Goal: Information Seeking & Learning: Learn about a topic

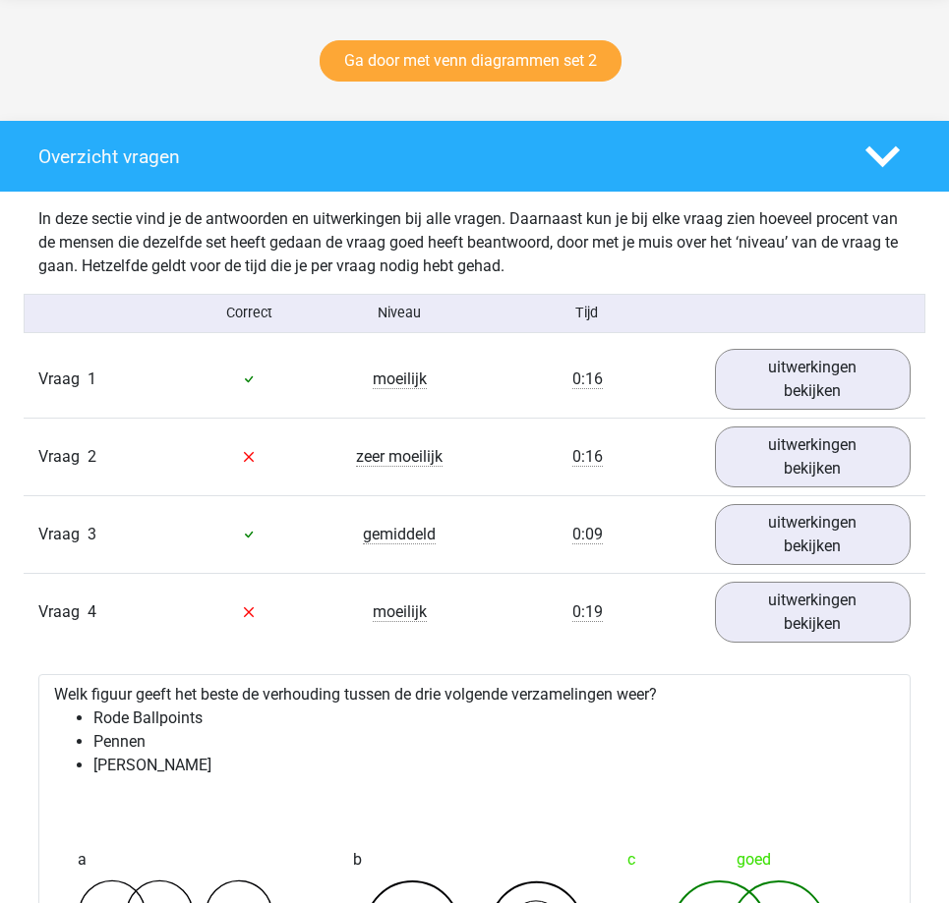
scroll to position [998, 0]
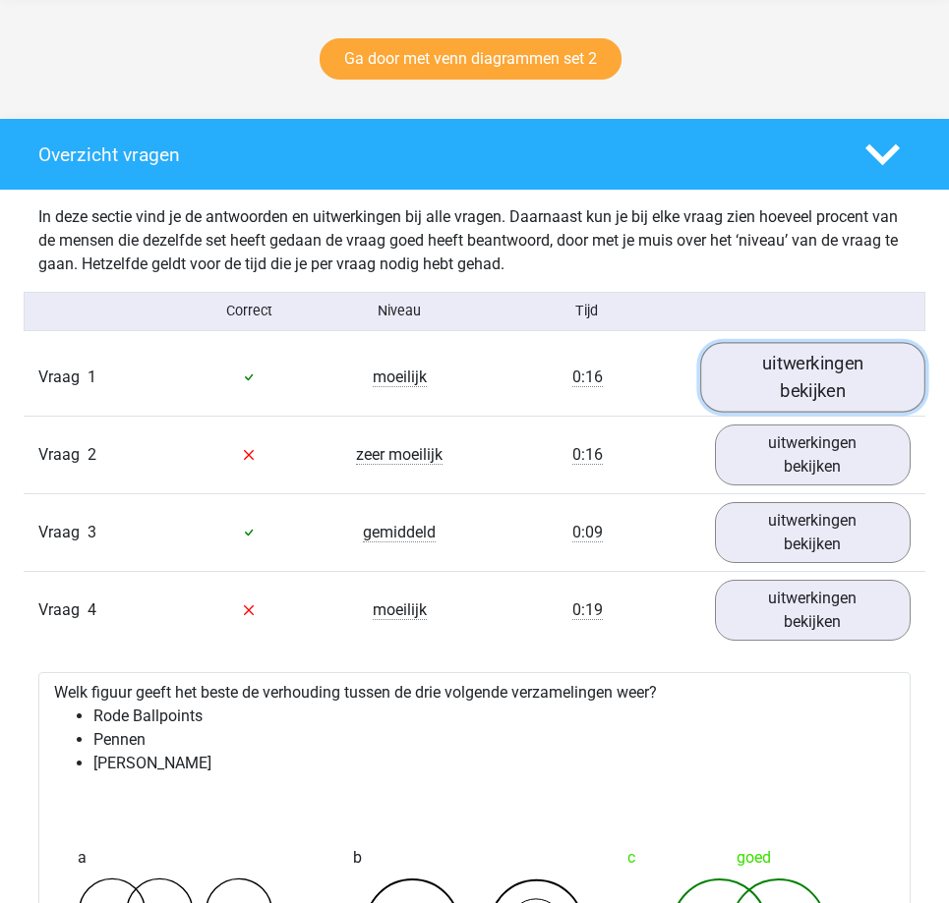
click at [774, 375] on link "uitwerkingen bekijken" at bounding box center [812, 377] width 225 height 70
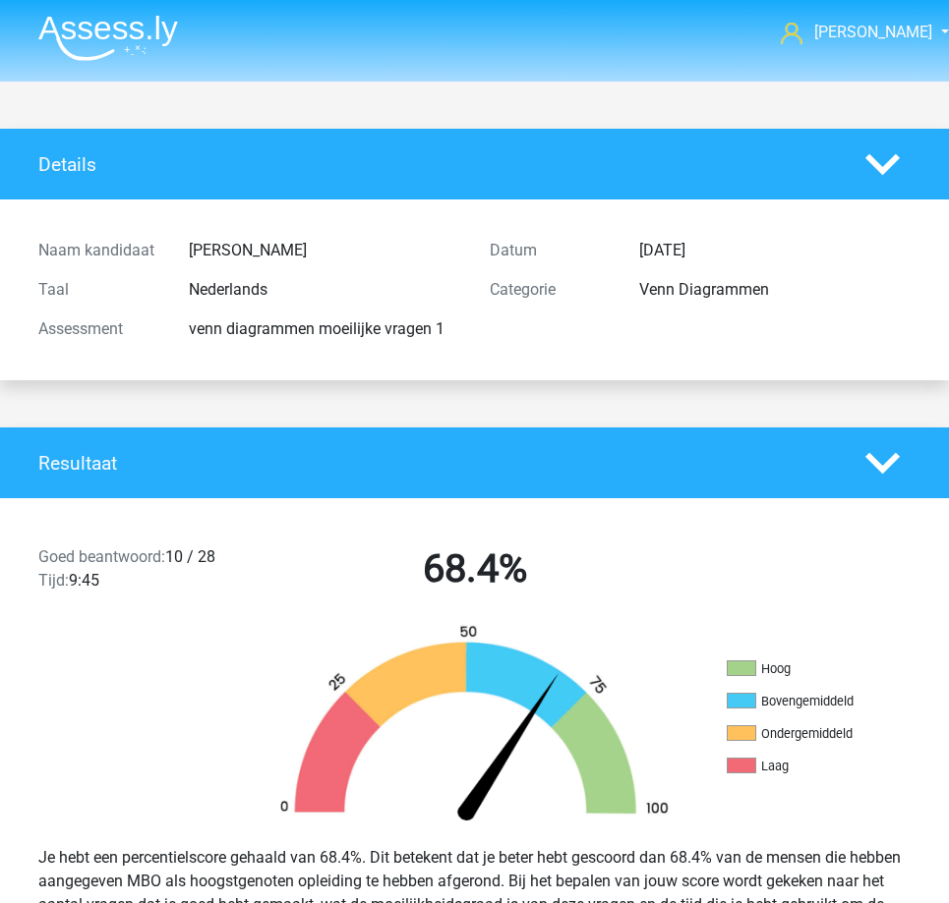
scroll to position [0, 0]
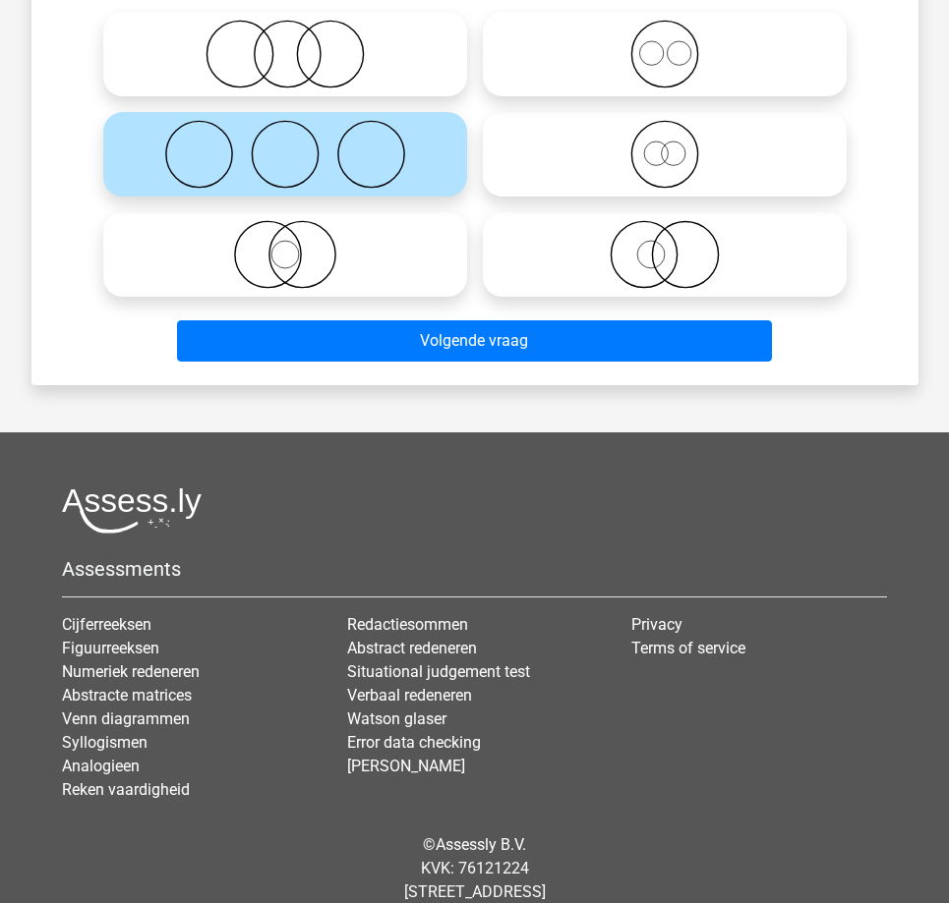
scroll to position [393, 0]
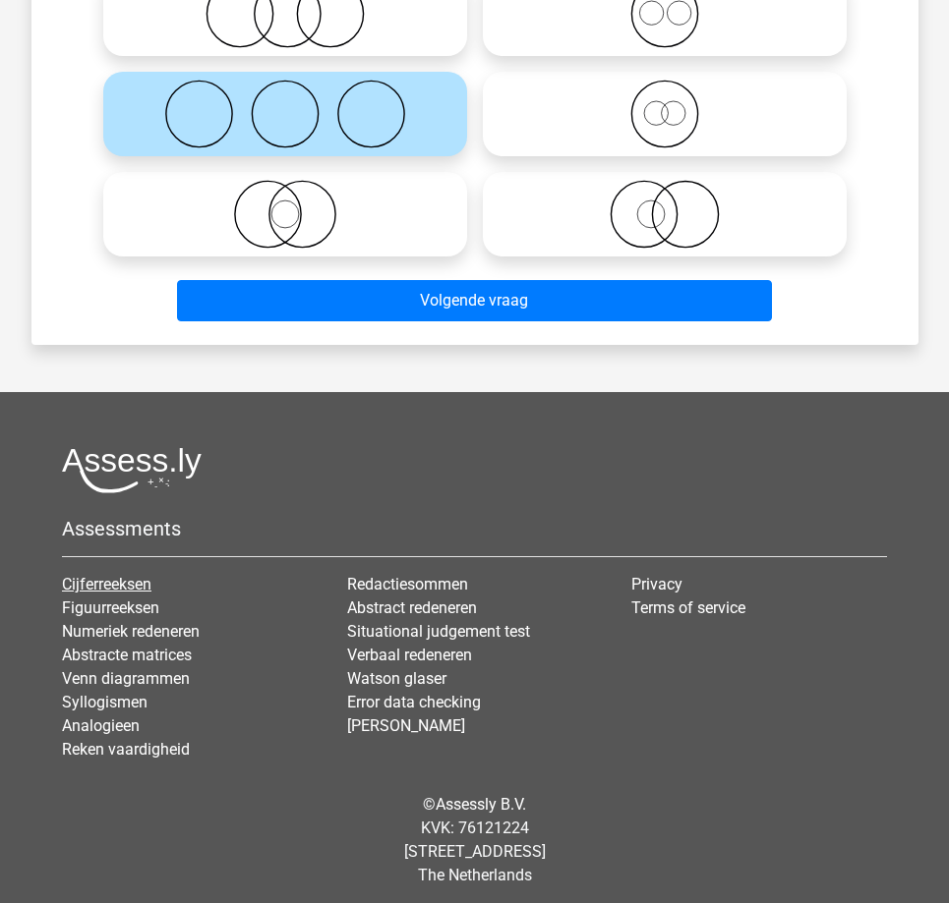
click at [138, 581] on link "Cijferreeksen" at bounding box center [106, 584] width 89 height 19
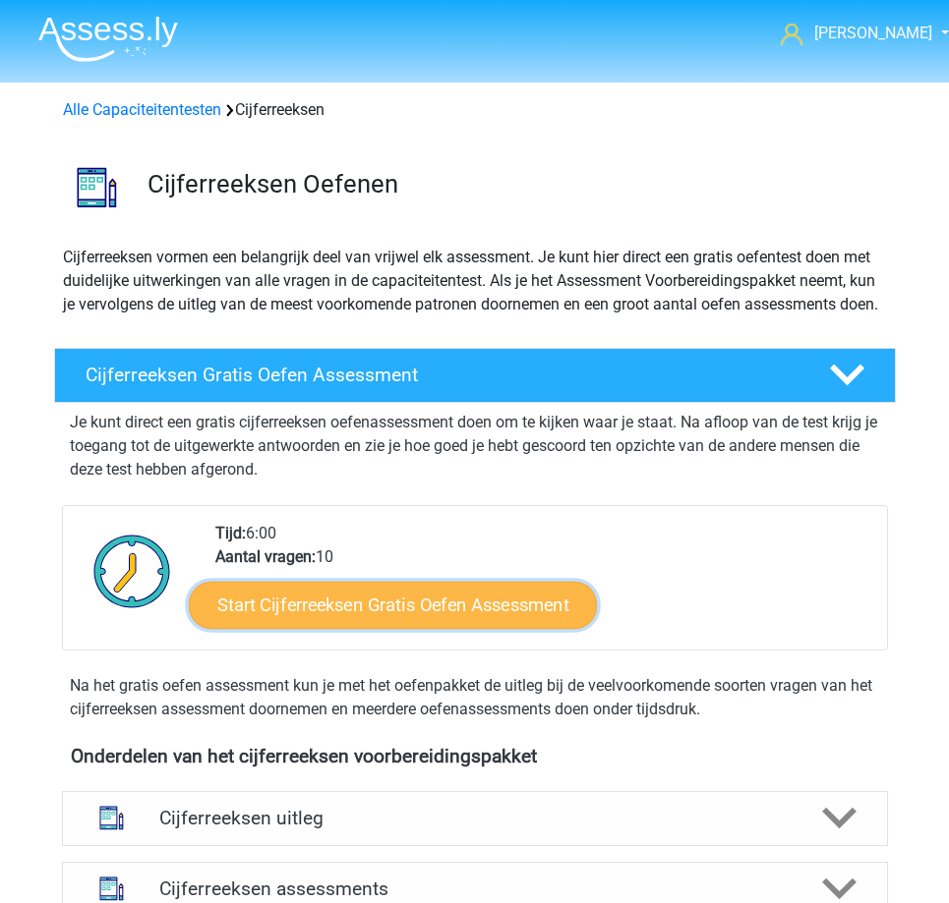
click at [423, 628] on link "Start Cijferreeksen Gratis Oefen Assessment" at bounding box center [393, 604] width 408 height 47
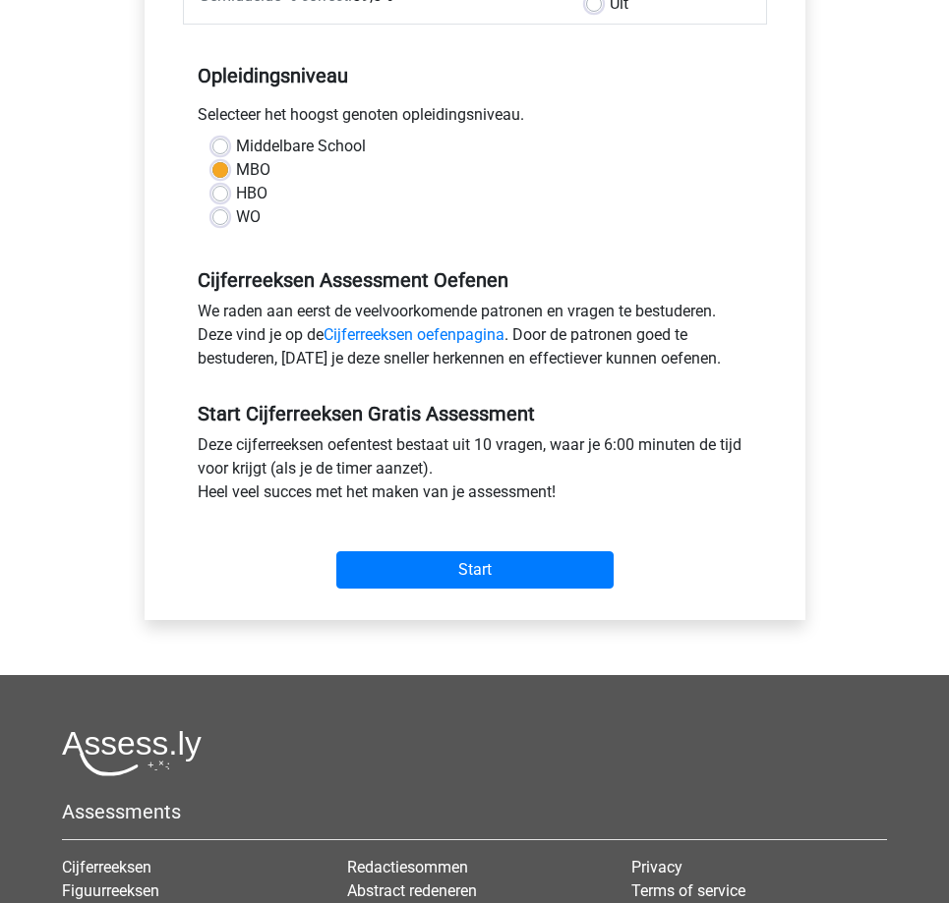
scroll to position [492, 0]
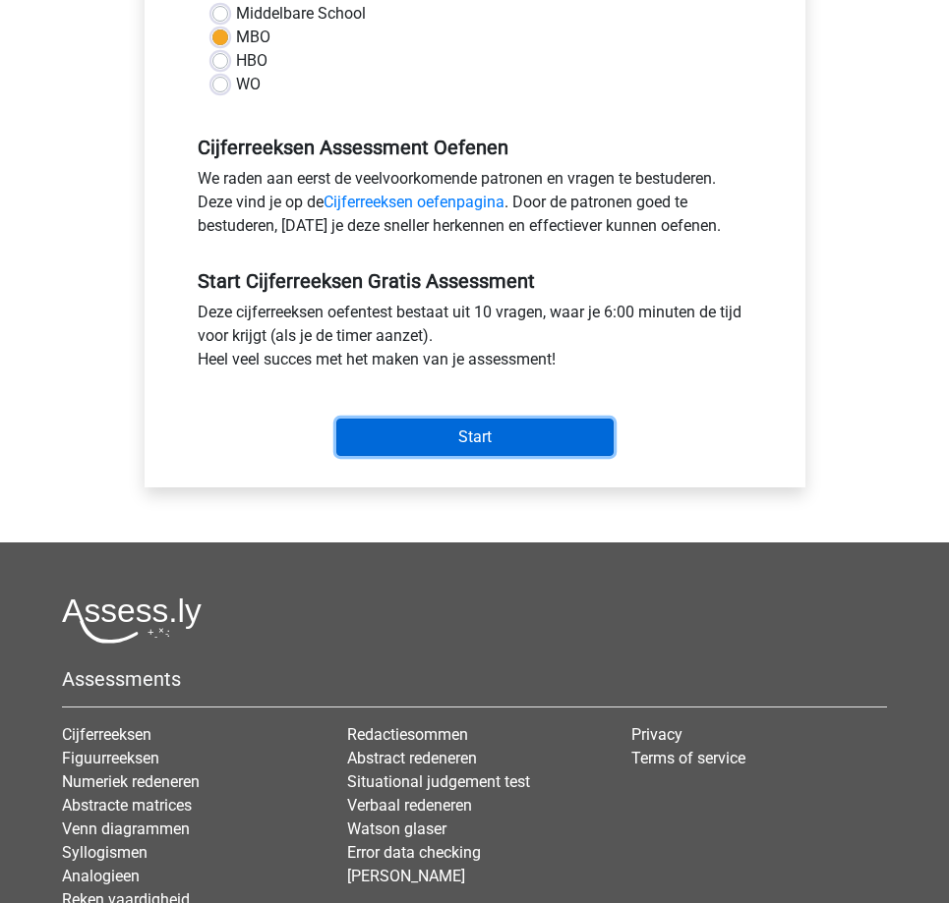
click at [498, 429] on input "Start" at bounding box center [474, 437] width 277 height 37
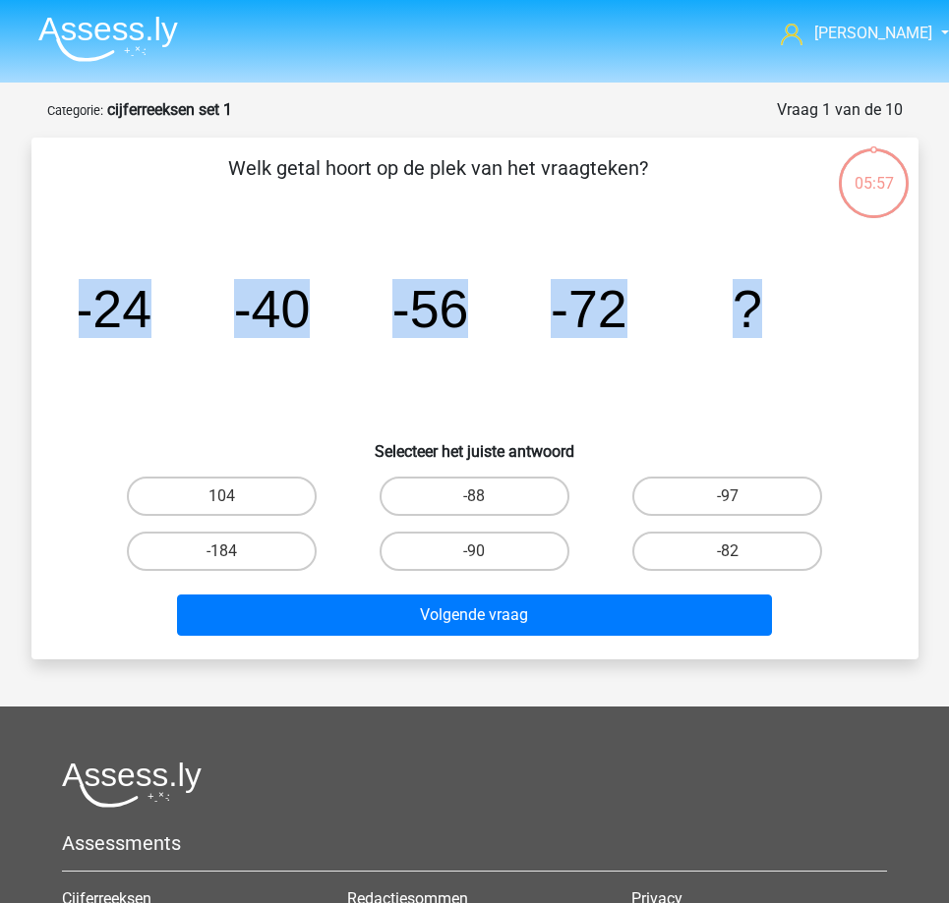
drag, startPoint x: 80, startPoint y: 309, endPoint x: 767, endPoint y: 365, distance: 689.4
click at [767, 365] on icon "image/svg+xml -24 -40 -56 -72 ?" at bounding box center [475, 327] width 792 height 199
copy g "-24 -40 -56 -72 ?"
click at [498, 488] on label "-88" at bounding box center [474, 496] width 190 height 39
click at [487, 496] on input "-88" at bounding box center [480, 502] width 13 height 13
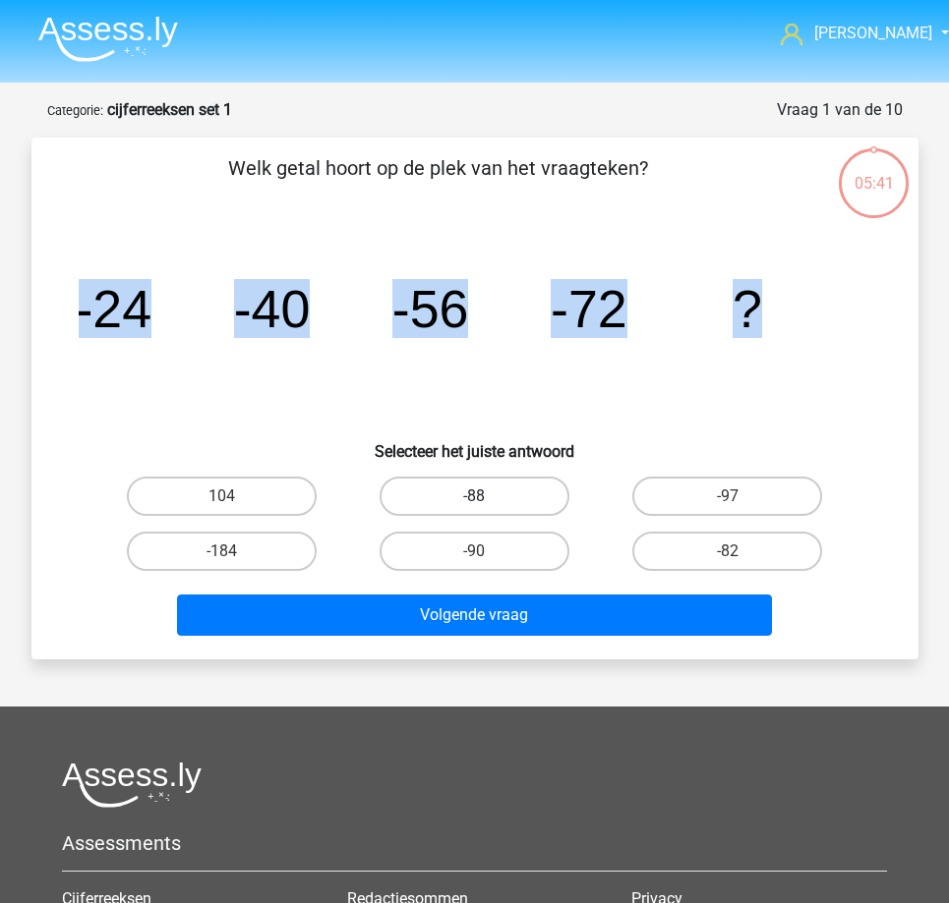
radio input "true"
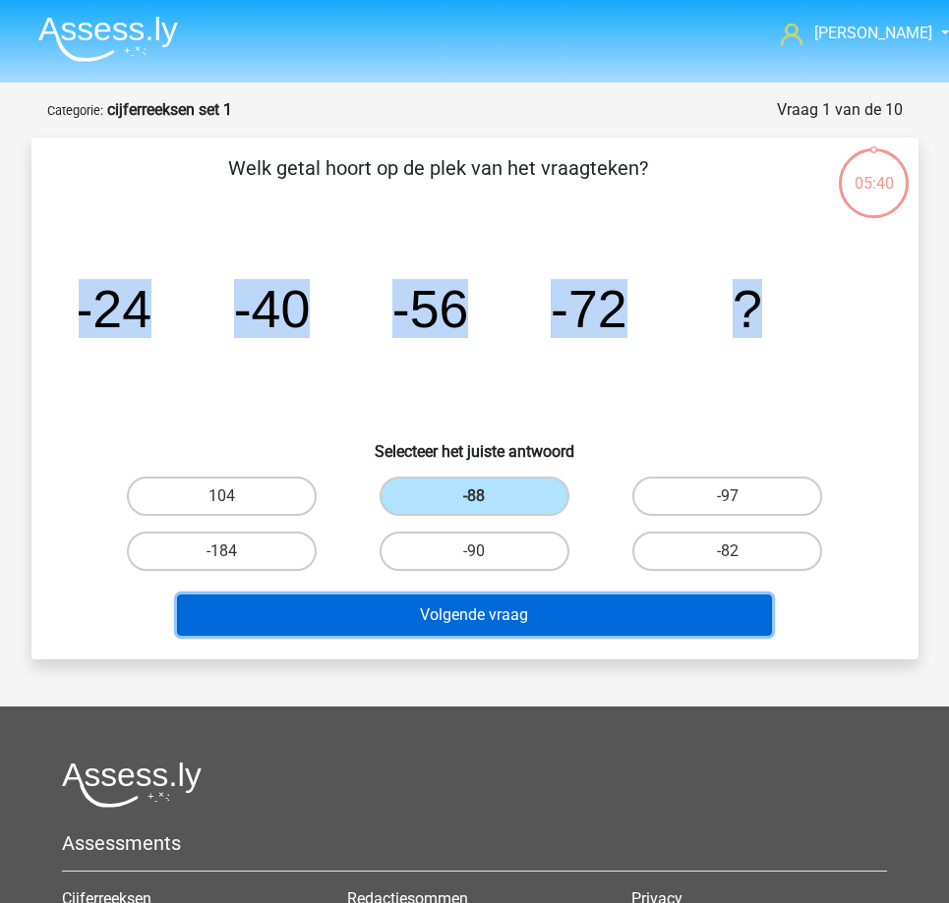
click at [428, 611] on button "Volgende vraag" at bounding box center [474, 615] width 595 height 41
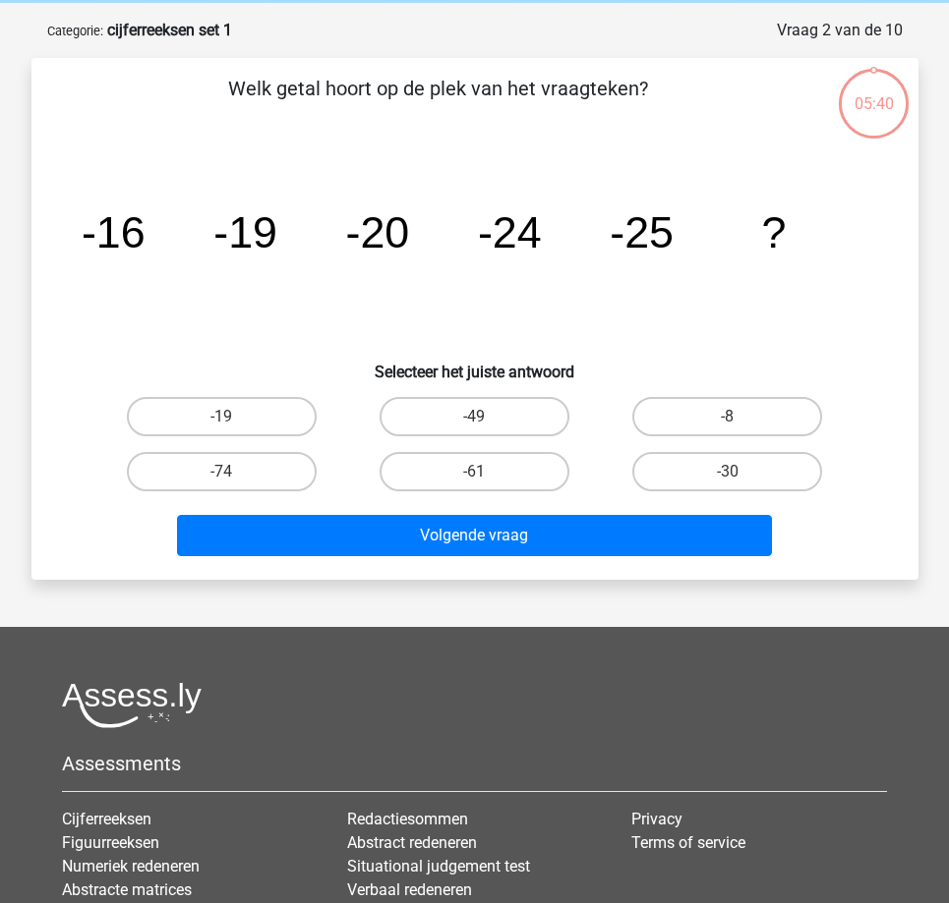
scroll to position [98, 0]
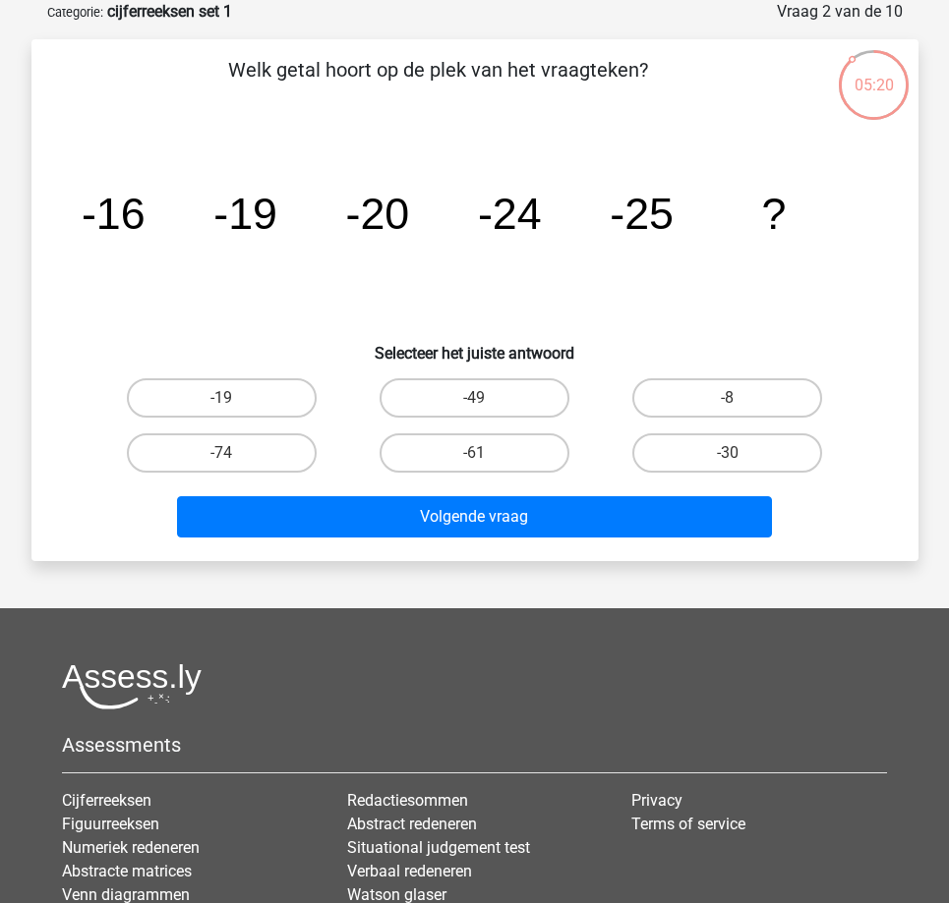
click at [349, 311] on icon "image/svg+xml -16 -19 -20 -24 -25 ?" at bounding box center [475, 229] width 792 height 199
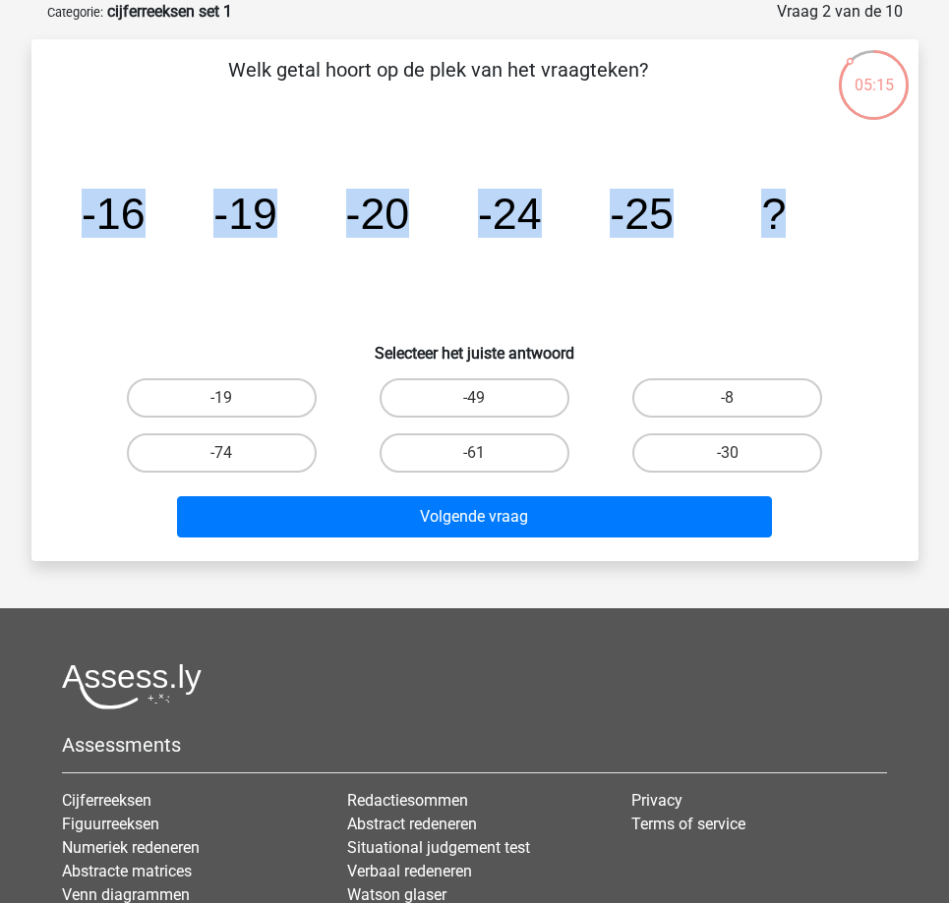
drag, startPoint x: 85, startPoint y: 219, endPoint x: 817, endPoint y: 236, distance: 732.6
click at [817, 236] on icon "image/svg+xml -16 -19 -20 -24 -25 ?" at bounding box center [475, 229] width 792 height 199
copy g "-16 -19 -20 -24 -25 ?"
click at [565, 298] on icon "image/svg+xml -16 -19 -20 -24 -25 ?" at bounding box center [475, 229] width 792 height 199
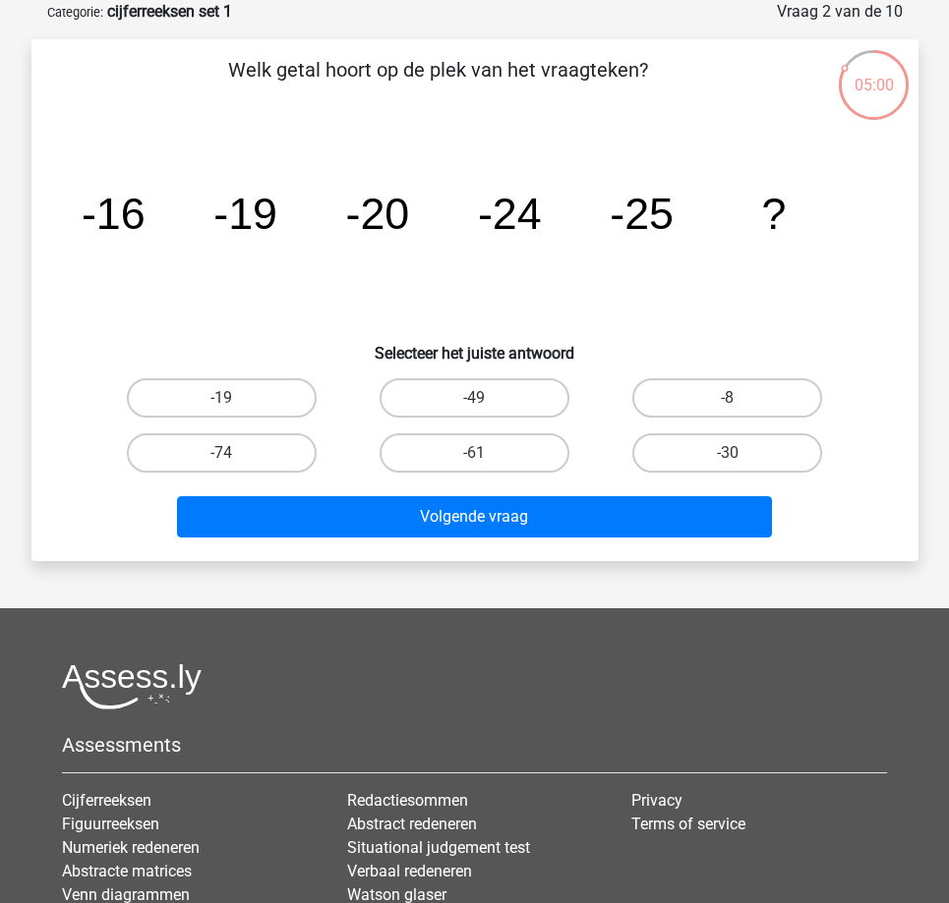
scroll to position [0, 0]
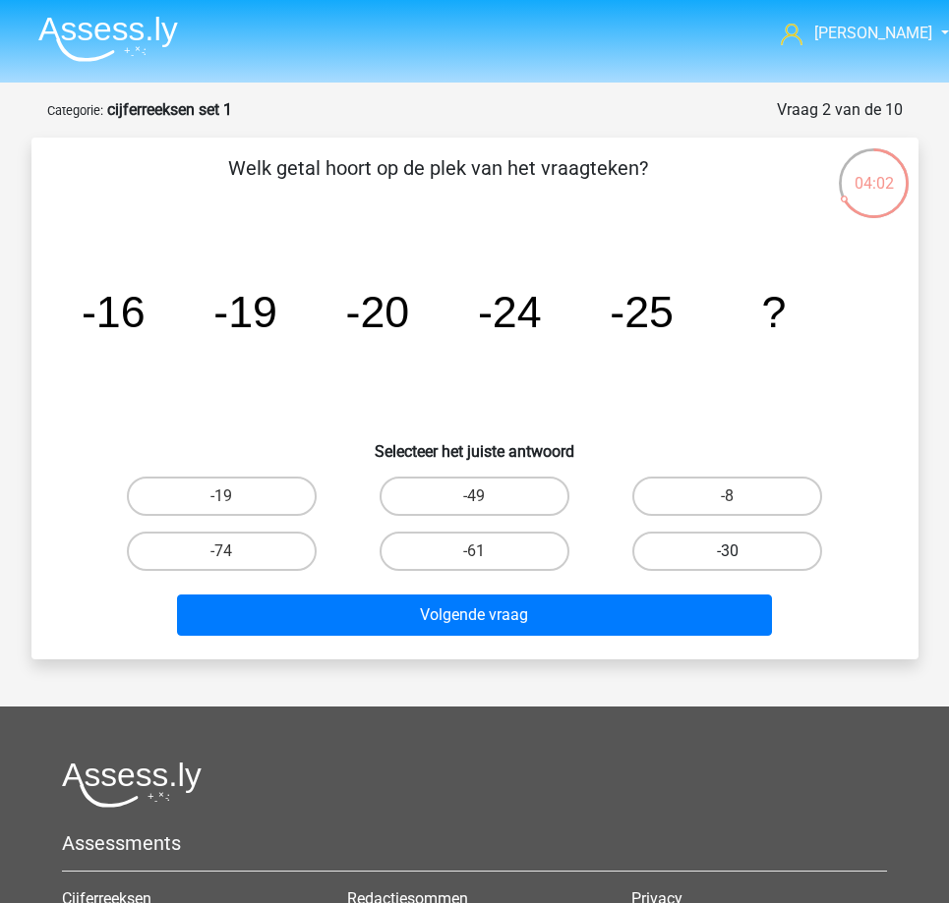
click at [722, 542] on label "-30" at bounding box center [727, 551] width 190 height 39
click at [727, 552] on input "-30" at bounding box center [733, 558] width 13 height 13
radio input "true"
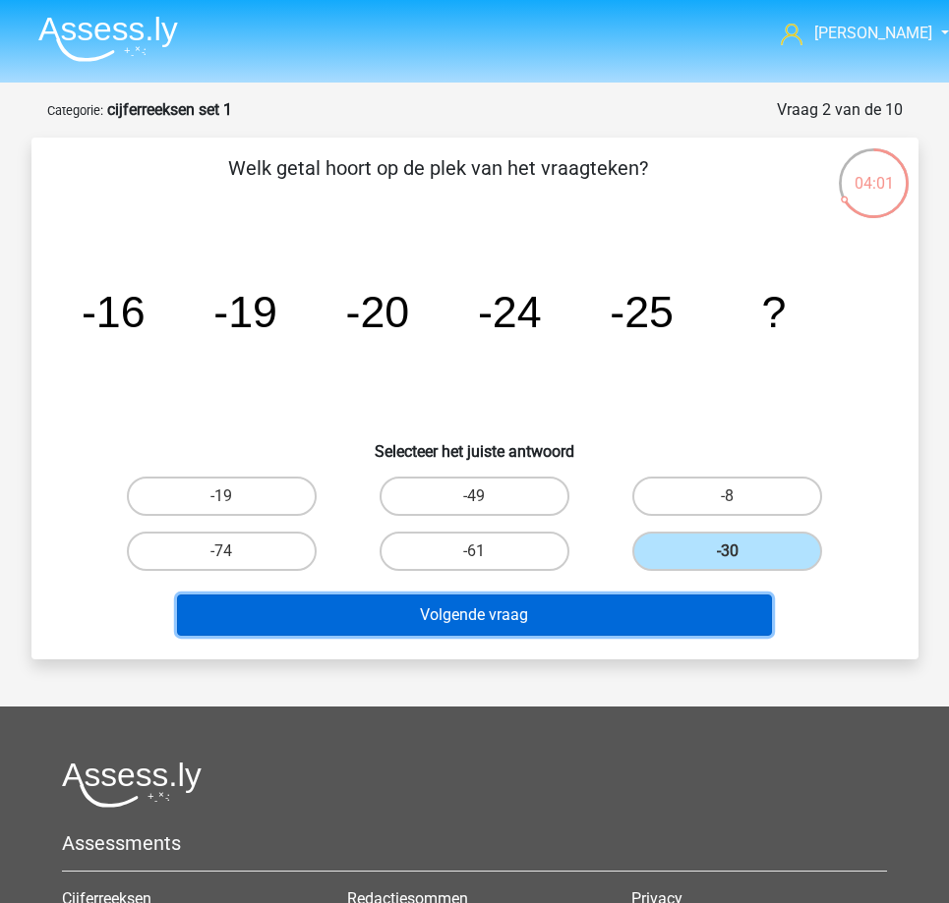
click at [505, 616] on button "Volgende vraag" at bounding box center [474, 615] width 595 height 41
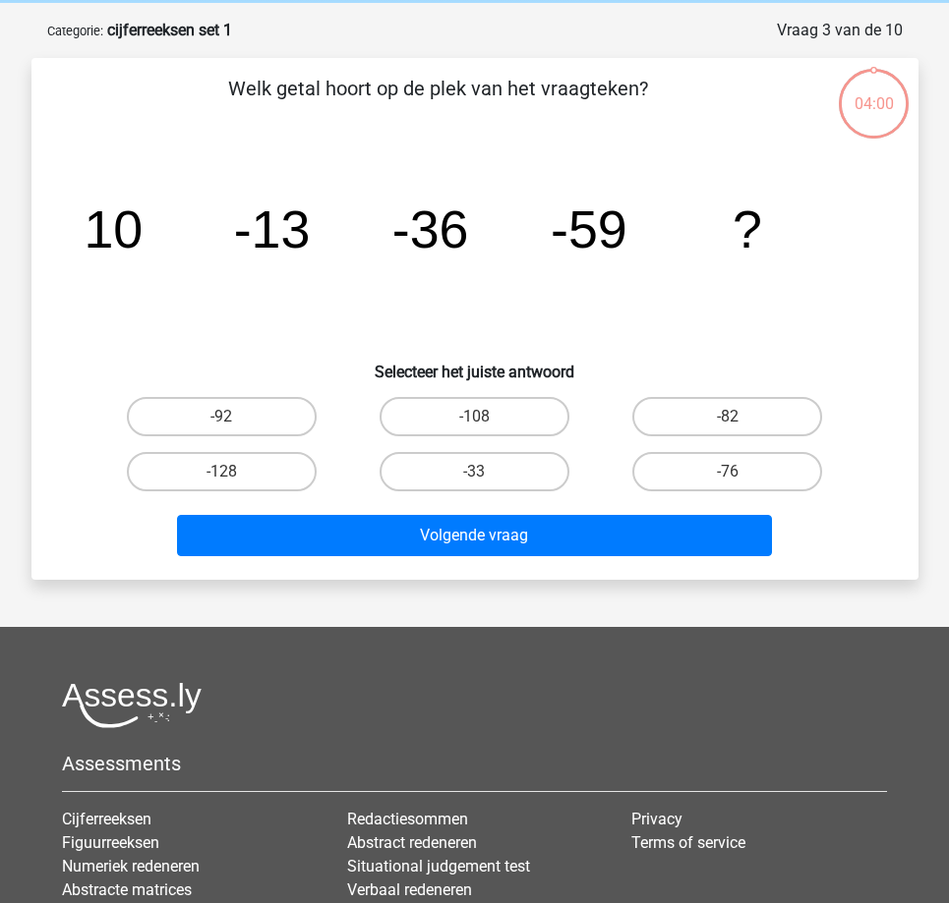
scroll to position [98, 0]
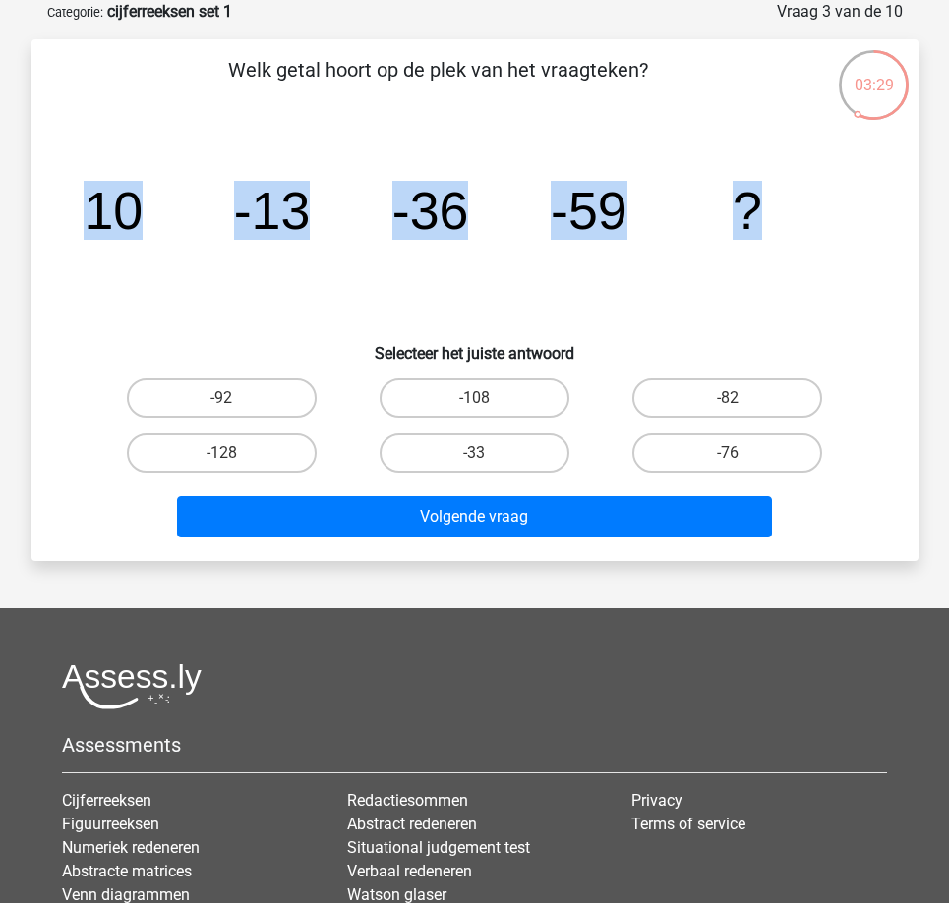
drag, startPoint x: 93, startPoint y: 203, endPoint x: 762, endPoint y: 219, distance: 668.7
click at [762, 219] on icon "image/svg+xml 10 -13 -36 -59 ?" at bounding box center [475, 229] width 792 height 199
click at [700, 403] on label "-82" at bounding box center [727, 397] width 190 height 39
click at [727, 403] on input "-82" at bounding box center [733, 404] width 13 height 13
radio input "true"
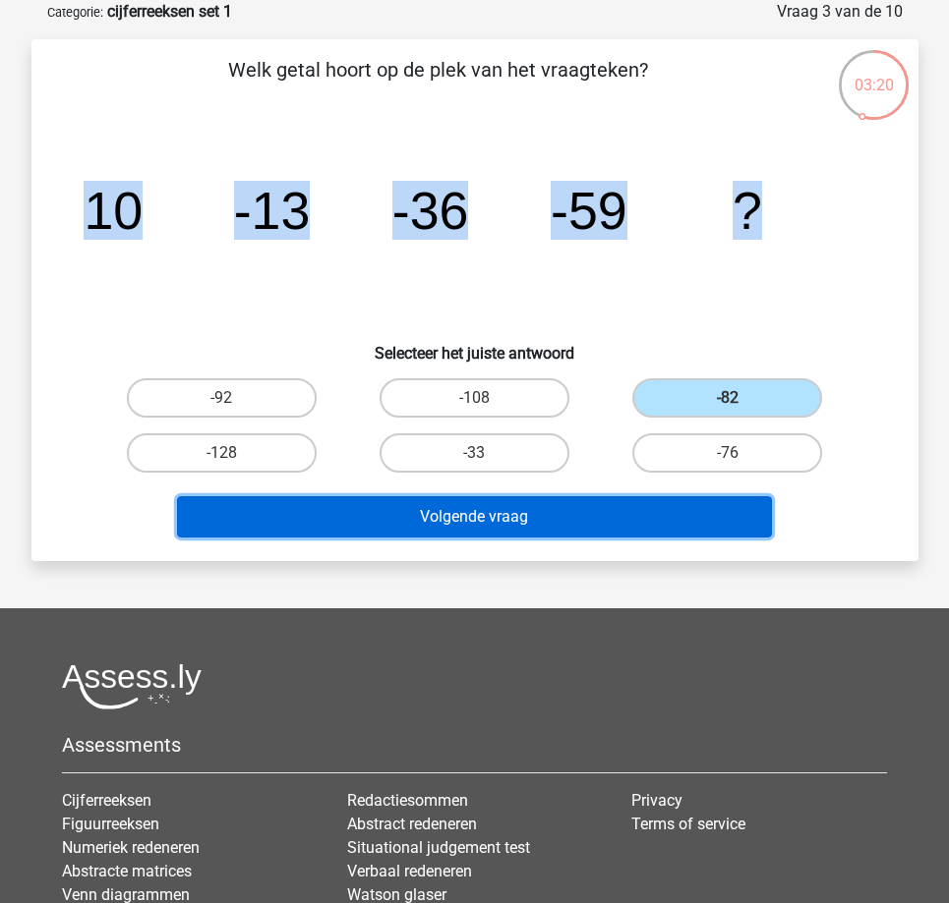
click at [529, 520] on button "Volgende vraag" at bounding box center [474, 516] width 595 height 41
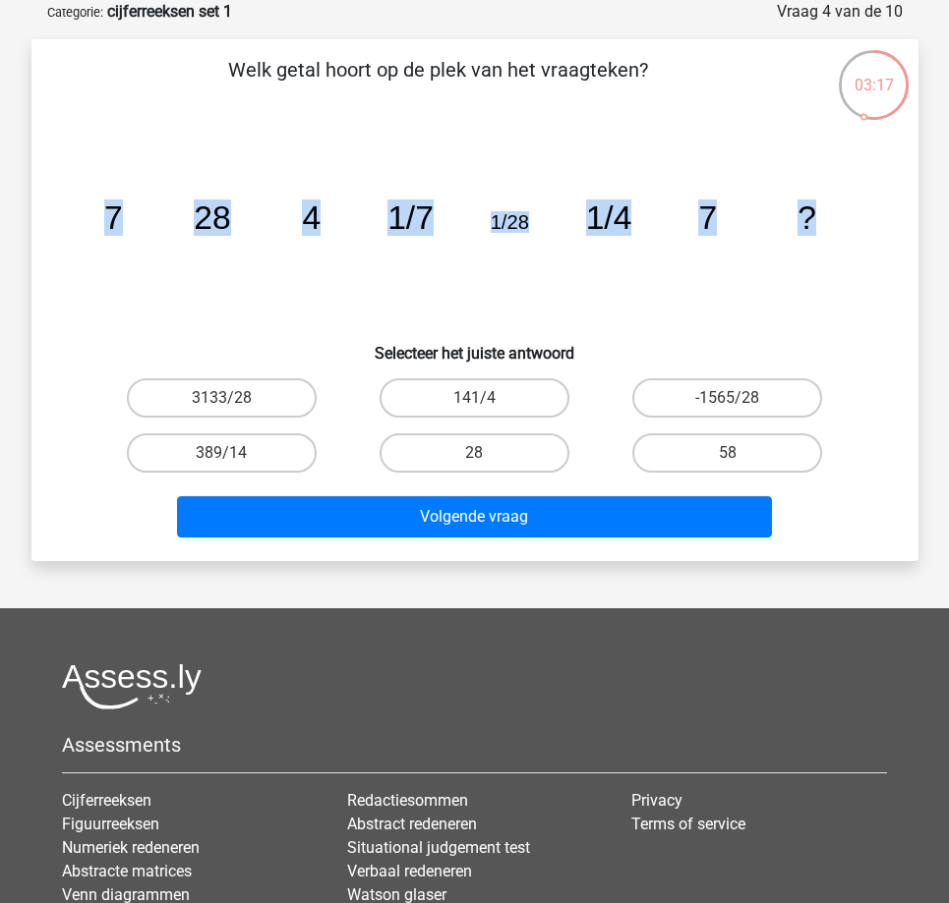
drag, startPoint x: 107, startPoint y: 211, endPoint x: 842, endPoint y: 240, distance: 735.9
click at [842, 240] on icon "image/svg+xml 7 28 4 1/7 1/28 1/4 7 ?" at bounding box center [475, 229] width 792 height 199
copy g "7 28 4 1/7 1/28 1/4 7 ?"
click at [419, 452] on label "28" at bounding box center [474, 453] width 190 height 39
click at [474, 453] on input "28" at bounding box center [480, 459] width 13 height 13
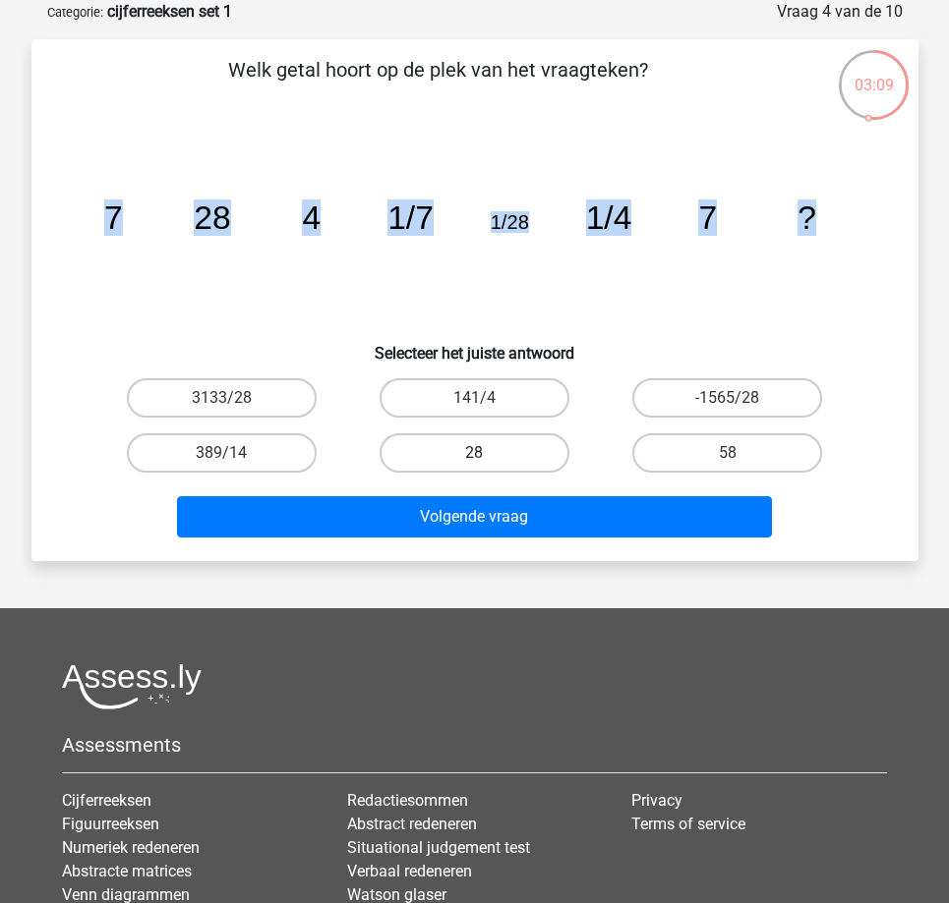
radio input "true"
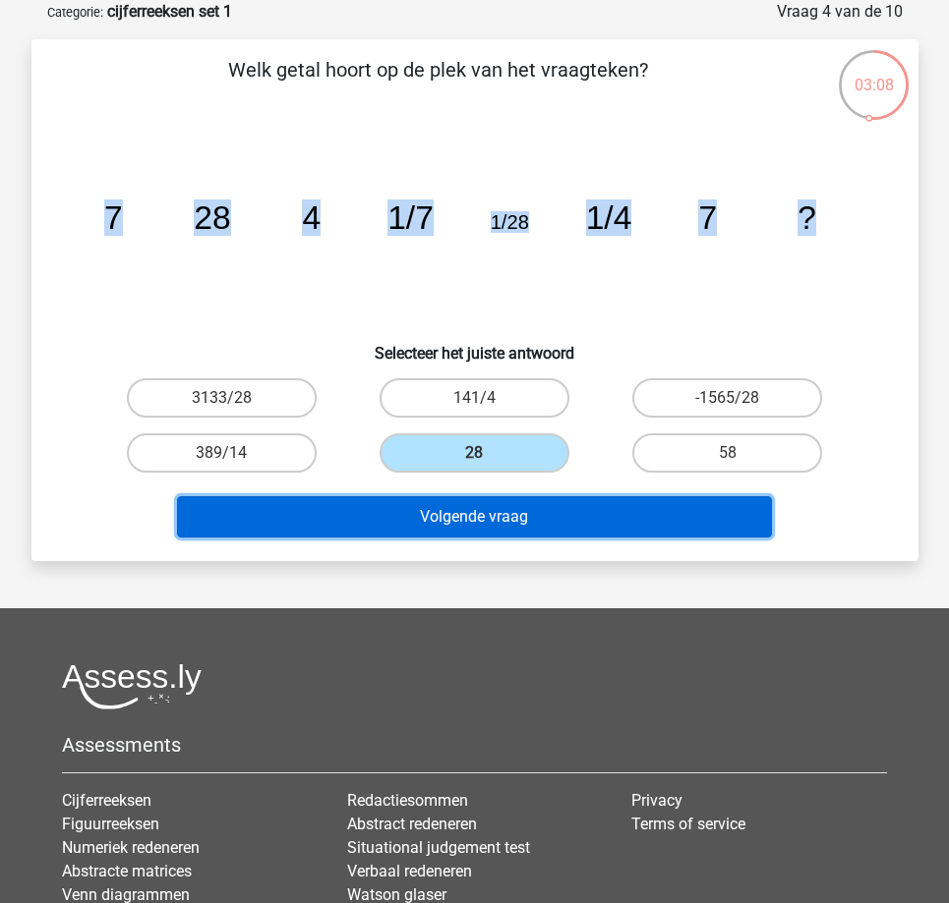
click at [390, 514] on button "Volgende vraag" at bounding box center [474, 516] width 595 height 41
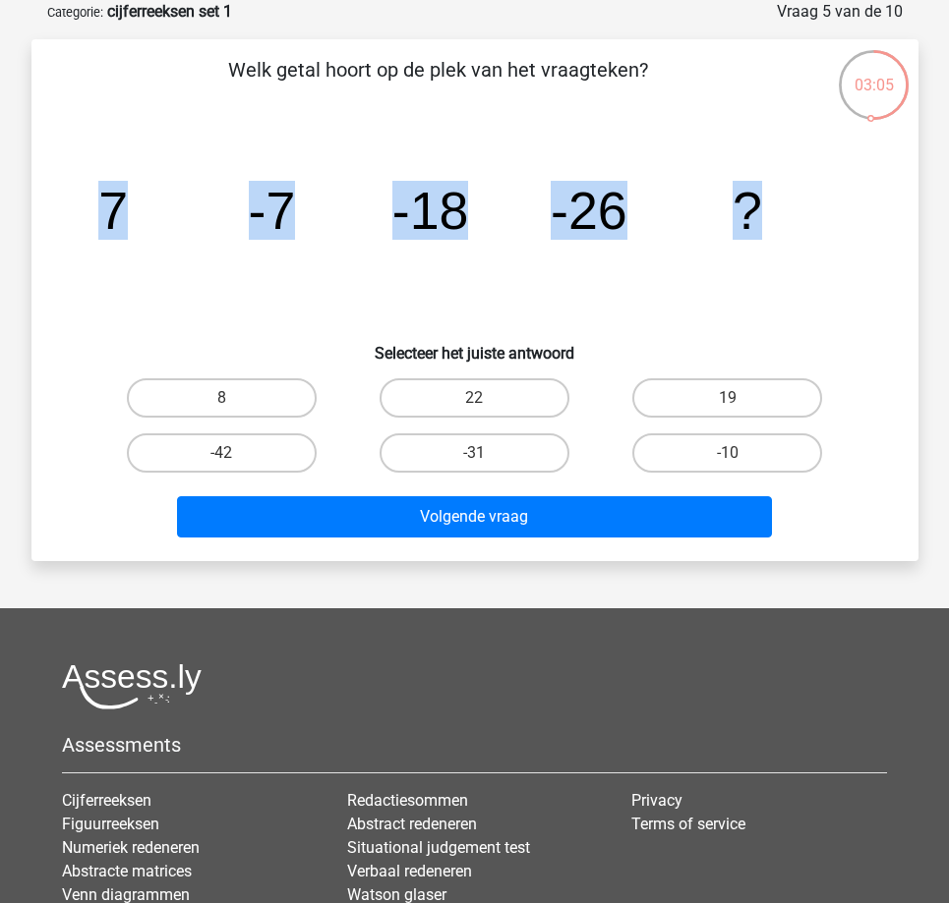
drag, startPoint x: 106, startPoint y: 199, endPoint x: 925, endPoint y: 203, distance: 818.9
click at [925, 203] on div "03:05 Vraag 5 van de 10 Categorie: cijferreeksen set 1 Welk getal hoort op de p…" at bounding box center [475, 280] width 918 height 561
copy g "7 -7 -18 -26 ?"
click at [486, 457] on input "-31" at bounding box center [480, 459] width 13 height 13
radio input "true"
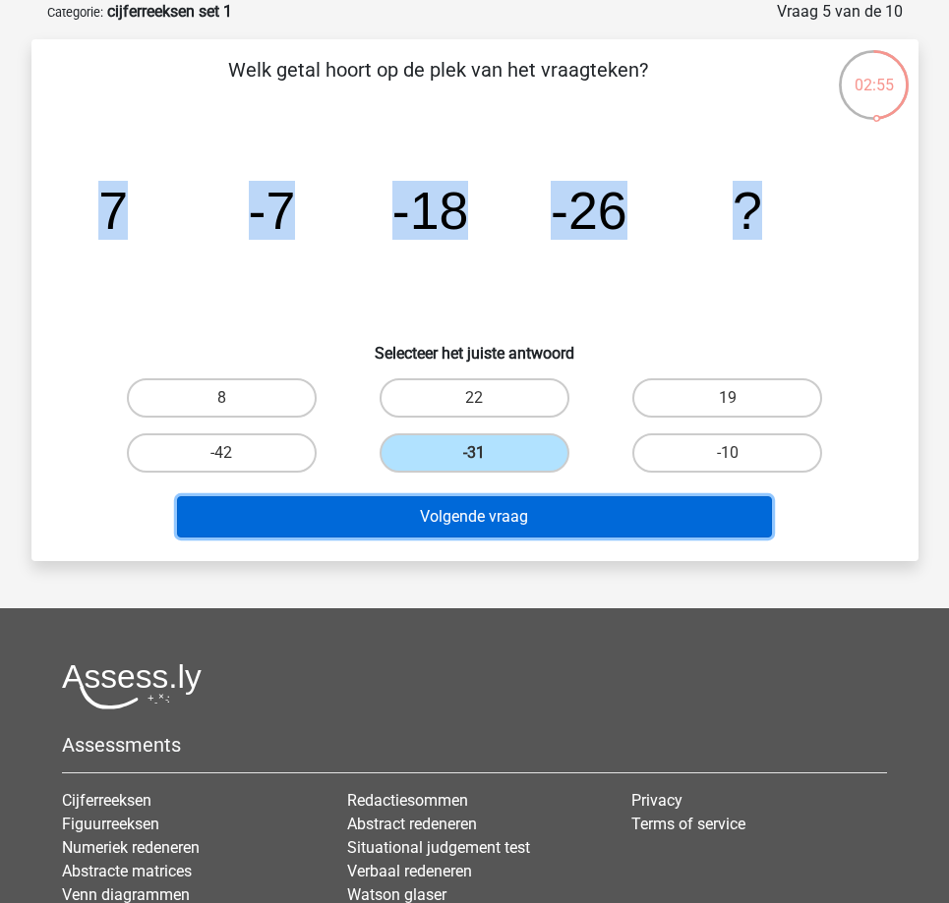
click at [466, 516] on button "Volgende vraag" at bounding box center [474, 516] width 595 height 41
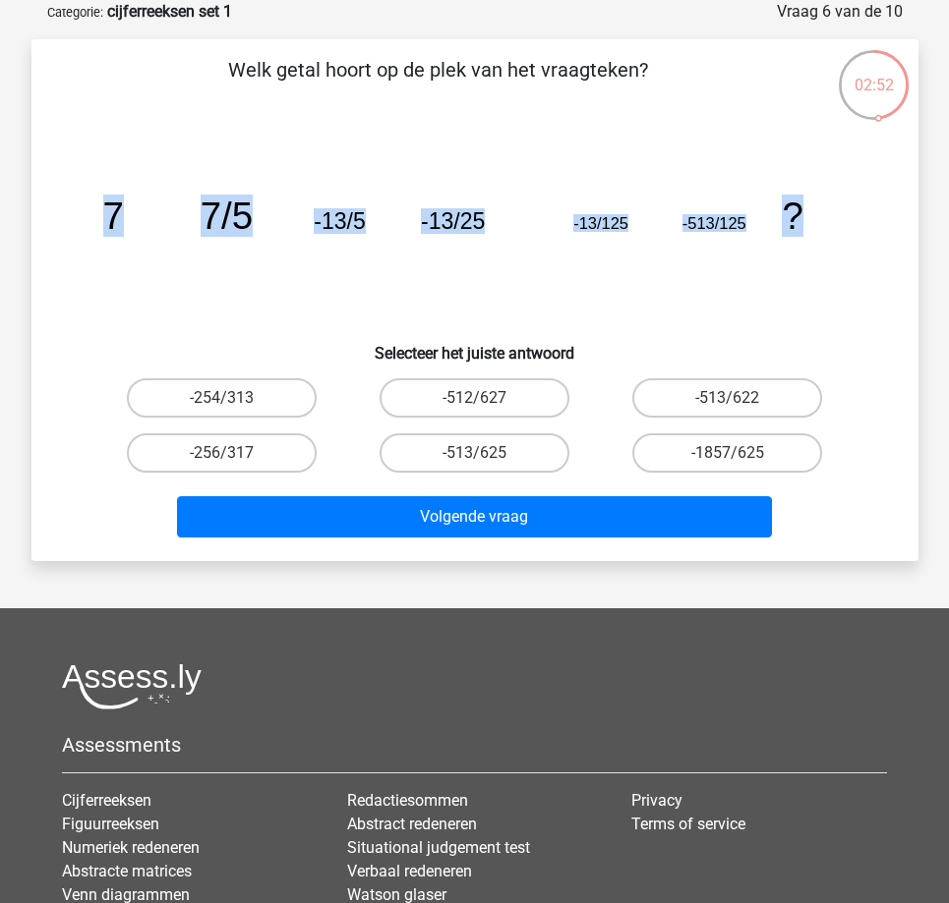
drag, startPoint x: 112, startPoint y: 206, endPoint x: 984, endPoint y: 230, distance: 872.3
click at [948, 230] on html "Patrick pattex33@gmail.com Nederlands English" at bounding box center [474, 515] width 949 height 1226
copy g "7 7/5 -13/5 -13/25 -13/125 -513/125 ?"
click at [513, 444] on label "-513/625" at bounding box center [474, 453] width 190 height 39
click at [487, 453] on input "-513/625" at bounding box center [480, 459] width 13 height 13
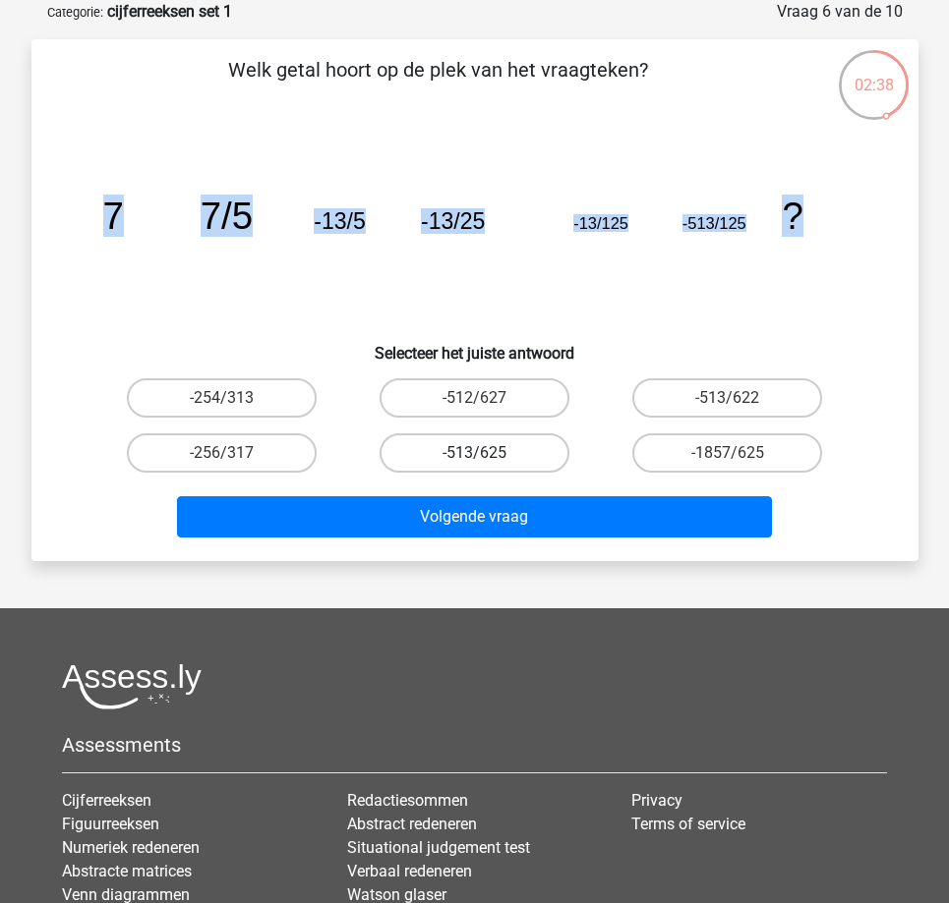
radio input "true"
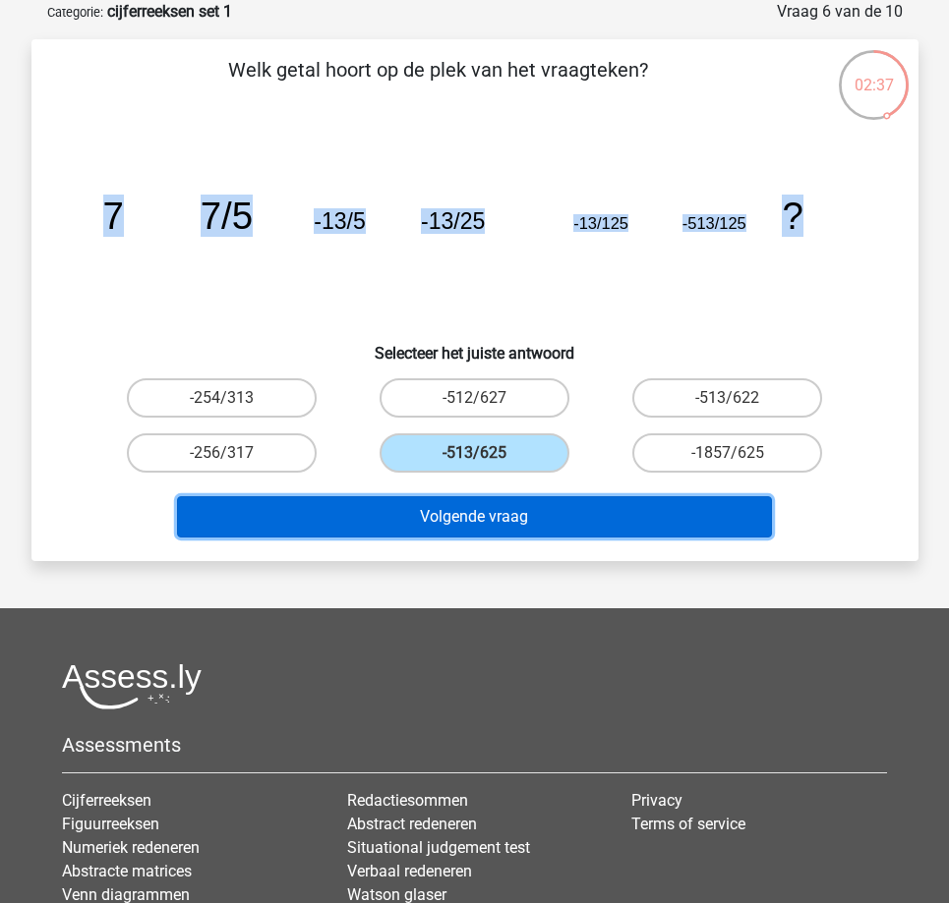
click at [508, 528] on button "Volgende vraag" at bounding box center [474, 516] width 595 height 41
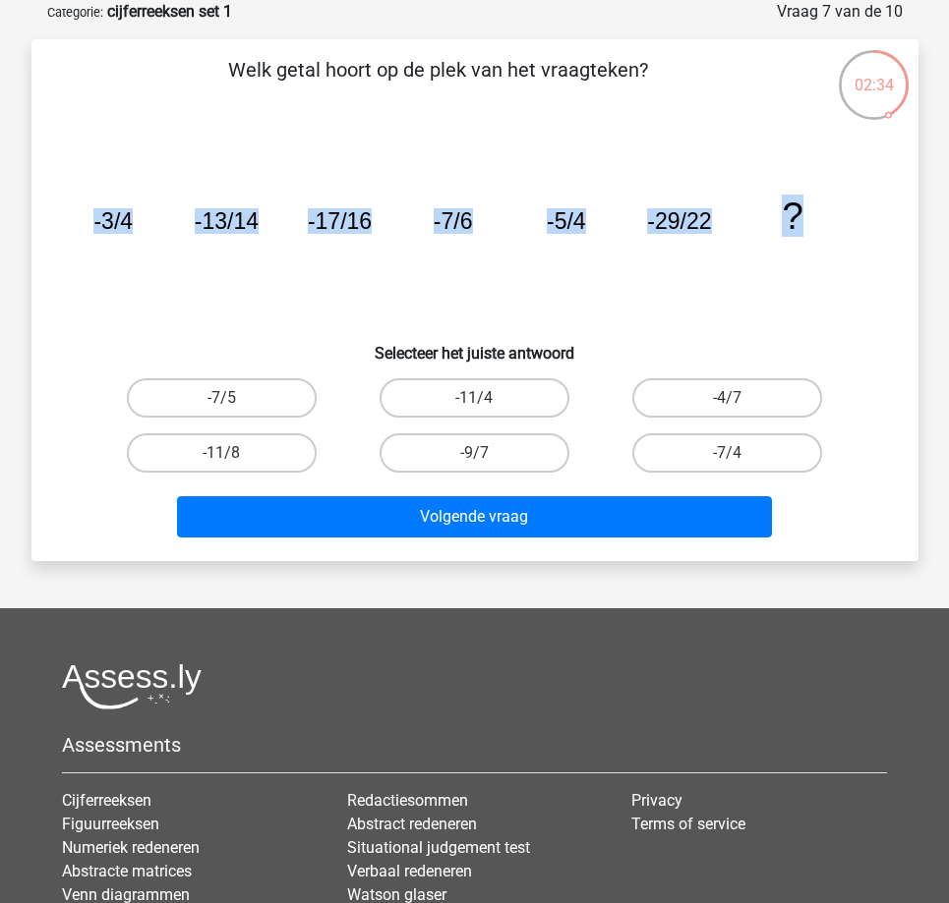
drag, startPoint x: 87, startPoint y: 219, endPoint x: 904, endPoint y: 232, distance: 818.0
click at [904, 232] on div "Welk getal hoort op de plek van het vraagteken? image/svg+xml -3/4 -13/14 -17/1…" at bounding box center [474, 300] width 871 height 491
copy g "-3/4 -13/14 -17/16 -7/6 -5/4 -29/22 ?"
click at [509, 398] on label "-11/4" at bounding box center [474, 397] width 190 height 39
click at [487, 398] on input "-11/4" at bounding box center [480, 404] width 13 height 13
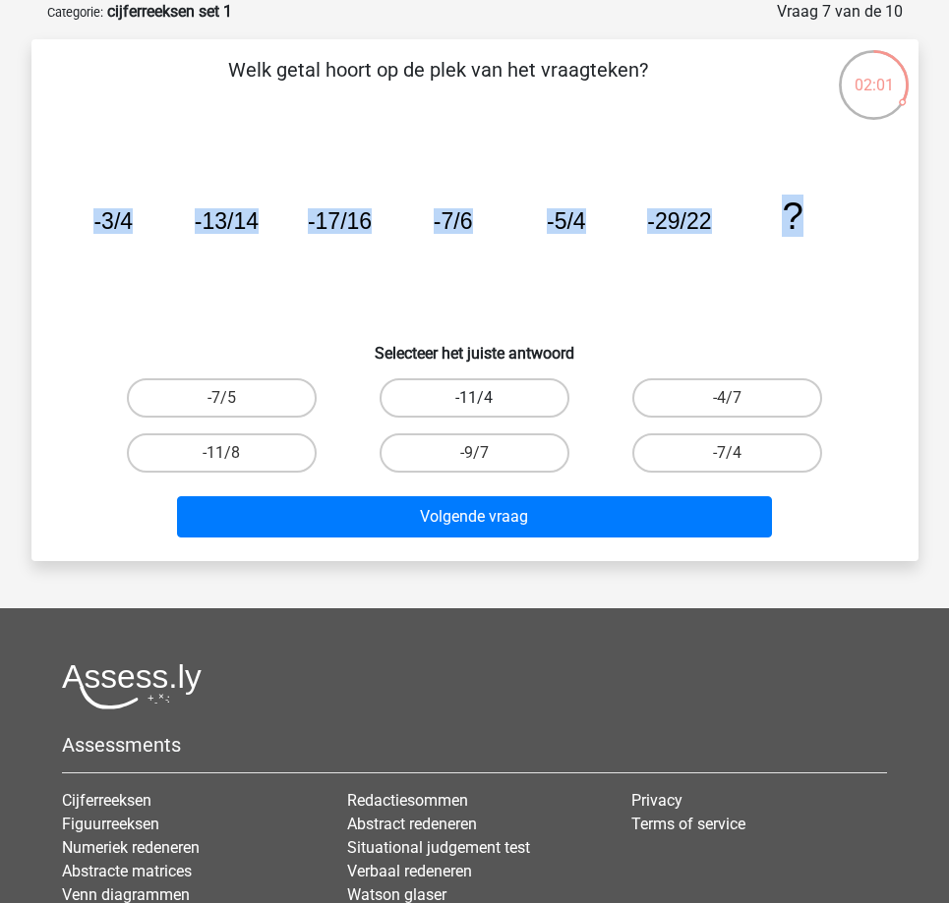
radio input "true"
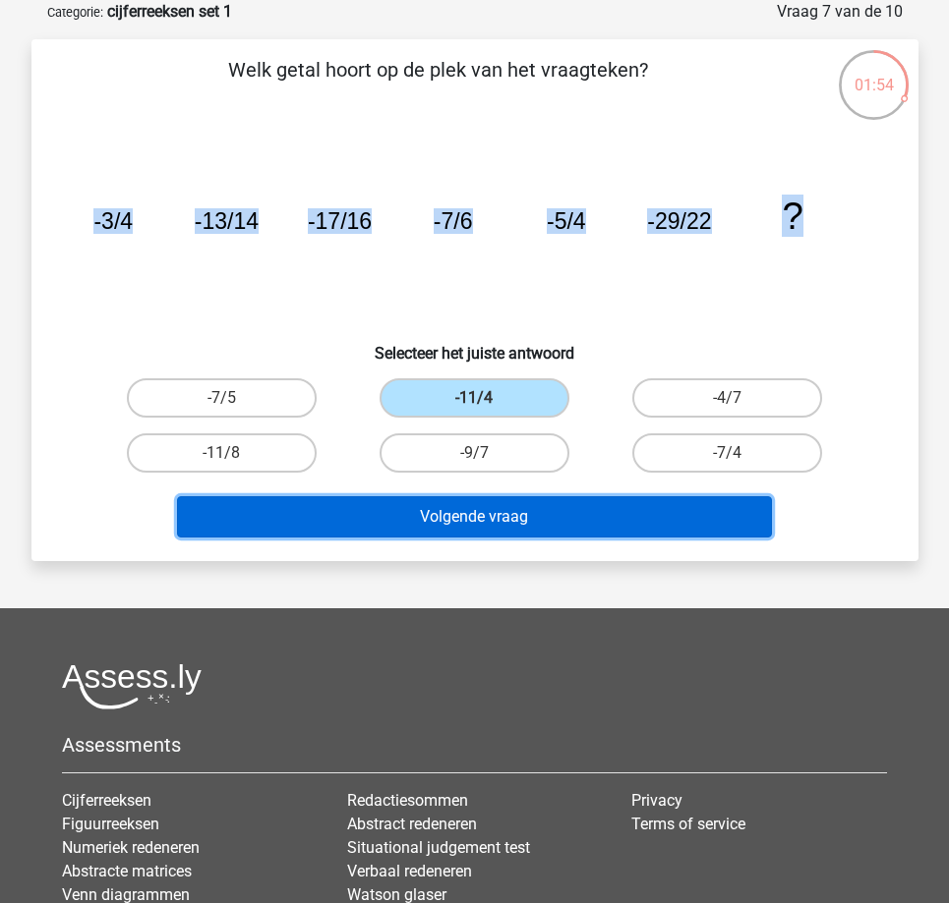
click at [469, 517] on button "Volgende vraag" at bounding box center [474, 516] width 595 height 41
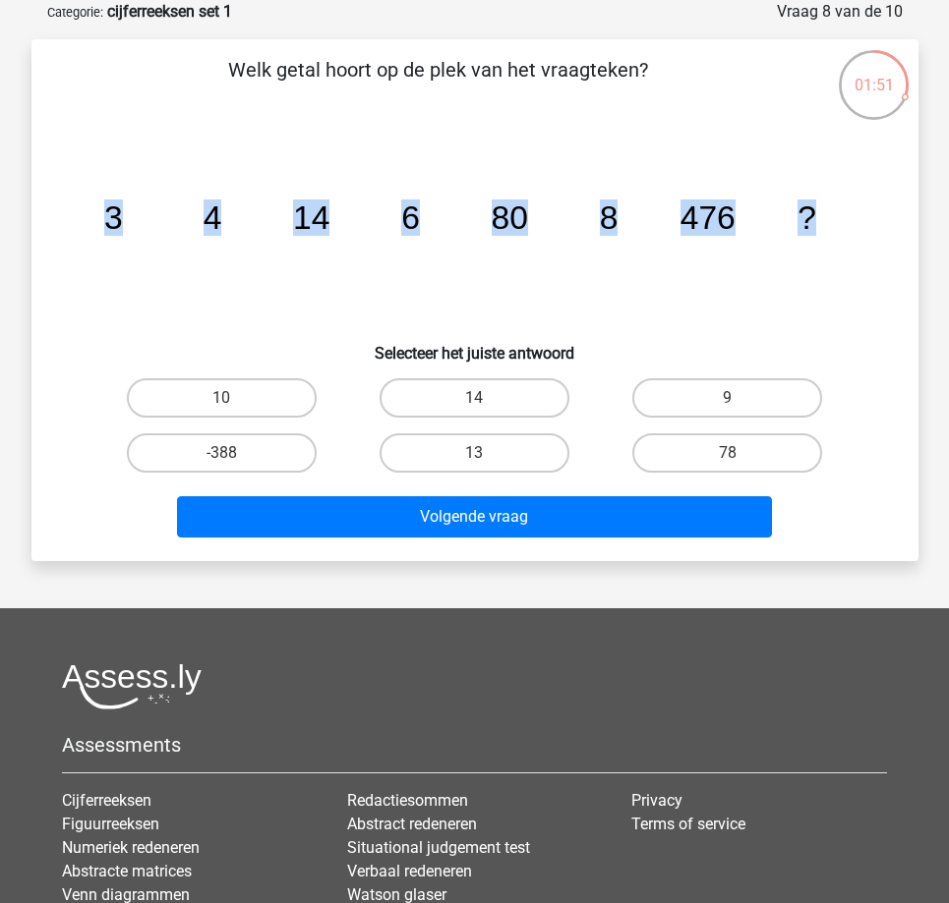
drag, startPoint x: 112, startPoint y: 215, endPoint x: 941, endPoint y: 213, distance: 828.7
click at [941, 213] on div "01:51 Vraag 8 van de 10 Categorie: cijferreeksen set 1 Welk getal hoort op de p…" at bounding box center [475, 280] width 934 height 561
copy g "3 4 14 6 80 8 476 ?"
click at [247, 402] on label "10" at bounding box center [222, 397] width 190 height 39
click at [234, 402] on input "10" at bounding box center [227, 404] width 13 height 13
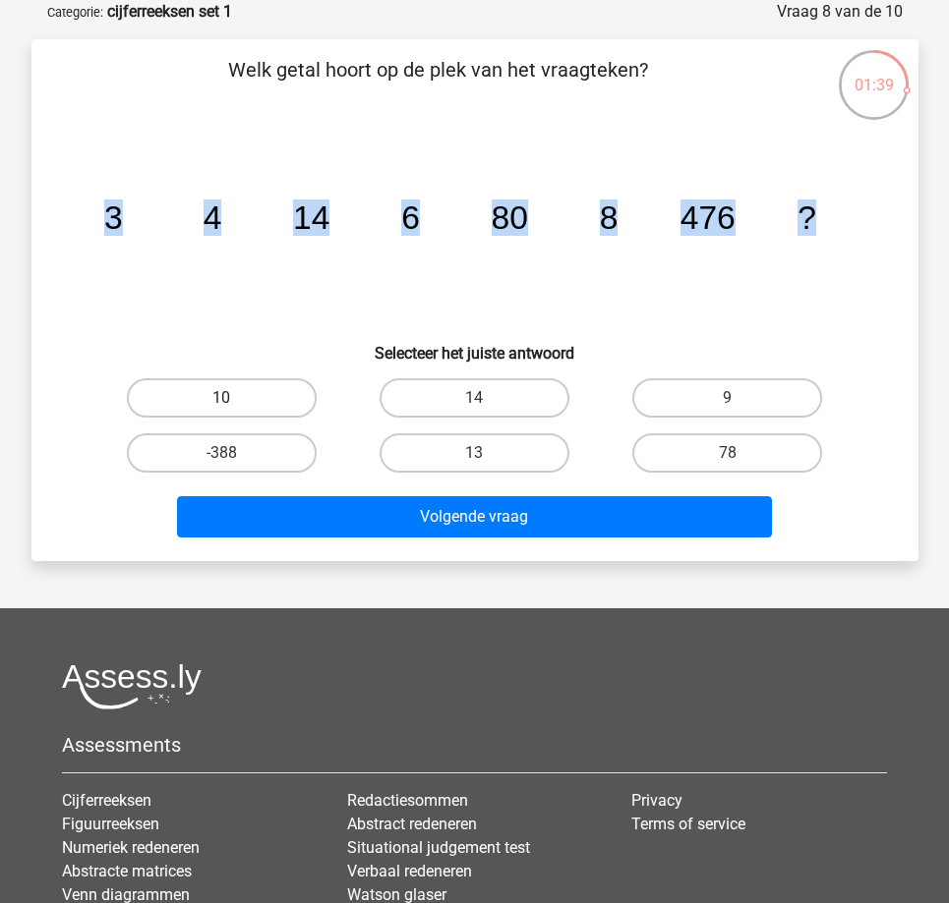
radio input "true"
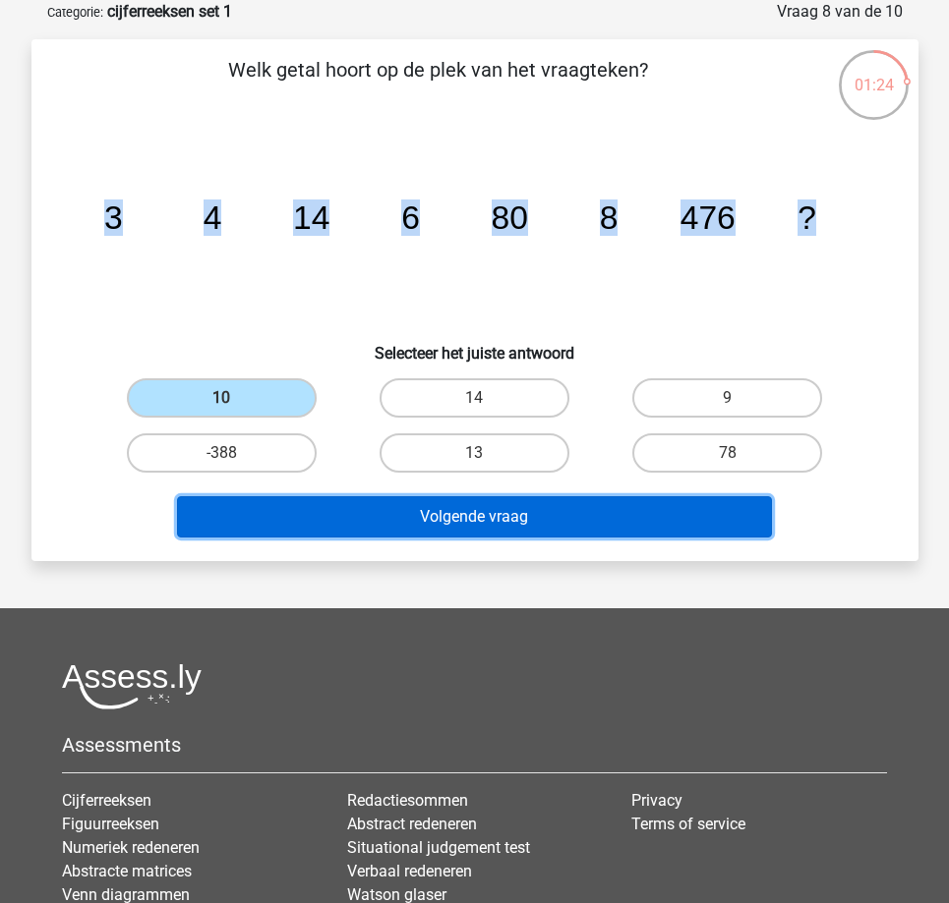
click at [462, 526] on button "Volgende vraag" at bounding box center [474, 516] width 595 height 41
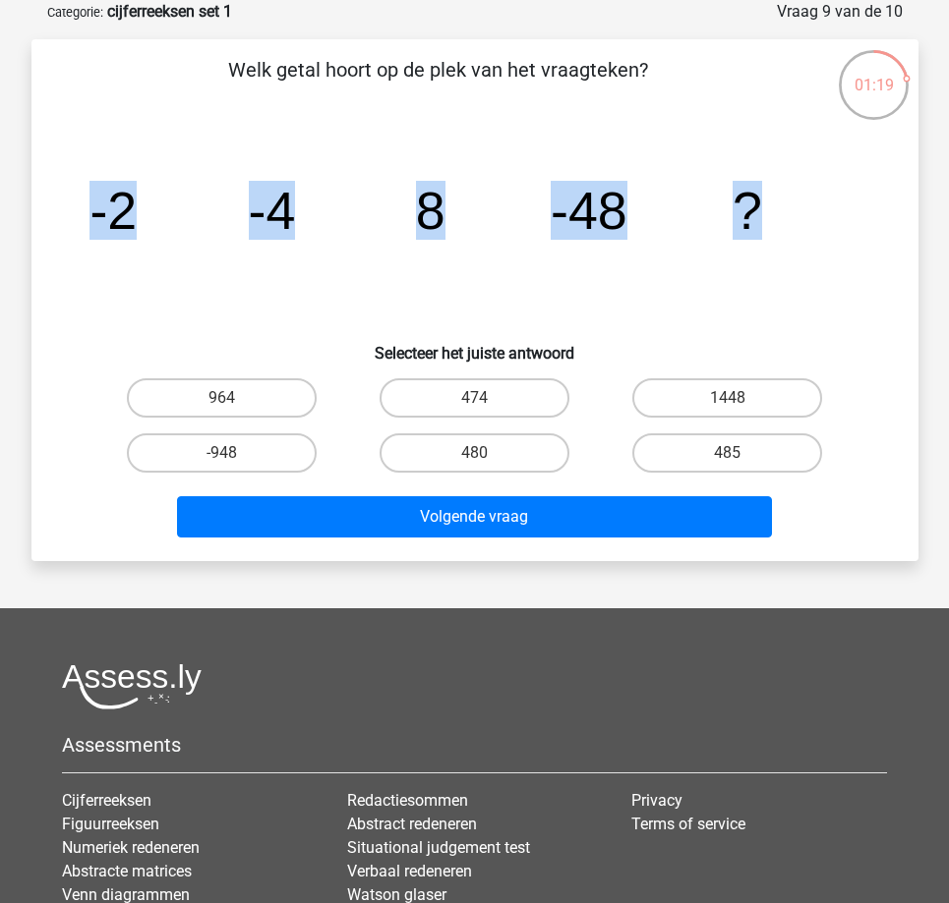
drag, startPoint x: 95, startPoint y: 211, endPoint x: 825, endPoint y: 221, distance: 729.5
click at [825, 221] on icon "image/svg+xml -2 -4 8 -48 ?" at bounding box center [475, 229] width 792 height 199
copy g "-2 -4 8 -48 ?"
click at [484, 401] on input "474" at bounding box center [480, 404] width 13 height 13
radio input "true"
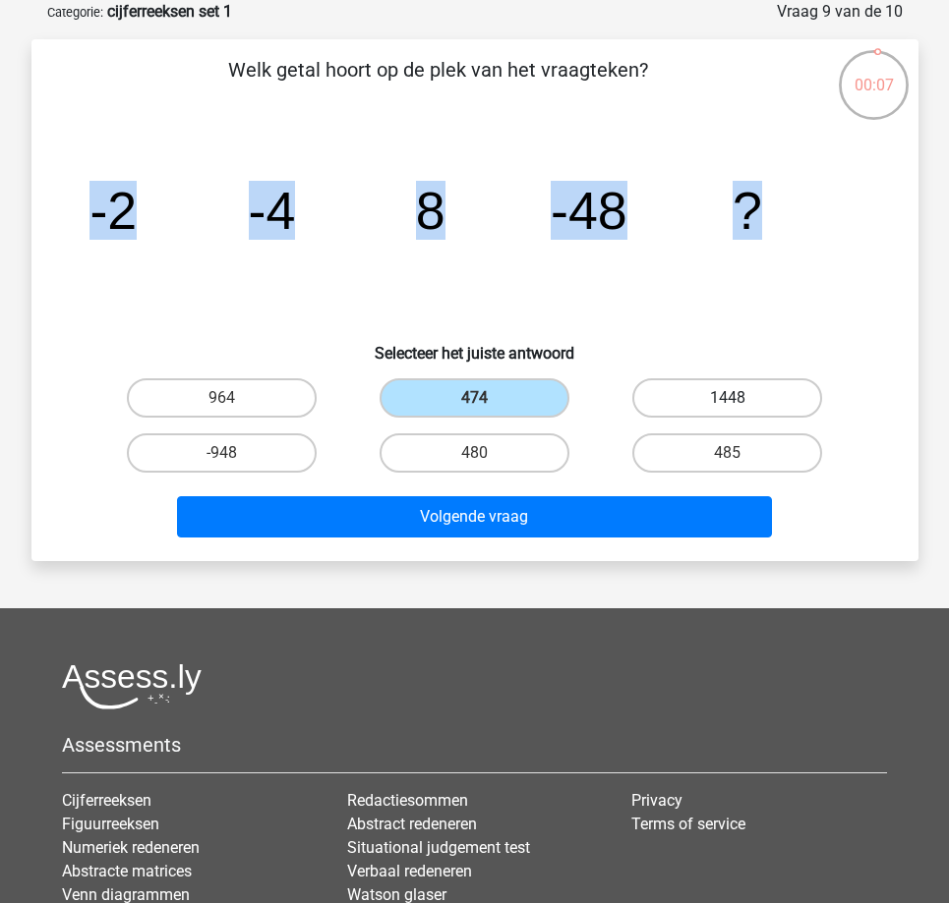
click at [743, 396] on label "1448" at bounding box center [727, 397] width 190 height 39
click at [740, 398] on input "1448" at bounding box center [733, 404] width 13 height 13
radio input "true"
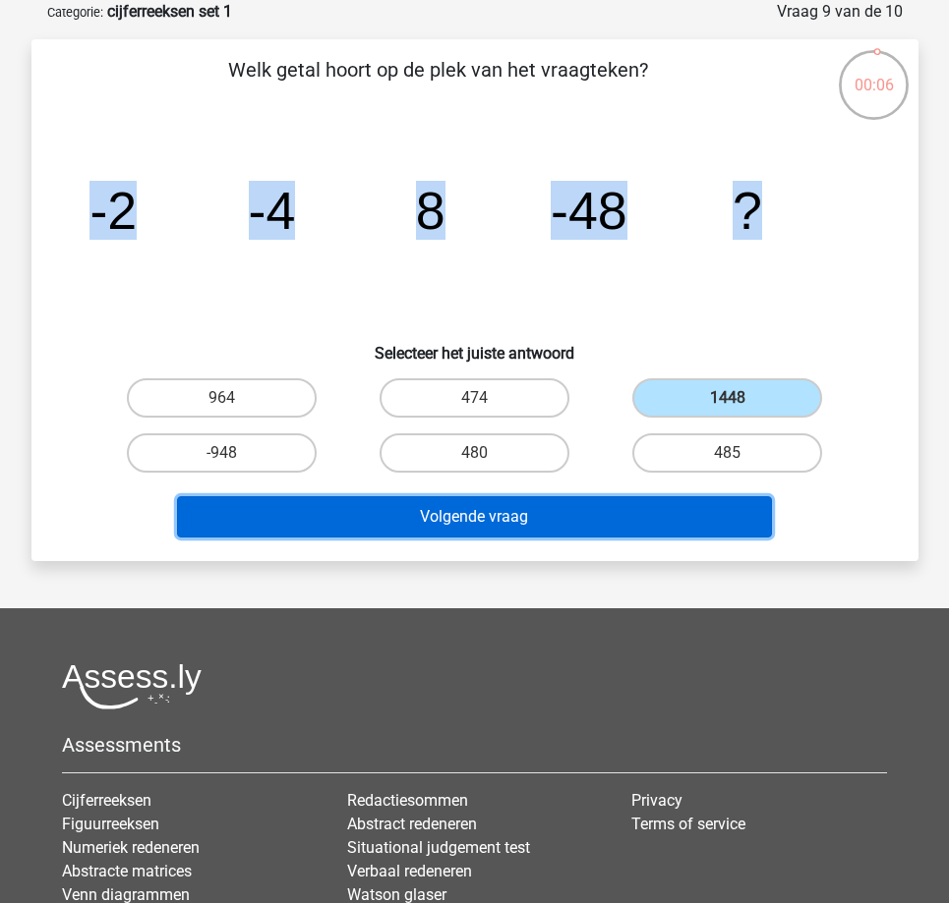
click at [516, 517] on button "Volgende vraag" at bounding box center [474, 516] width 595 height 41
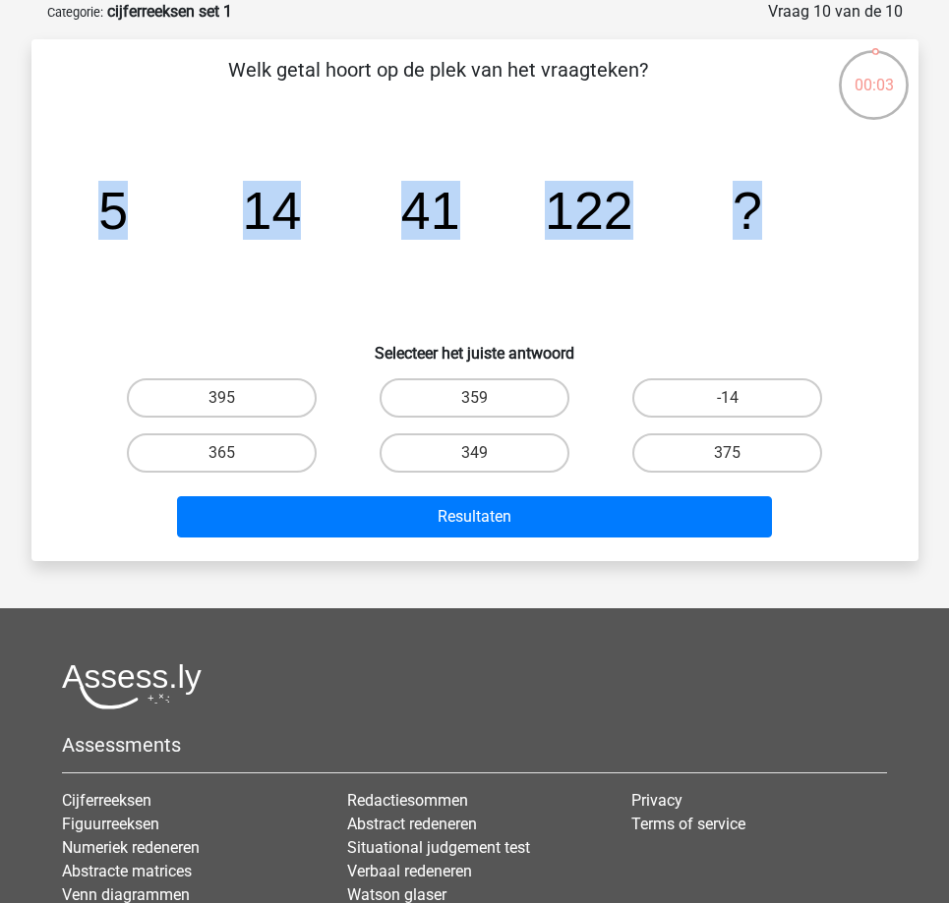
drag, startPoint x: 97, startPoint y: 202, endPoint x: 780, endPoint y: 195, distance: 682.3
click at [780, 195] on icon "image/svg+xml 5 14 41 122 ?" at bounding box center [475, 229] width 792 height 199
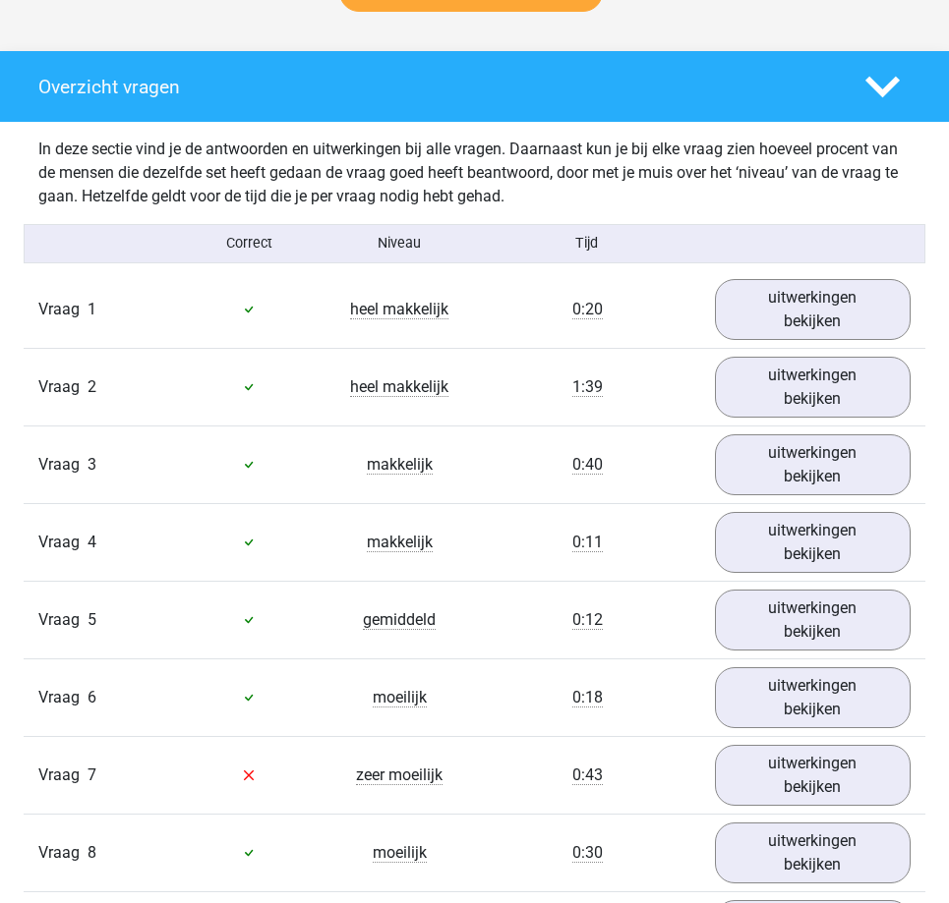
scroll to position [1081, 0]
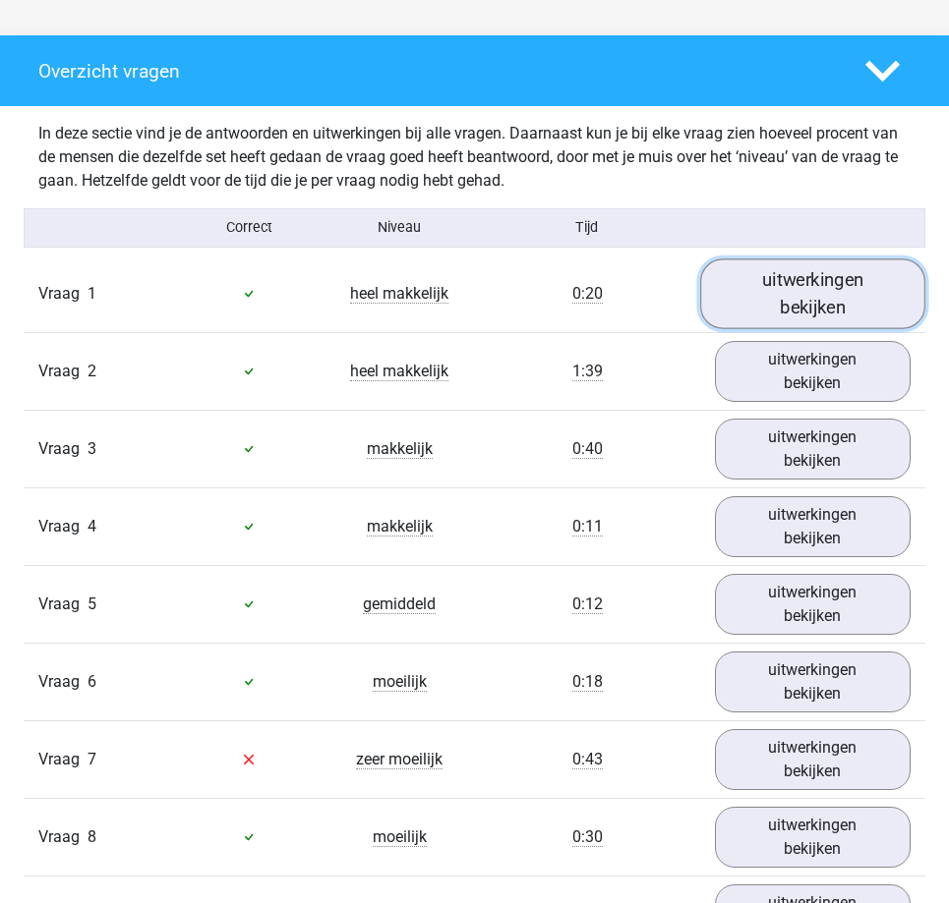
click at [755, 290] on link "uitwerkingen bekijken" at bounding box center [812, 294] width 225 height 70
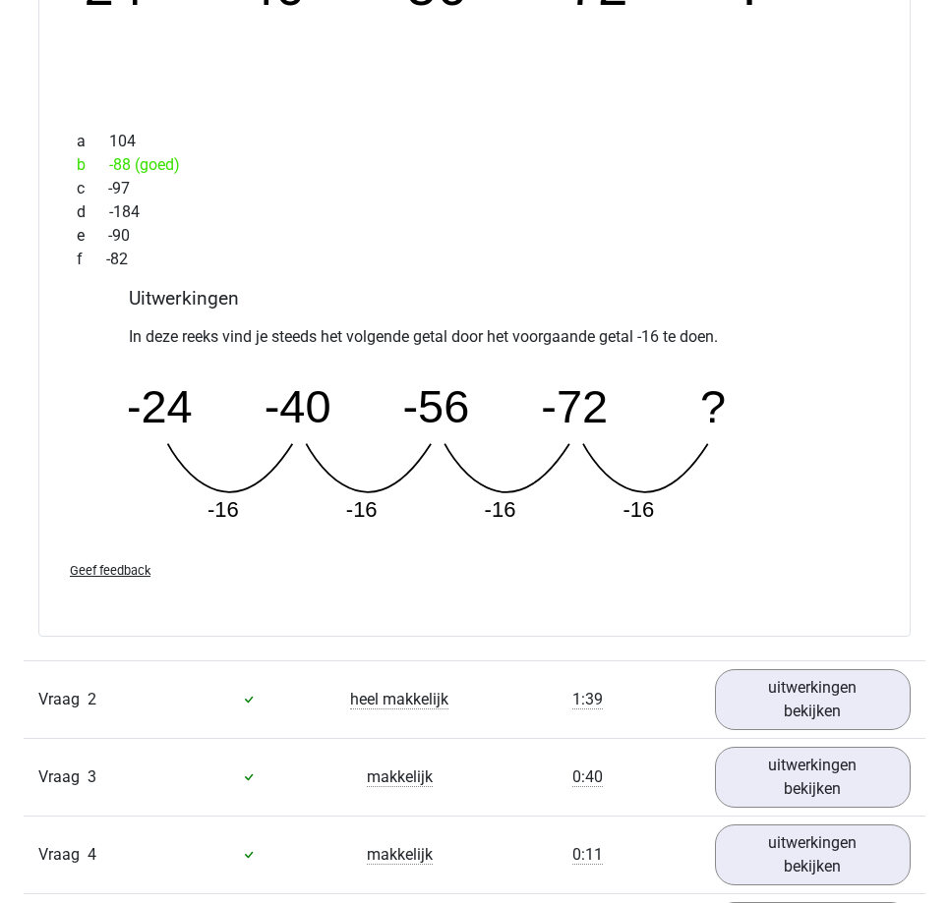
scroll to position [1671, 0]
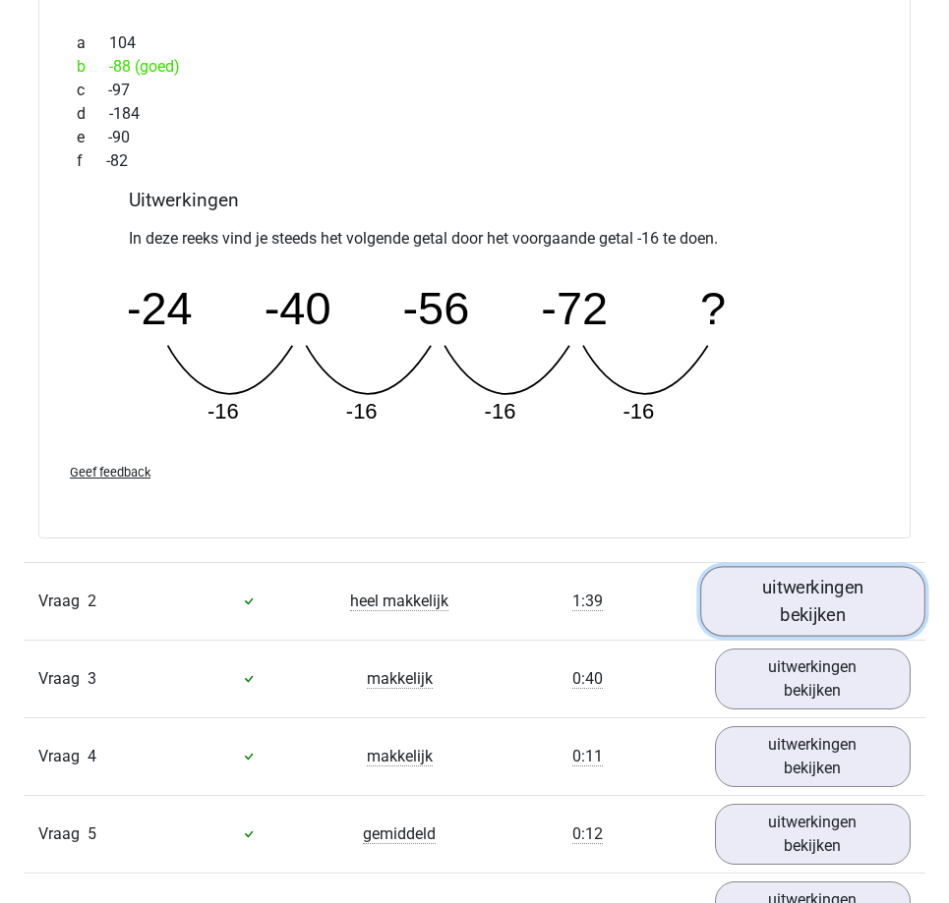
click at [807, 591] on link "uitwerkingen bekijken" at bounding box center [812, 601] width 225 height 70
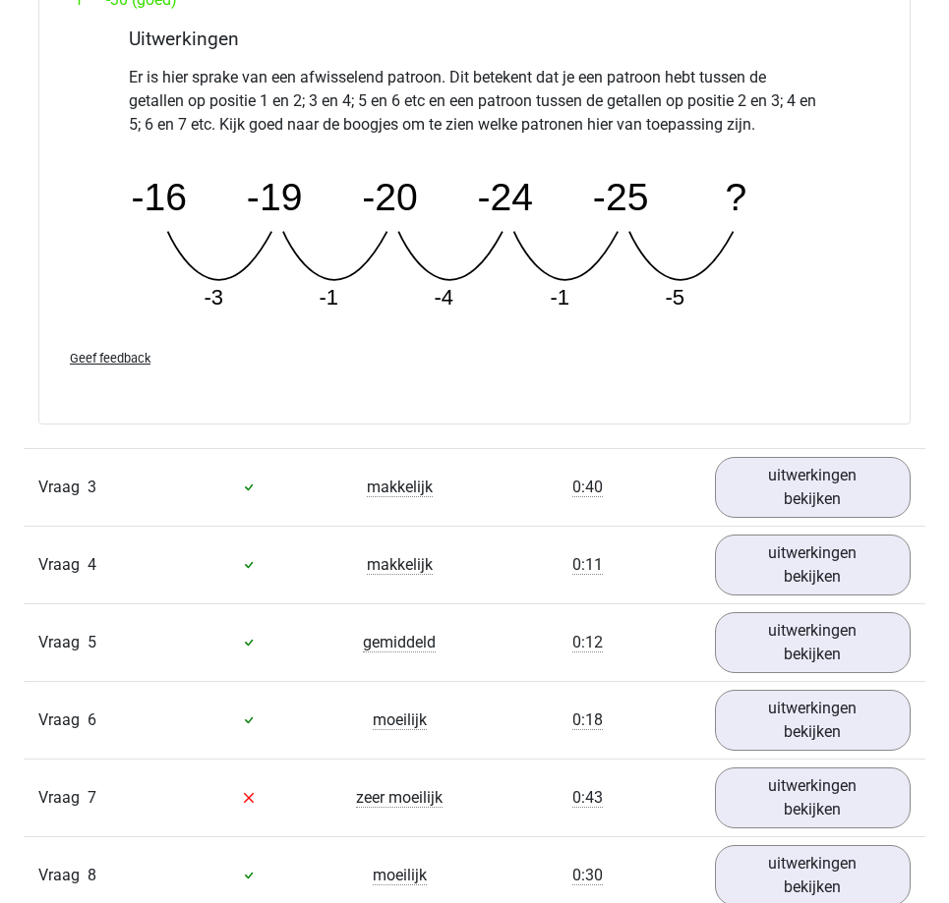
scroll to position [2753, 0]
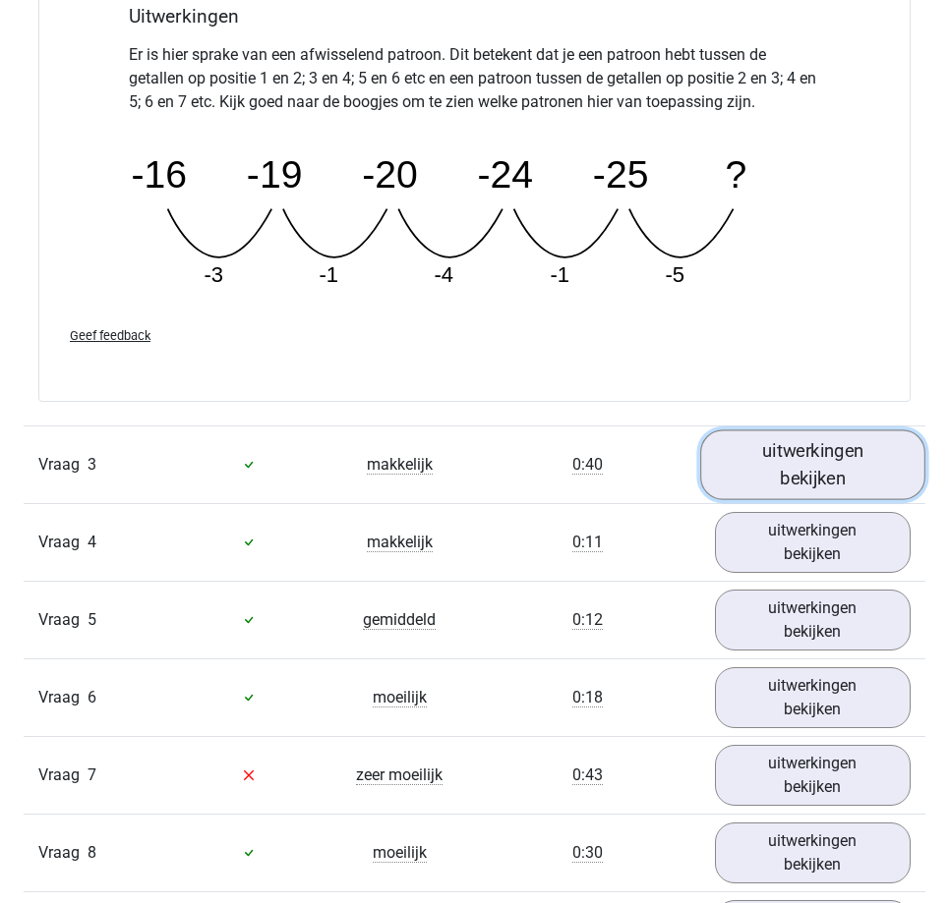
click at [801, 466] on link "uitwerkingen bekijken" at bounding box center [812, 465] width 225 height 70
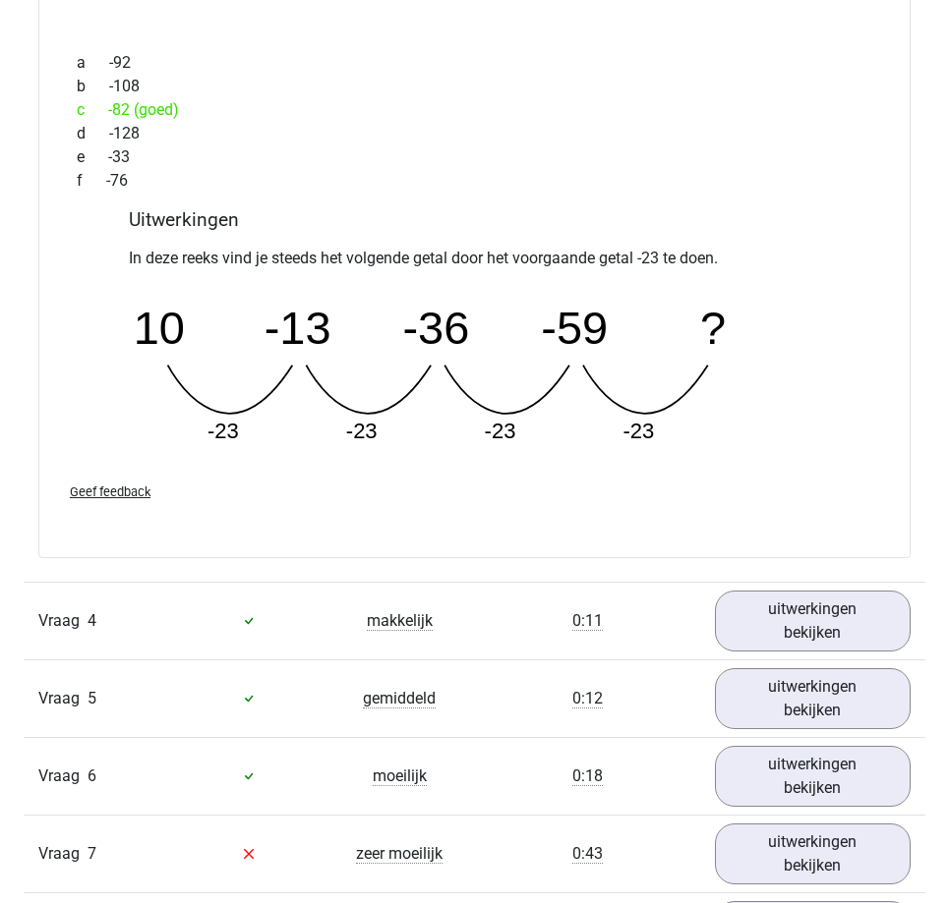
scroll to position [3539, 0]
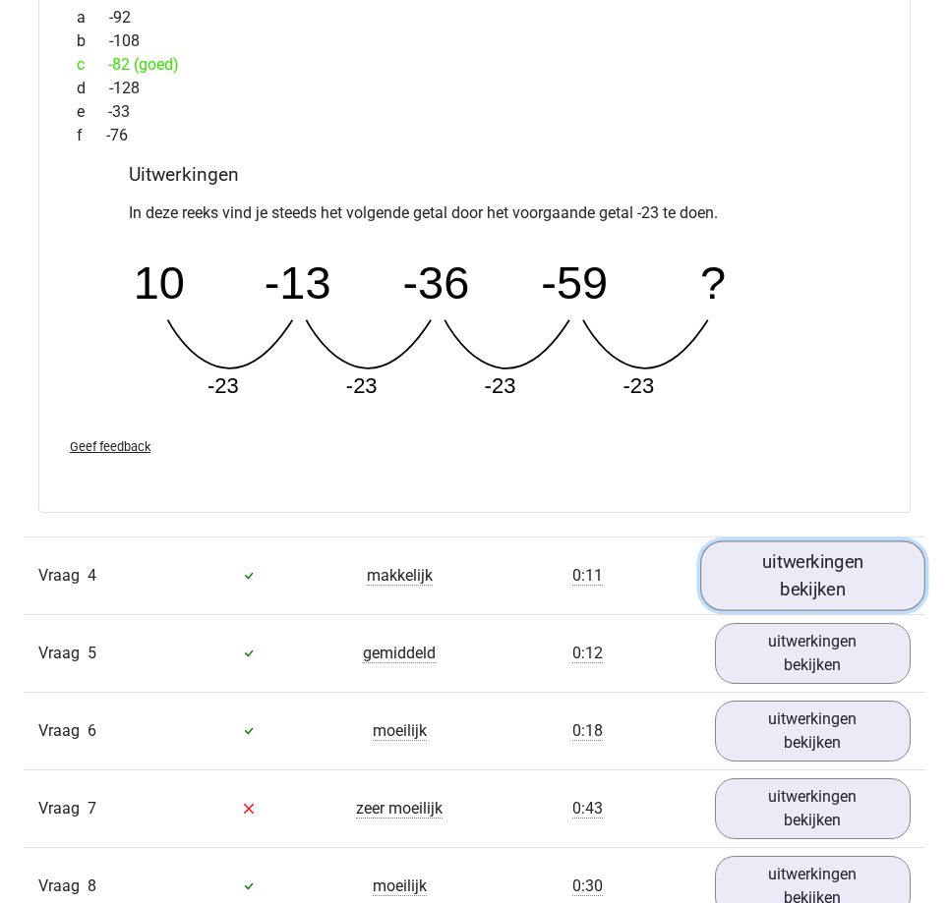
click at [822, 571] on link "uitwerkingen bekijken" at bounding box center [812, 576] width 225 height 70
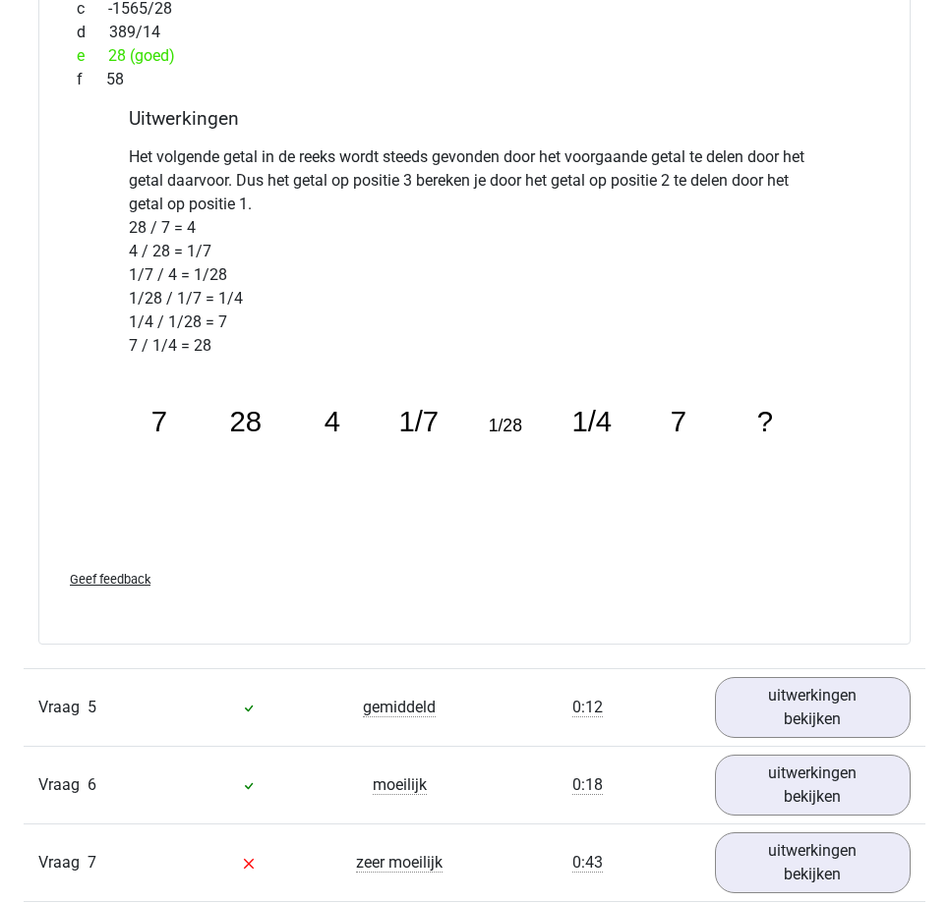
scroll to position [4719, 0]
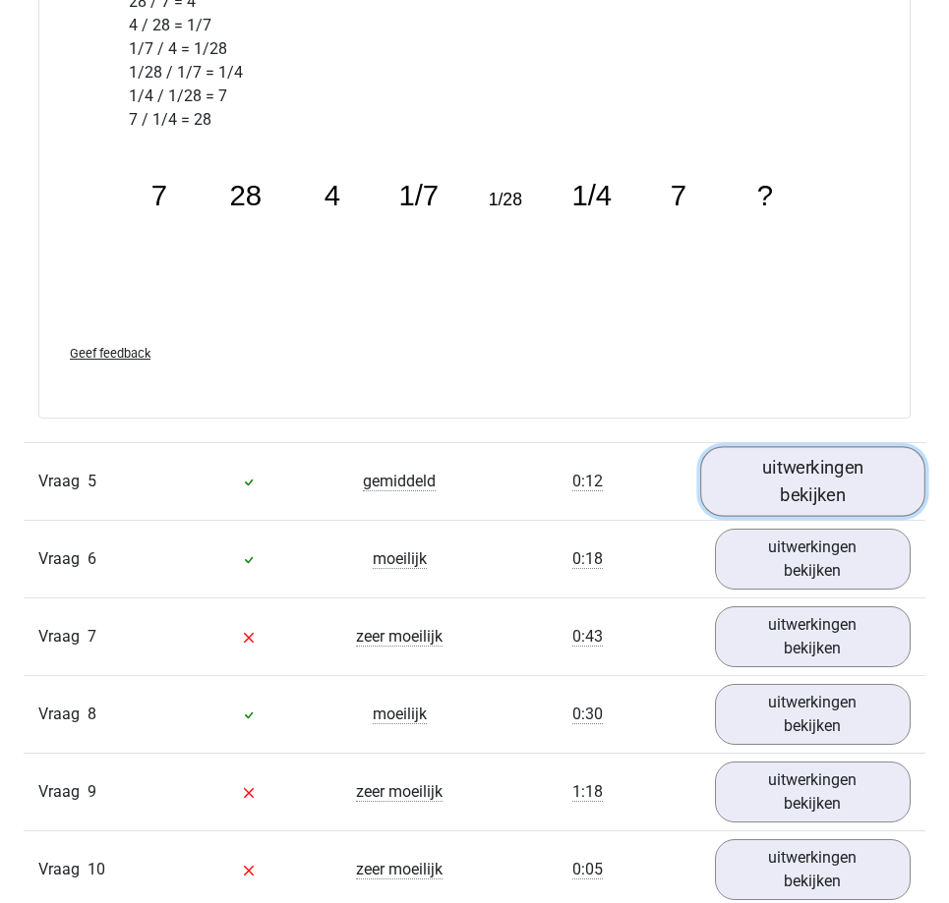
click at [802, 481] on link "uitwerkingen bekijken" at bounding box center [812, 482] width 225 height 70
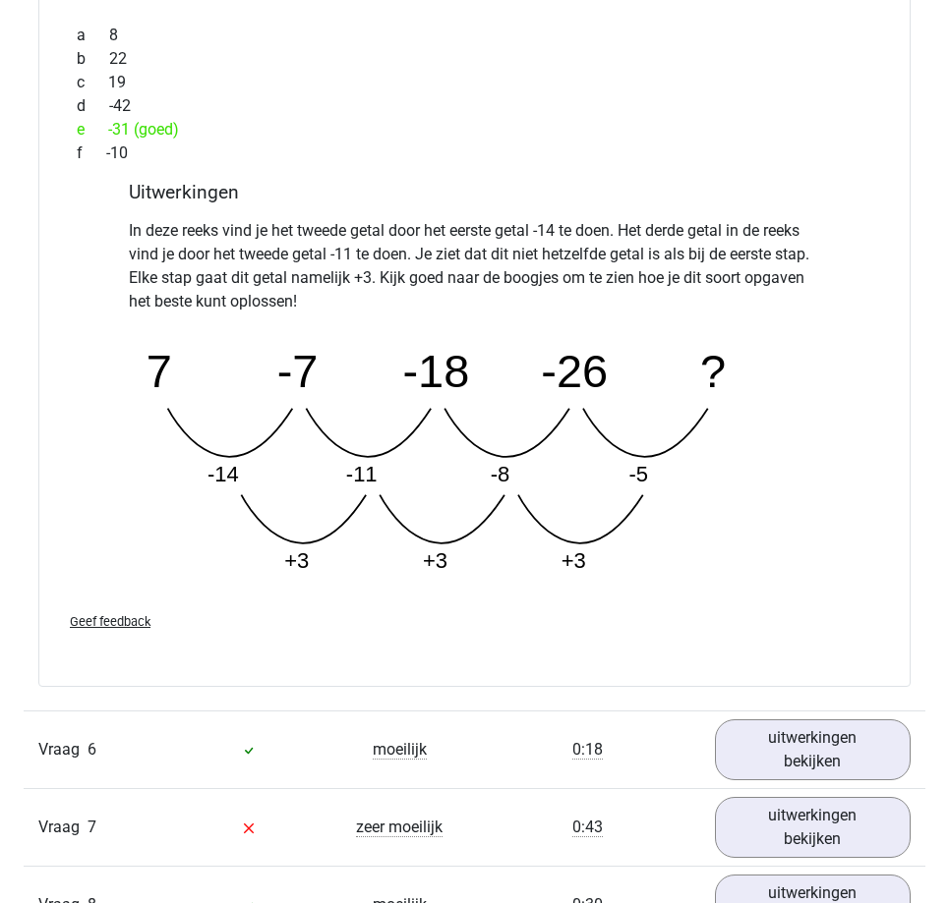
scroll to position [5604, 0]
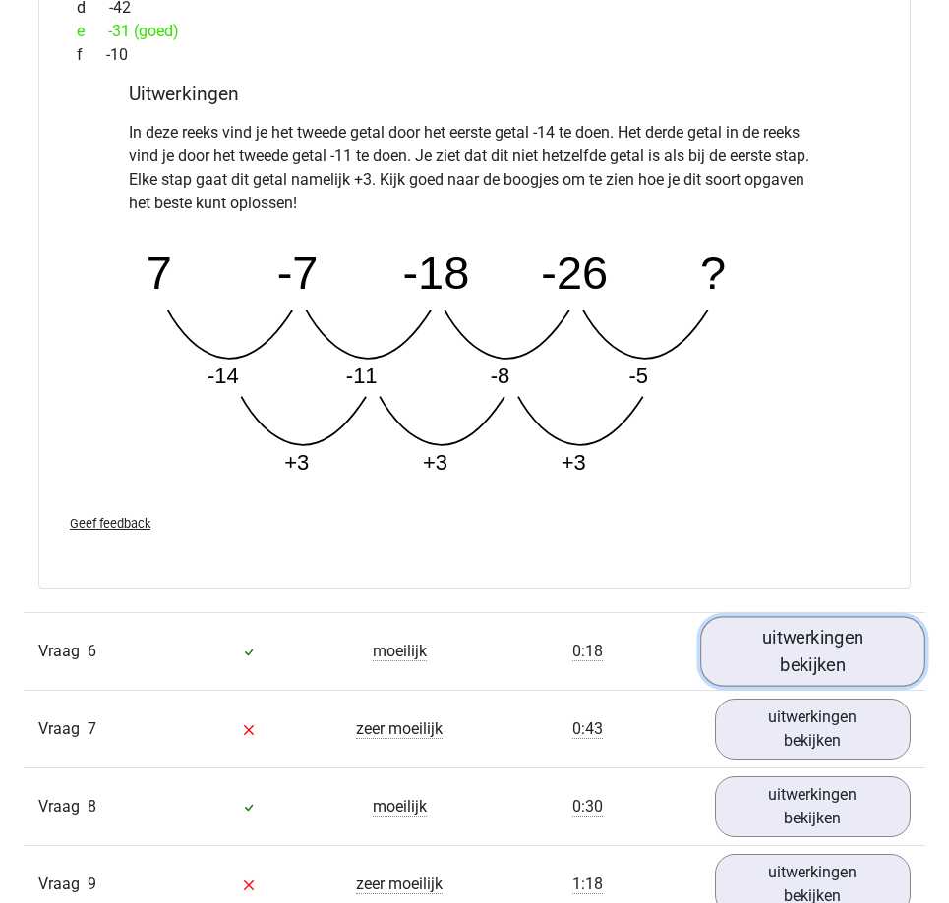
click at [771, 648] on link "uitwerkingen bekijken" at bounding box center [812, 652] width 225 height 70
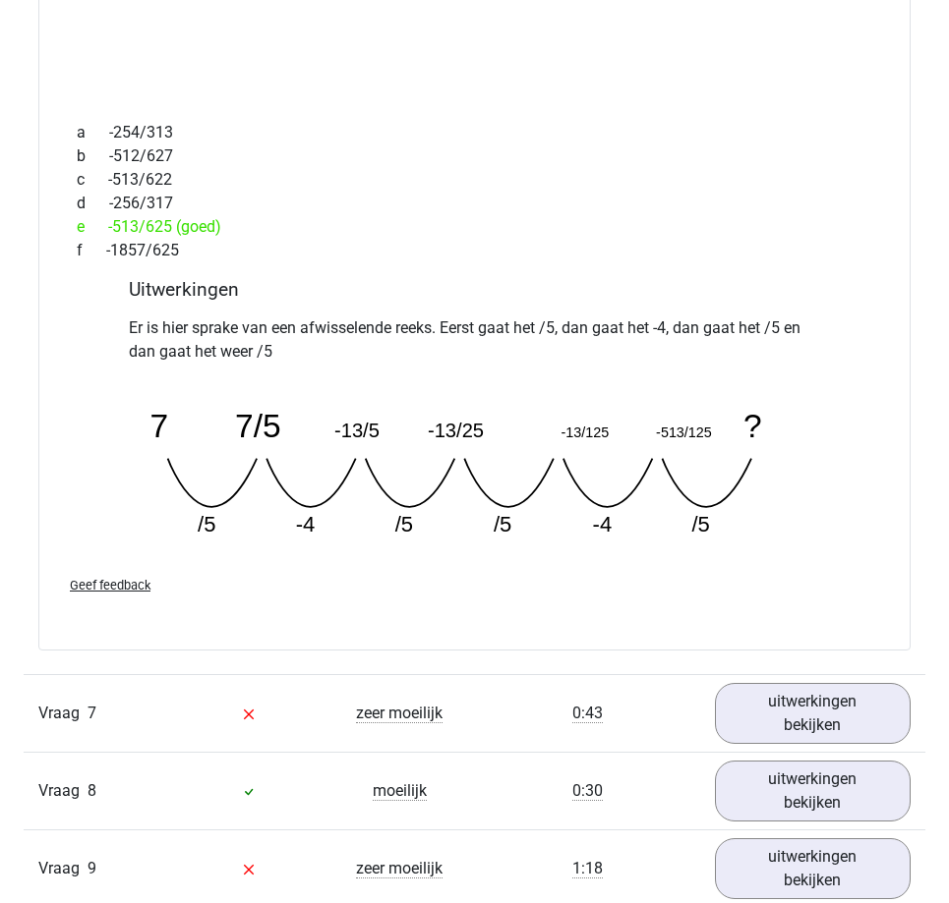
scroll to position [6587, 0]
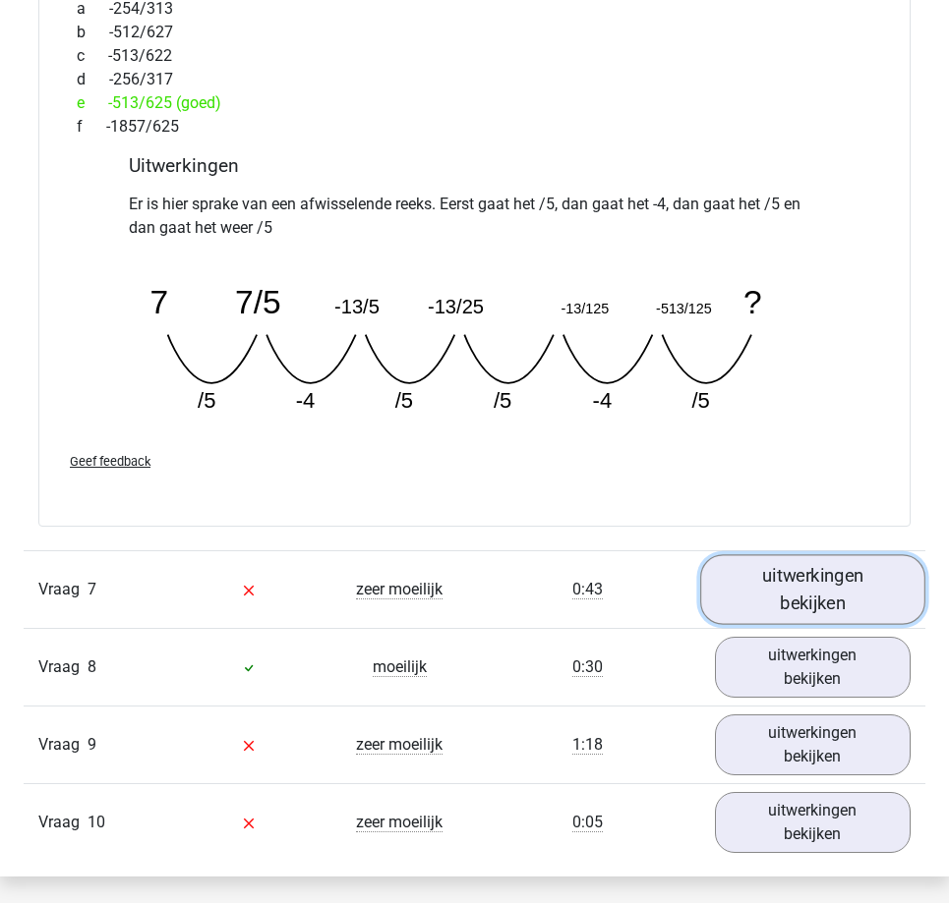
click at [816, 589] on link "uitwerkingen bekijken" at bounding box center [812, 590] width 225 height 70
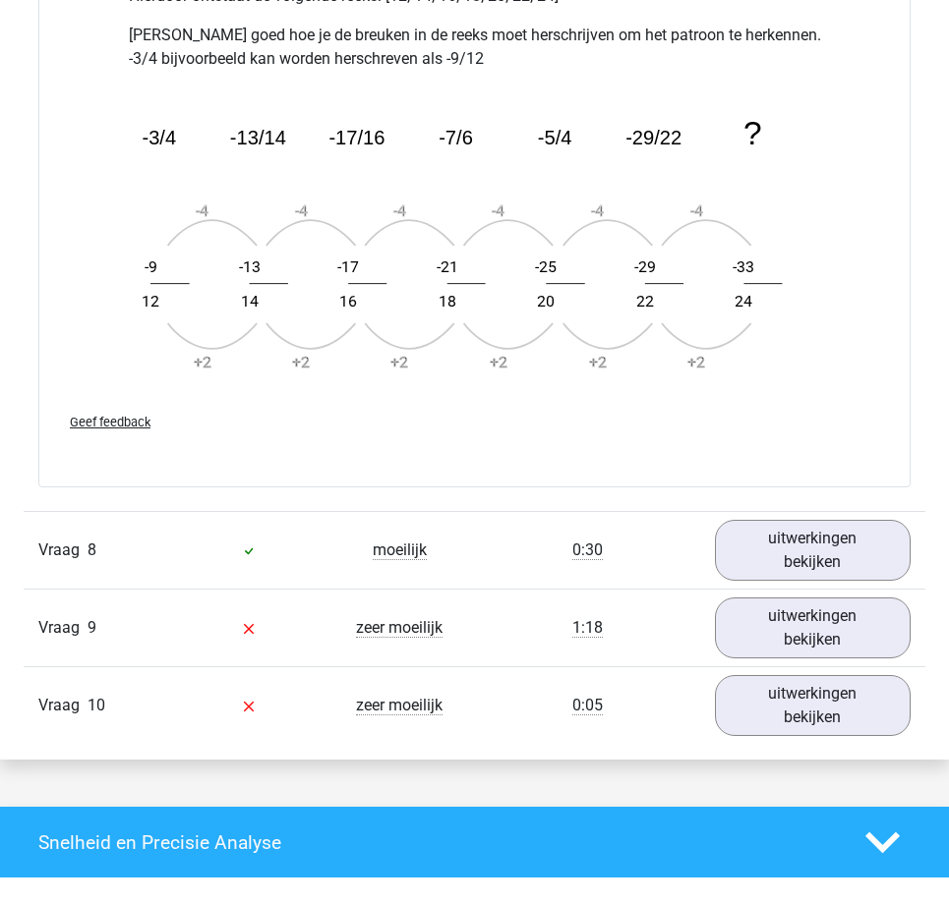
scroll to position [7865, 0]
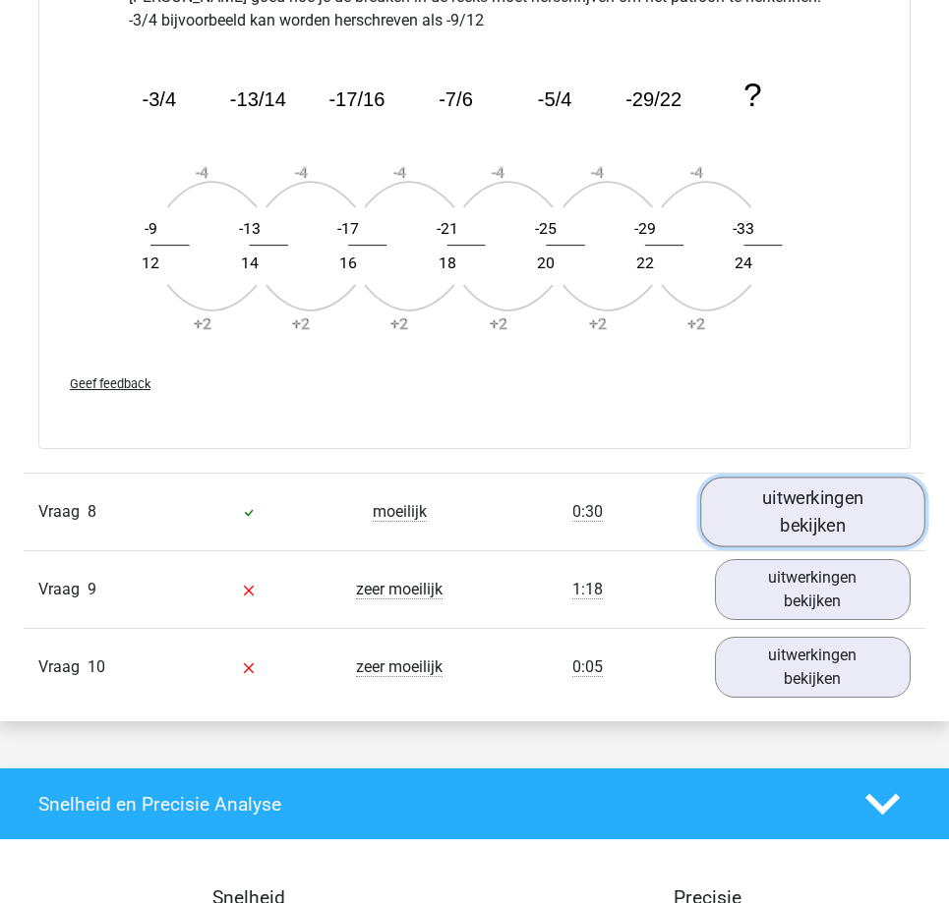
click at [813, 506] on link "uitwerkingen bekijken" at bounding box center [812, 513] width 225 height 70
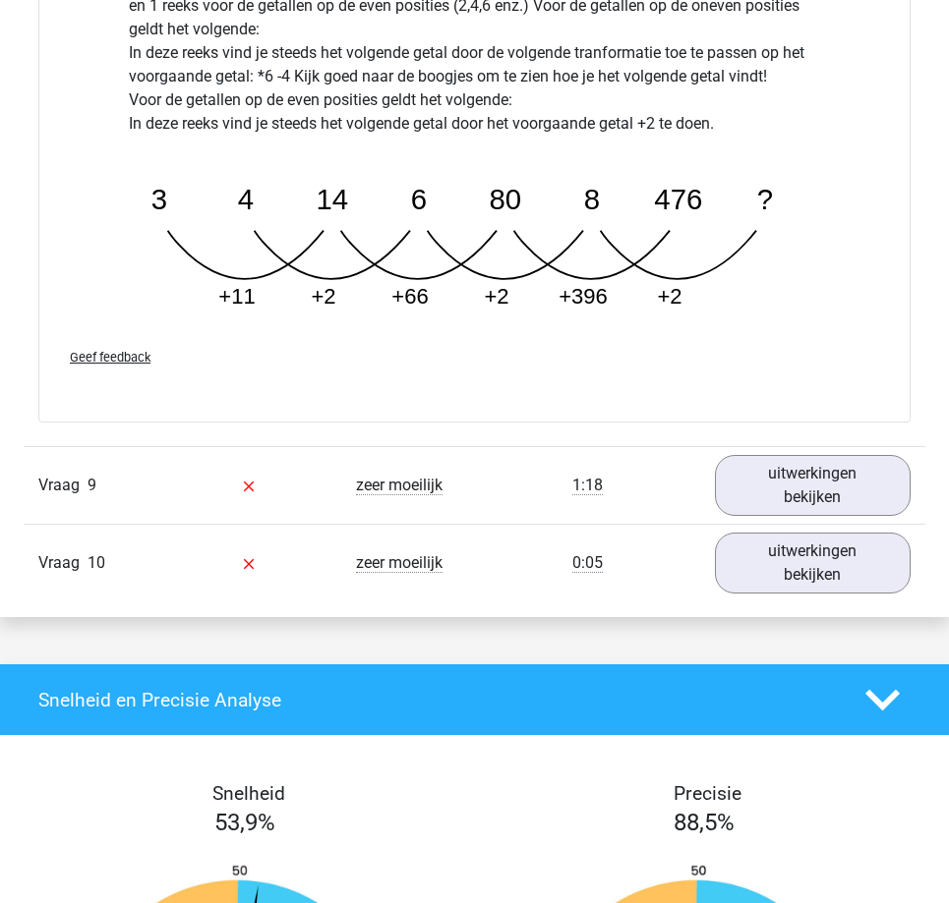
scroll to position [8946, 0]
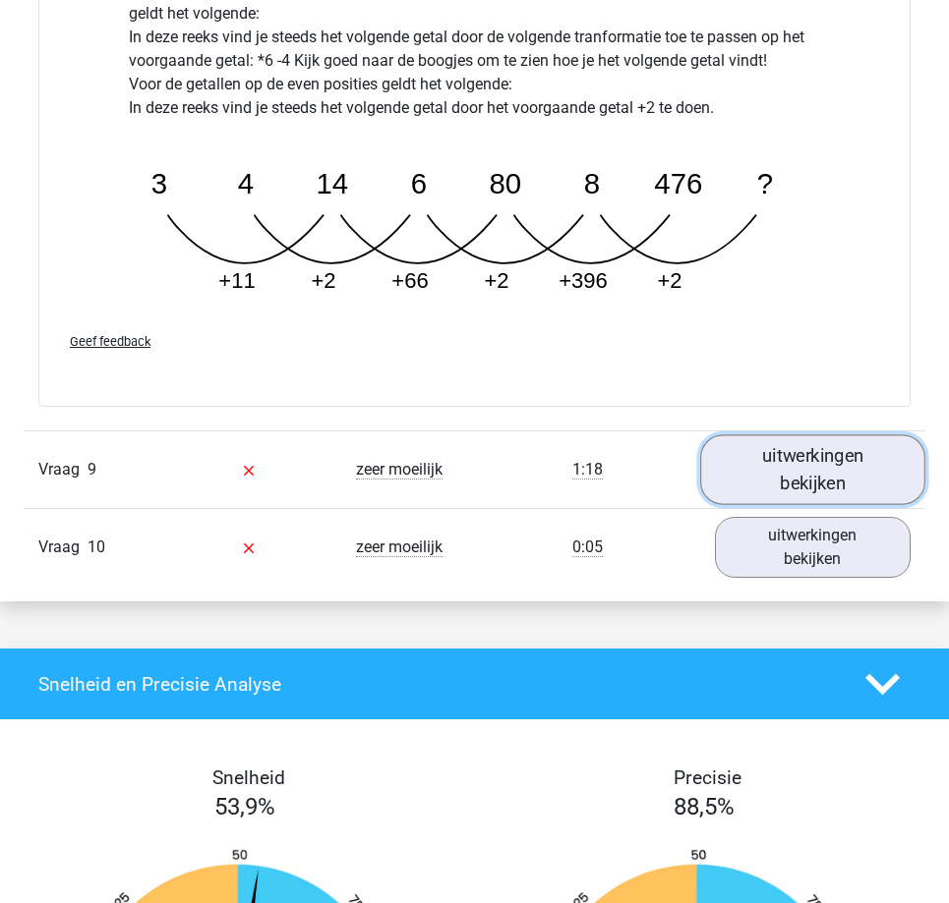
click at [831, 472] on link "uitwerkingen bekijken" at bounding box center [812, 471] width 225 height 70
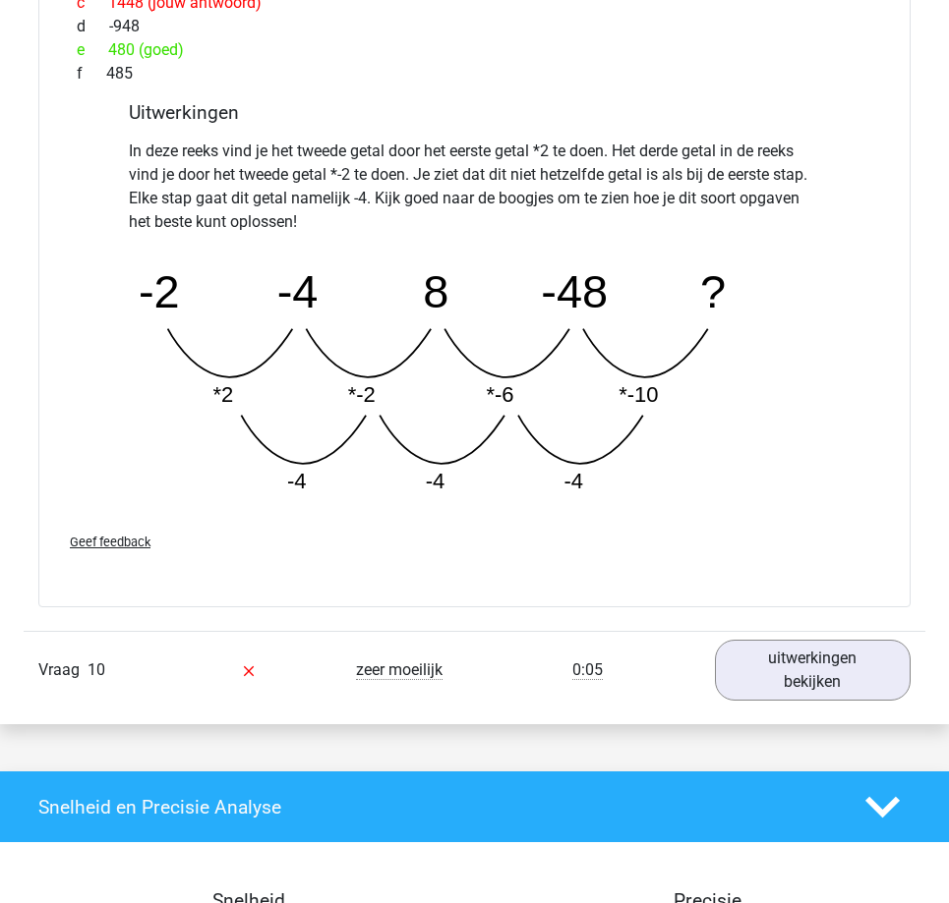
scroll to position [9831, 0]
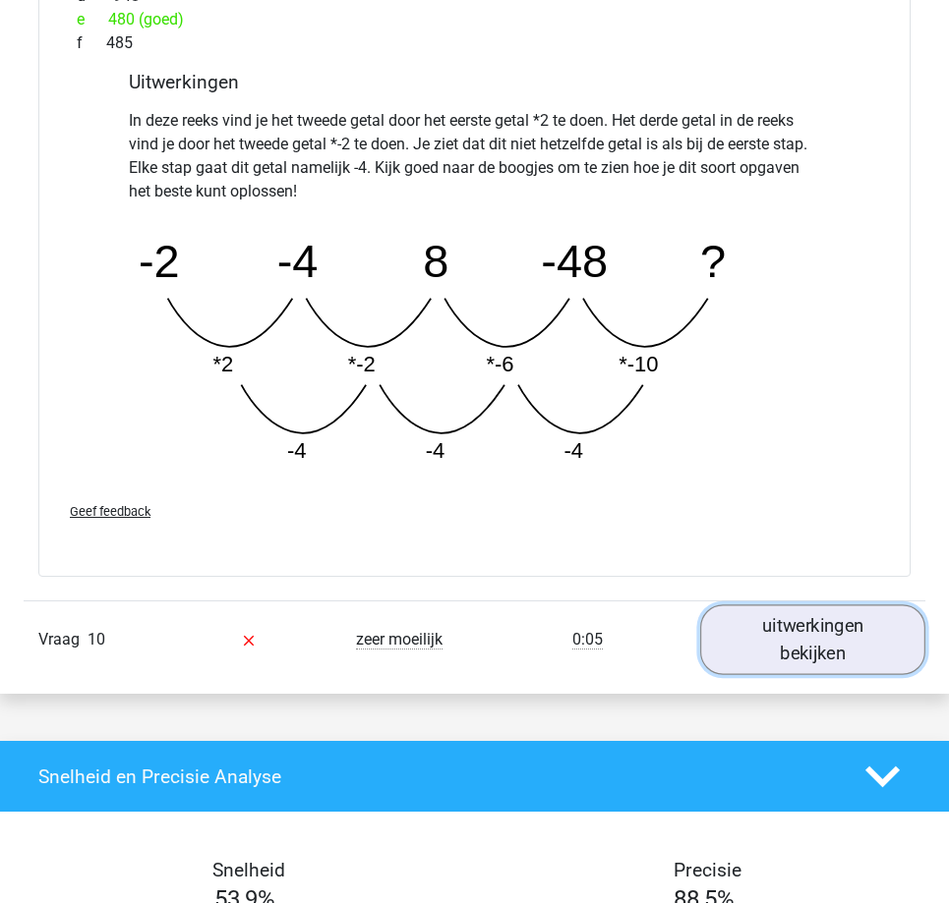
click at [785, 639] on link "uitwerkingen bekijken" at bounding box center [812, 641] width 225 height 70
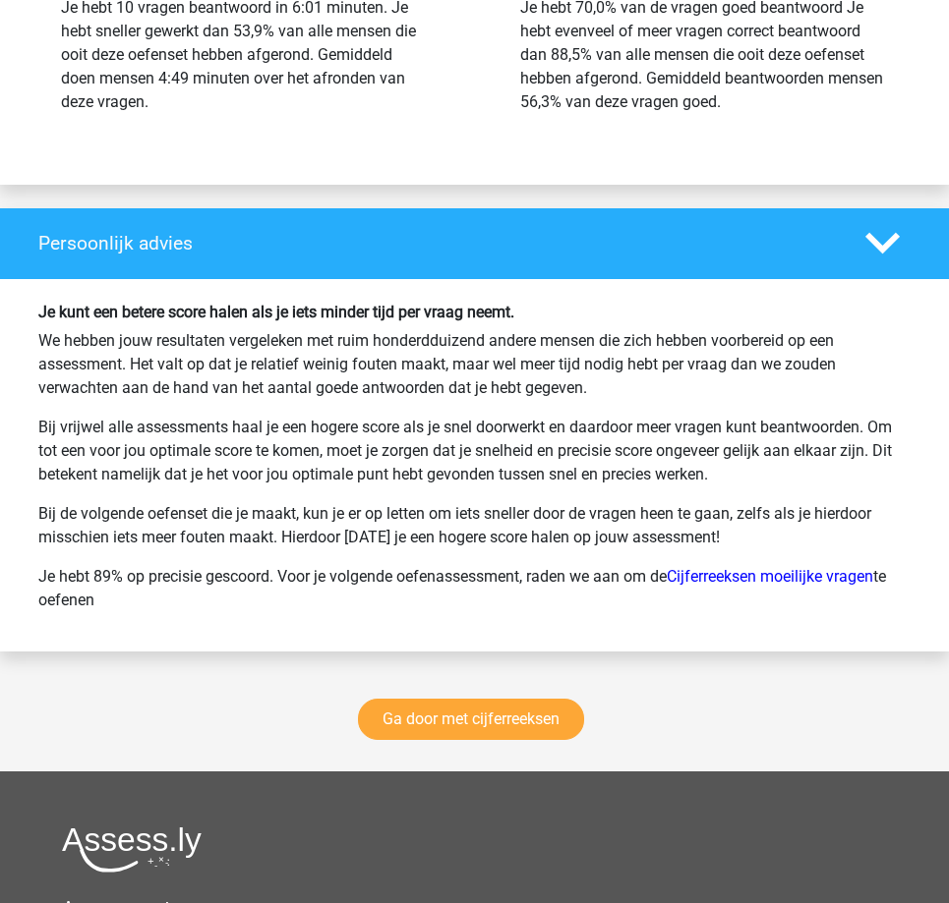
scroll to position [11994, 0]
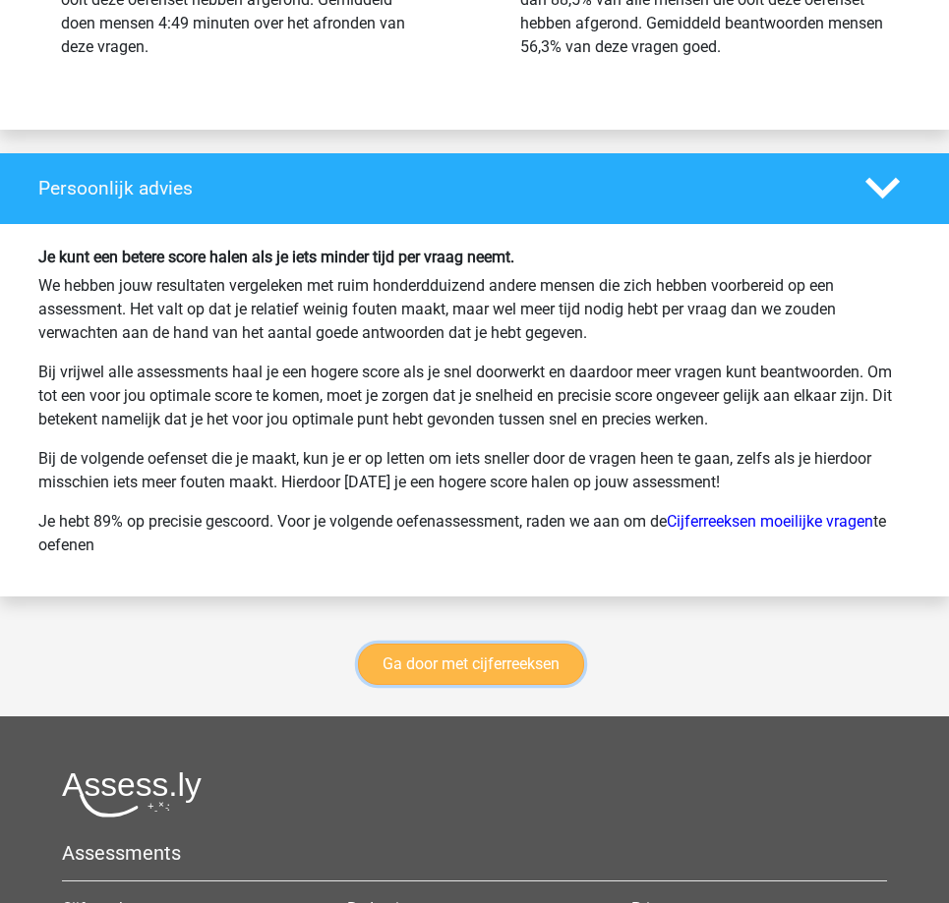
click at [477, 663] on link "Ga door met cijferreeksen" at bounding box center [471, 664] width 226 height 41
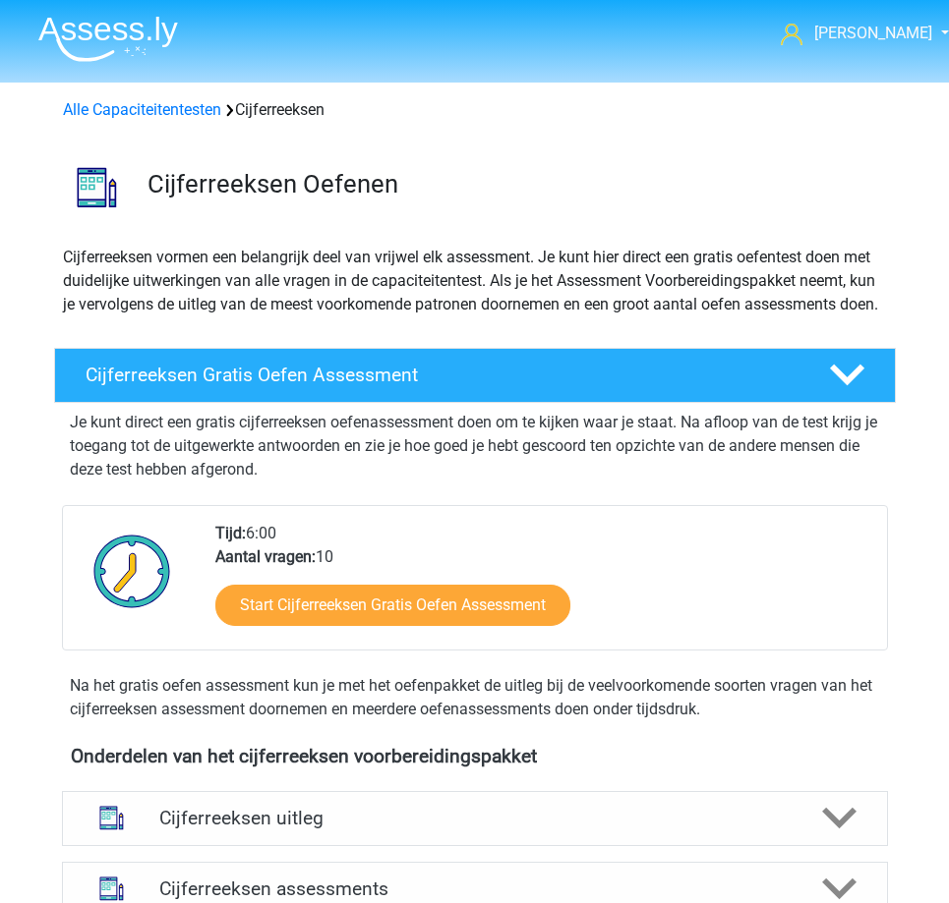
scroll to position [878, 0]
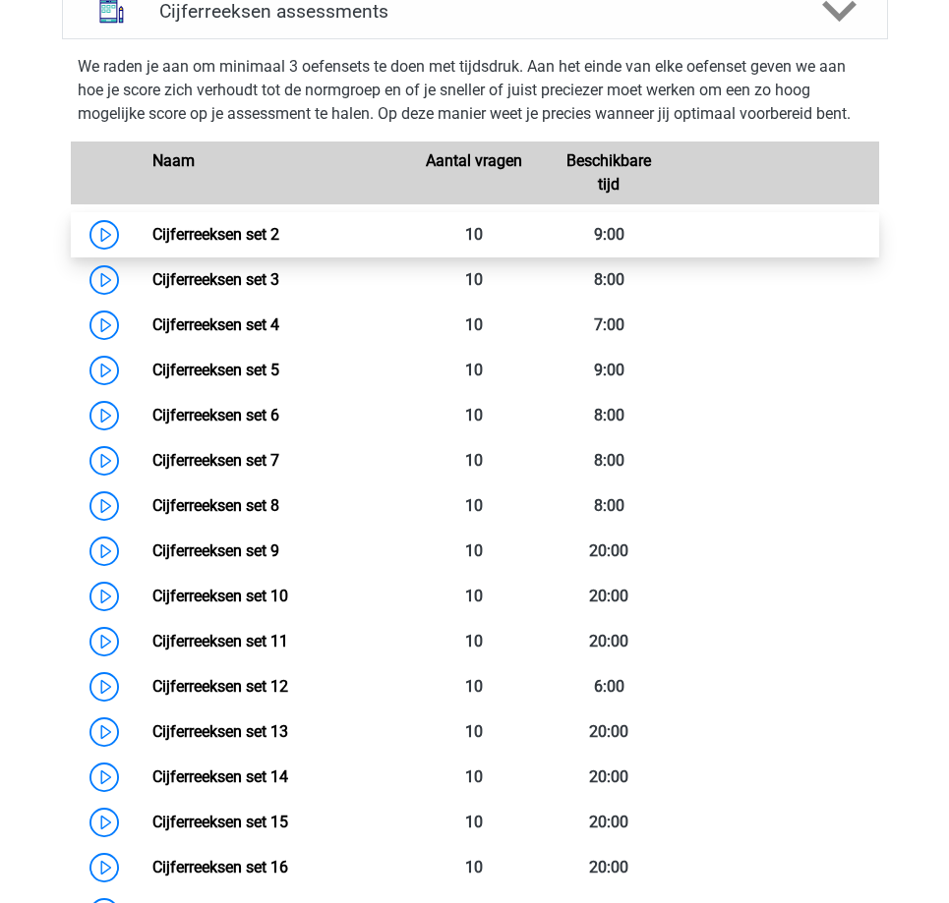
click at [152, 244] on link "Cijferreeksen set 2" at bounding box center [215, 234] width 127 height 19
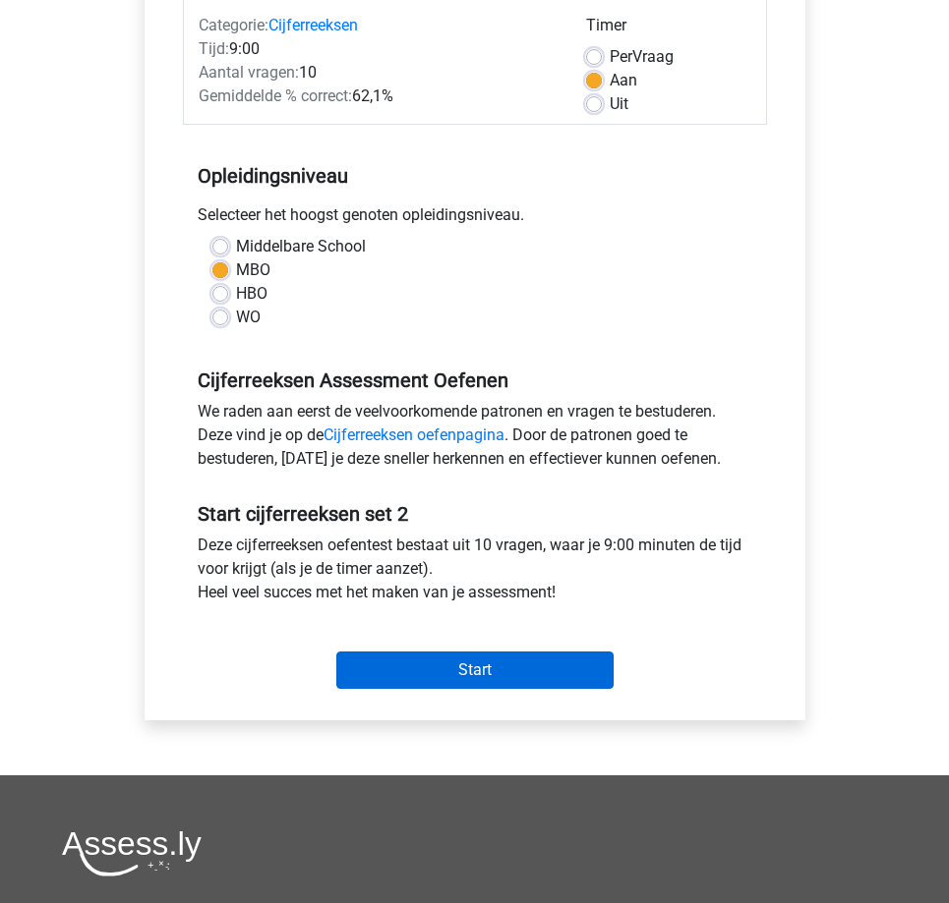
scroll to position [257, 0]
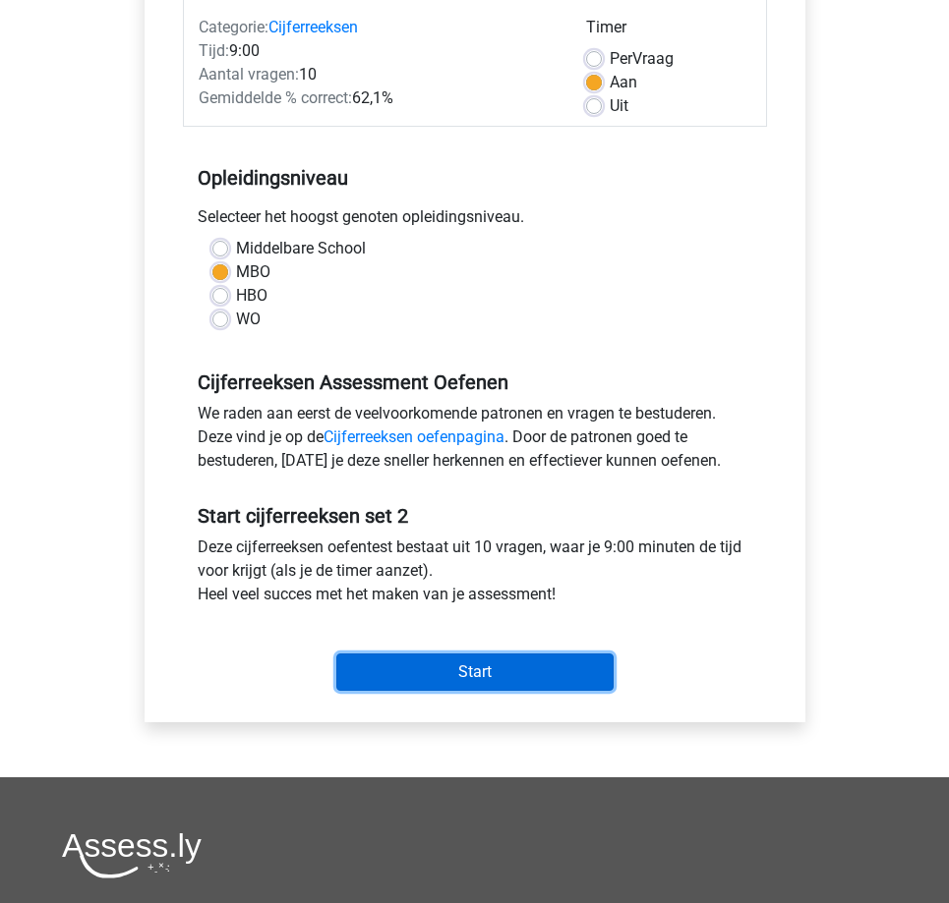
click at [428, 673] on input "Start" at bounding box center [474, 672] width 277 height 37
click at [422, 675] on input "Start" at bounding box center [474, 672] width 277 height 37
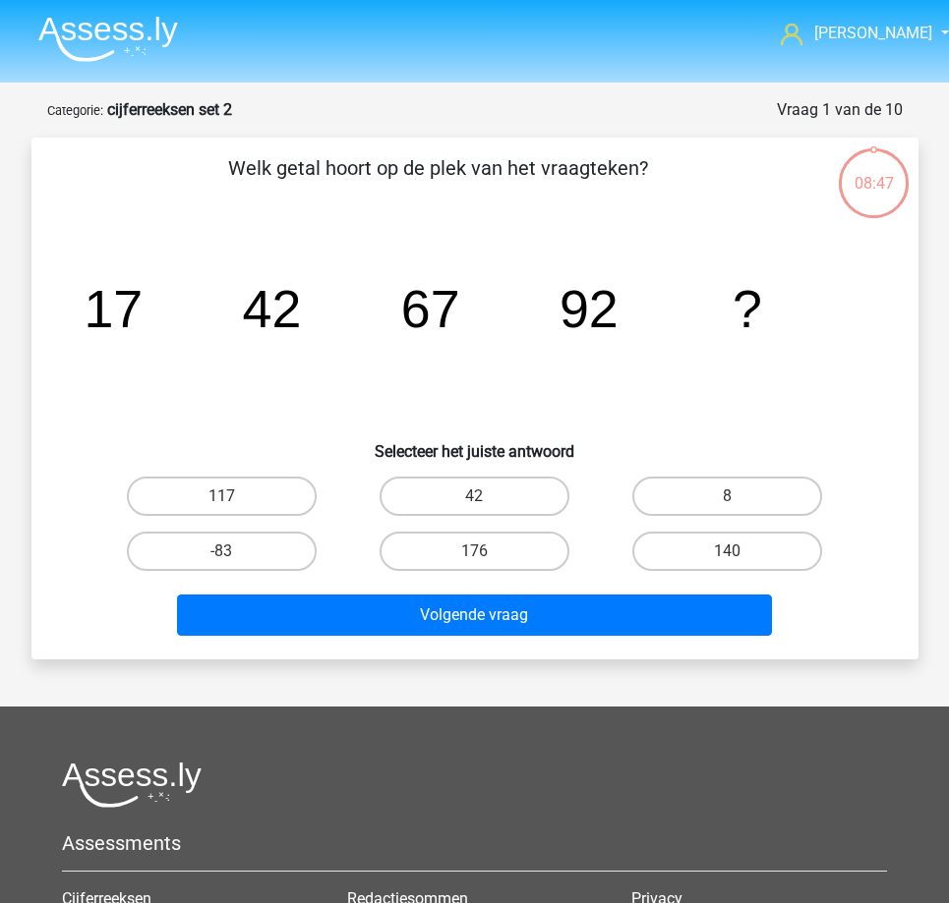
drag, startPoint x: 69, startPoint y: 299, endPoint x: 284, endPoint y: 319, distance: 216.2
drag, startPoint x: 284, startPoint y: 319, endPoint x: 205, endPoint y: 318, distance: 78.7
click at [237, 328] on icon "image/svg+xml 17 42 67 92 ?" at bounding box center [475, 327] width 792 height 199
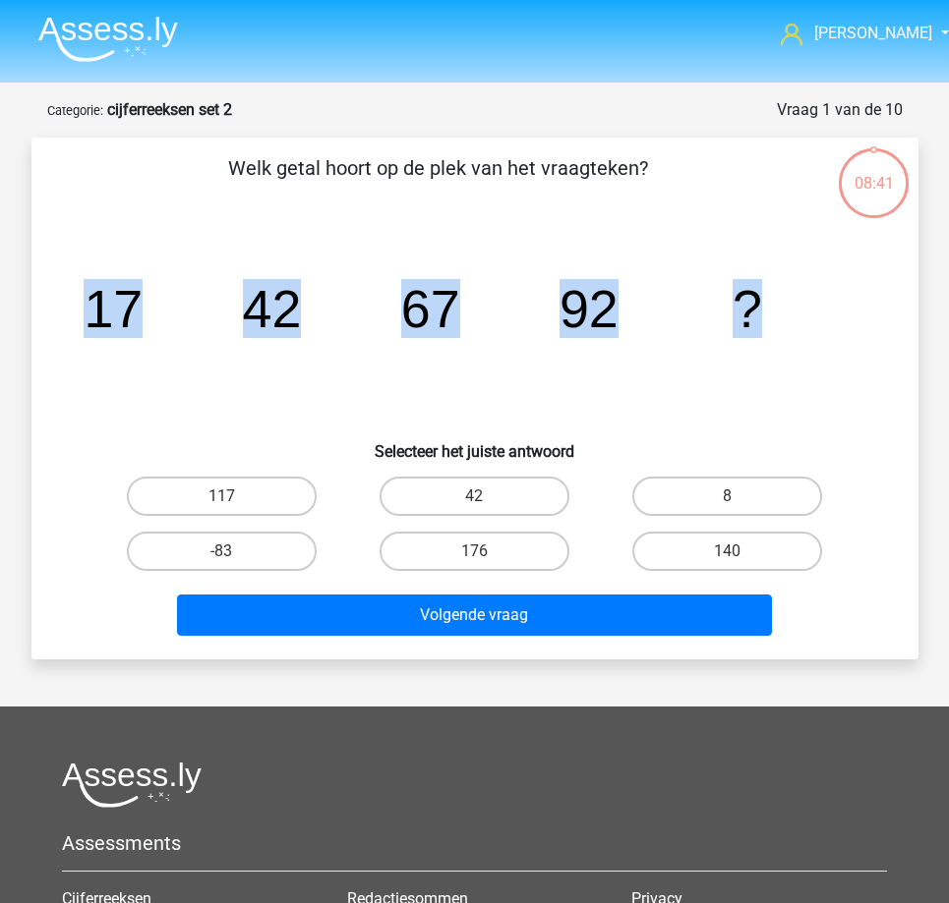
drag, startPoint x: 83, startPoint y: 318, endPoint x: 791, endPoint y: 371, distance: 710.8
click at [791, 371] on icon "image/svg+xml 17 42 67 92 ?" at bounding box center [475, 327] width 792 height 199
click at [609, 316] on tspan "92" at bounding box center [587, 308] width 59 height 59
copy g "17 42 67 92 ?"
click at [238, 497] on label "117" at bounding box center [222, 496] width 190 height 39
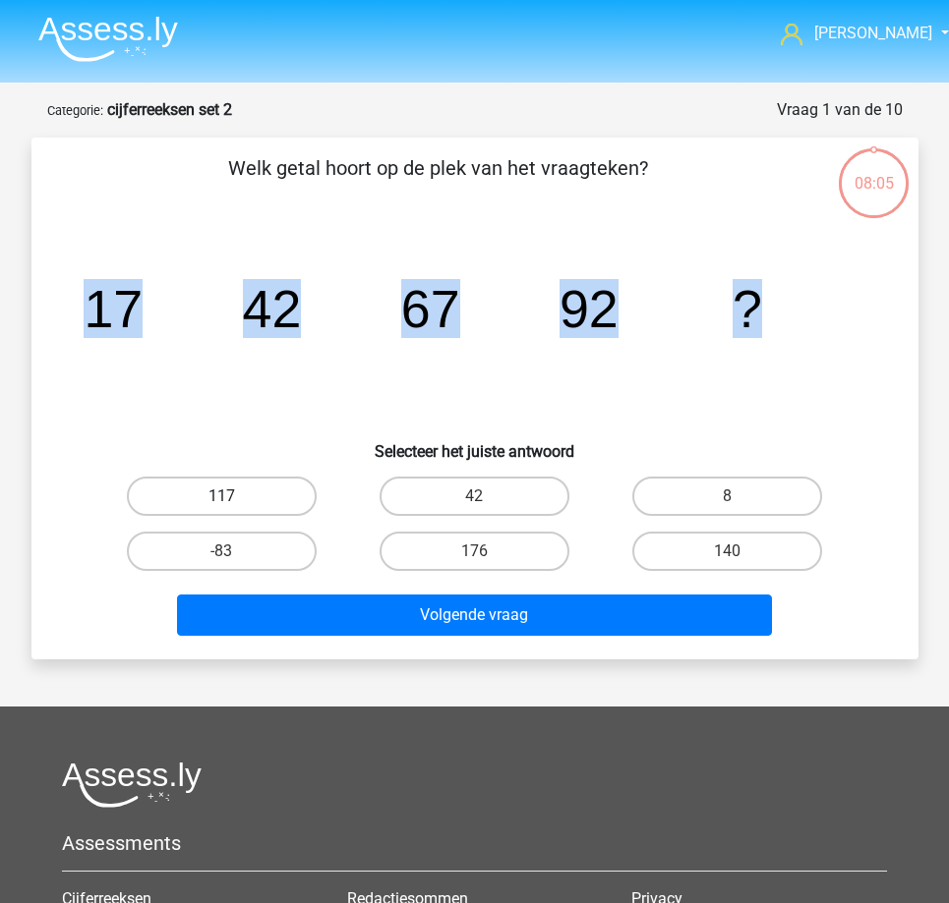
click at [234, 497] on input "117" at bounding box center [227, 502] width 13 height 13
radio input "true"
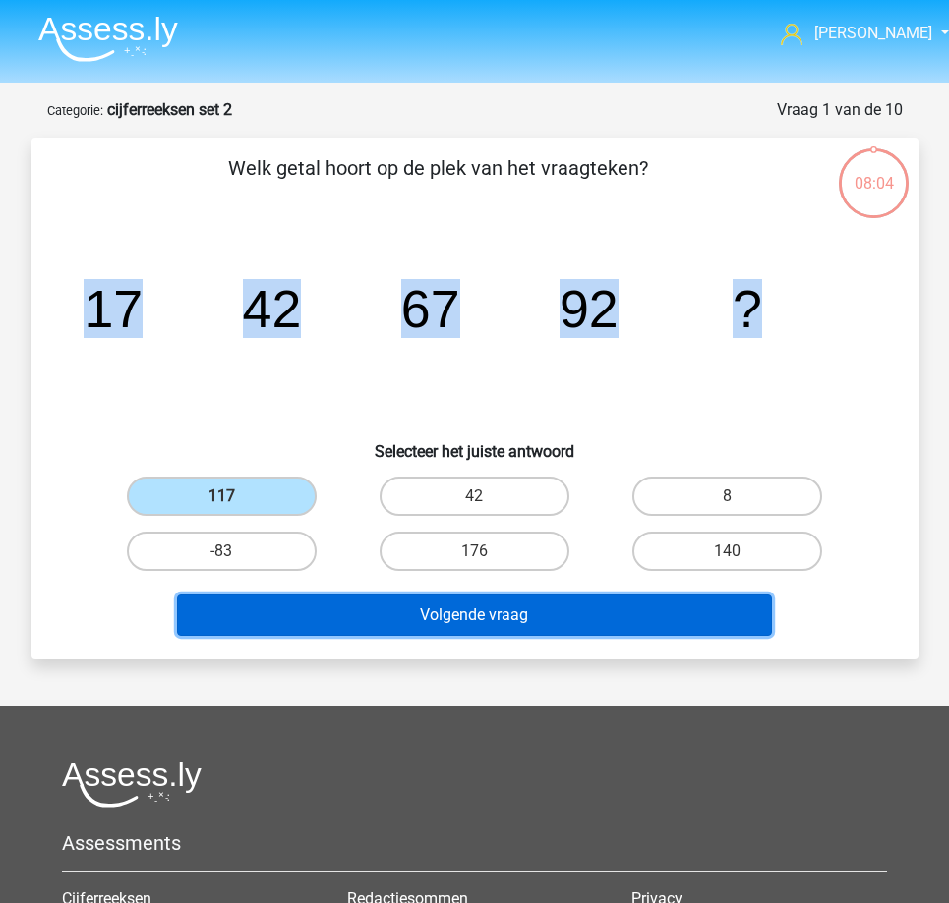
click at [338, 619] on button "Volgende vraag" at bounding box center [474, 615] width 595 height 41
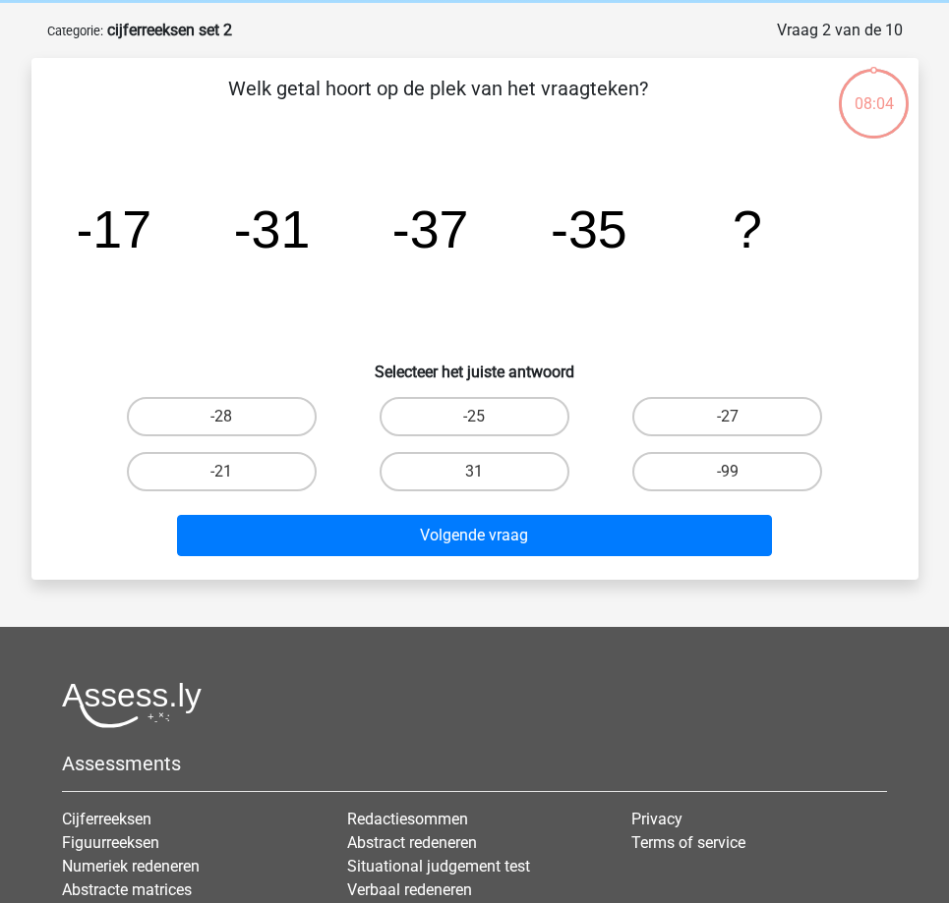
scroll to position [98, 0]
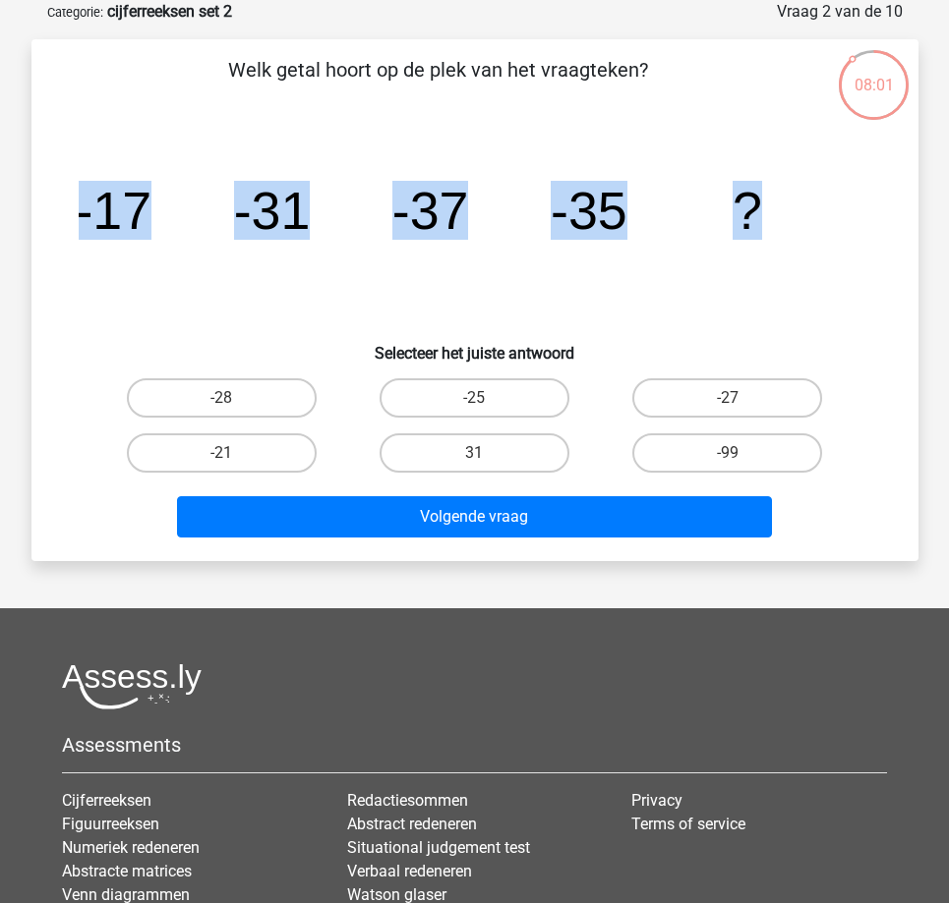
drag, startPoint x: 74, startPoint y: 213, endPoint x: 783, endPoint y: 248, distance: 709.6
click at [783, 248] on div "image/svg+xml -17 -31 -37 -35 ?" at bounding box center [475, 229] width 824 height 199
copy g "-17 -31 -37 -35 ?"
click at [244, 452] on label "-21" at bounding box center [222, 453] width 190 height 39
click at [234, 453] on input "-21" at bounding box center [227, 459] width 13 height 13
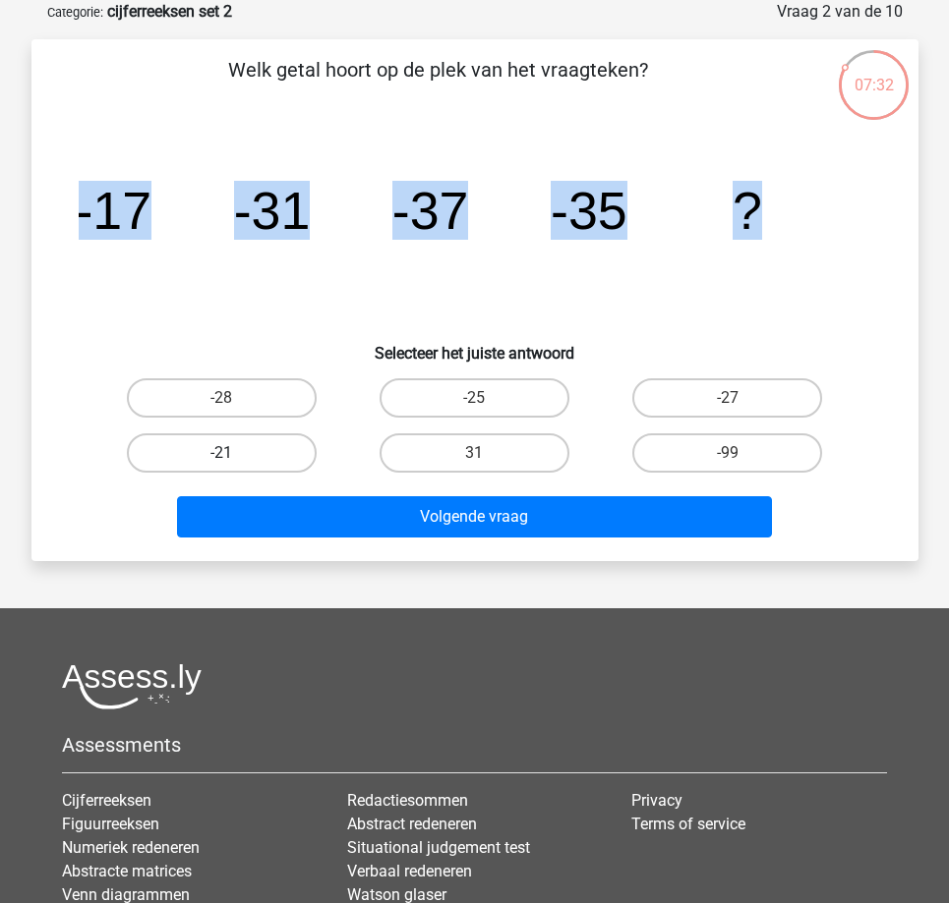
radio input "true"
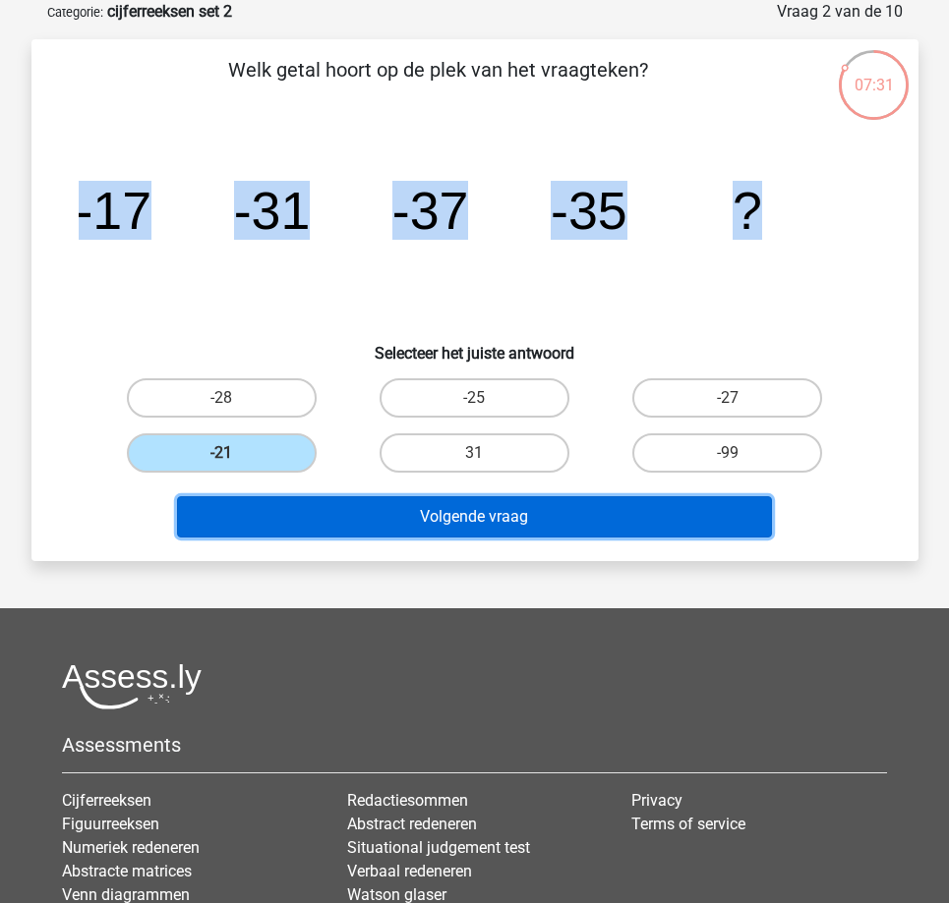
click at [357, 520] on button "Volgende vraag" at bounding box center [474, 516] width 595 height 41
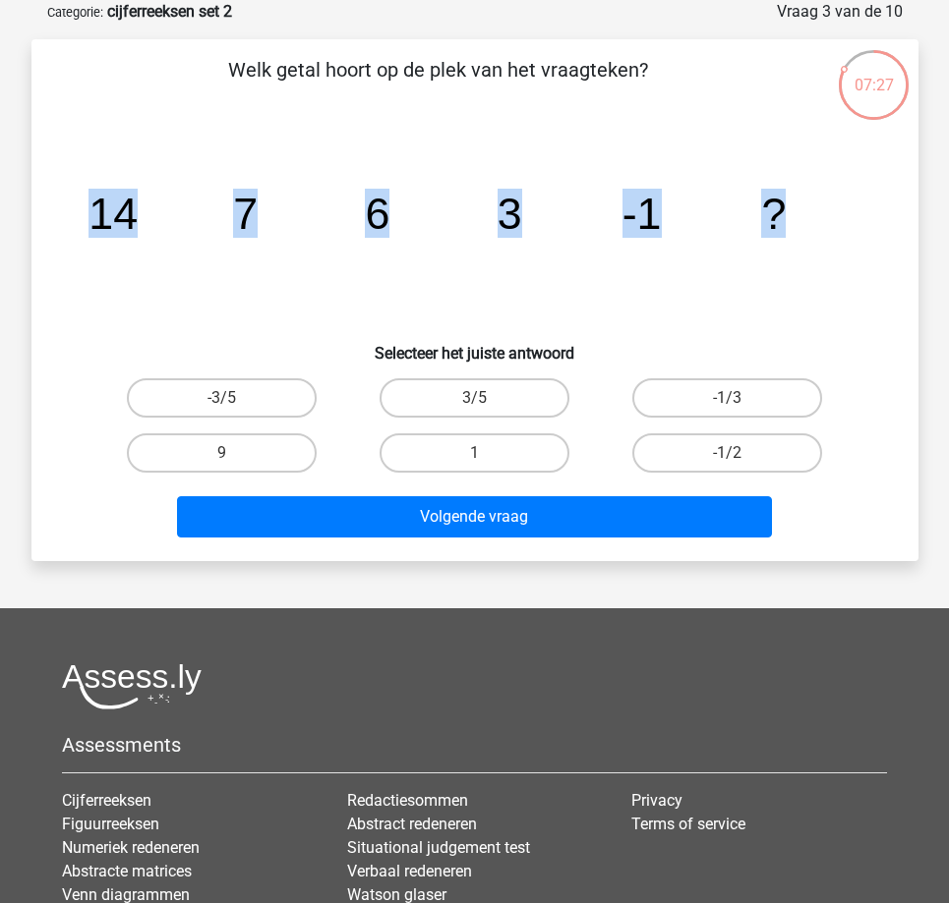
drag, startPoint x: 87, startPoint y: 209, endPoint x: 820, endPoint y: 239, distance: 733.0
click at [820, 239] on icon "image/svg+xml 14 7 6 3 -1 ?" at bounding box center [475, 229] width 792 height 199
copy g "14 7 6 3 -1 ?"
click at [741, 447] on label "-1/2" at bounding box center [727, 453] width 190 height 39
click at [740, 453] on input "-1/2" at bounding box center [733, 459] width 13 height 13
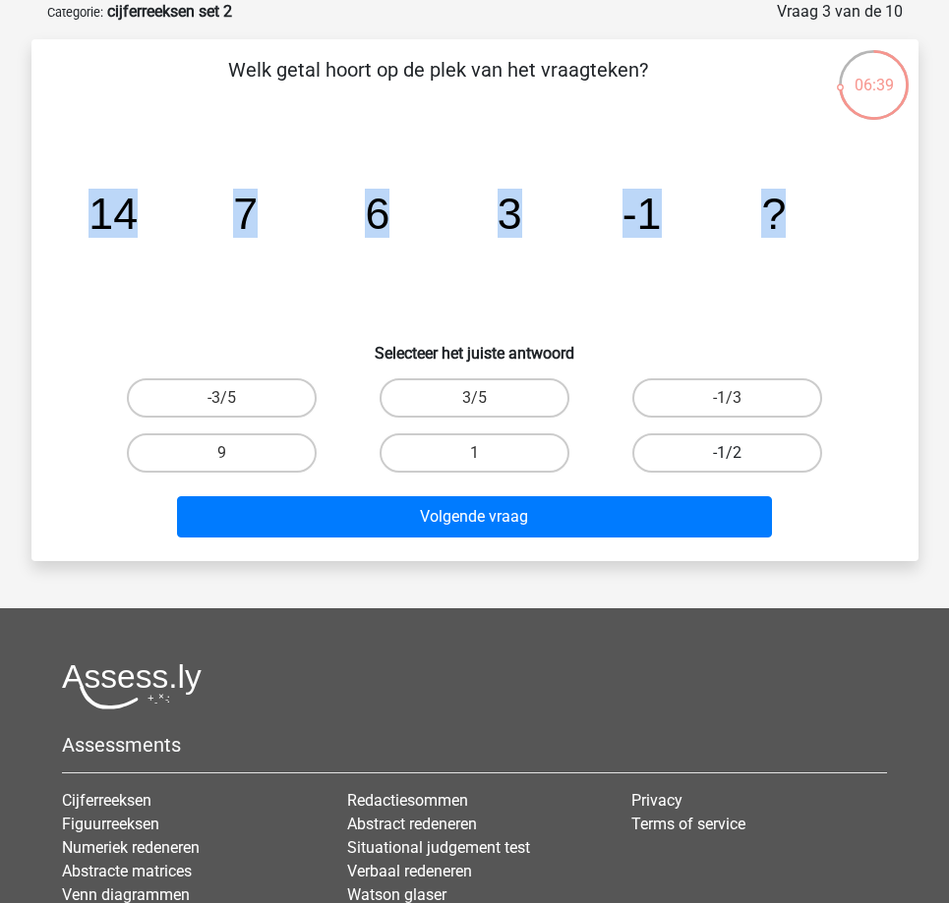
radio input "true"
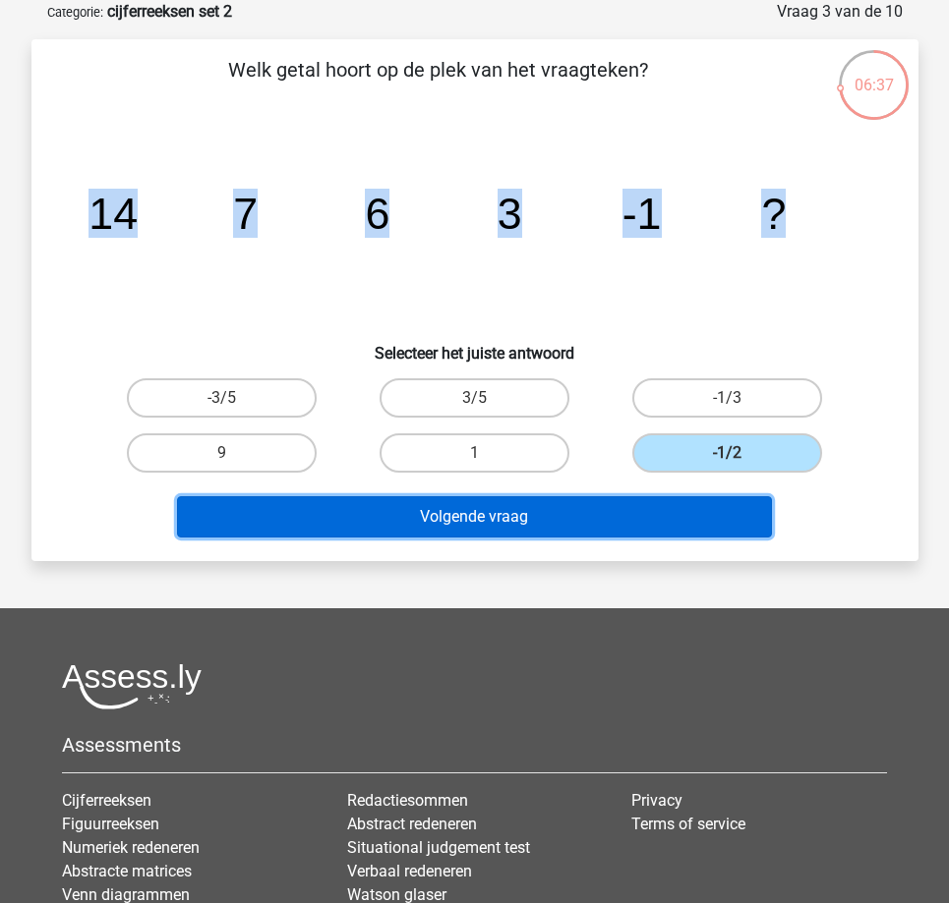
click at [545, 510] on button "Volgende vraag" at bounding box center [474, 516] width 595 height 41
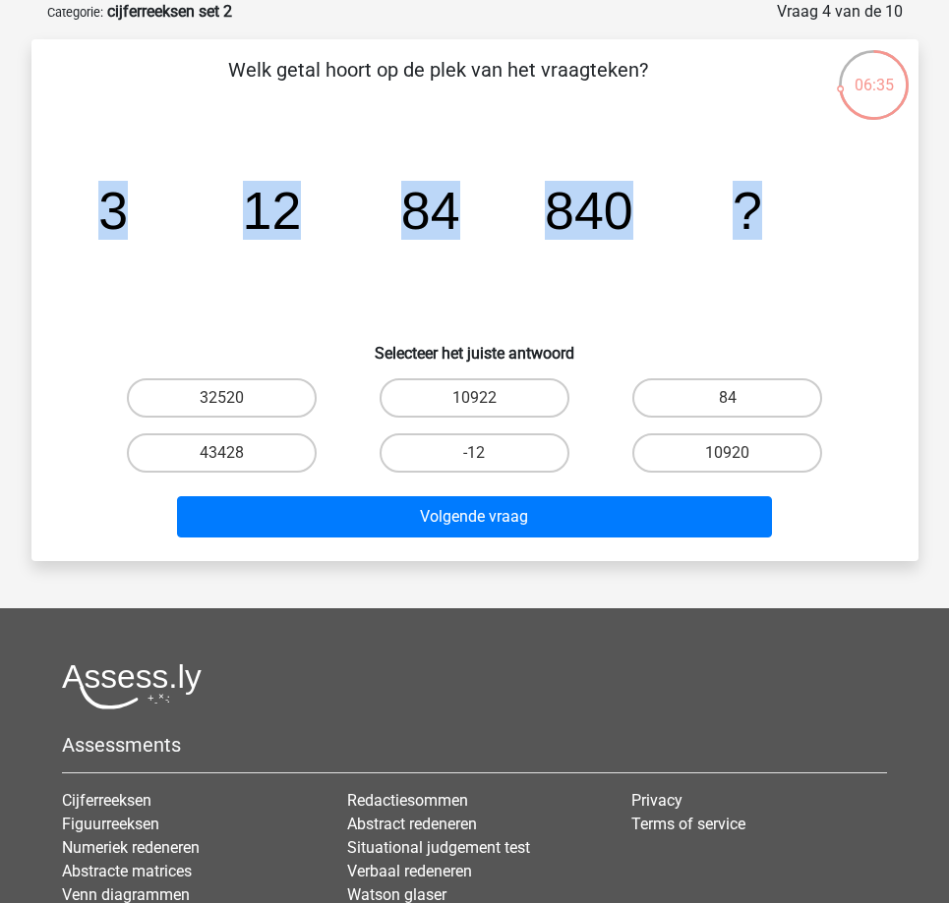
drag, startPoint x: 106, startPoint y: 203, endPoint x: 763, endPoint y: 232, distance: 657.4
click at [763, 232] on icon "image/svg+xml 3 12 84 840 ?" at bounding box center [475, 229] width 792 height 199
copy g "3 12 84 840 ?"
click at [684, 447] on label "10920" at bounding box center [727, 453] width 190 height 39
click at [727, 453] on input "10920" at bounding box center [733, 459] width 13 height 13
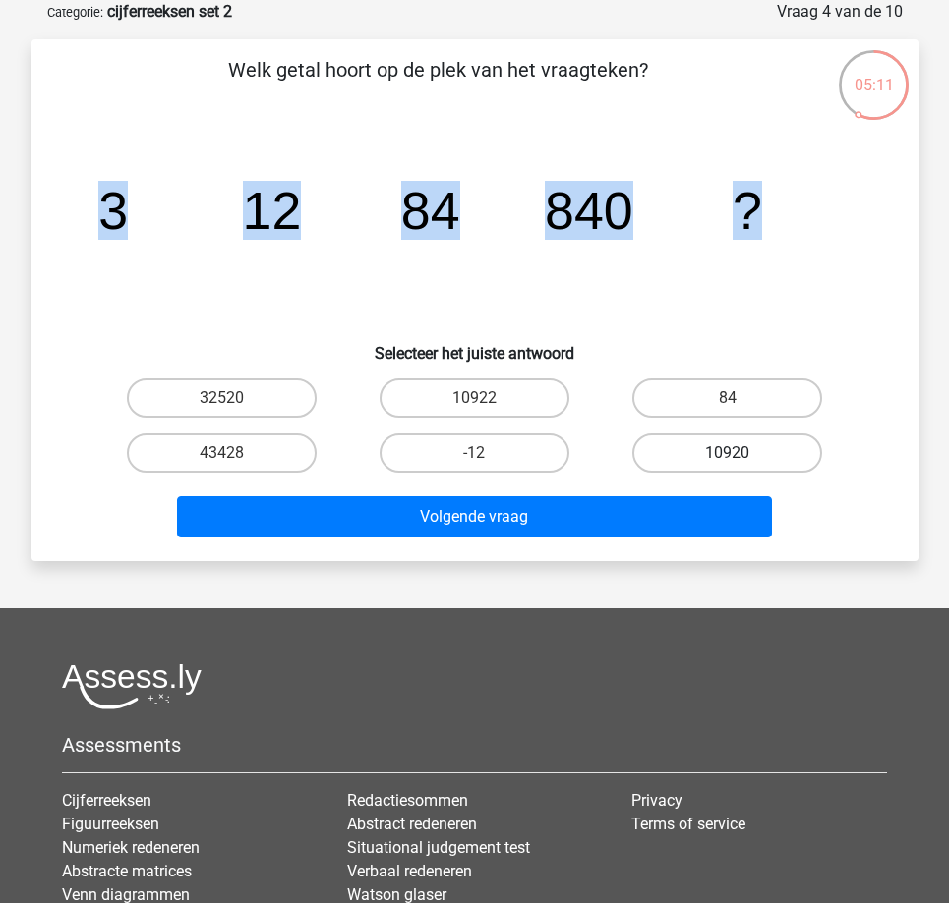
radio input "true"
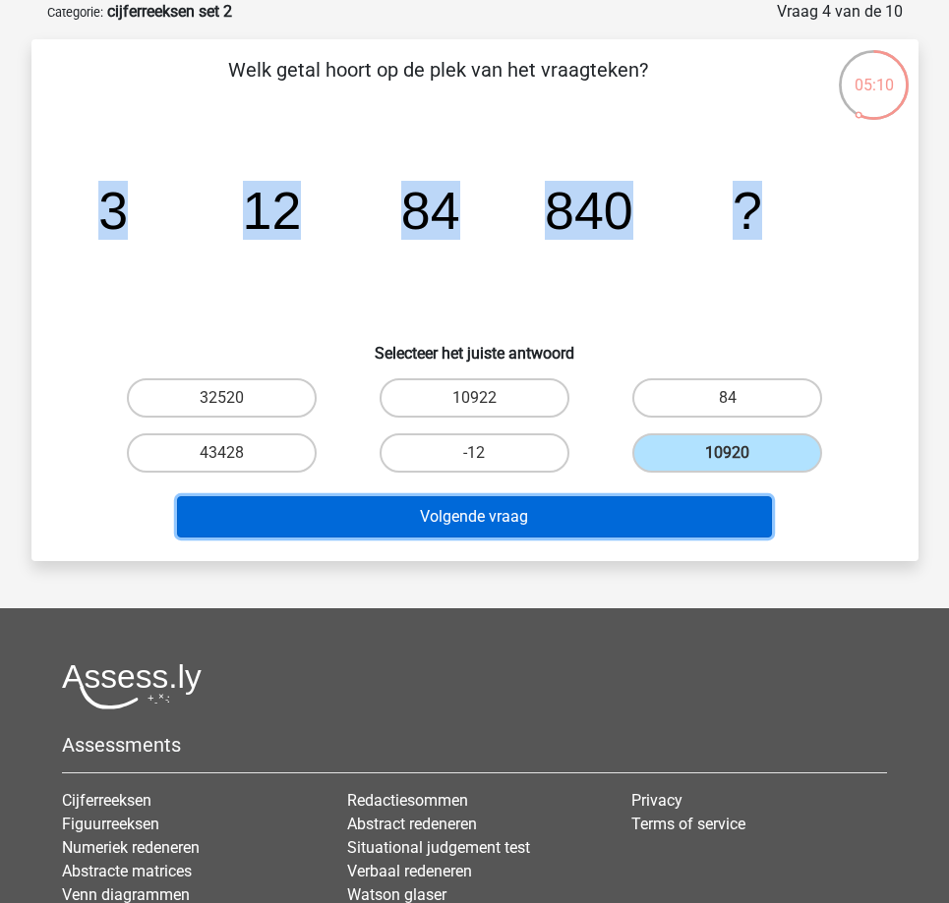
click at [529, 523] on button "Volgende vraag" at bounding box center [474, 516] width 595 height 41
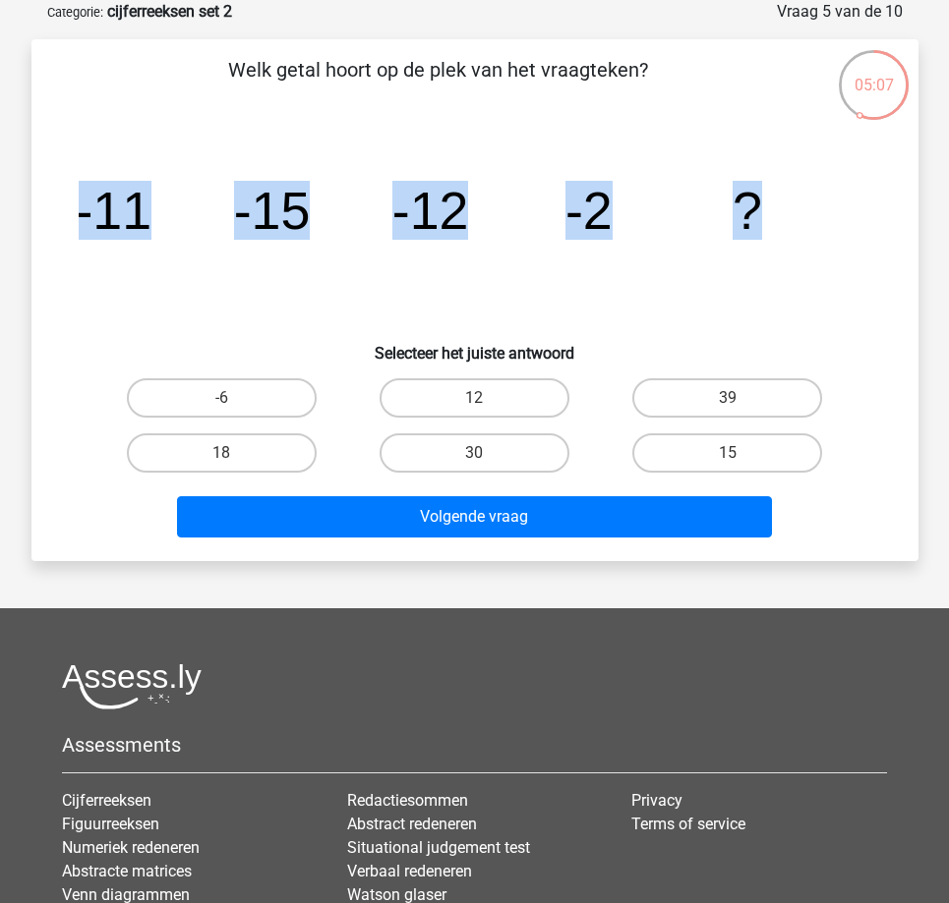
drag, startPoint x: 75, startPoint y: 211, endPoint x: 796, endPoint y: 215, distance: 721.6
click at [796, 215] on div "image/svg+xml -11 -15 -12 -2 ?" at bounding box center [475, 229] width 824 height 199
copy g "-11 -15 -12 -2 ?"
click at [716, 447] on label "15" at bounding box center [727, 453] width 190 height 39
click at [727, 453] on input "15" at bounding box center [733, 459] width 13 height 13
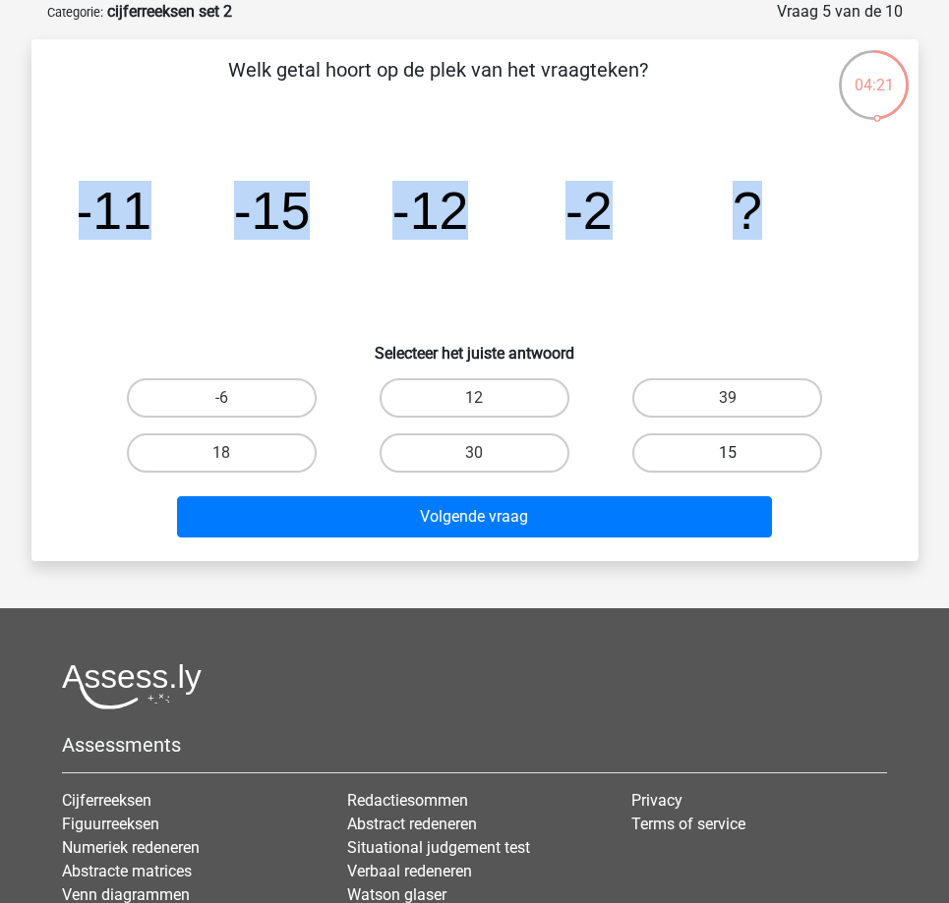
radio input "true"
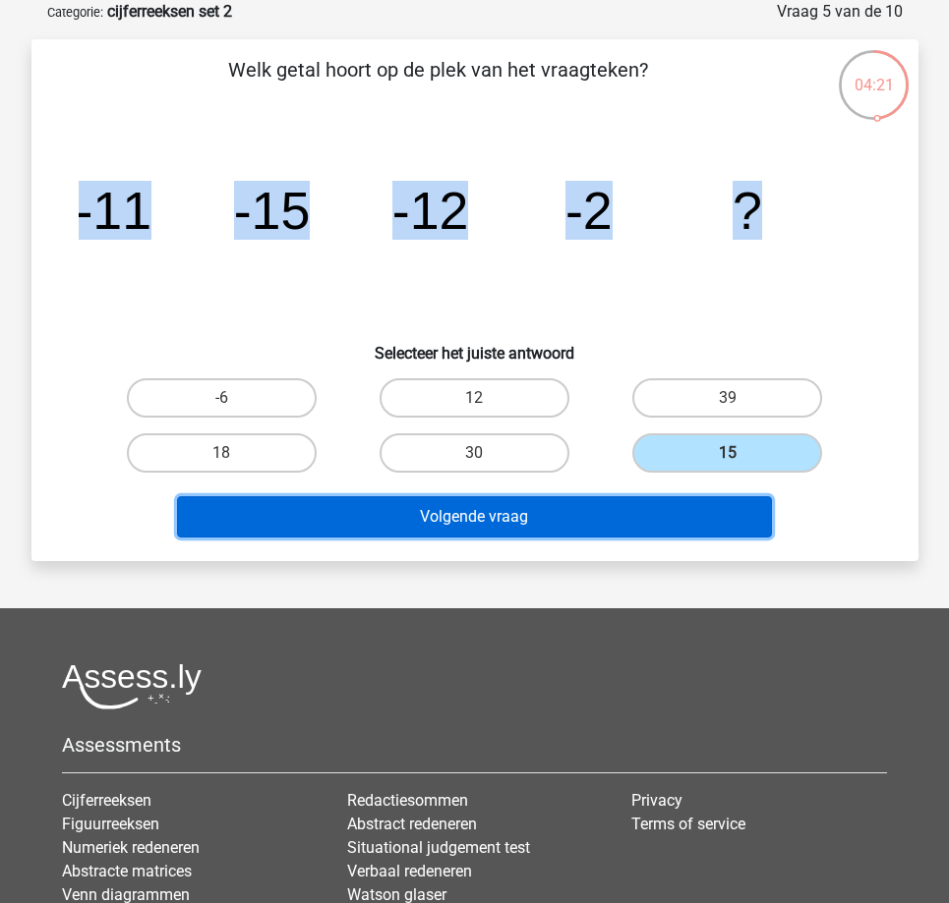
click at [521, 516] on button "Volgende vraag" at bounding box center [474, 516] width 595 height 41
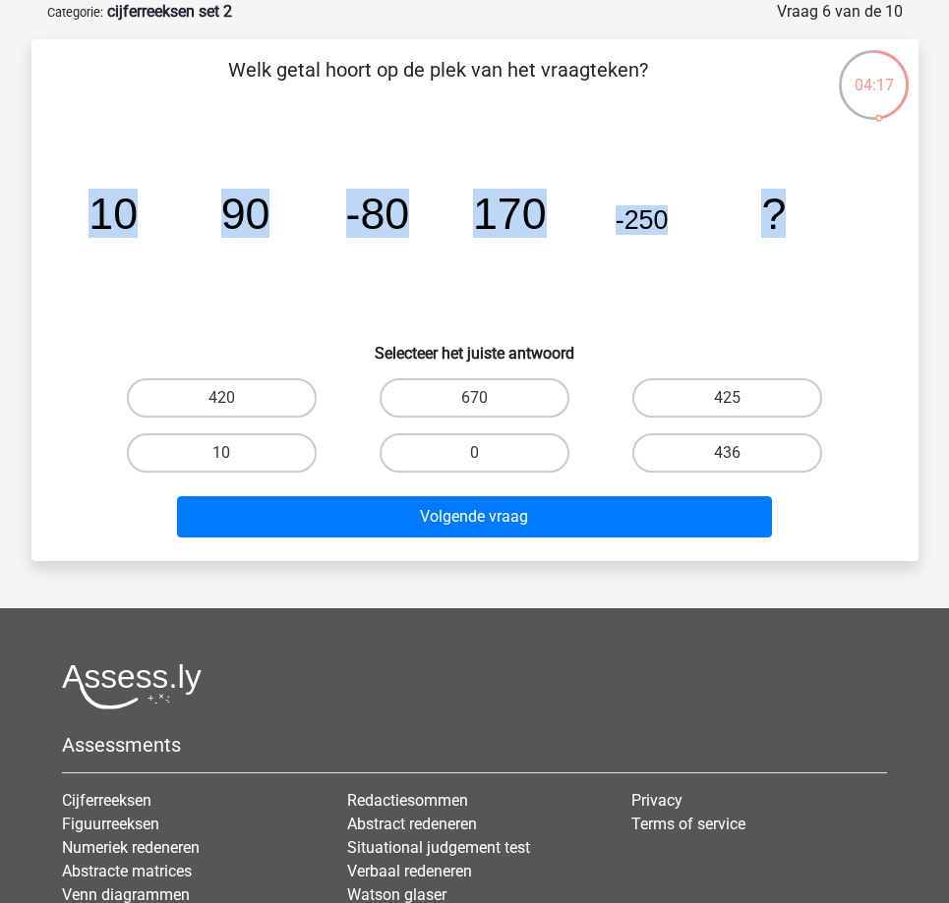
drag, startPoint x: 91, startPoint y: 203, endPoint x: 805, endPoint y: 216, distance: 713.8
click at [805, 216] on icon "image/svg+xml 10 90 -80 170 -250 ?" at bounding box center [475, 229] width 792 height 199
copy g "10 90 -80 170 -250 ?"
click at [719, 448] on label "436" at bounding box center [727, 453] width 190 height 39
click at [727, 453] on input "436" at bounding box center [733, 459] width 13 height 13
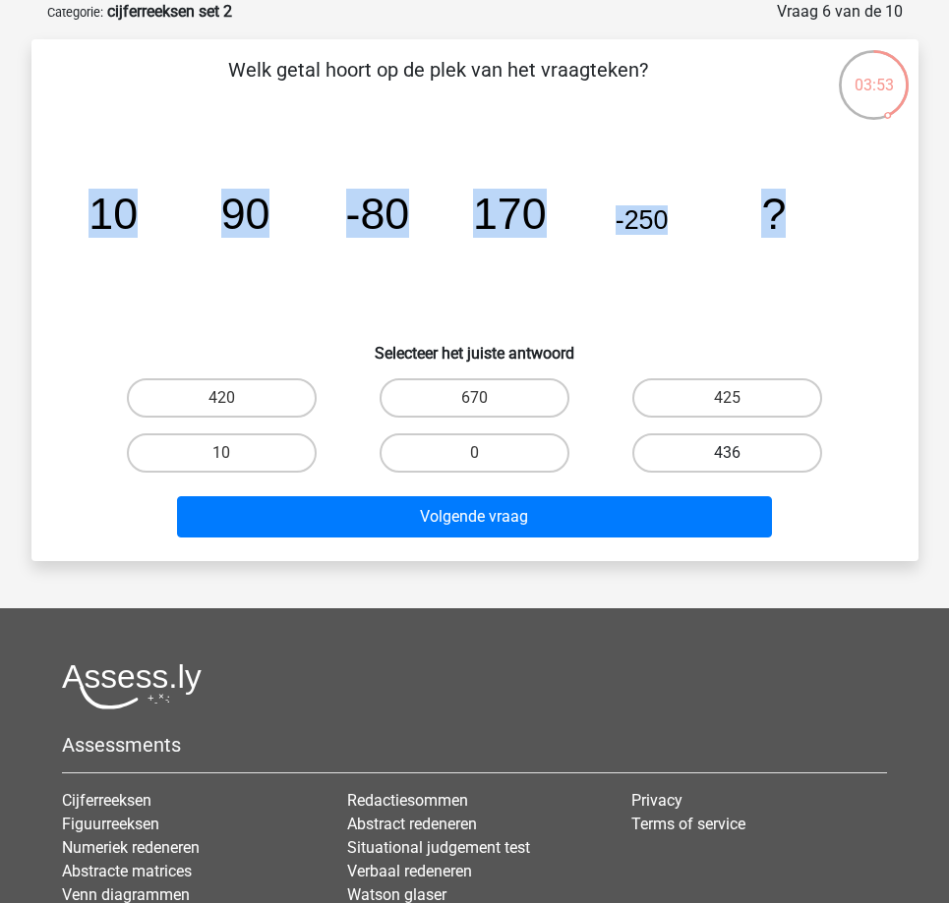
radio input "true"
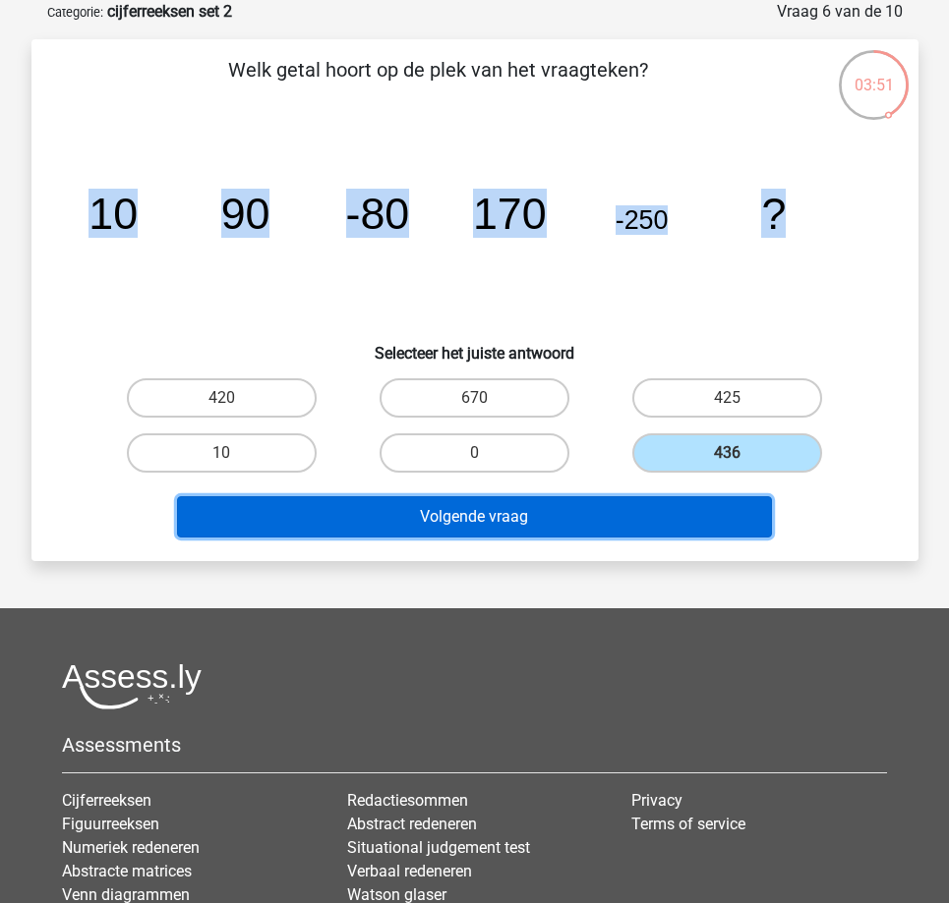
drag, startPoint x: 484, startPoint y: 523, endPoint x: 494, endPoint y: 512, distance: 14.6
click at [493, 514] on button "Volgende vraag" at bounding box center [474, 516] width 595 height 41
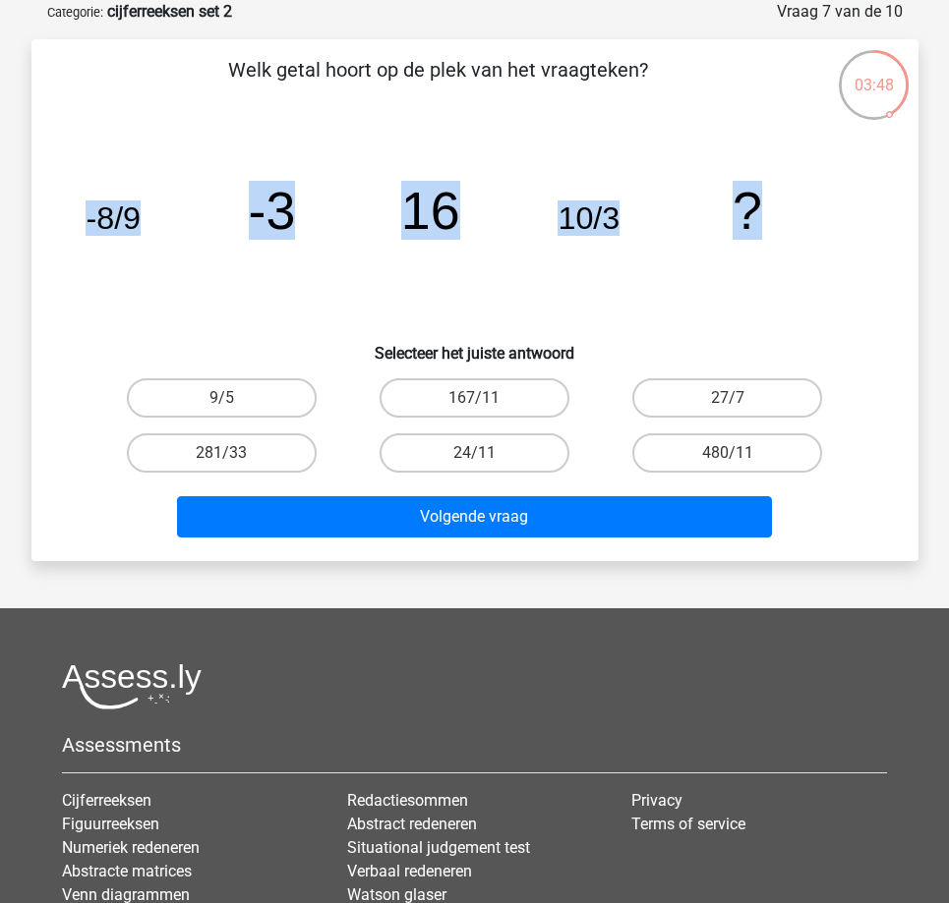
drag, startPoint x: 95, startPoint y: 216, endPoint x: 749, endPoint y: 235, distance: 654.0
click at [749, 235] on g "-8/9 -3 16 10/3 ?" at bounding box center [424, 210] width 676 height 59
copy g "-8/9 -3 16 10/3 ?"
click at [251, 397] on label "9/5" at bounding box center [222, 397] width 190 height 39
click at [234, 398] on input "9/5" at bounding box center [227, 404] width 13 height 13
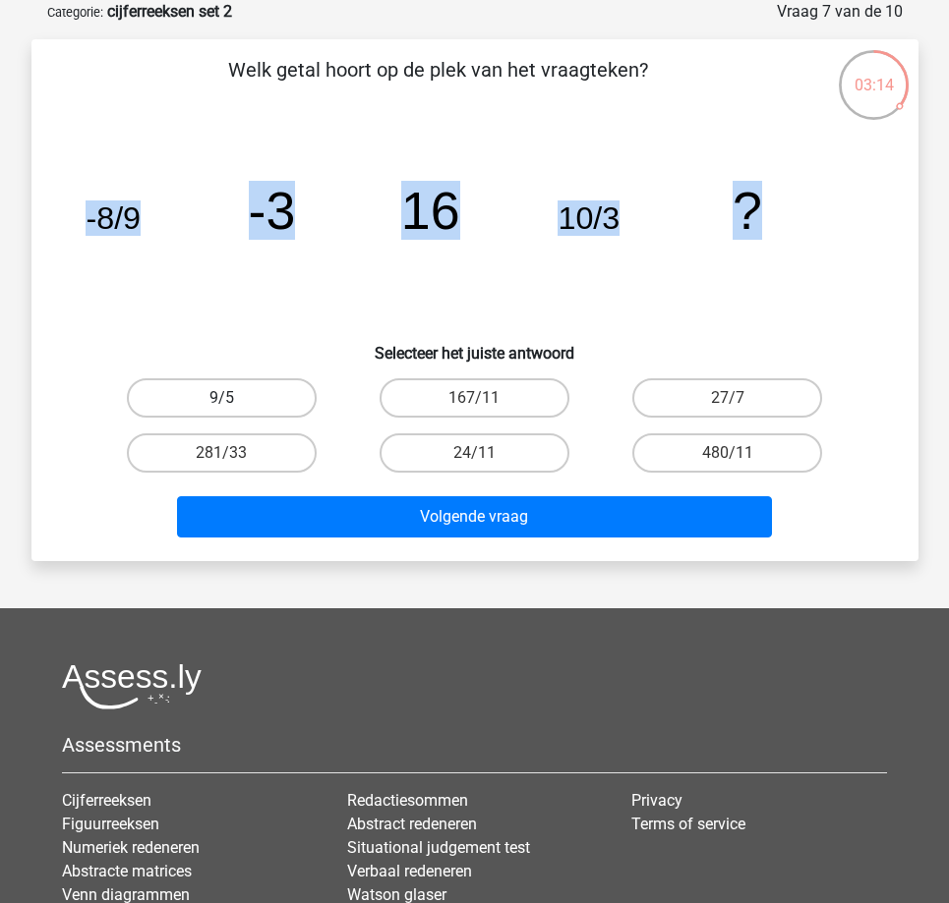
radio input "true"
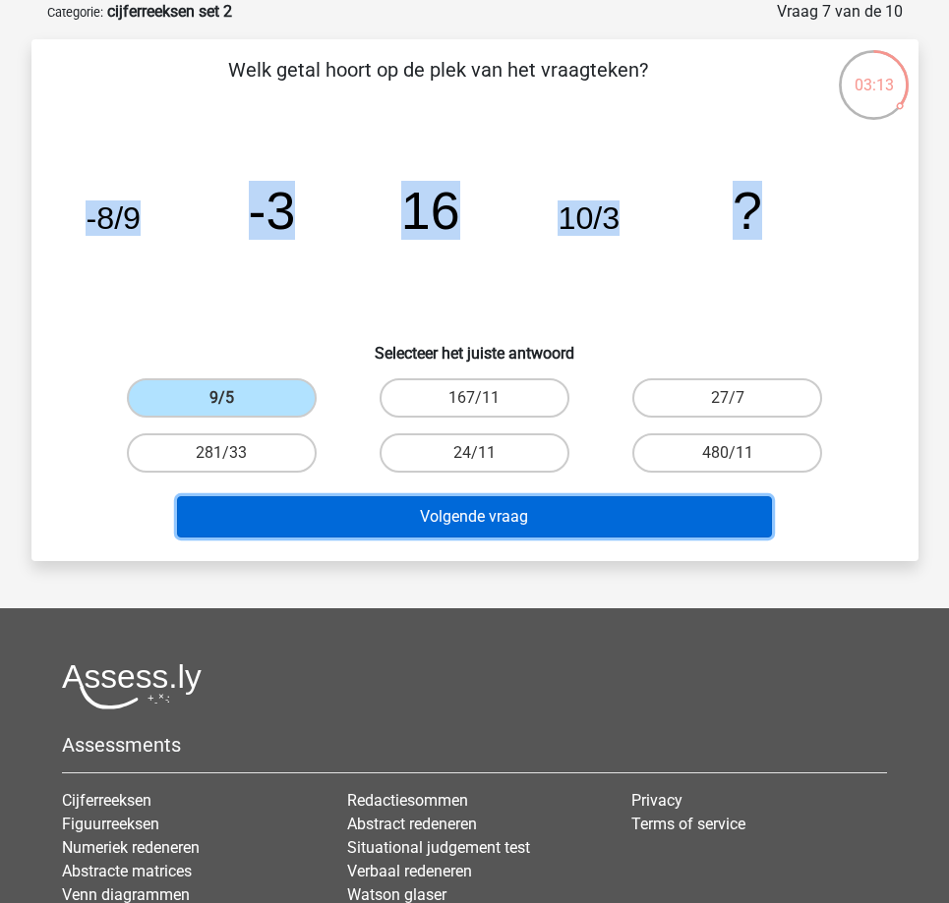
click at [326, 518] on button "Volgende vraag" at bounding box center [474, 516] width 595 height 41
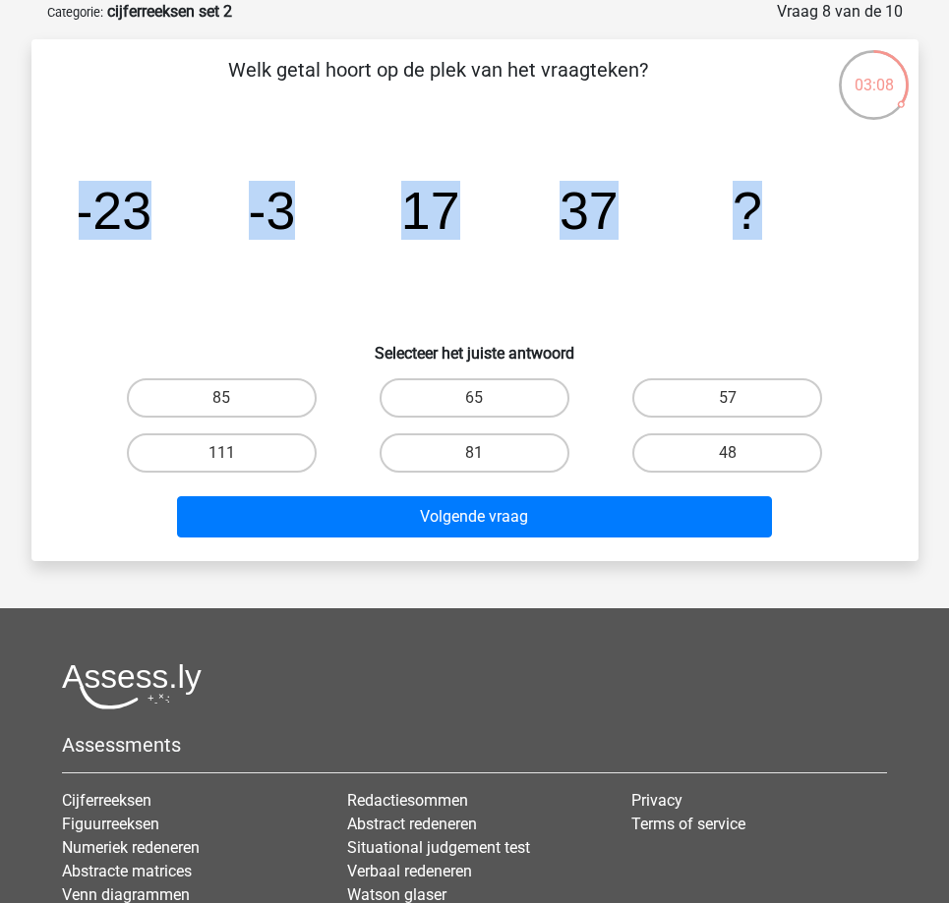
drag, startPoint x: 80, startPoint y: 208, endPoint x: 759, endPoint y: 237, distance: 679.9
click at [759, 237] on g "-23 -3 17 37 ?" at bounding box center [418, 210] width 687 height 59
copy g "-23 -3 17 37 ?"
click at [736, 398] on input "57" at bounding box center [733, 404] width 13 height 13
radio input "true"
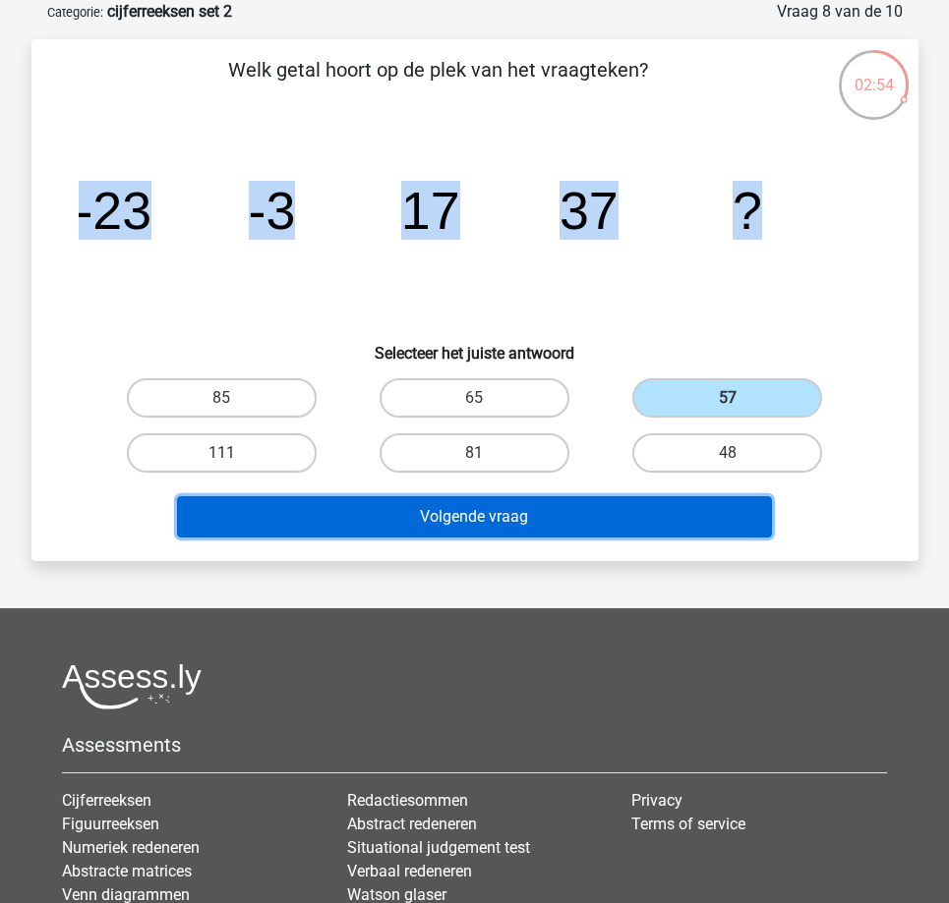
click at [487, 519] on button "Volgende vraag" at bounding box center [474, 516] width 595 height 41
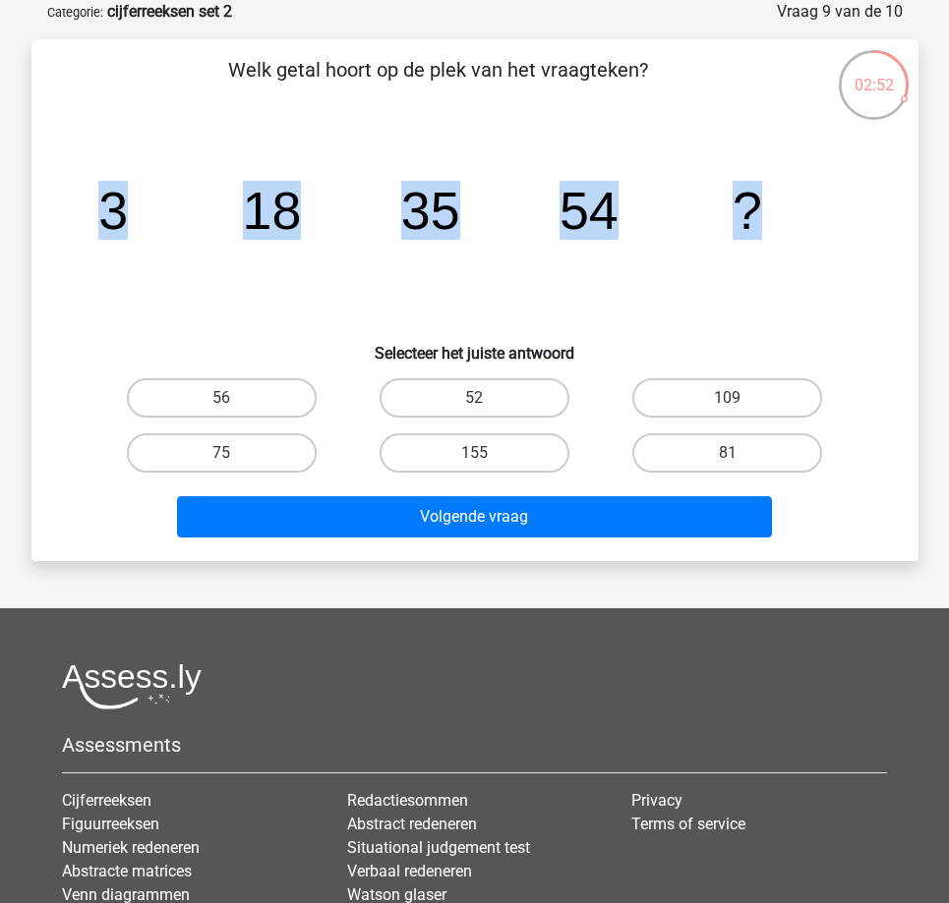
drag, startPoint x: 106, startPoint y: 196, endPoint x: 800, endPoint y: 249, distance: 696.1
click at [800, 249] on icon "image/svg+xml 3 18 35 54 ?" at bounding box center [475, 229] width 792 height 199
copy g "3 18 35 54 ?"
click at [203, 448] on label "75" at bounding box center [222, 453] width 190 height 39
click at [221, 453] on input "75" at bounding box center [227, 459] width 13 height 13
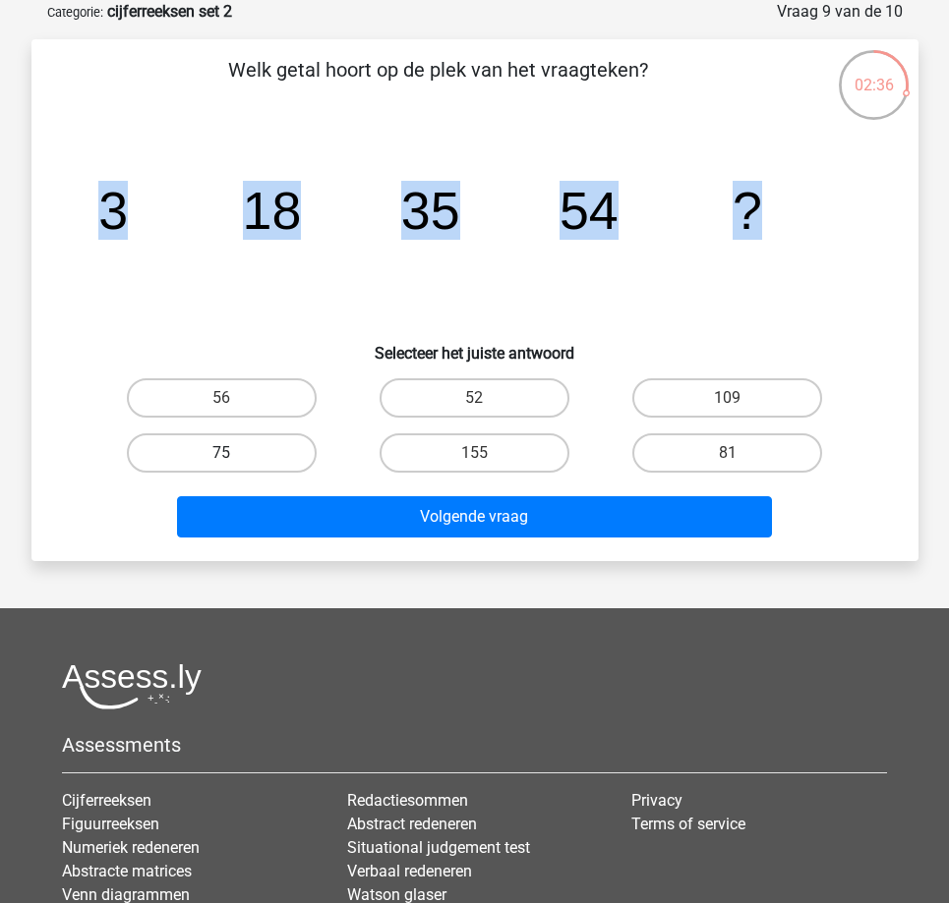
radio input "true"
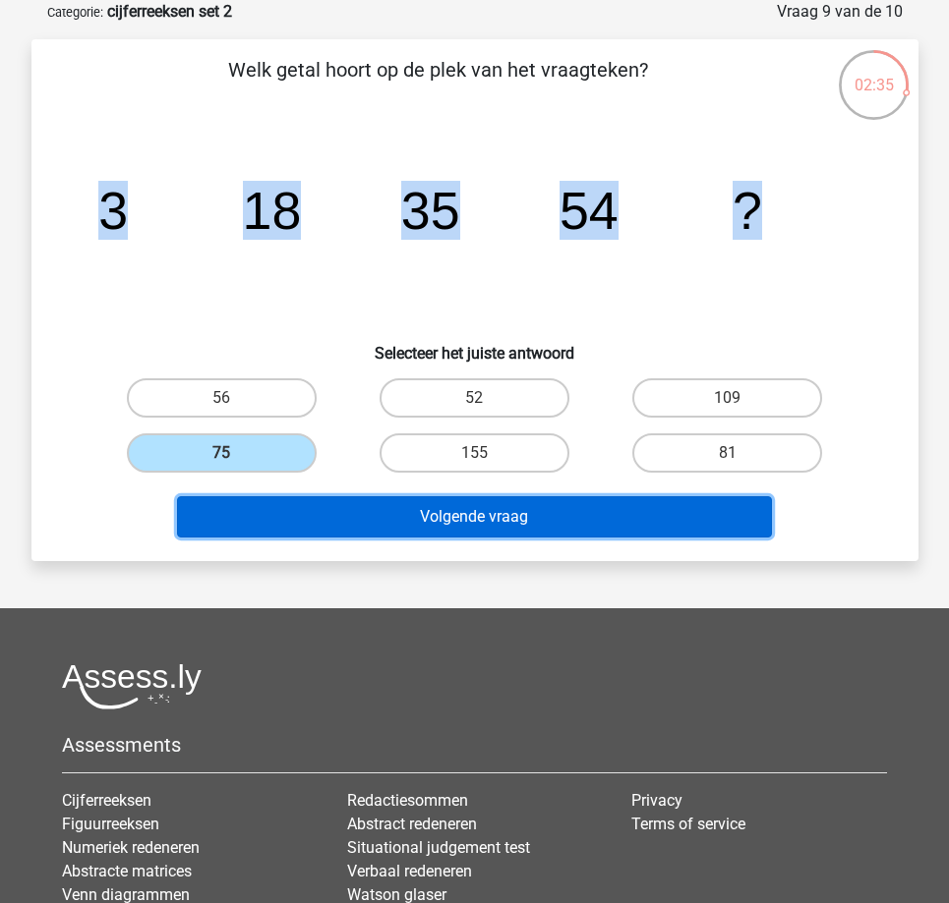
click at [339, 516] on button "Volgende vraag" at bounding box center [474, 516] width 595 height 41
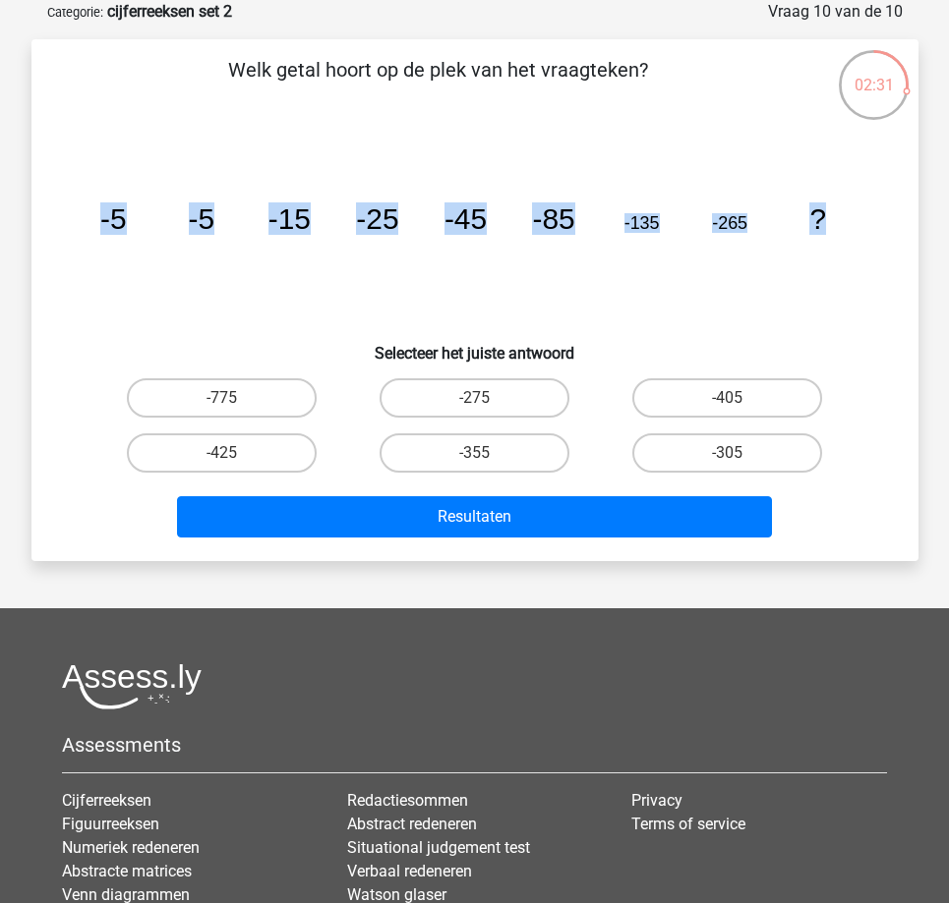
drag, startPoint x: 97, startPoint y: 221, endPoint x: 859, endPoint y: 276, distance: 763.9
click at [854, 276] on icon "image/svg+xml -5 -5 -15 -25 -45 -85 -135 -265 ?" at bounding box center [475, 229] width 792 height 199
copy g "-5 -5 -15 -25 -45 -85 -135 -265 ?"
click at [259, 449] on label "-425" at bounding box center [222, 453] width 190 height 39
click at [234, 453] on input "-425" at bounding box center [227, 459] width 13 height 13
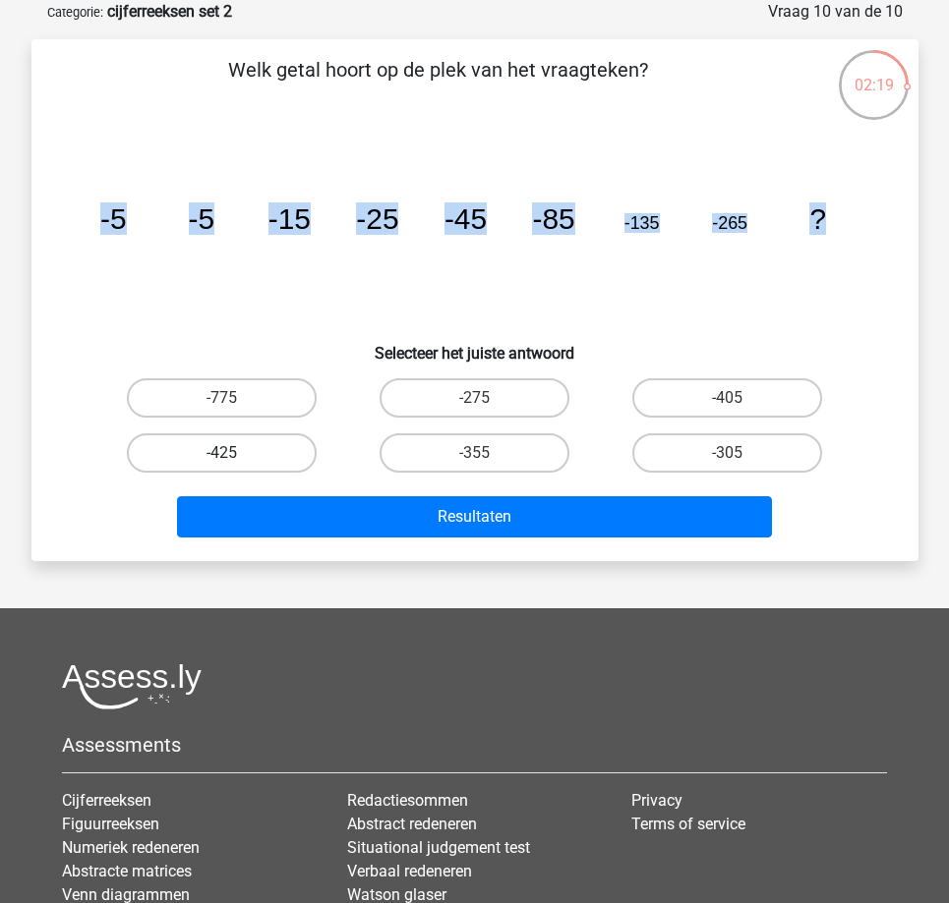
radio input "true"
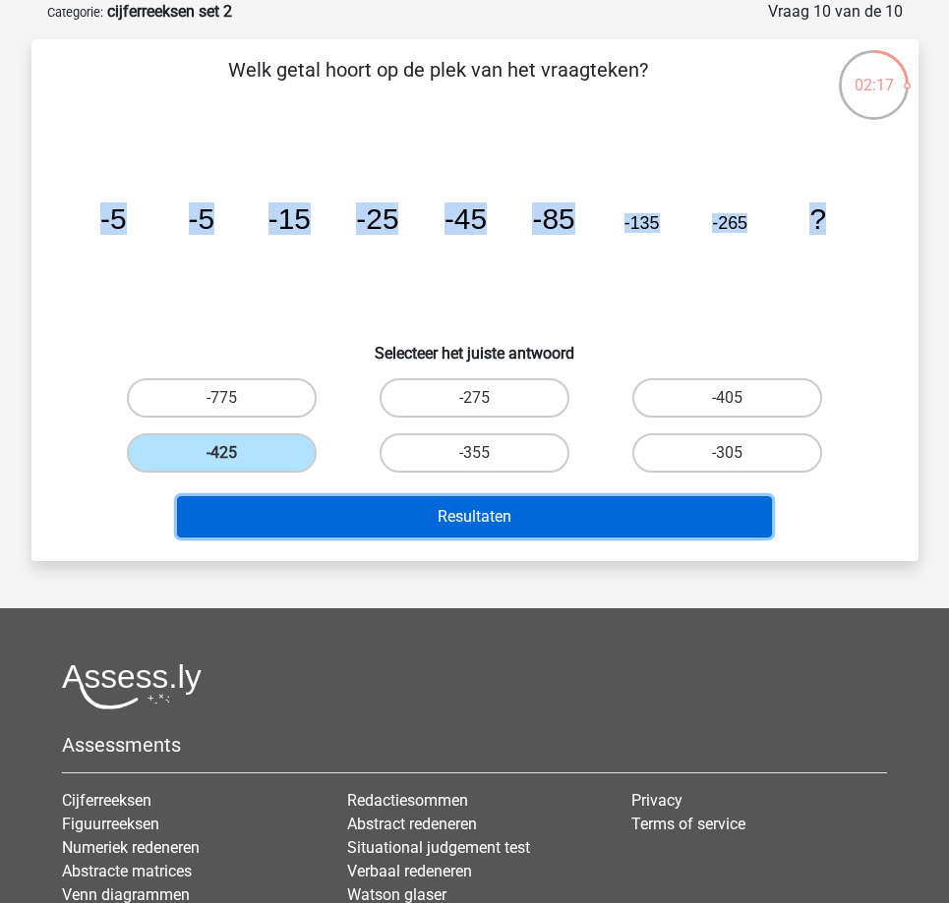
click at [255, 526] on button "Resultaten" at bounding box center [474, 516] width 595 height 41
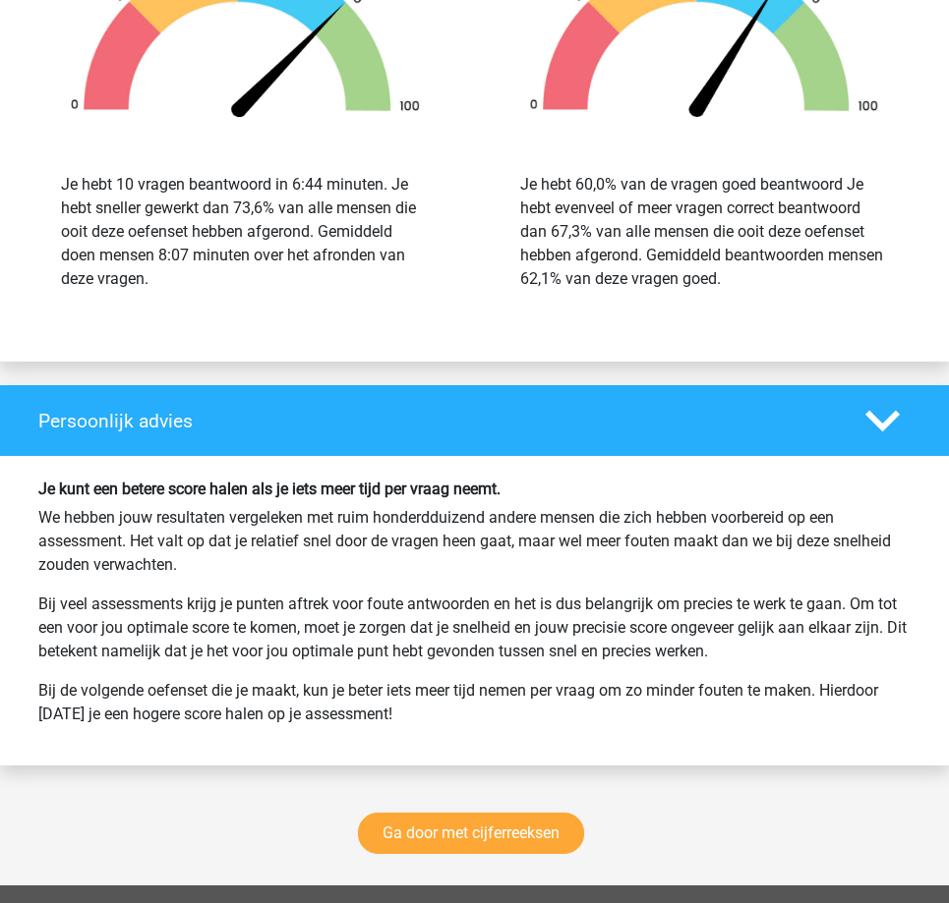
scroll to position [2753, 0]
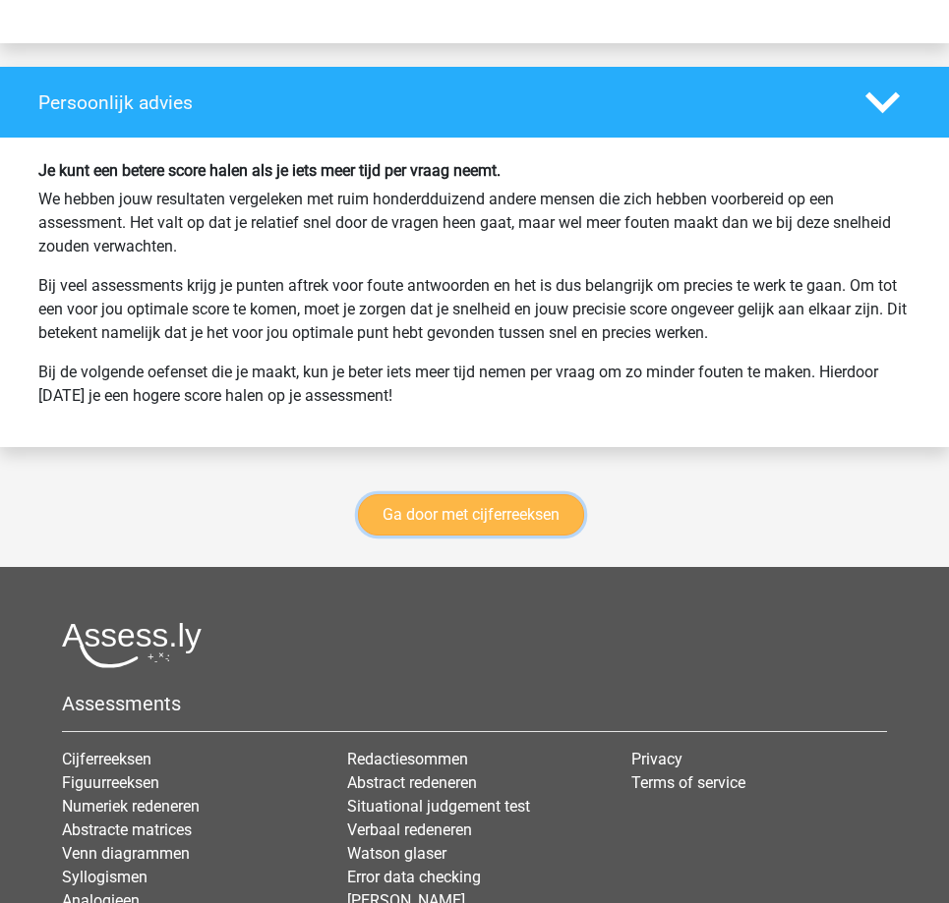
click at [484, 511] on link "Ga door met cijferreeksen" at bounding box center [471, 514] width 226 height 41
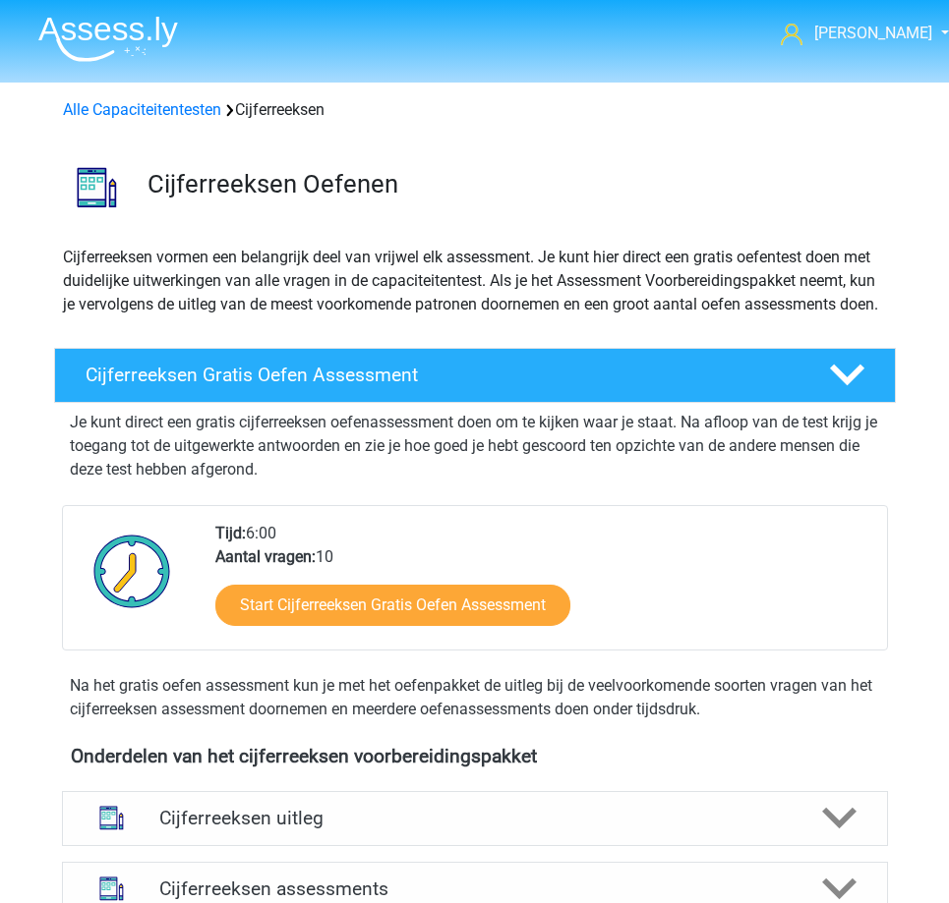
scroll to position [878, 0]
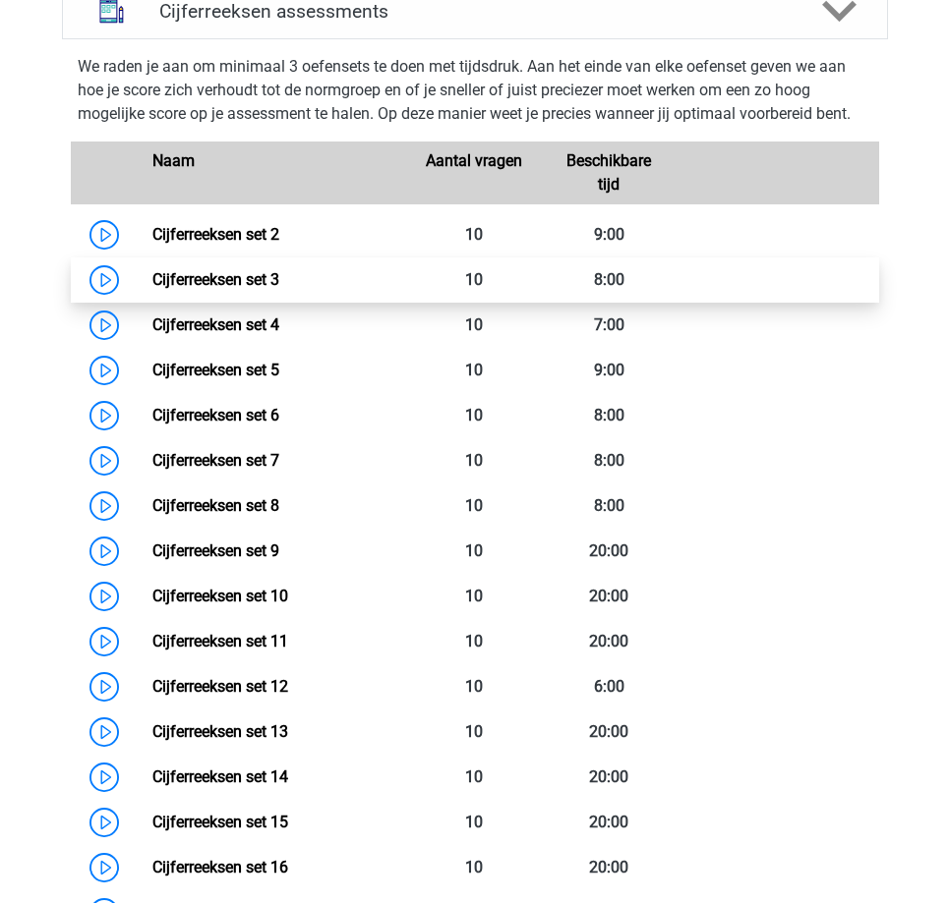
click at [152, 289] on link "Cijferreeksen set 3" at bounding box center [215, 279] width 127 height 19
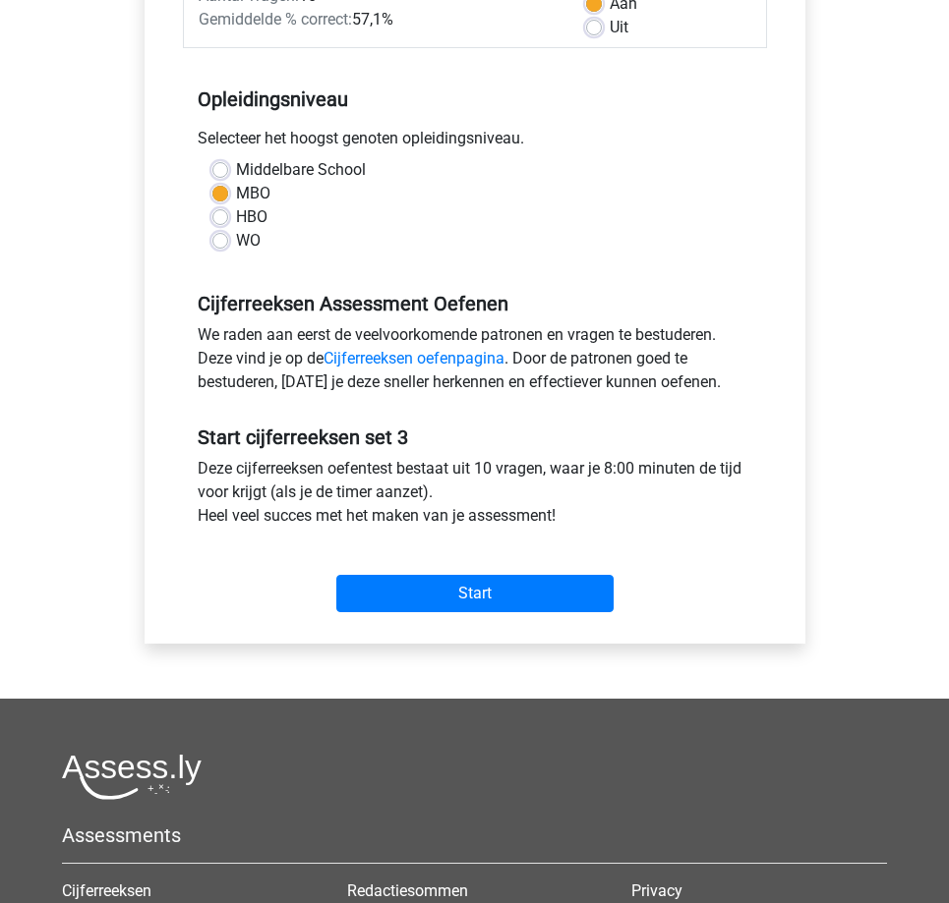
scroll to position [492, 0]
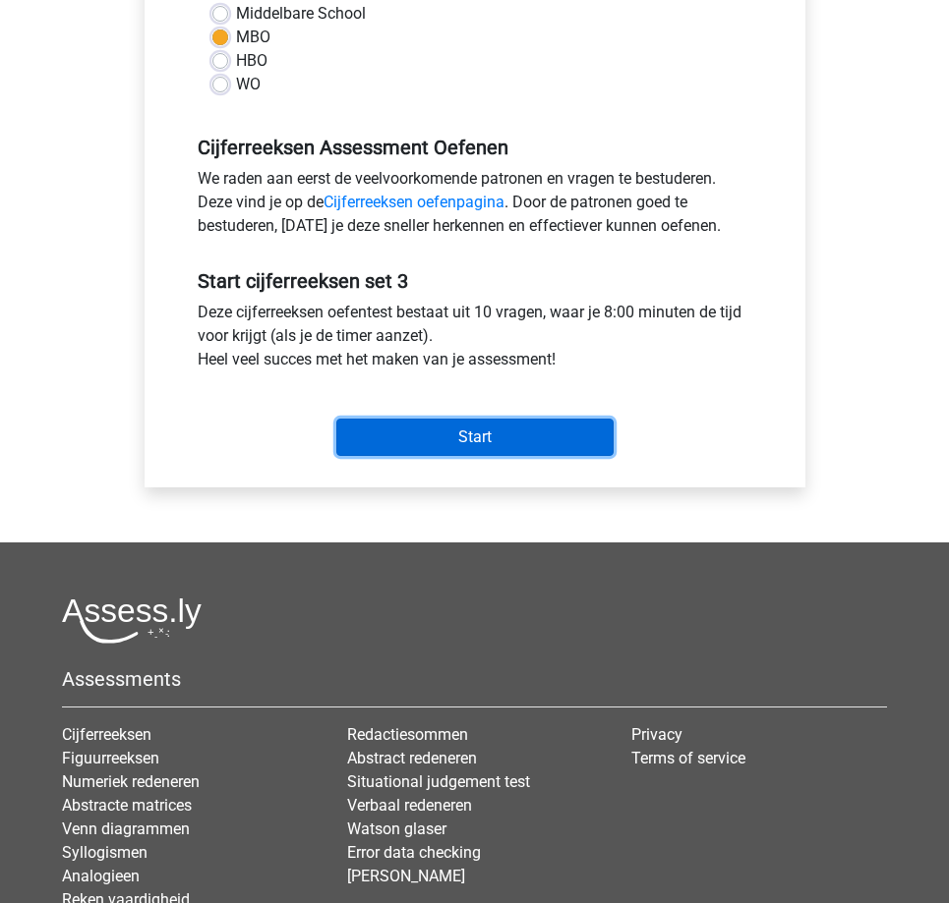
click at [484, 445] on input "Start" at bounding box center [474, 437] width 277 height 37
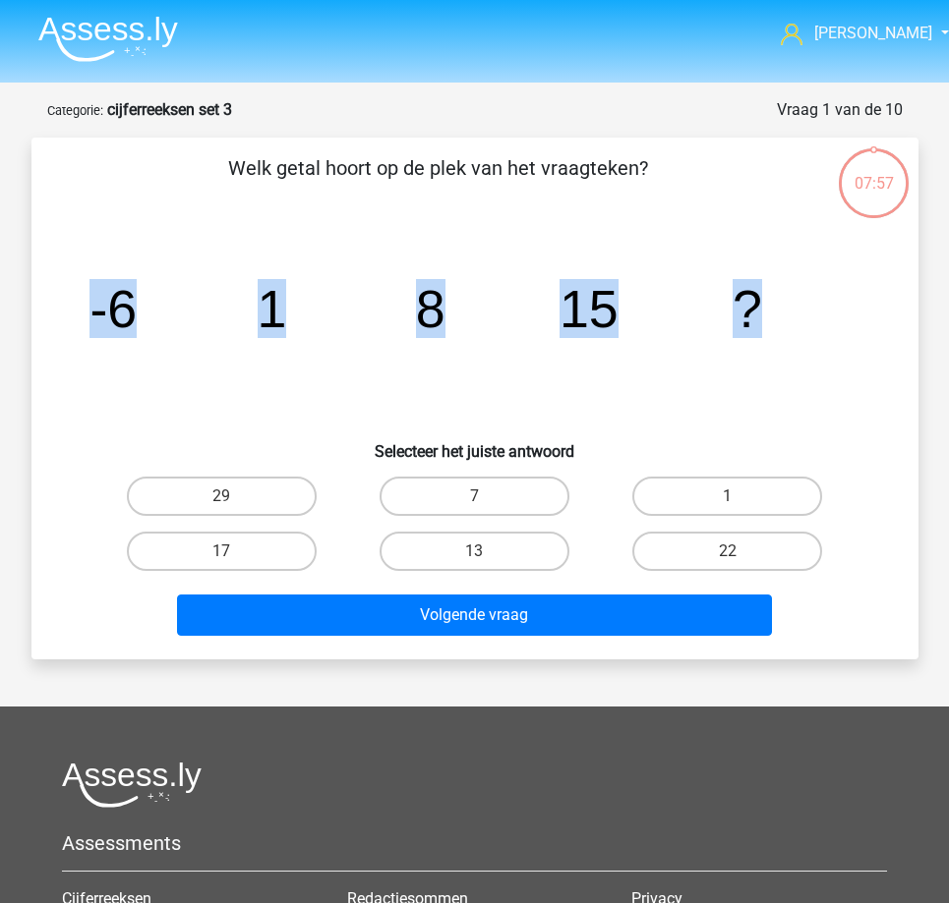
drag, startPoint x: 94, startPoint y: 317, endPoint x: 785, endPoint y: 337, distance: 691.4
click at [785, 337] on icon "image/svg+xml -6 1 8 15 ?" at bounding box center [475, 327] width 792 height 199
copy g "-6 1 8 15 ?"
click at [746, 555] on label "22" at bounding box center [727, 551] width 190 height 39
click at [740, 555] on input "22" at bounding box center [733, 558] width 13 height 13
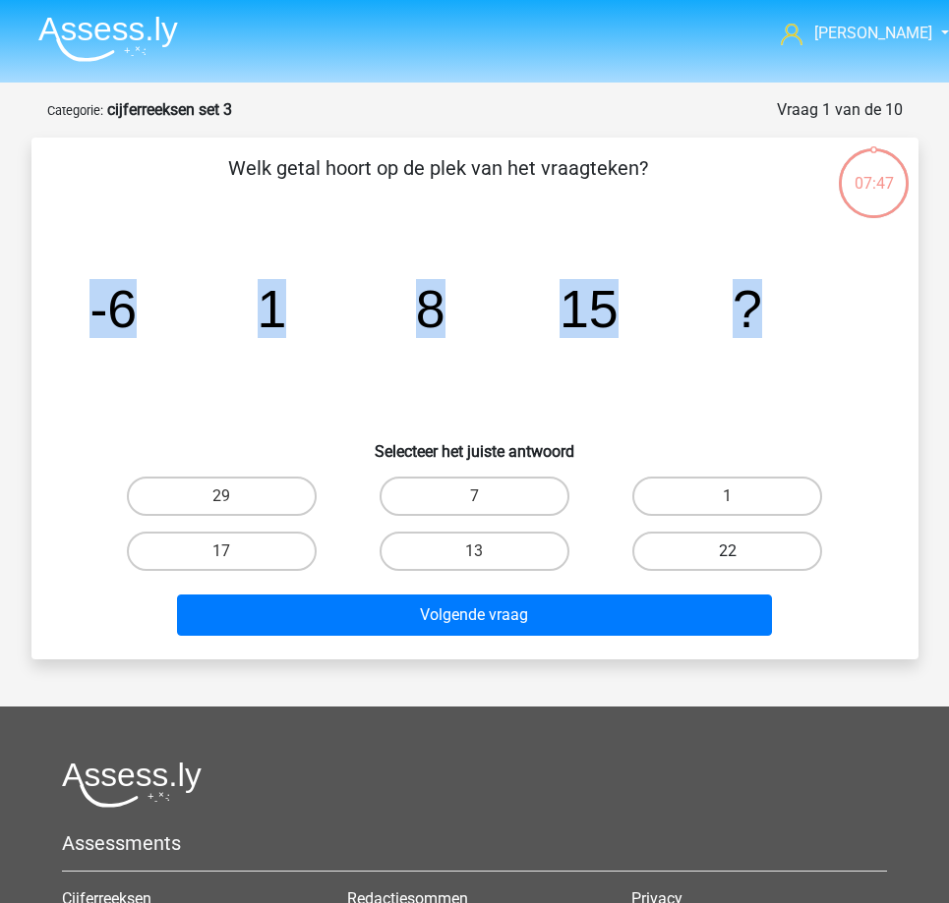
radio input "true"
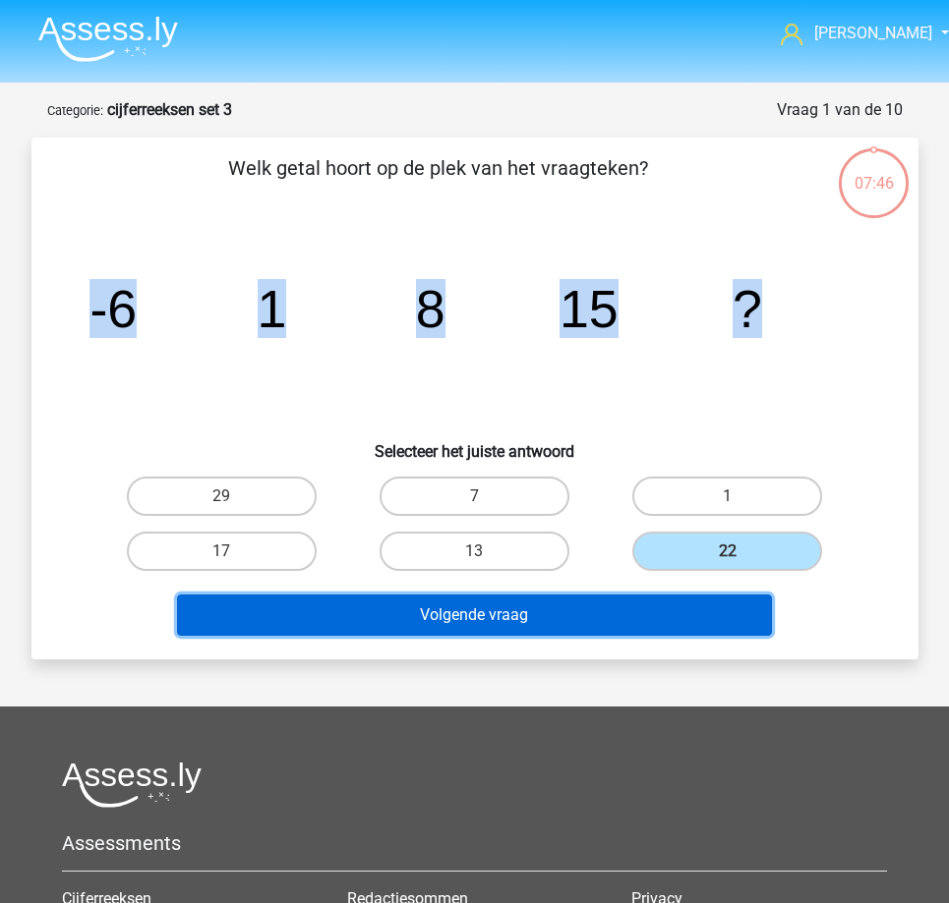
click at [595, 617] on button "Volgende vraag" at bounding box center [474, 615] width 595 height 41
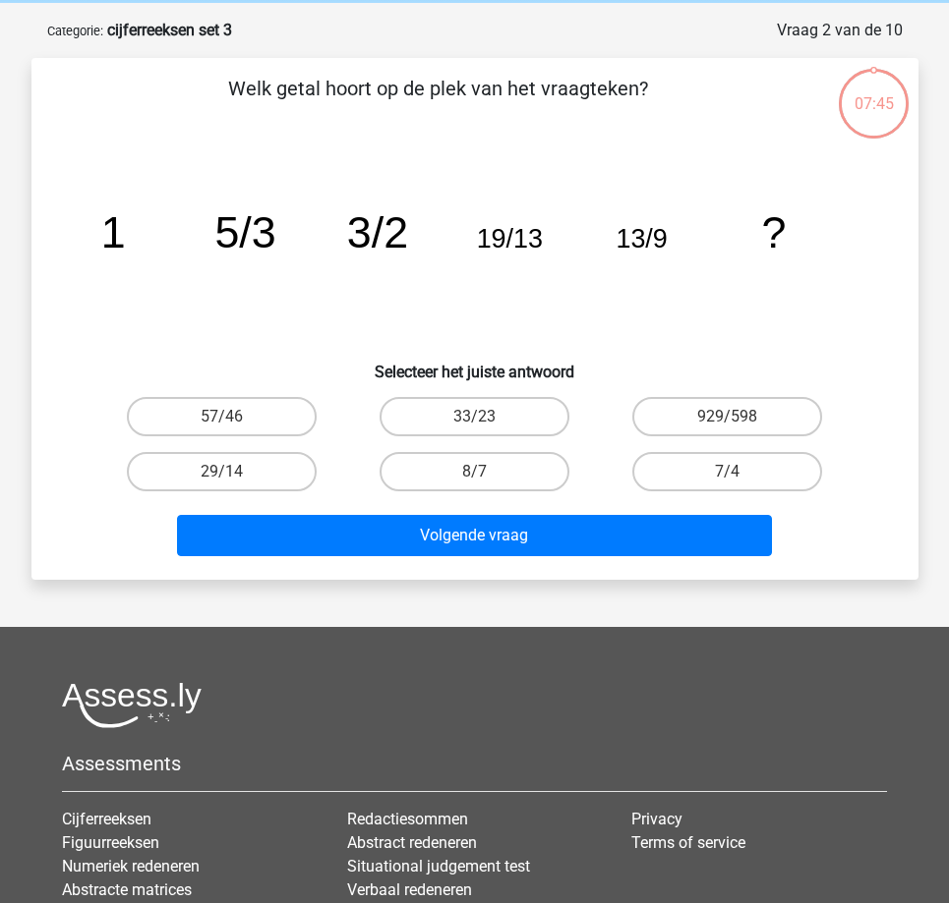
scroll to position [98, 0]
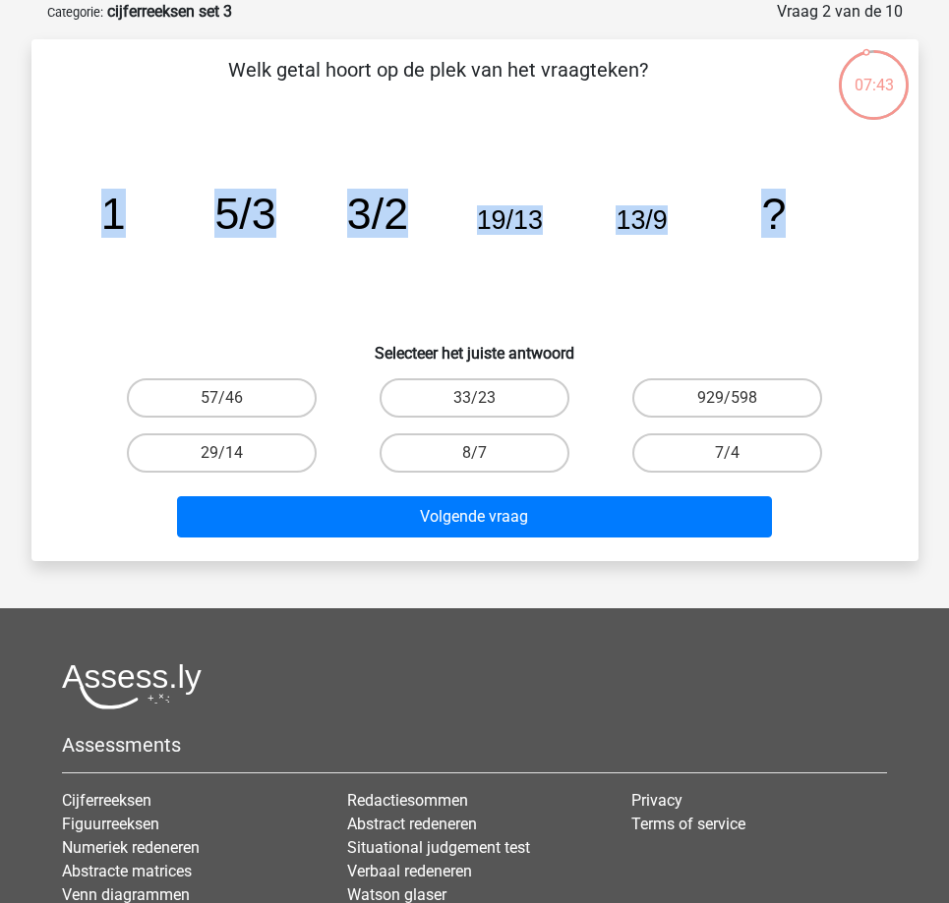
drag, startPoint x: 107, startPoint y: 209, endPoint x: 881, endPoint y: 228, distance: 773.9
click at [881, 228] on div "image/svg+xml 1 5/3 3/2 19/13 13/9 ?" at bounding box center [475, 229] width 824 height 199
copy g "1 5/3 3/2 19/13 13/9 ?"
click at [457, 453] on label "8/7" at bounding box center [474, 453] width 190 height 39
click at [474, 453] on input "8/7" at bounding box center [480, 459] width 13 height 13
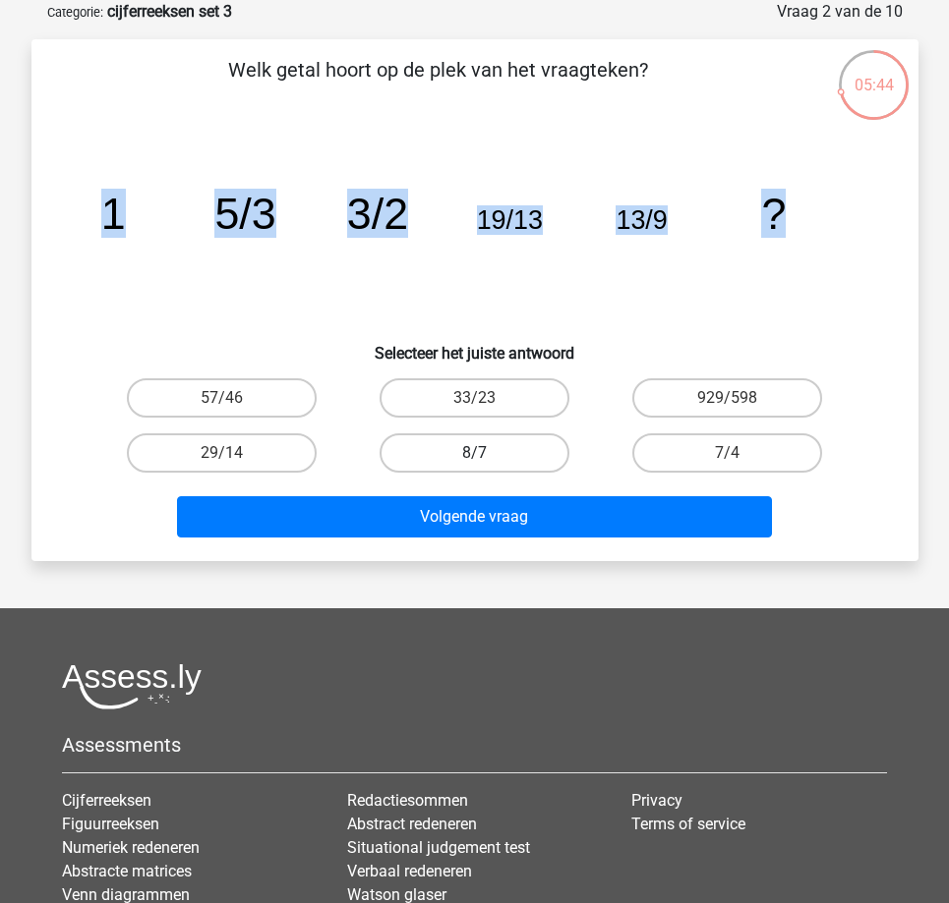
radio input "true"
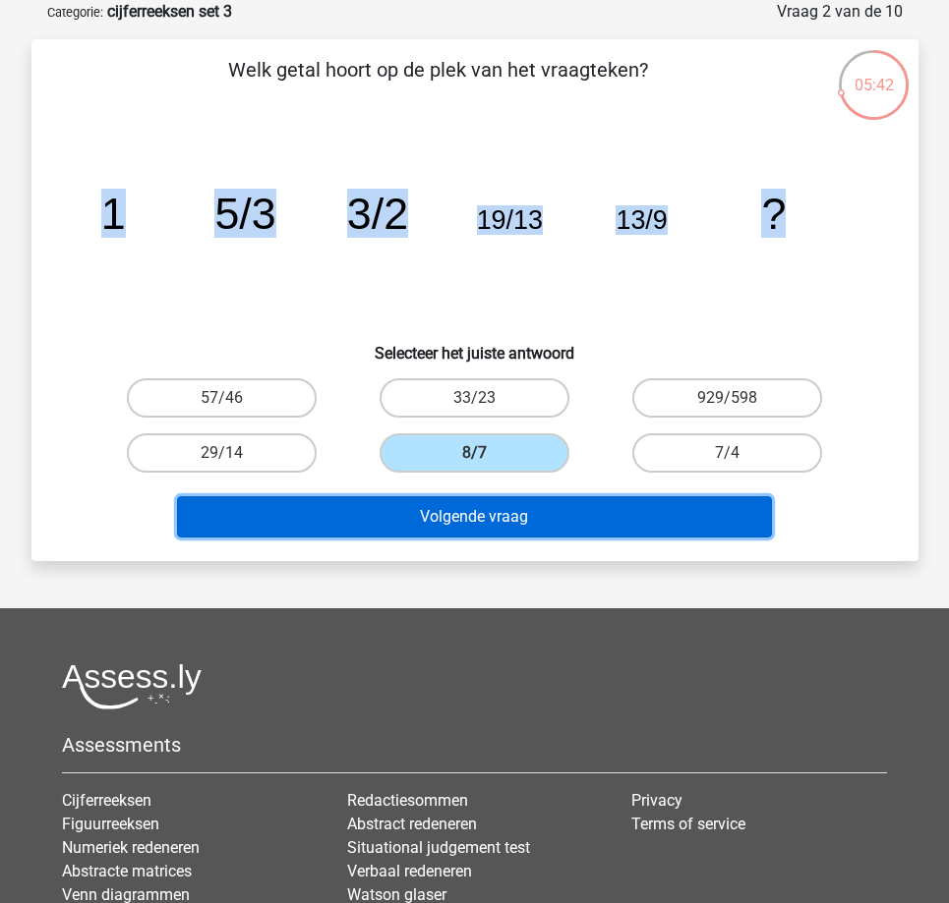
click at [459, 516] on button "Volgende vraag" at bounding box center [474, 516] width 595 height 41
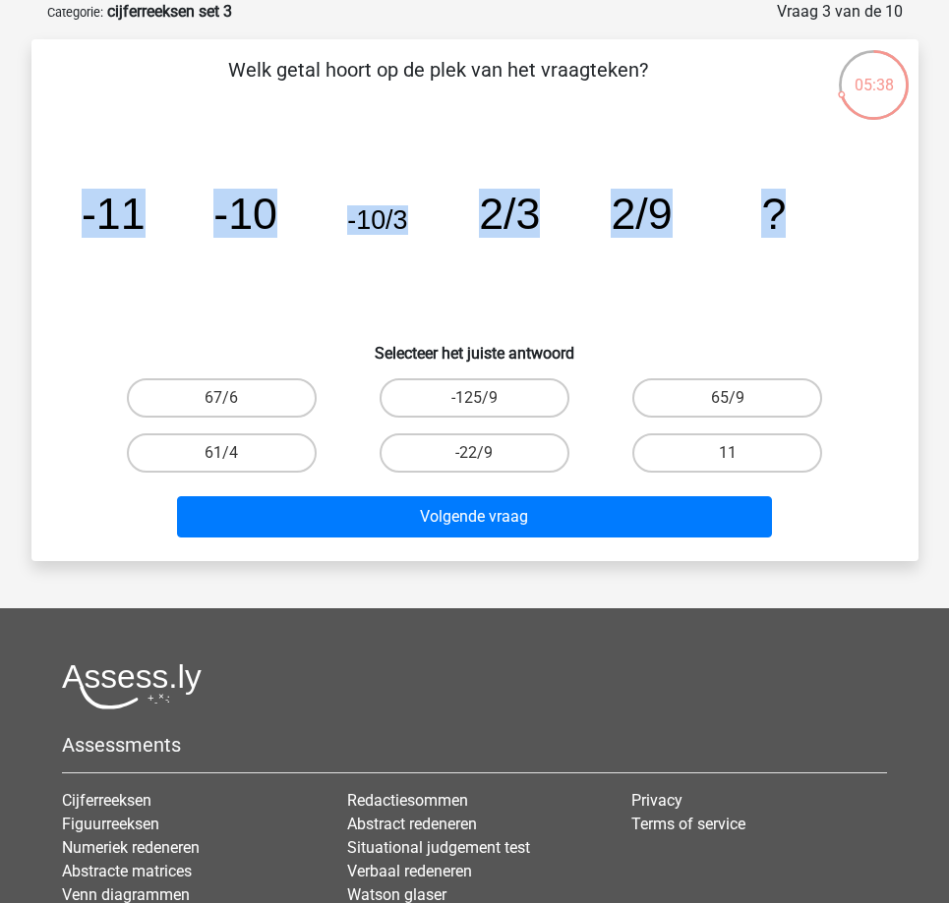
drag, startPoint x: 88, startPoint y: 221, endPoint x: 818, endPoint y: 223, distance: 729.4
click at [818, 223] on icon "image/svg+xml -11 -10 -10/3 2/3 2/9 ?" at bounding box center [475, 229] width 792 height 199
copy g "-11 -10 -10/3 2/3 2/9 ?"
click at [735, 394] on label "65/9" at bounding box center [727, 397] width 190 height 39
click at [735, 398] on input "65/9" at bounding box center [733, 404] width 13 height 13
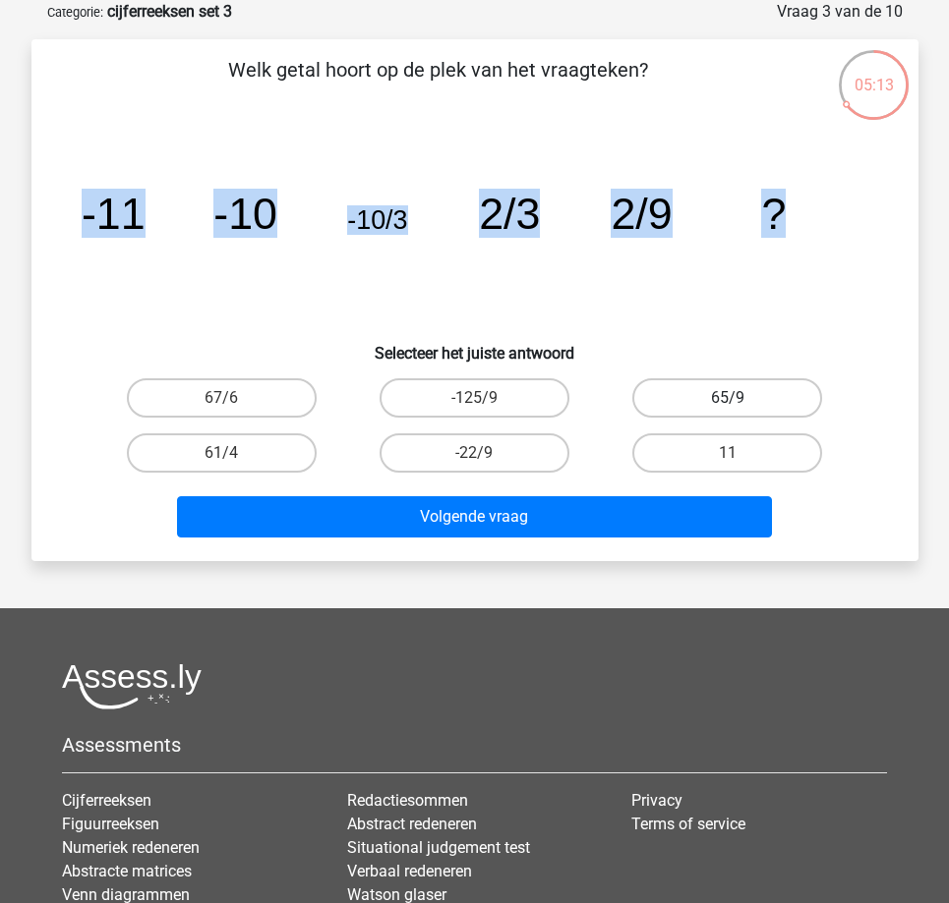
radio input "true"
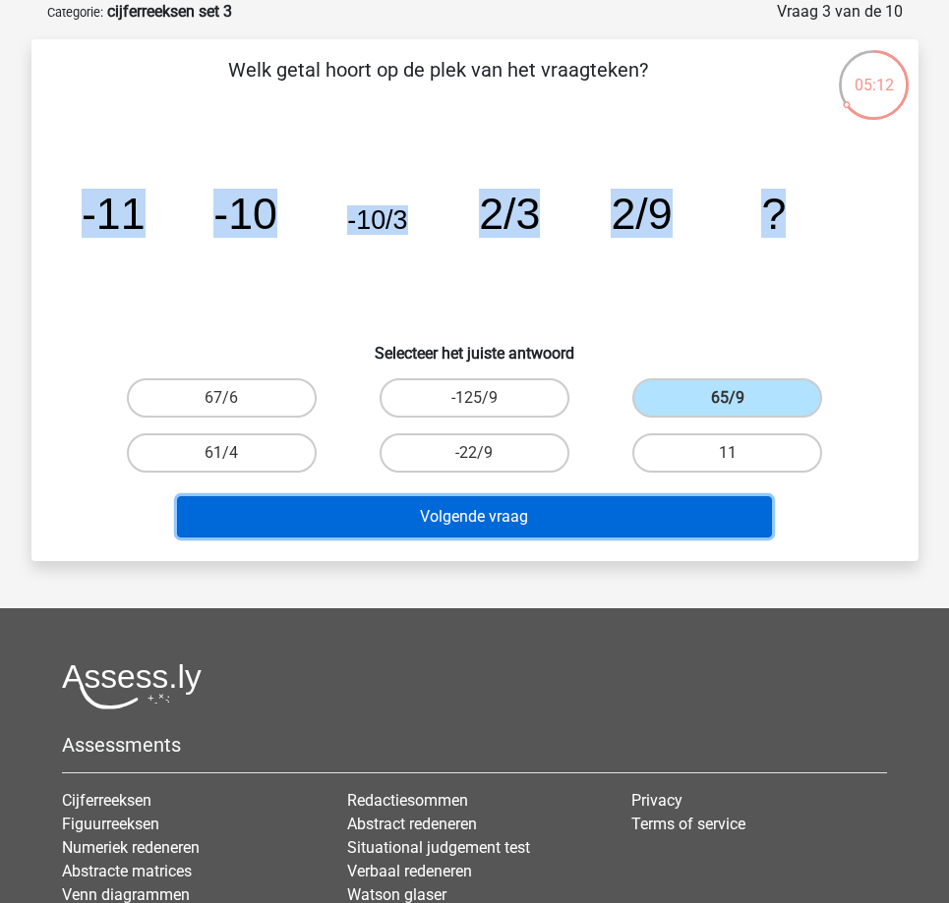
click at [560, 520] on button "Volgende vraag" at bounding box center [474, 516] width 595 height 41
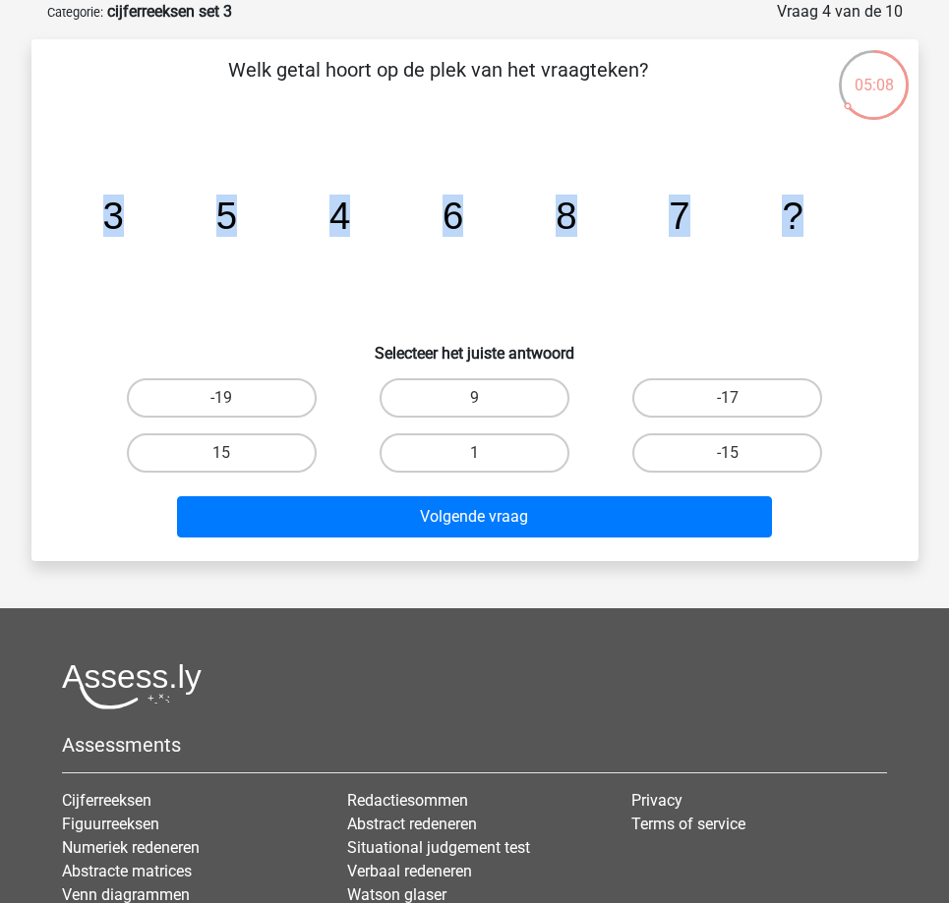
drag, startPoint x: 106, startPoint y: 221, endPoint x: 837, endPoint y: 208, distance: 730.5
click at [837, 208] on icon "image/svg+xml 3 5 4 6 8 7 ?" at bounding box center [475, 229] width 792 height 199
copy g "3 5 4 6 8 7 ?"
click at [494, 392] on label "9" at bounding box center [474, 397] width 190 height 39
click at [487, 398] on input "9" at bounding box center [480, 404] width 13 height 13
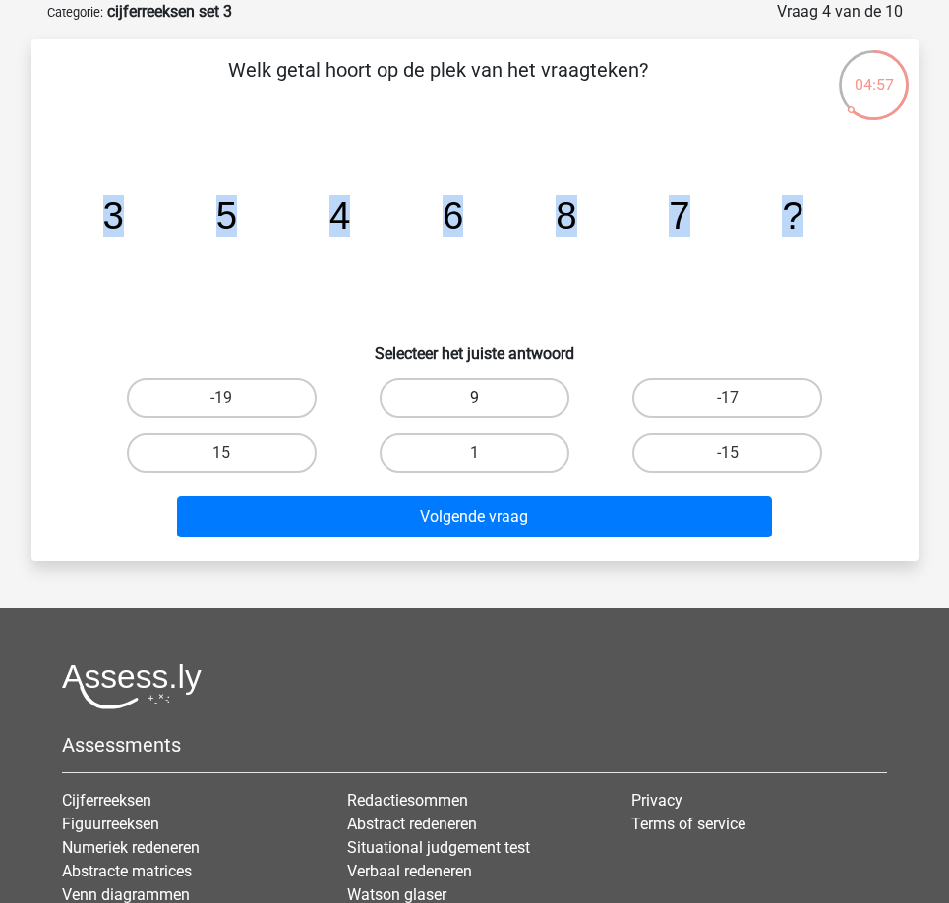
radio input "true"
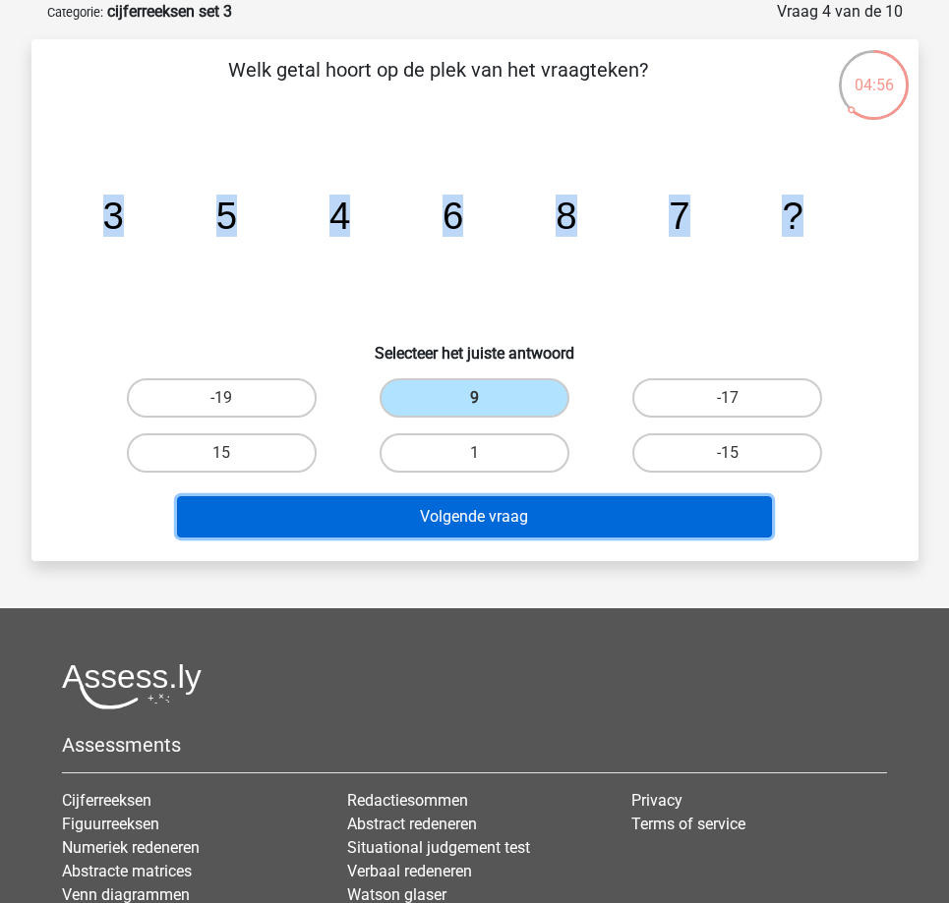
click at [463, 520] on button "Volgende vraag" at bounding box center [474, 516] width 595 height 41
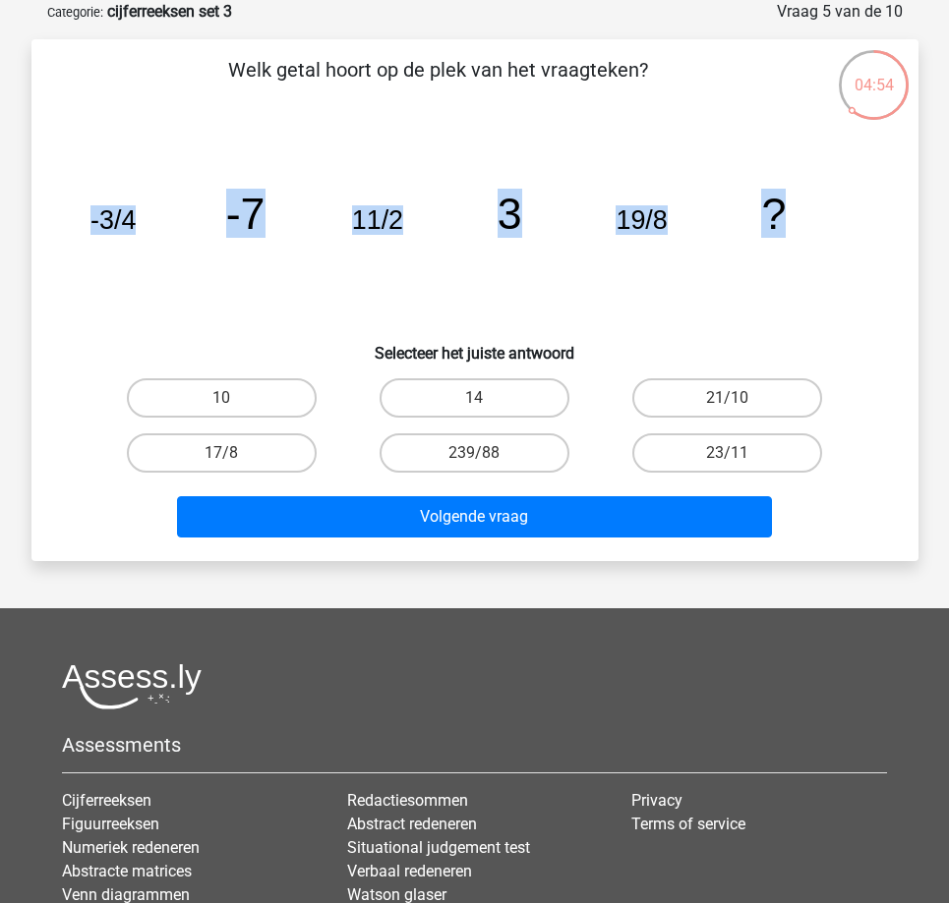
drag, startPoint x: 90, startPoint y: 218, endPoint x: 801, endPoint y: 219, distance: 710.8
click at [801, 219] on icon "image/svg+xml -3/4 -7 11/2 3 19/8 ?" at bounding box center [475, 229] width 792 height 199
copy g "-3/4 -7 11/2 3 19/8 ?"
click at [201, 452] on label "17/8" at bounding box center [222, 453] width 190 height 39
click at [221, 453] on input "17/8" at bounding box center [227, 459] width 13 height 13
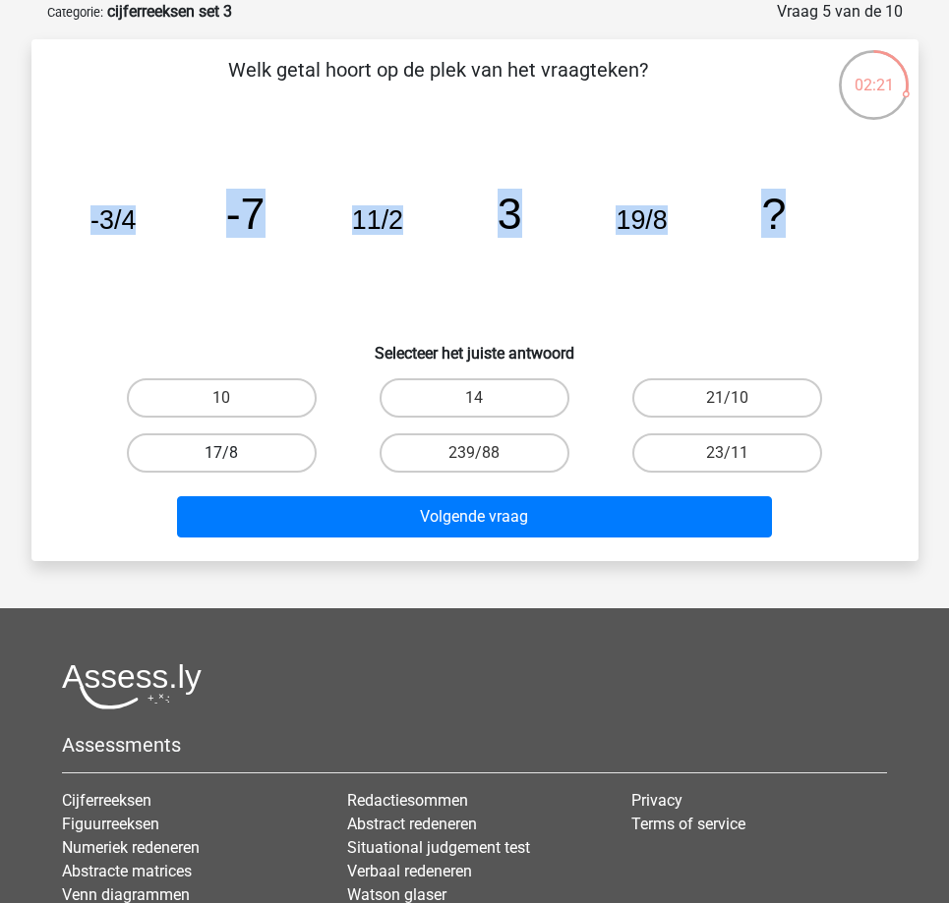
radio input "true"
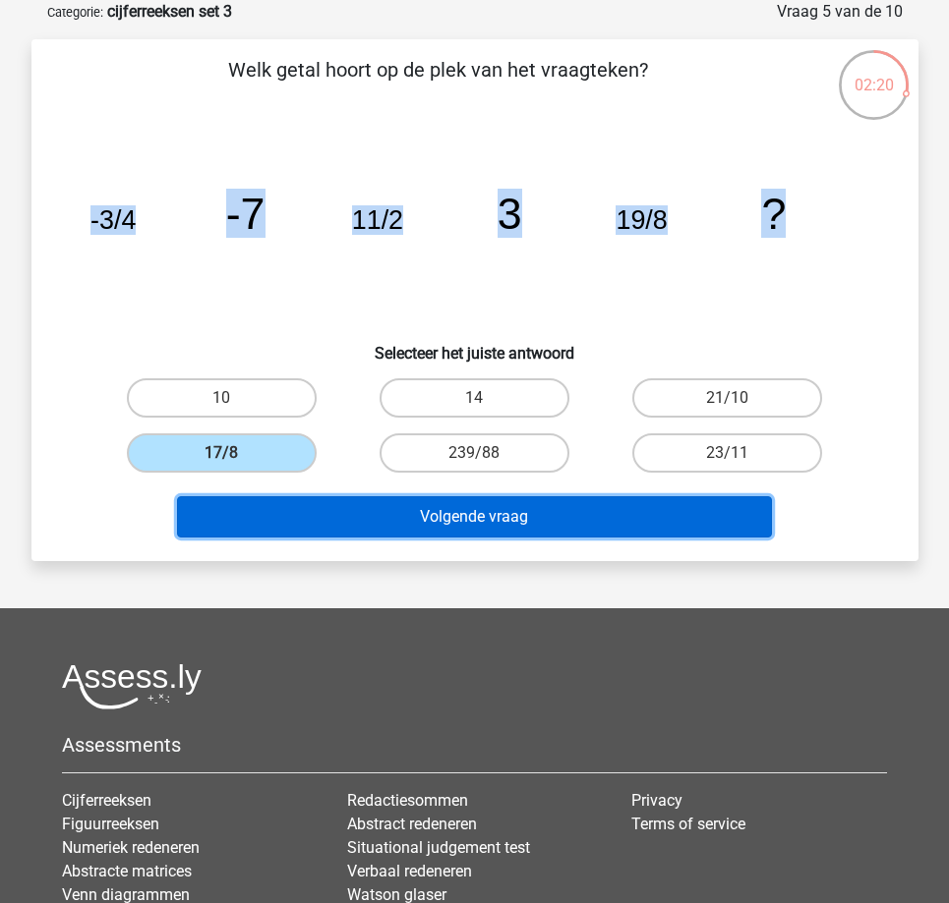
click at [418, 516] on button "Volgende vraag" at bounding box center [474, 516] width 595 height 41
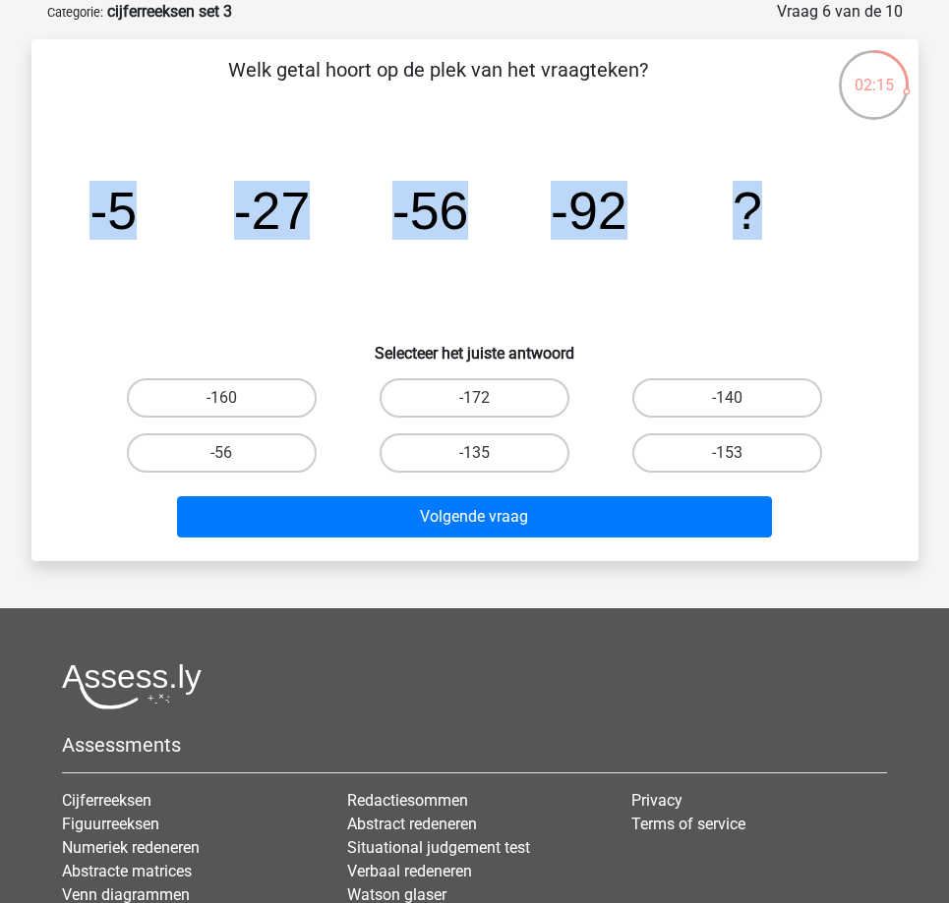
drag, startPoint x: 90, startPoint y: 213, endPoint x: 867, endPoint y: 216, distance: 776.6
click at [867, 216] on icon "image/svg+xml -5 -27 -56 -92 ?" at bounding box center [475, 229] width 792 height 199
copy g "-5 -27 -56 -92 ?"
click at [471, 452] on label "-135" at bounding box center [474, 453] width 190 height 39
click at [474, 453] on input "-135" at bounding box center [480, 459] width 13 height 13
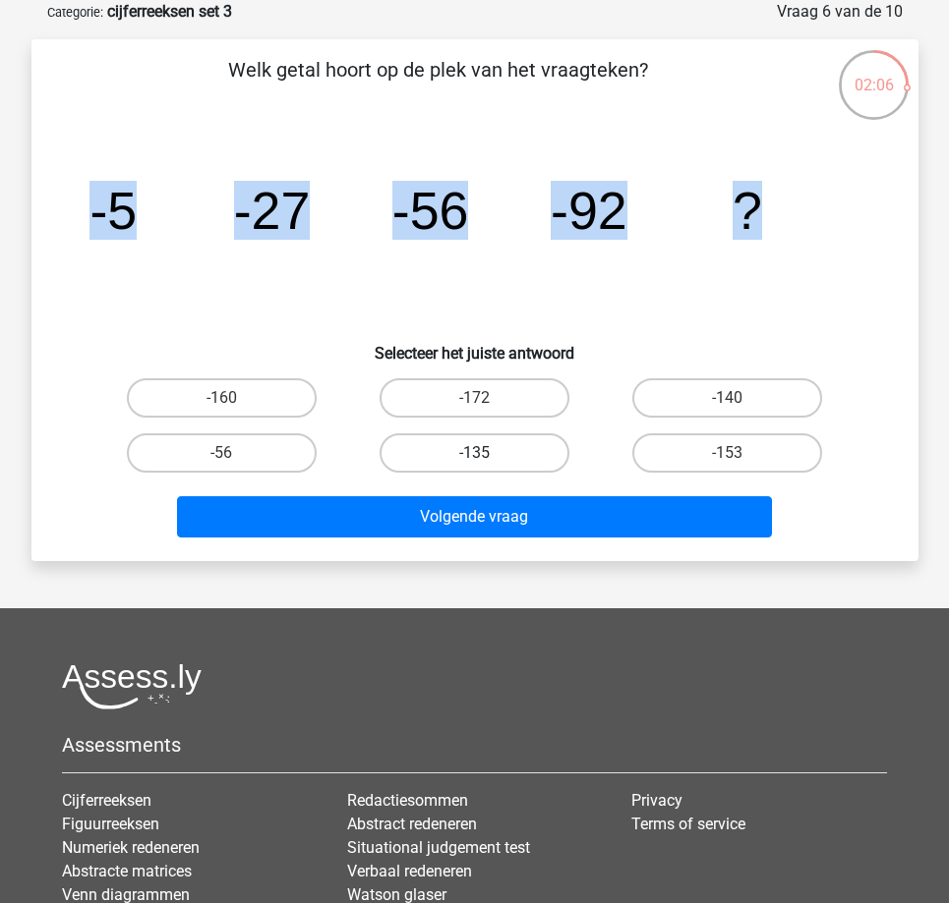
radio input "true"
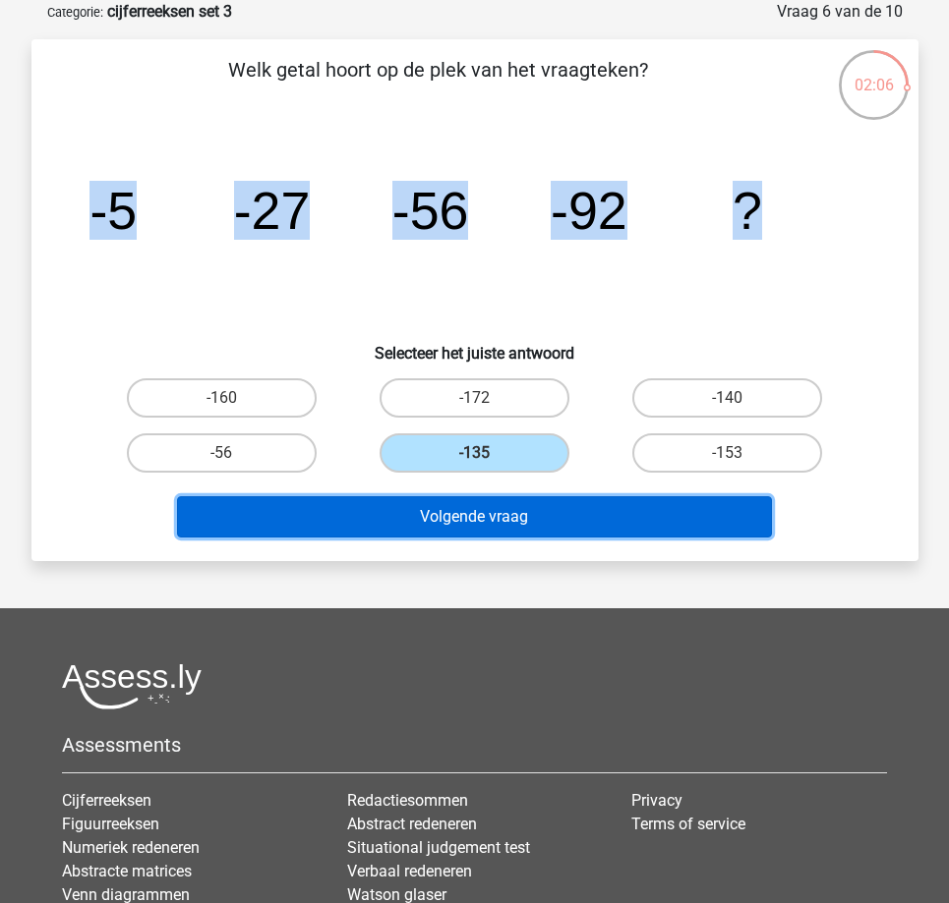
click at [453, 517] on button "Volgende vraag" at bounding box center [474, 516] width 595 height 41
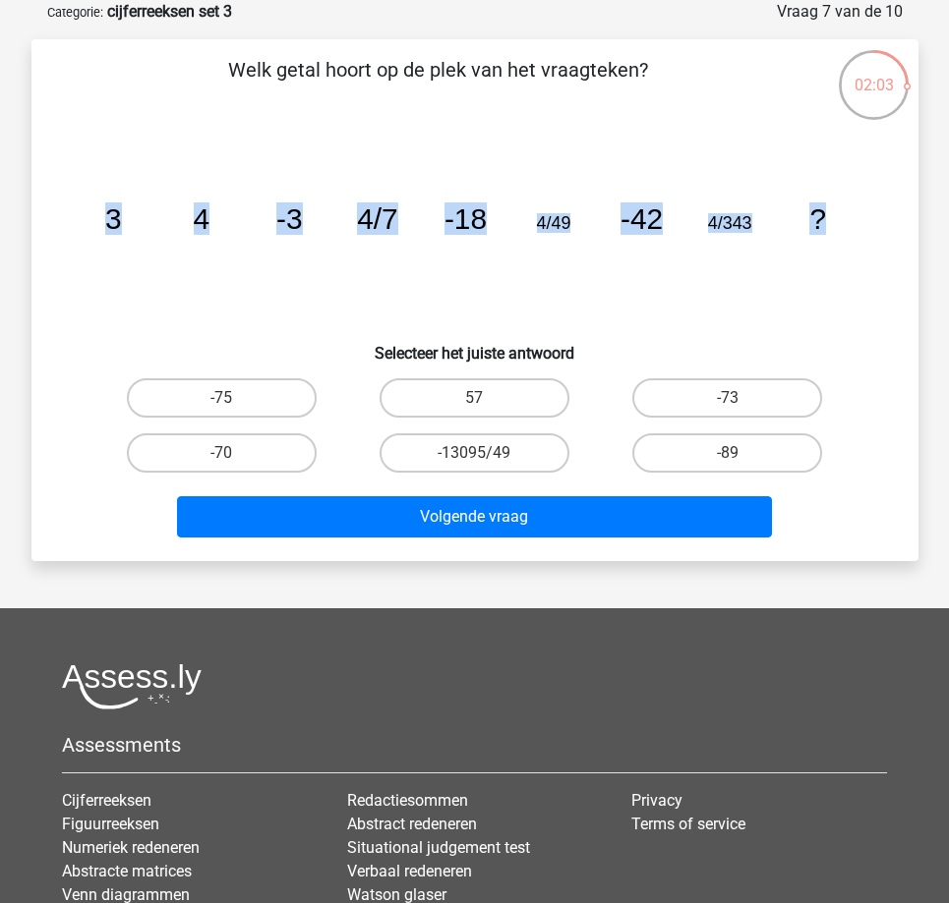
drag, startPoint x: 105, startPoint y: 217, endPoint x: 915, endPoint y: 214, distance: 810.1
click at [915, 214] on div "Welk getal hoort op de plek van het vraagteken? image/svg+xml 3 4 -3 4/7 -18 4/…" at bounding box center [474, 300] width 887 height 522
copy g "3 4 -3 4/7 -18 4/49 -42 4/343 ?"
click at [237, 392] on label "-75" at bounding box center [222, 397] width 190 height 39
click at [234, 398] on input "-75" at bounding box center [227, 404] width 13 height 13
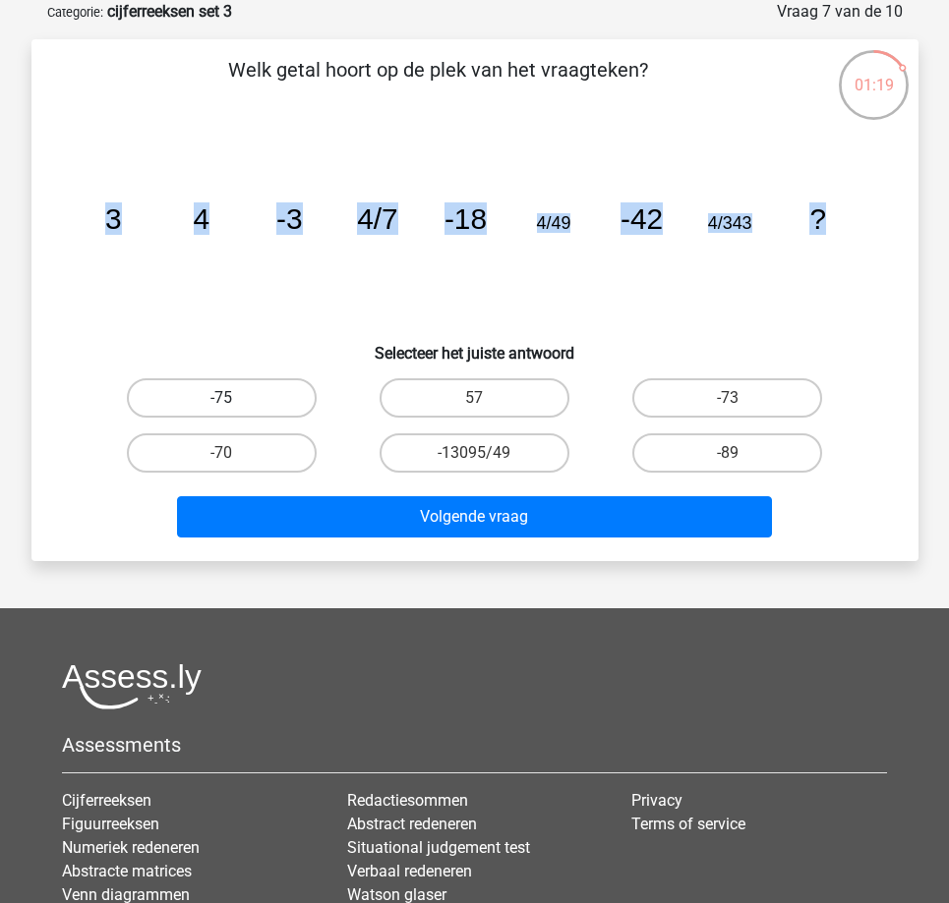
radio input "true"
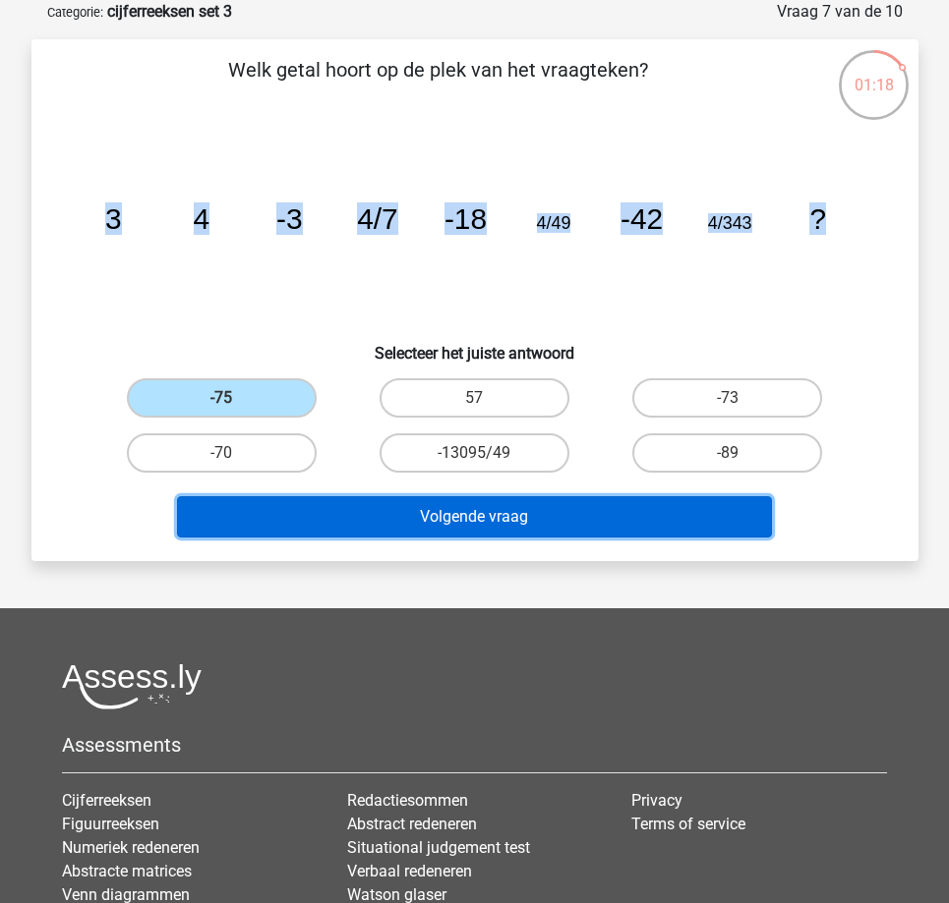
click at [365, 528] on button "Volgende vraag" at bounding box center [474, 516] width 595 height 41
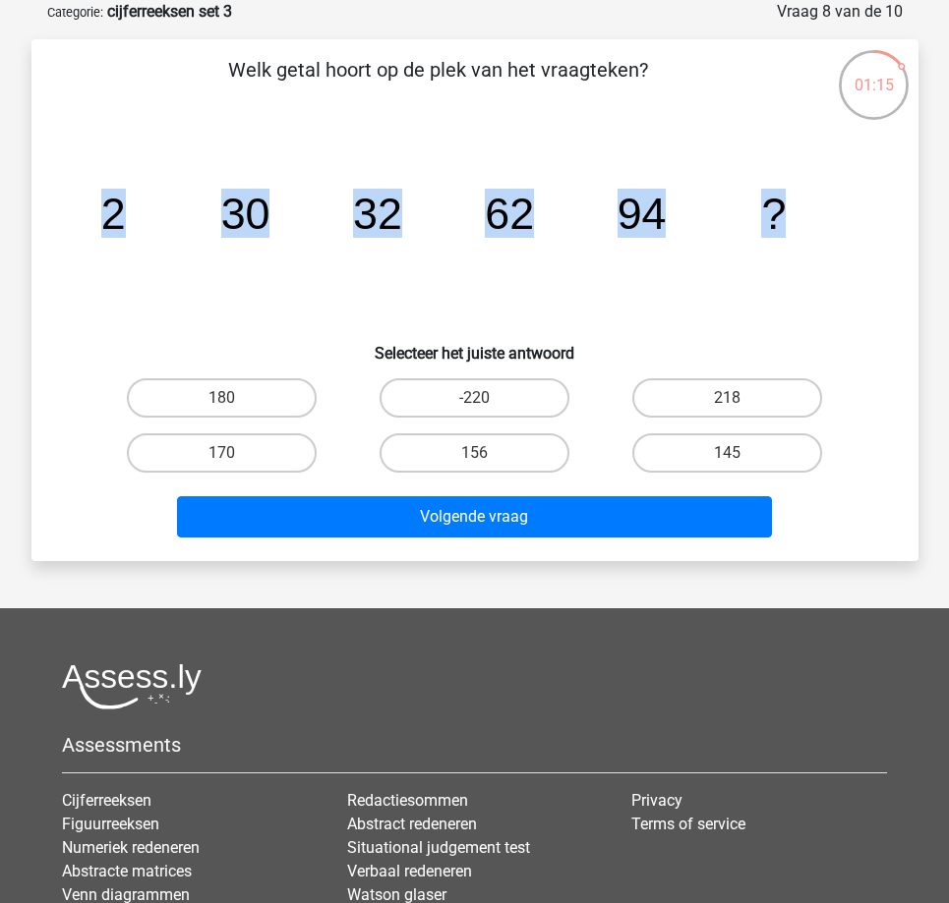
drag, startPoint x: 99, startPoint y: 213, endPoint x: 851, endPoint y: 242, distance: 752.6
click at [851, 242] on icon "image/svg+xml 2 30 32 62 94 ?" at bounding box center [475, 229] width 792 height 199
copy g "2 30 32 62 94 ?"
click at [478, 448] on label "156" at bounding box center [474, 453] width 190 height 39
click at [478, 453] on input "156" at bounding box center [480, 459] width 13 height 13
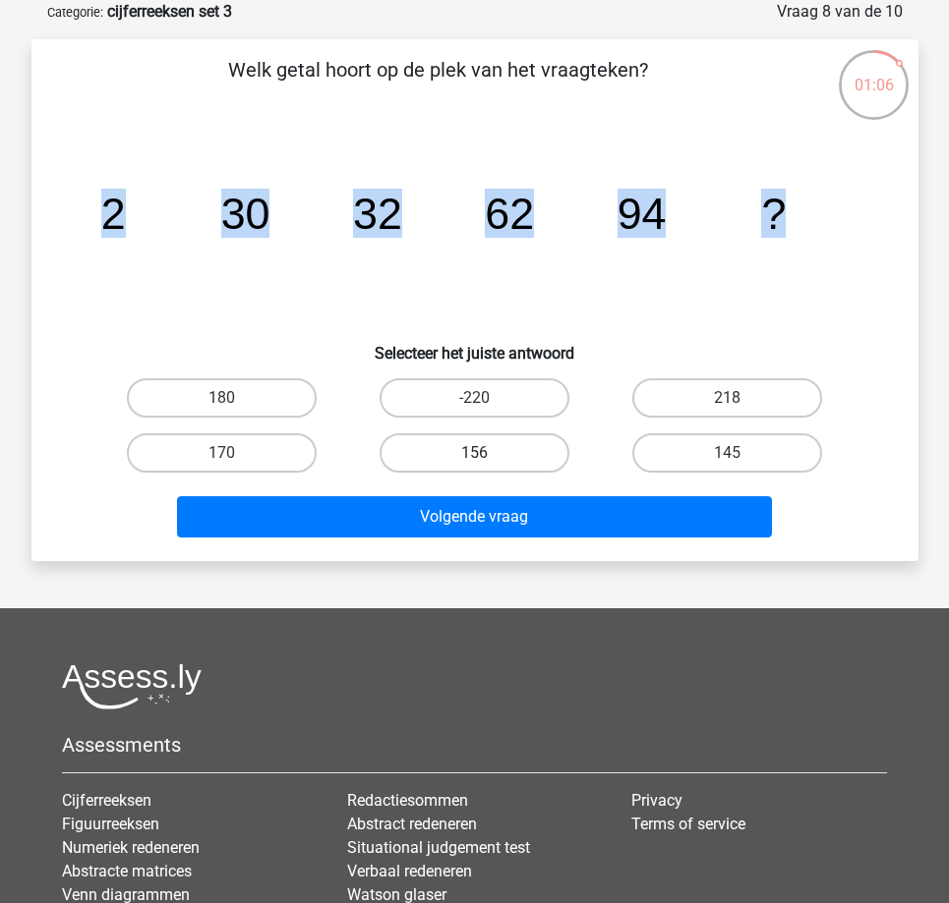
radio input "true"
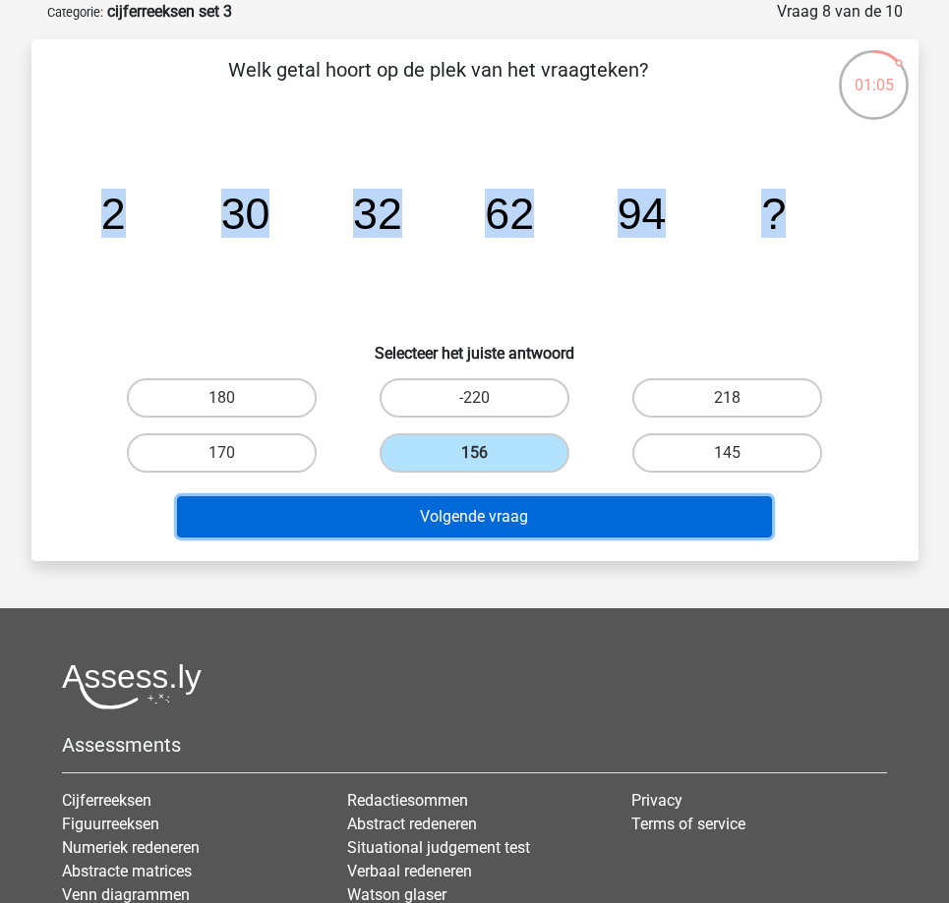
click at [440, 516] on button "Volgende vraag" at bounding box center [474, 516] width 595 height 41
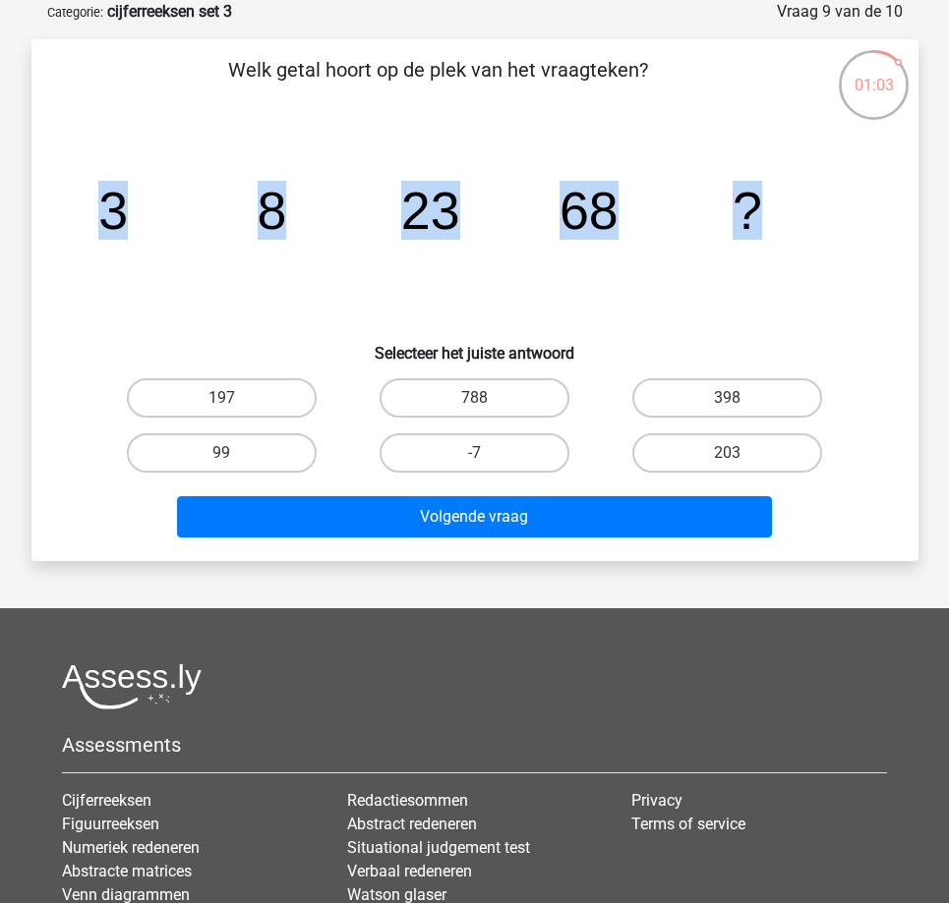
drag, startPoint x: 107, startPoint y: 210, endPoint x: 784, endPoint y: 232, distance: 676.7
click at [784, 232] on icon "image/svg+xml 3 8 23 68 ?" at bounding box center [475, 229] width 792 height 199
copy g "3 8 23 68 ?"
click at [738, 453] on input "203" at bounding box center [733, 459] width 13 height 13
radio input "true"
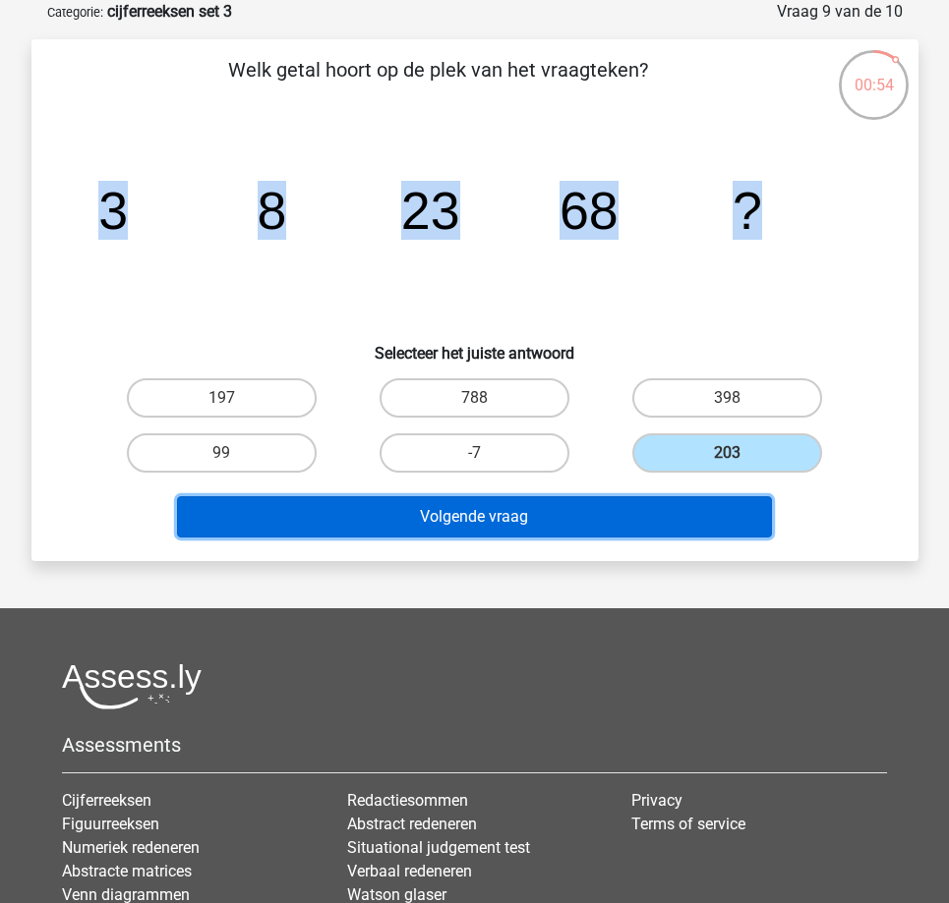
click at [584, 523] on button "Volgende vraag" at bounding box center [474, 516] width 595 height 41
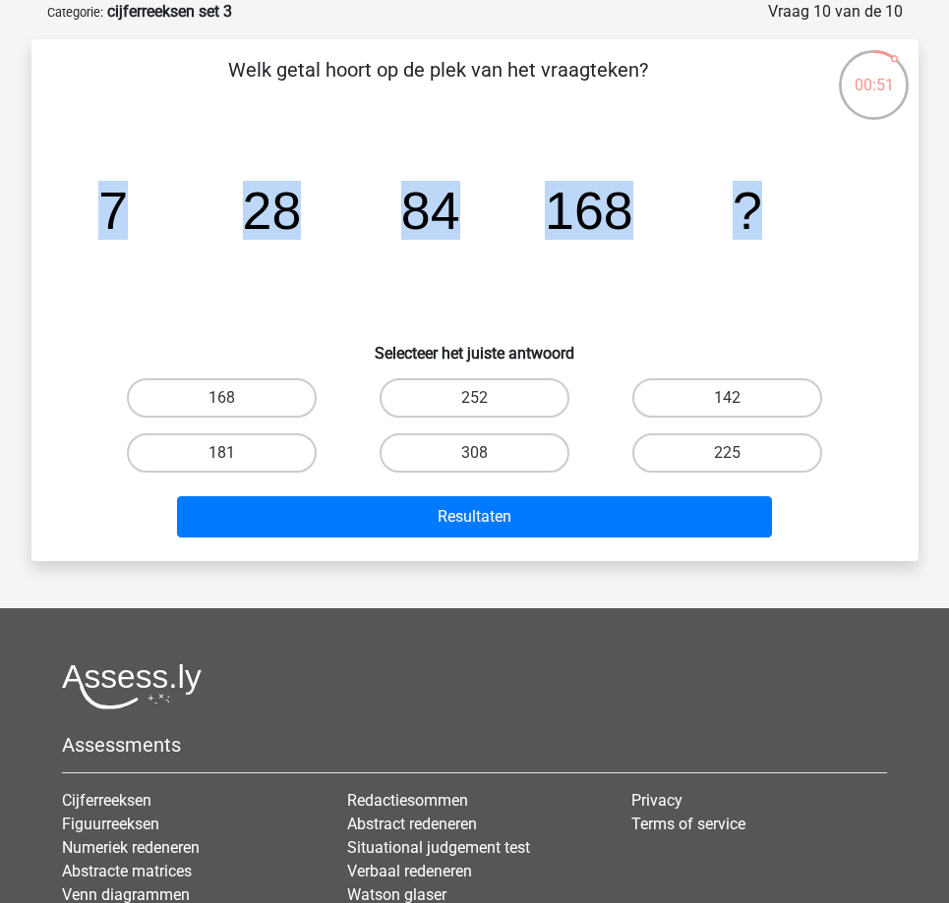
drag, startPoint x: 109, startPoint y: 199, endPoint x: 855, endPoint y: 222, distance: 746.5
click at [855, 222] on icon "image/svg+xml 7 28 84 168 ?" at bounding box center [475, 229] width 792 height 199
copy g "7 28 84 168 ?"
click at [259, 396] on label "168" at bounding box center [222, 397] width 190 height 39
click at [234, 398] on input "168" at bounding box center [227, 404] width 13 height 13
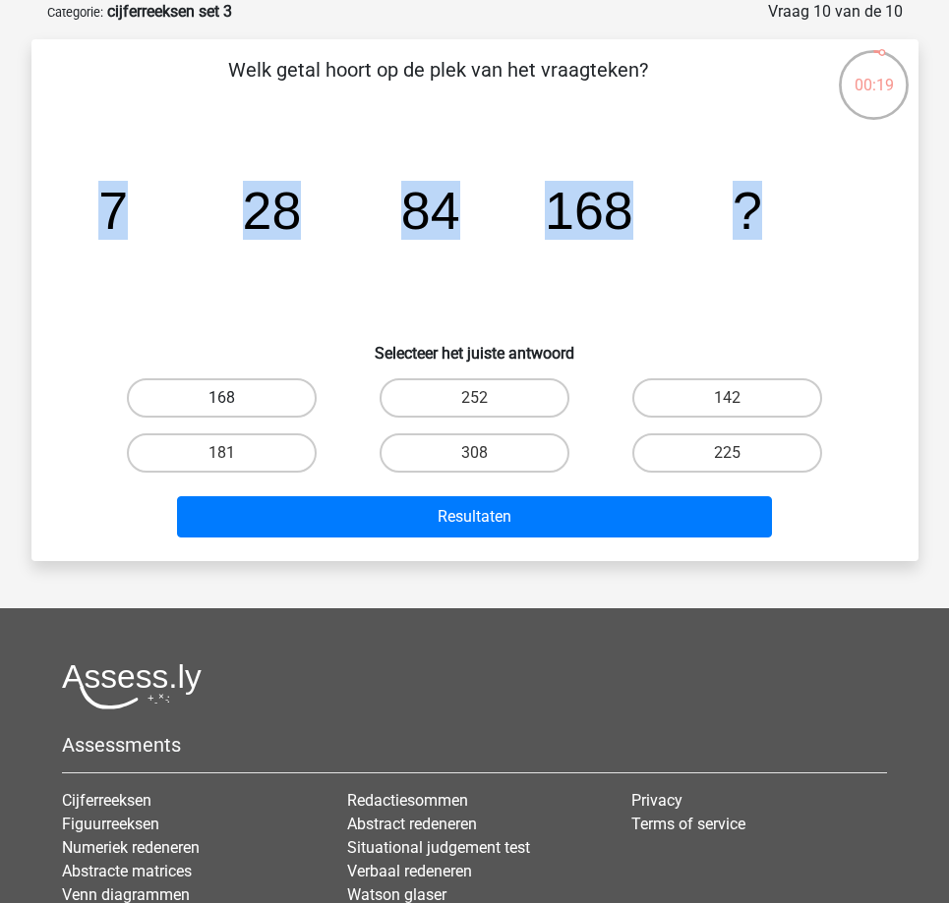
radio input "true"
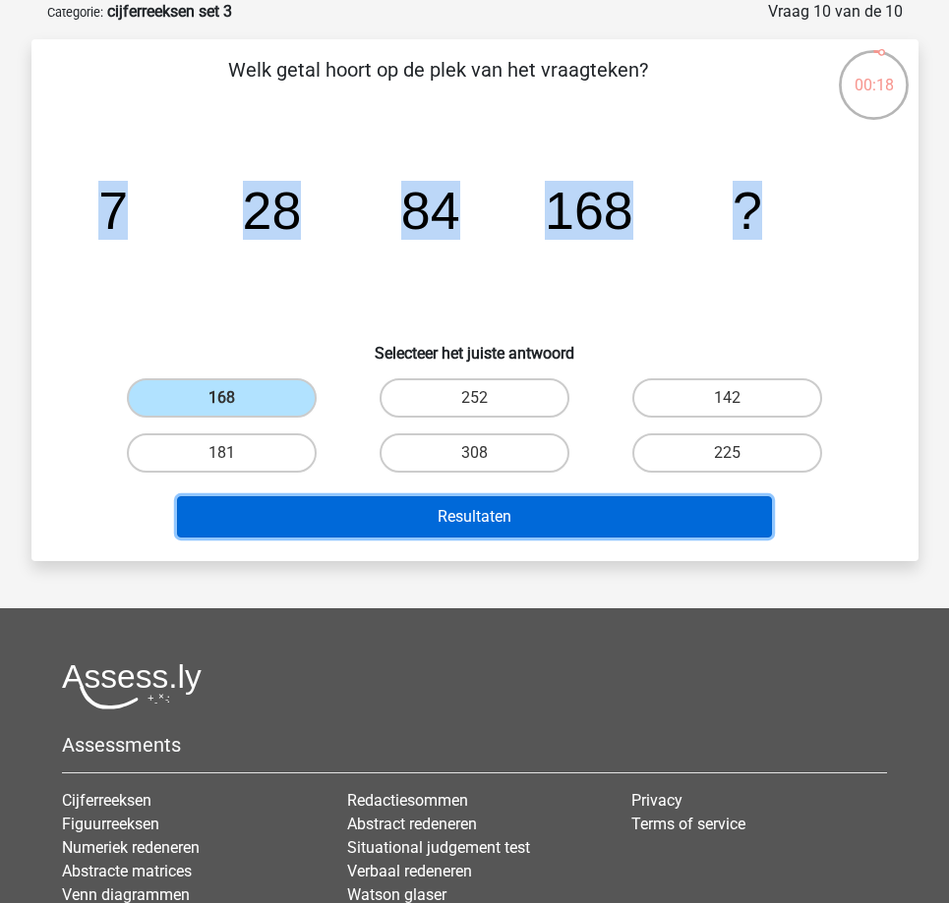
click at [399, 520] on button "Resultaten" at bounding box center [474, 516] width 595 height 41
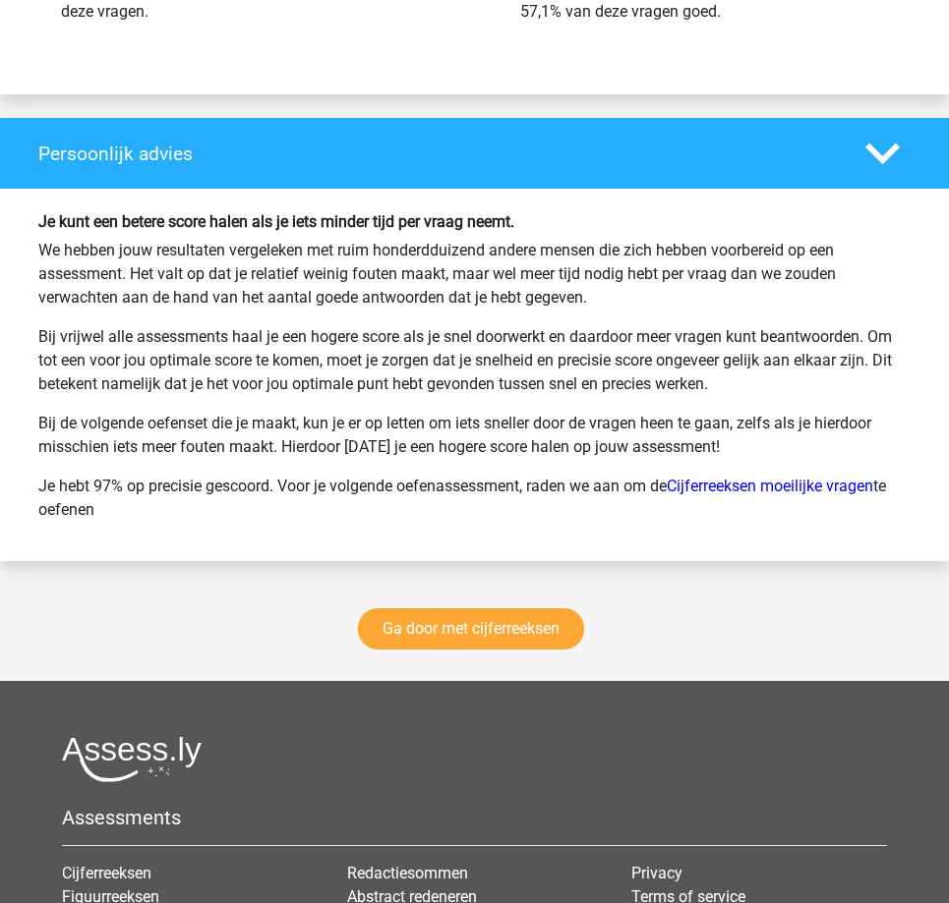
scroll to position [2998, 0]
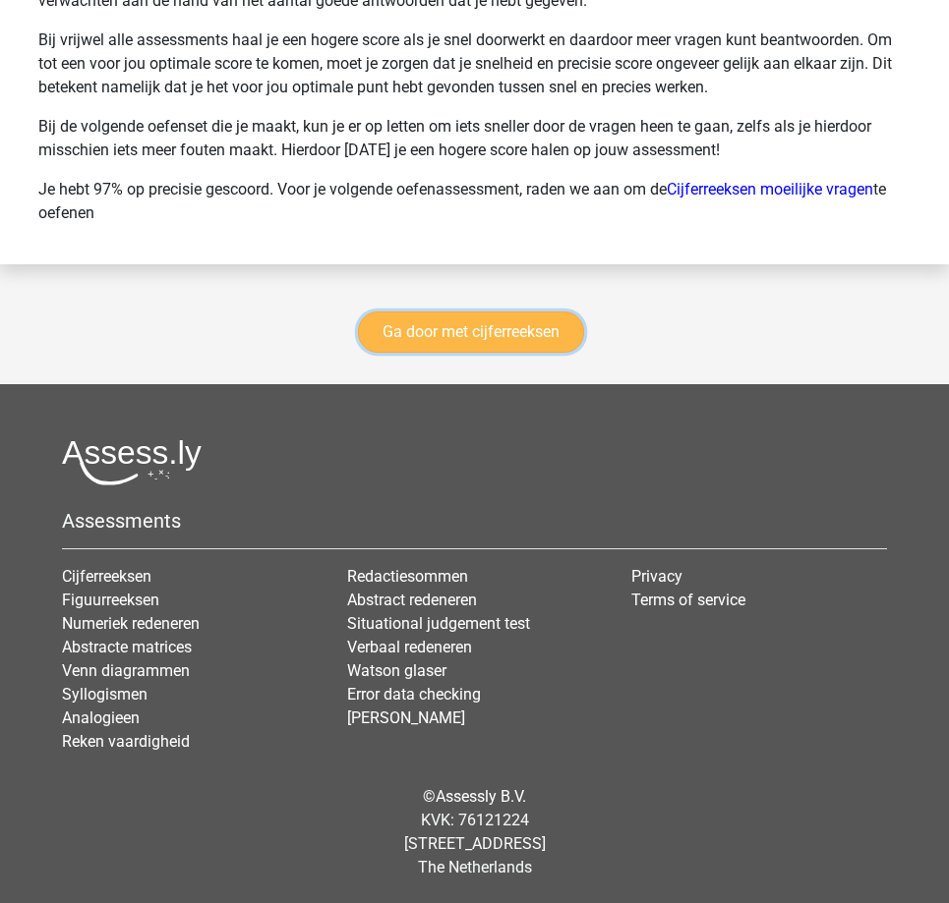
click at [470, 331] on link "Ga door met cijferreeksen" at bounding box center [471, 332] width 226 height 41
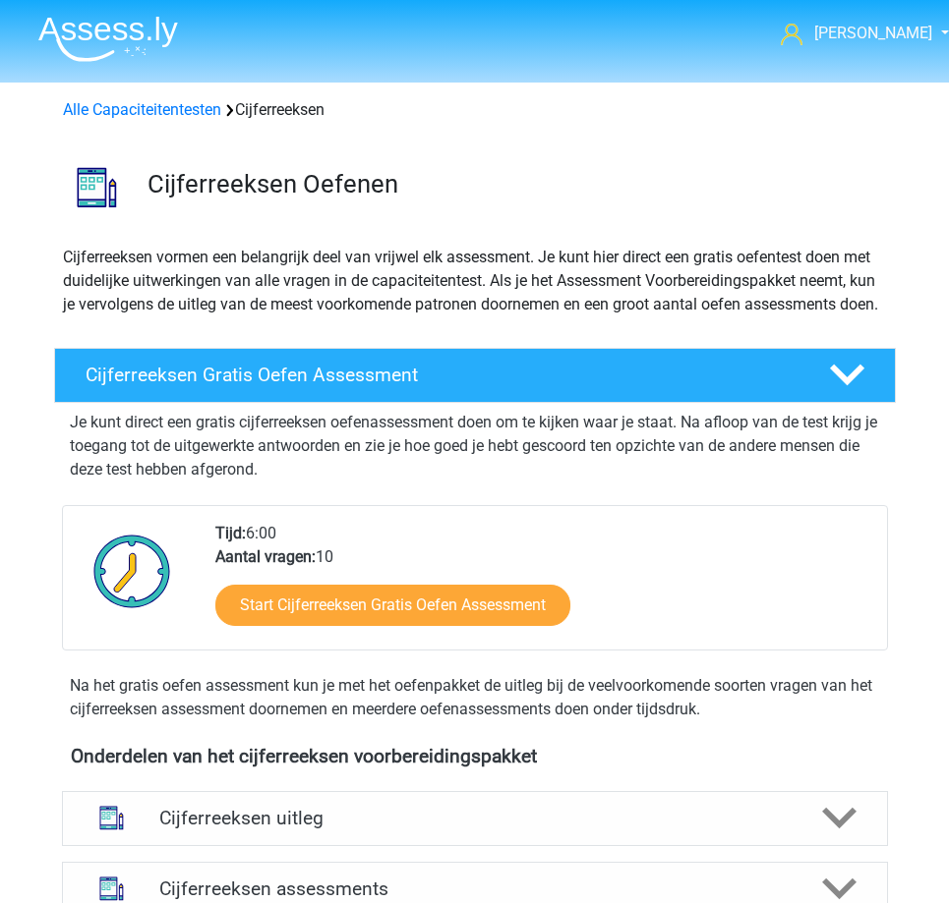
scroll to position [878, 0]
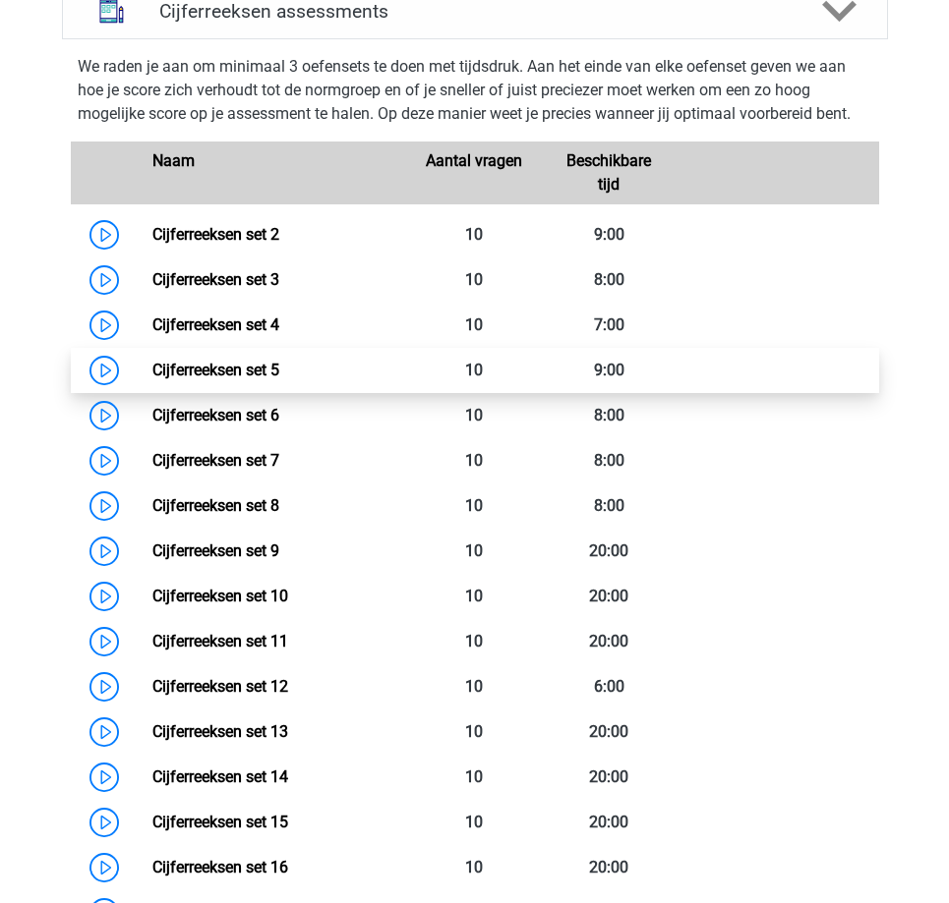
click at [152, 379] on link "Cijferreeksen set 5" at bounding box center [215, 370] width 127 height 19
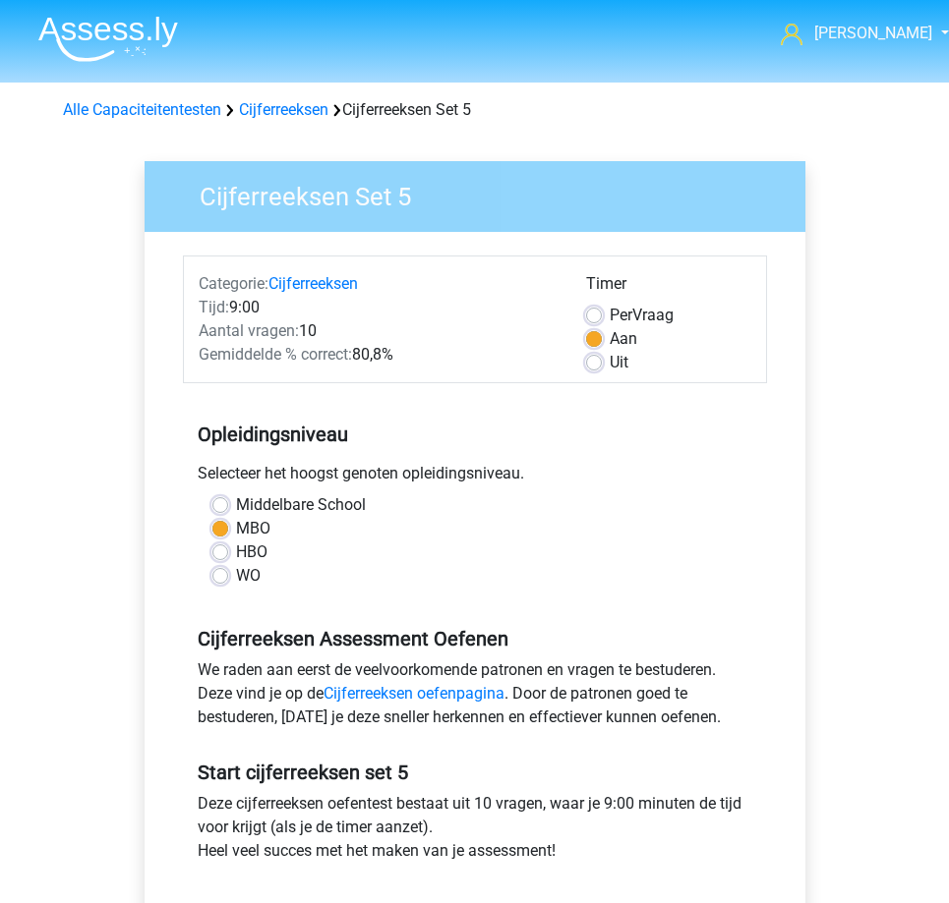
click at [610, 317] on label "Per Vraag" at bounding box center [642, 316] width 64 height 24
click at [591, 317] on input "Per Vraag" at bounding box center [594, 314] width 16 height 20
radio input "true"
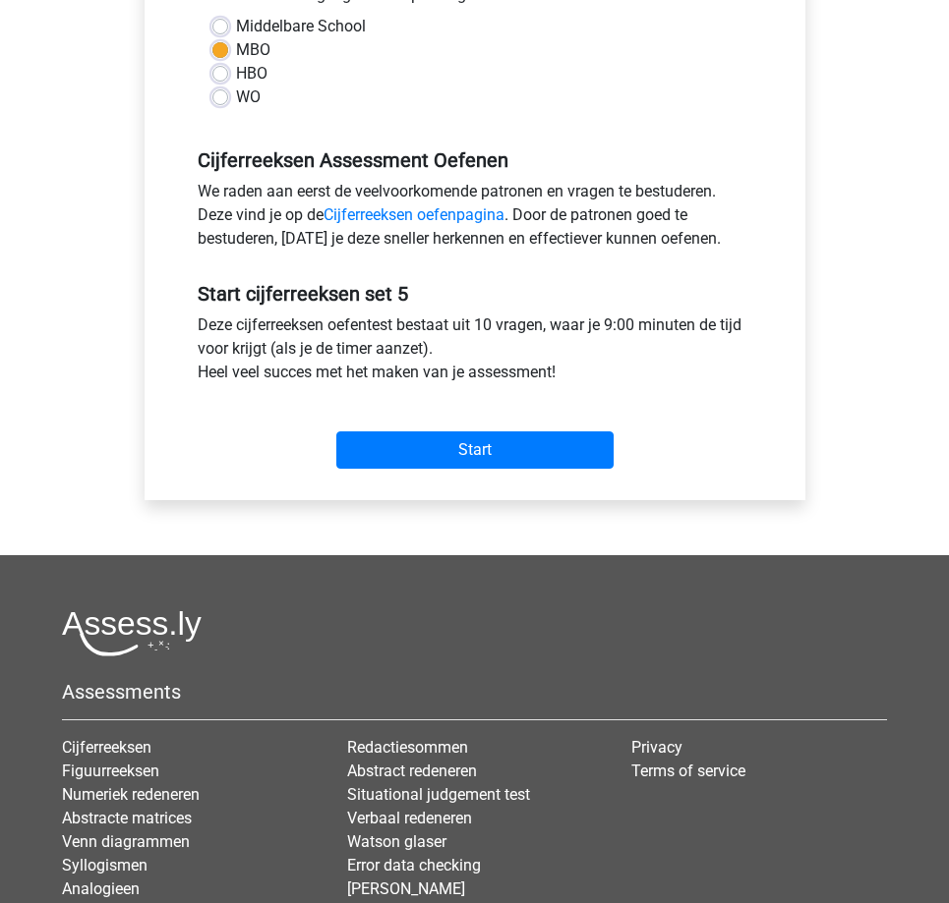
scroll to position [492, 0]
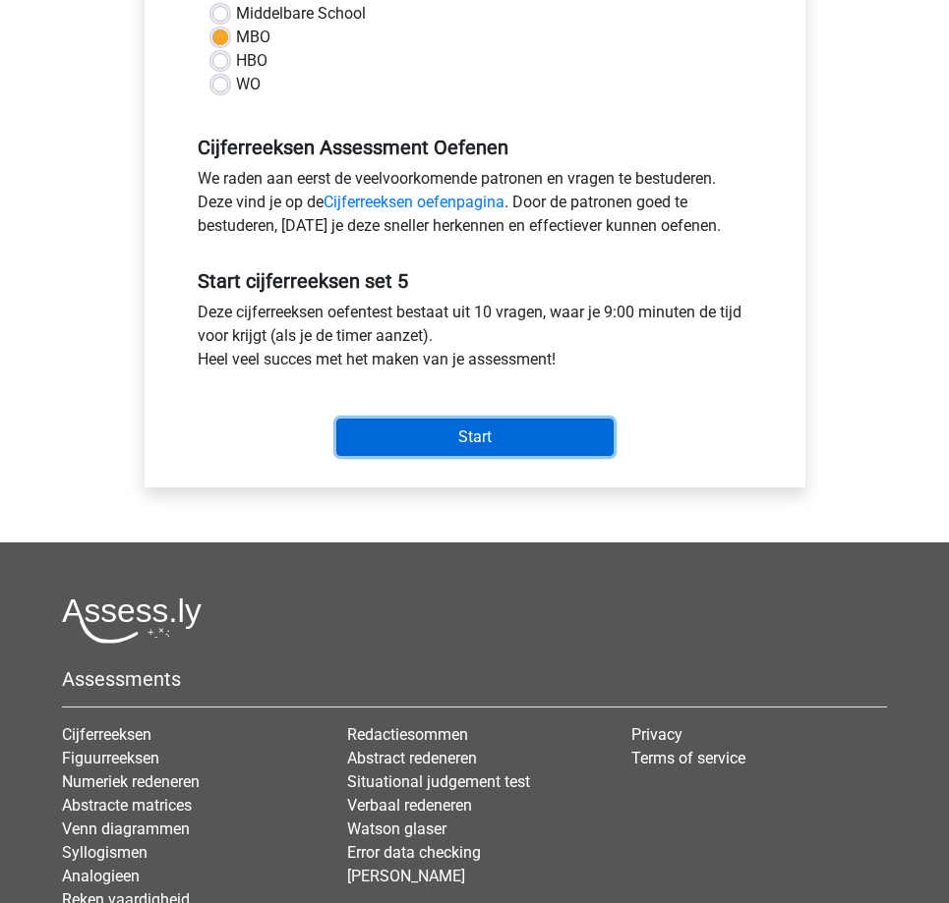
click at [428, 437] on input "Start" at bounding box center [474, 437] width 277 height 37
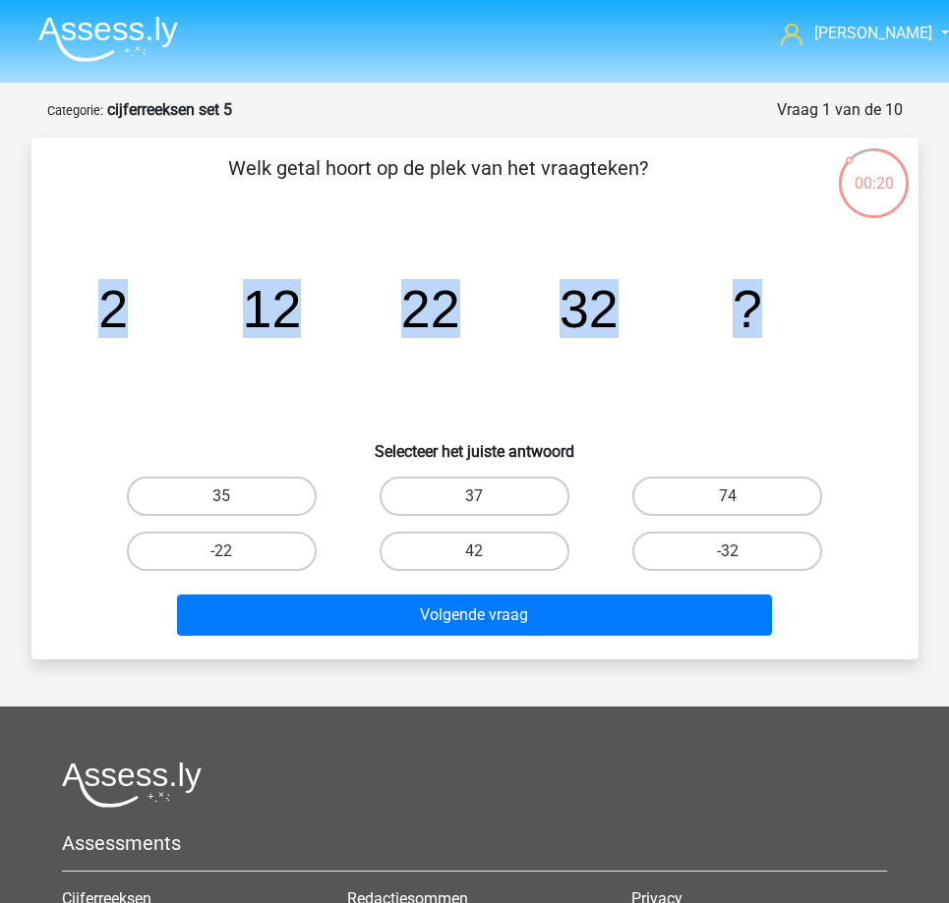
drag, startPoint x: 99, startPoint y: 313, endPoint x: 701, endPoint y: 344, distance: 602.5
click at [767, 343] on icon "image/svg+xml 2 12 22 32 ?" at bounding box center [475, 327] width 792 height 199
copy g "2 12 22 32 ?"
click at [454, 563] on label "42" at bounding box center [474, 551] width 190 height 39
click at [474, 563] on input "42" at bounding box center [480, 558] width 13 height 13
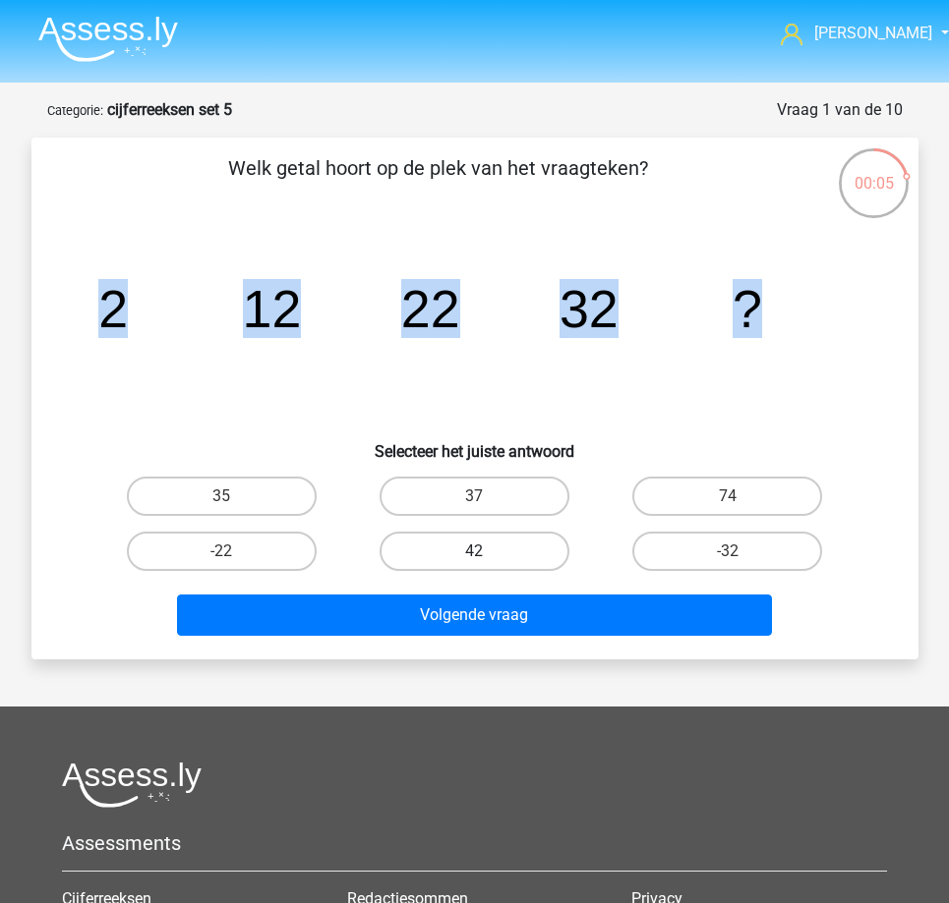
radio input "true"
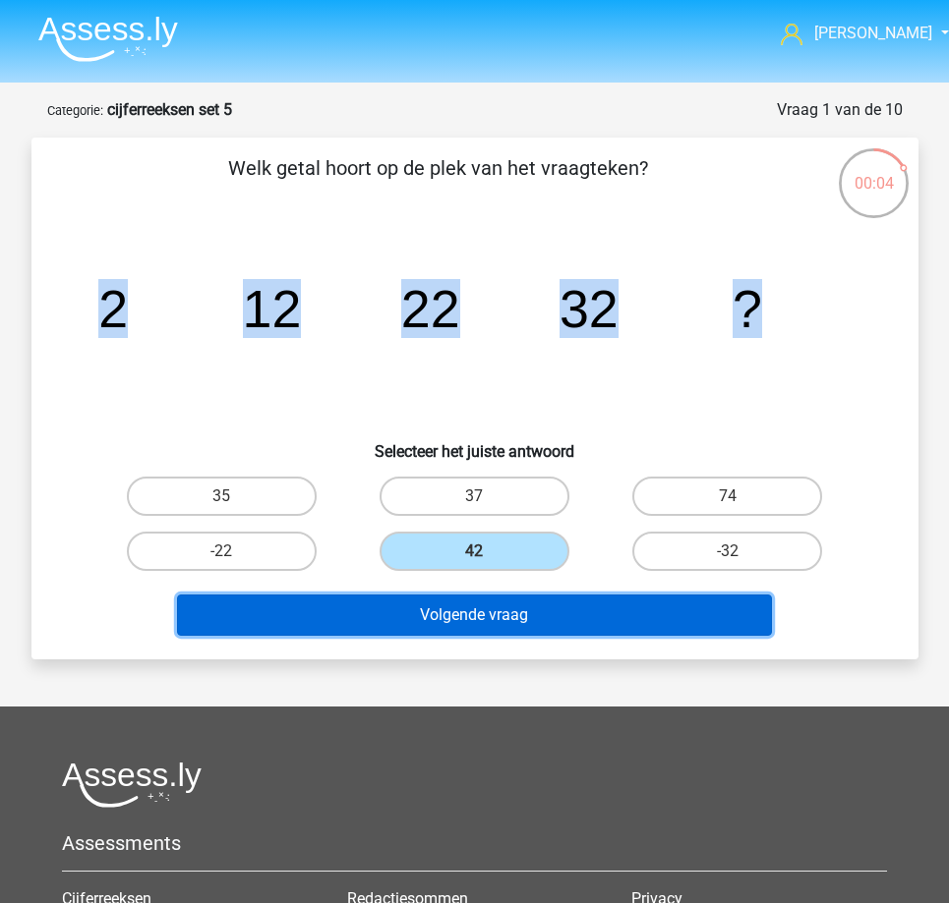
click at [391, 613] on button "Volgende vraag" at bounding box center [474, 615] width 595 height 41
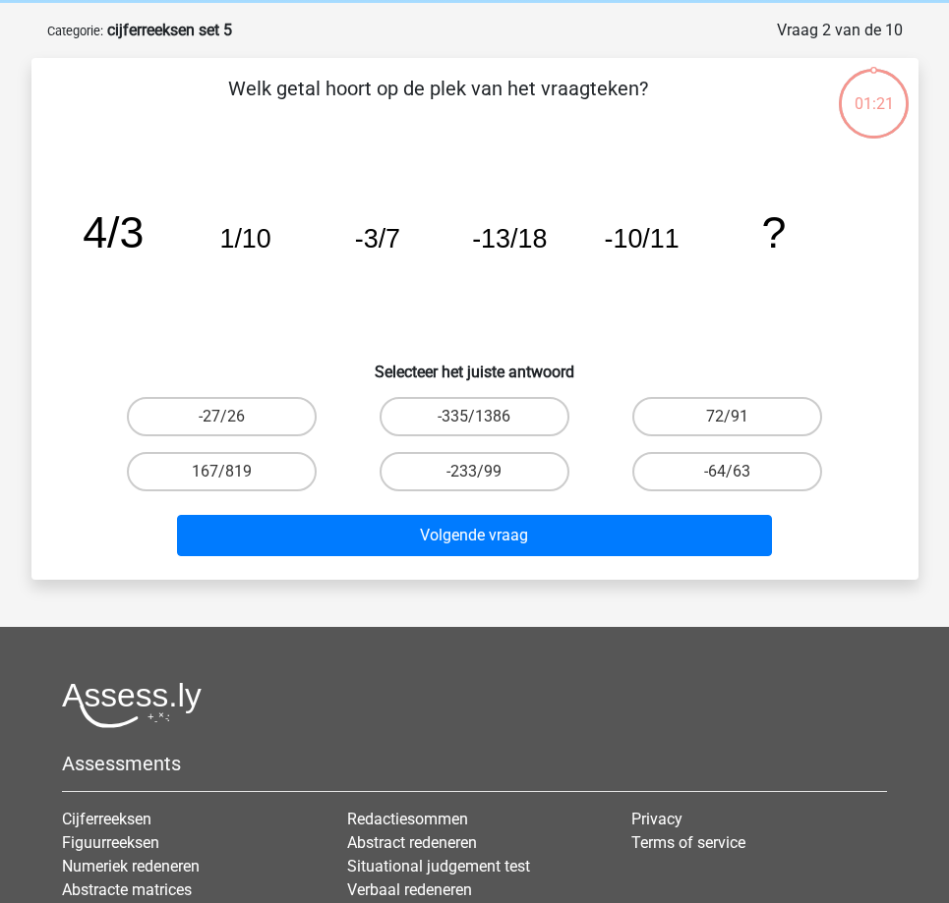
scroll to position [98, 0]
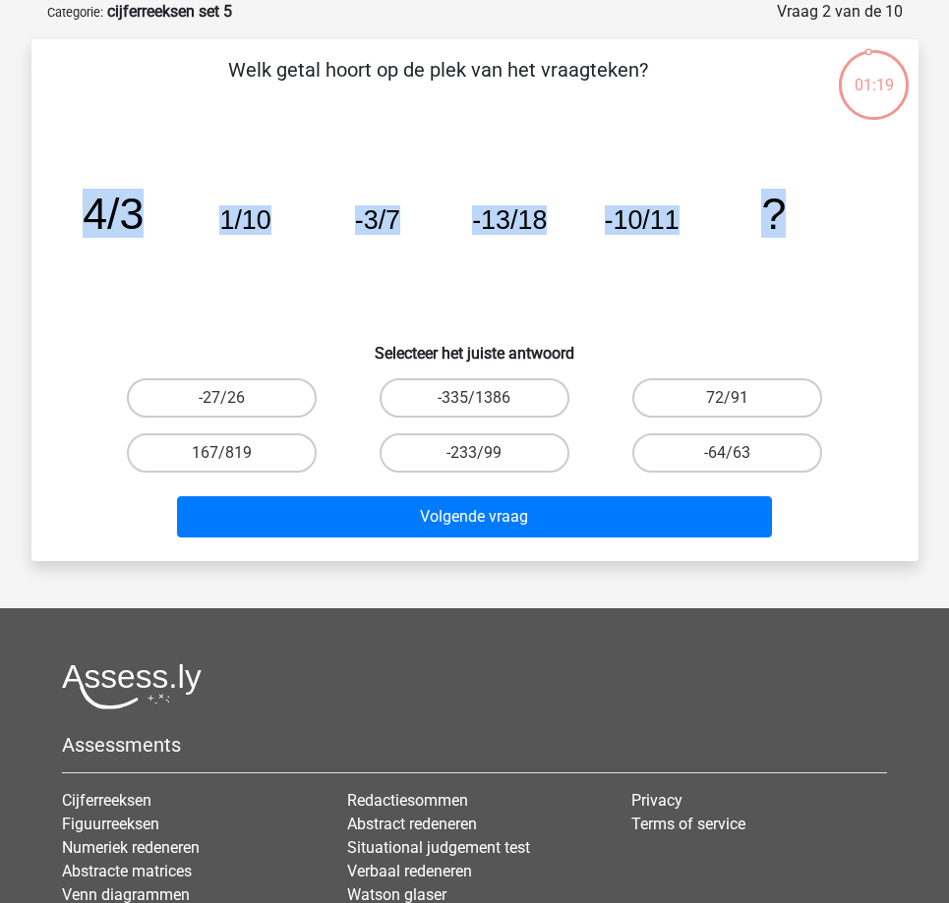
drag, startPoint x: 82, startPoint y: 207, endPoint x: 834, endPoint y: 243, distance: 752.9
click at [834, 243] on icon "image/svg+xml 4/3 1/10 -3/7 -13/18 -10/11 ?" at bounding box center [475, 229] width 792 height 199
copy g "4/3 1/10 -3/7 -13/18 -10/11 ?"
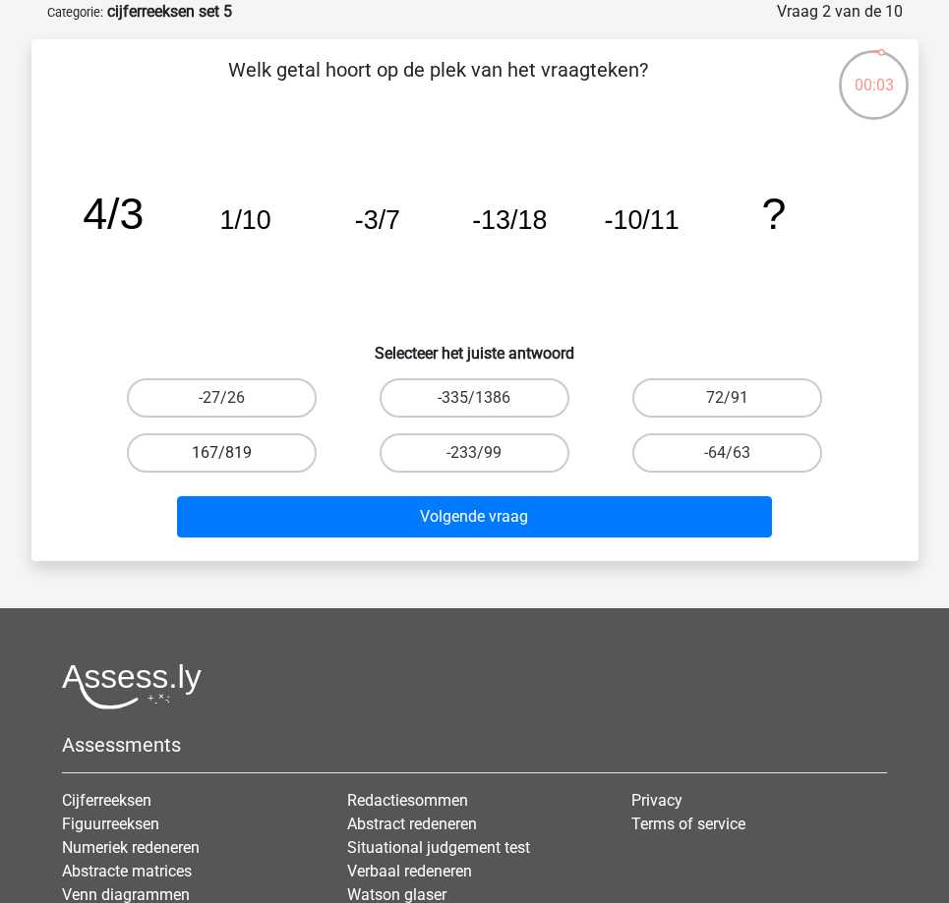
drag, startPoint x: 98, startPoint y: 401, endPoint x: 298, endPoint y: 444, distance: 204.2
click at [298, 444] on div "-27/26 -335/1386 72/91 167/819 -233/99" at bounding box center [474, 426] width 759 height 110
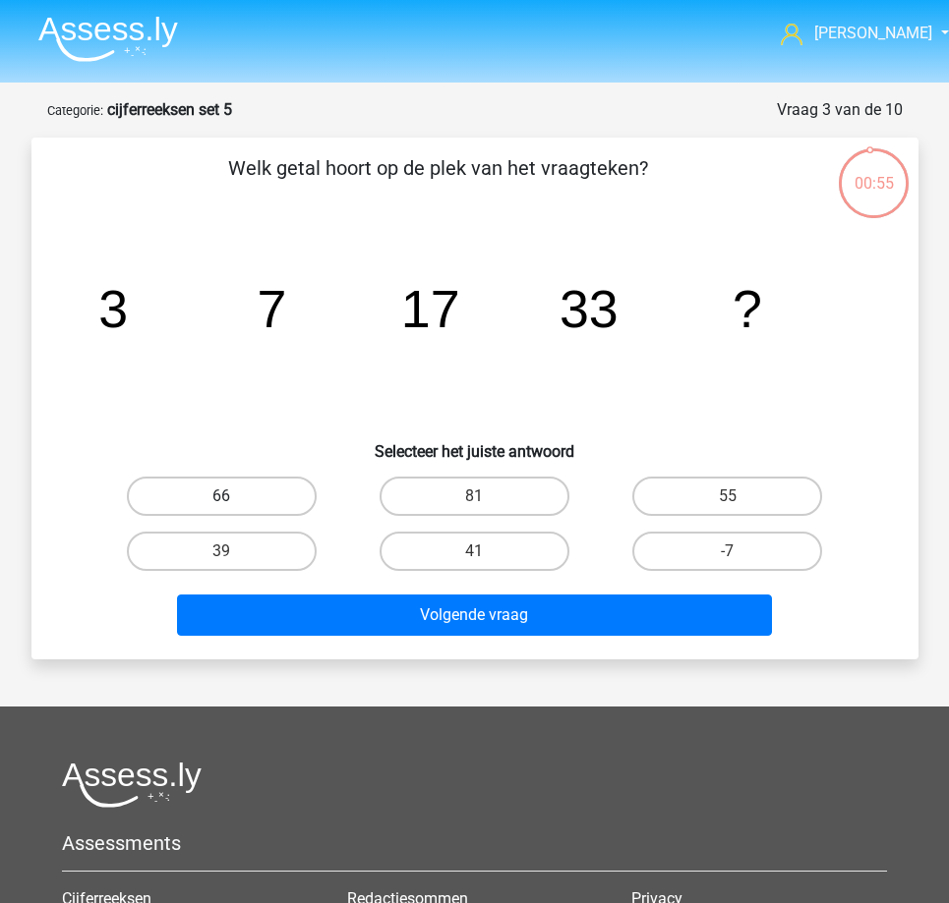
drag, startPoint x: 142, startPoint y: 480, endPoint x: 136, endPoint y: 507, distance: 28.2
click at [179, 550] on div "66 81 55 39 41" at bounding box center [474, 524] width 759 height 110
drag, startPoint x: 132, startPoint y: 480, endPoint x: 265, endPoint y: 529, distance: 142.4
drag, startPoint x: 265, startPoint y: 529, endPoint x: 152, endPoint y: 475, distance: 125.3
click at [152, 475] on div "66" at bounding box center [221, 496] width 253 height 55
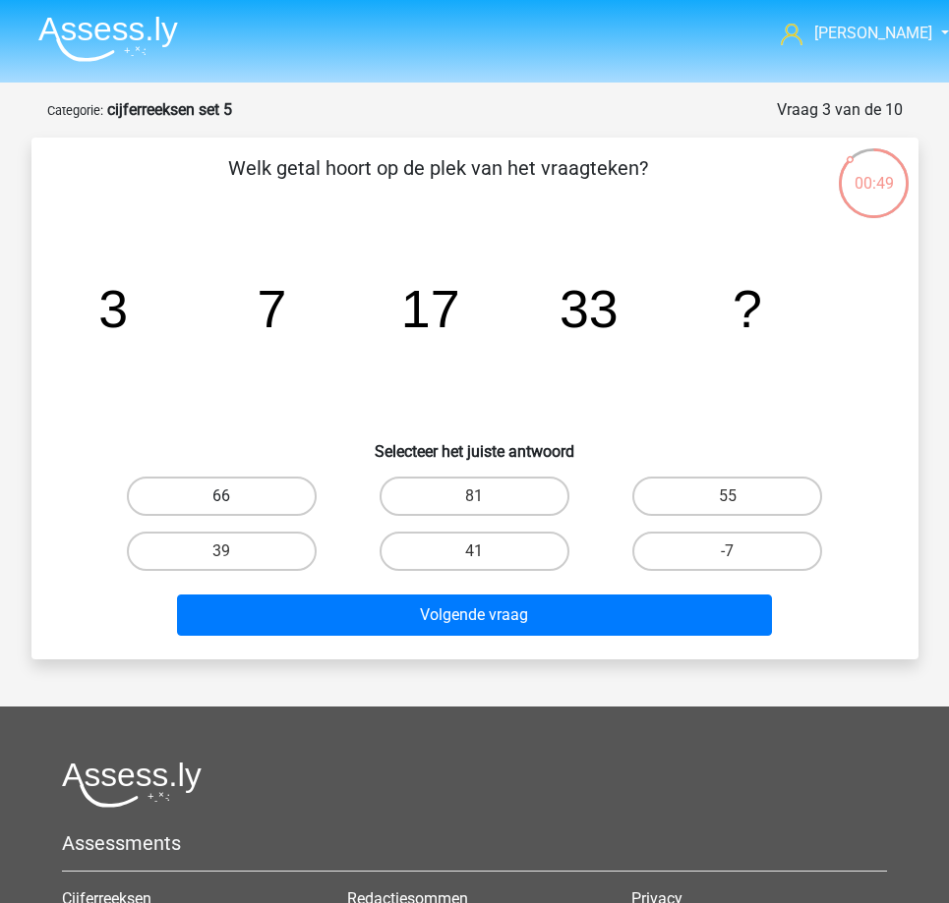
drag, startPoint x: 169, startPoint y: 503, endPoint x: 227, endPoint y: 513, distance: 58.8
click at [252, 546] on div "66 81 55 39 41" at bounding box center [474, 524] width 759 height 110
drag, startPoint x: 262, startPoint y: 537, endPoint x: 330, endPoint y: 559, distance: 71.5
click at [330, 559] on div "66 81 55 39 41" at bounding box center [474, 524] width 759 height 110
drag, startPoint x: 153, startPoint y: 516, endPoint x: 674, endPoint y: 539, distance: 521.5
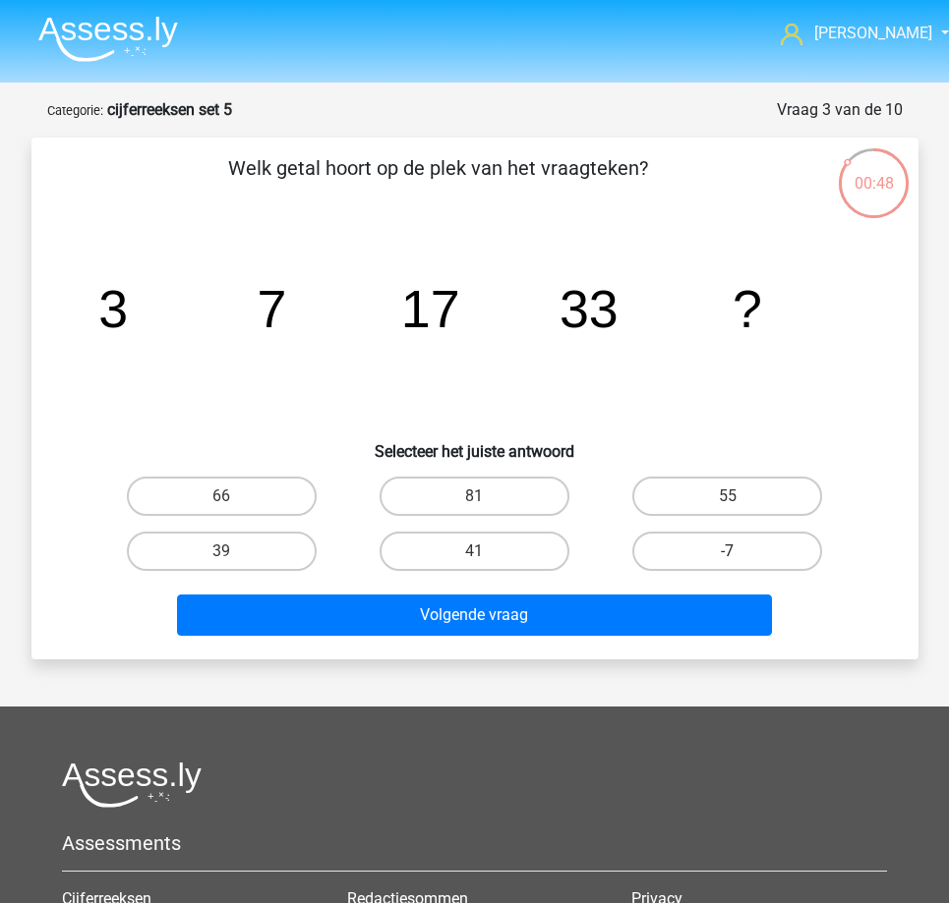
click at [645, 554] on div "66 81 55 39 41" at bounding box center [474, 524] width 759 height 110
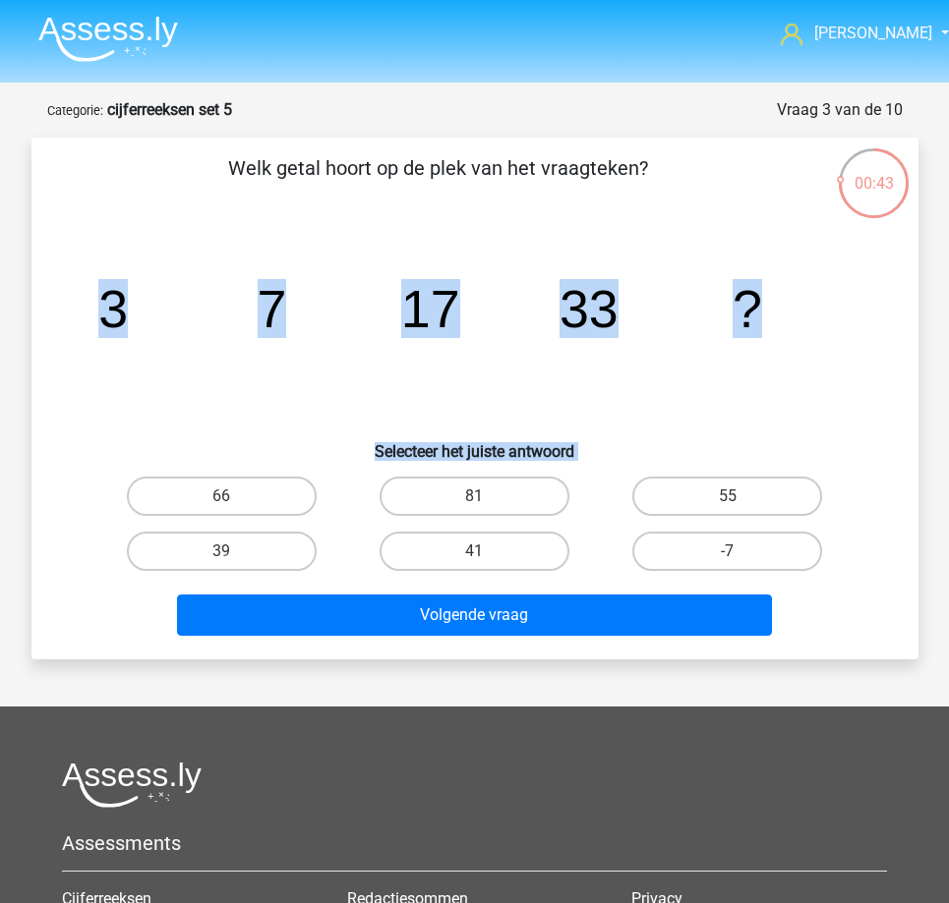
drag, startPoint x: 92, startPoint y: 423, endPoint x: 294, endPoint y: 382, distance: 205.5
click at [430, 476] on div "[PERSON_NAME] getal [PERSON_NAME] op de plek van het vraagteken? image/svg+xml …" at bounding box center [474, 398] width 871 height 491
click at [172, 392] on icon "image/svg+xml 3 7 17 33 ?" at bounding box center [475, 327] width 792 height 199
drag, startPoint x: 103, startPoint y: 307, endPoint x: 778, endPoint y: 323, distance: 674.6
click at [778, 323] on icon "image/svg+xml 3 7 17 33 ?" at bounding box center [475, 327] width 792 height 199
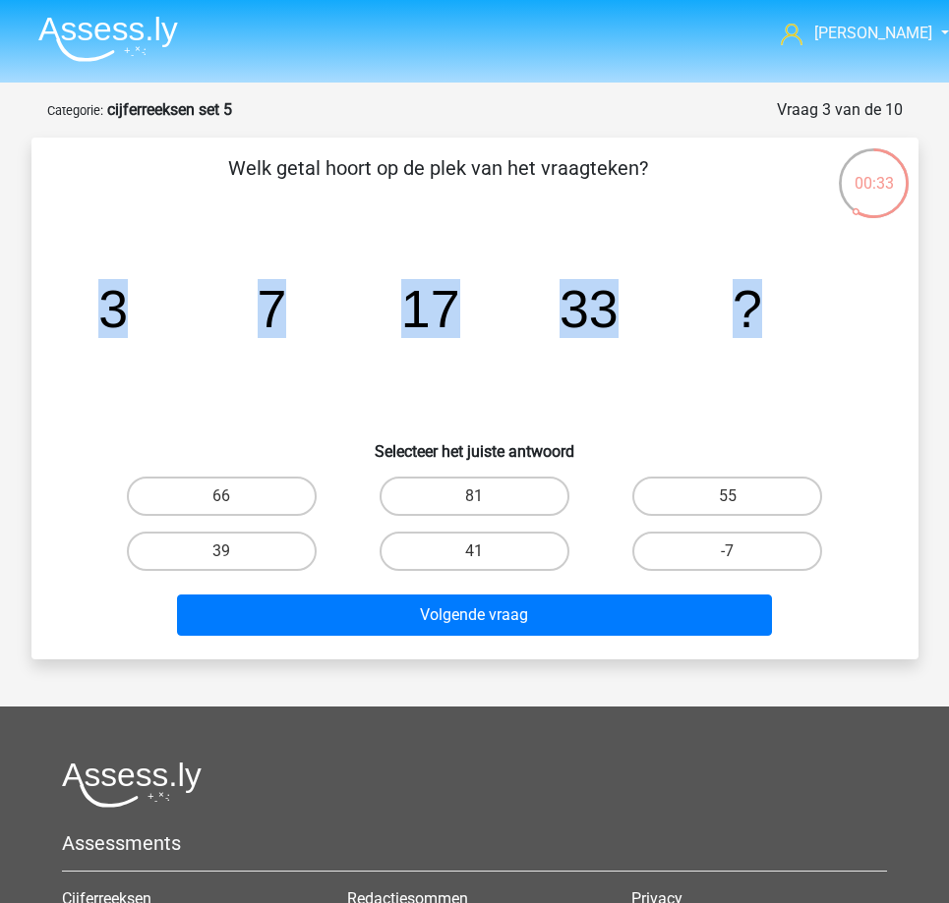
copy g "3 7 17 33 ?"
click at [746, 499] on label "55" at bounding box center [727, 496] width 190 height 39
click at [740, 499] on input "55" at bounding box center [733, 502] width 13 height 13
radio input "true"
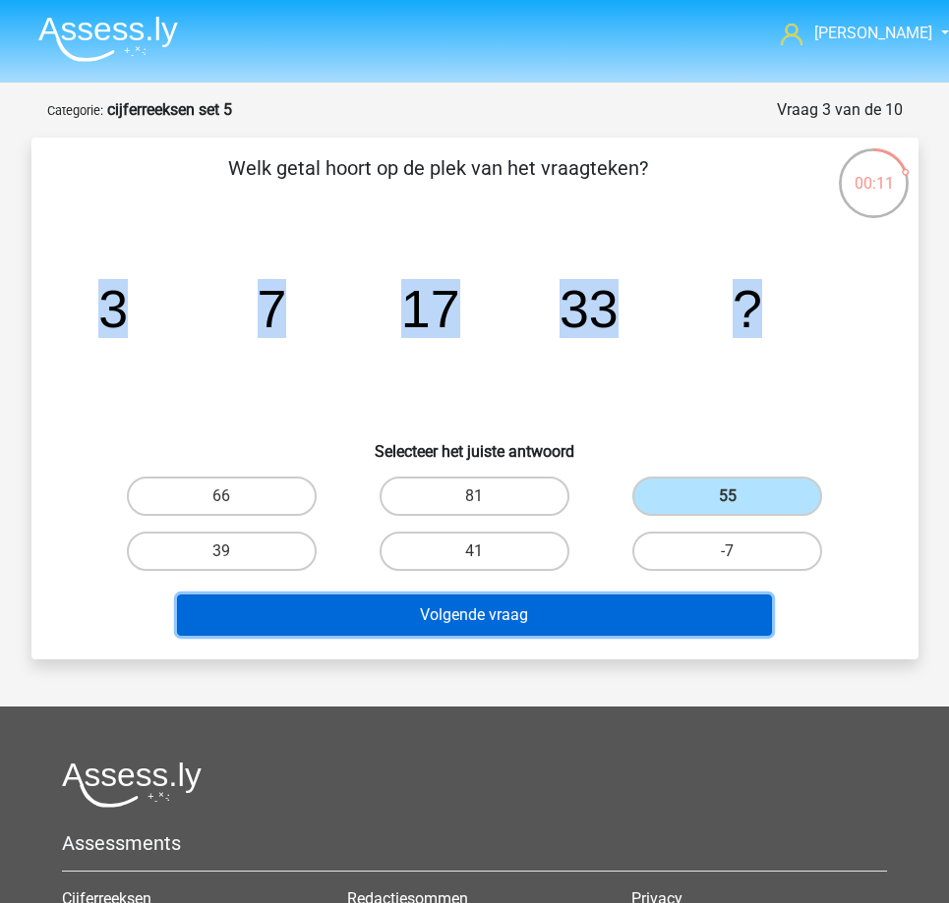
click at [570, 605] on button "Volgende vraag" at bounding box center [474, 615] width 595 height 41
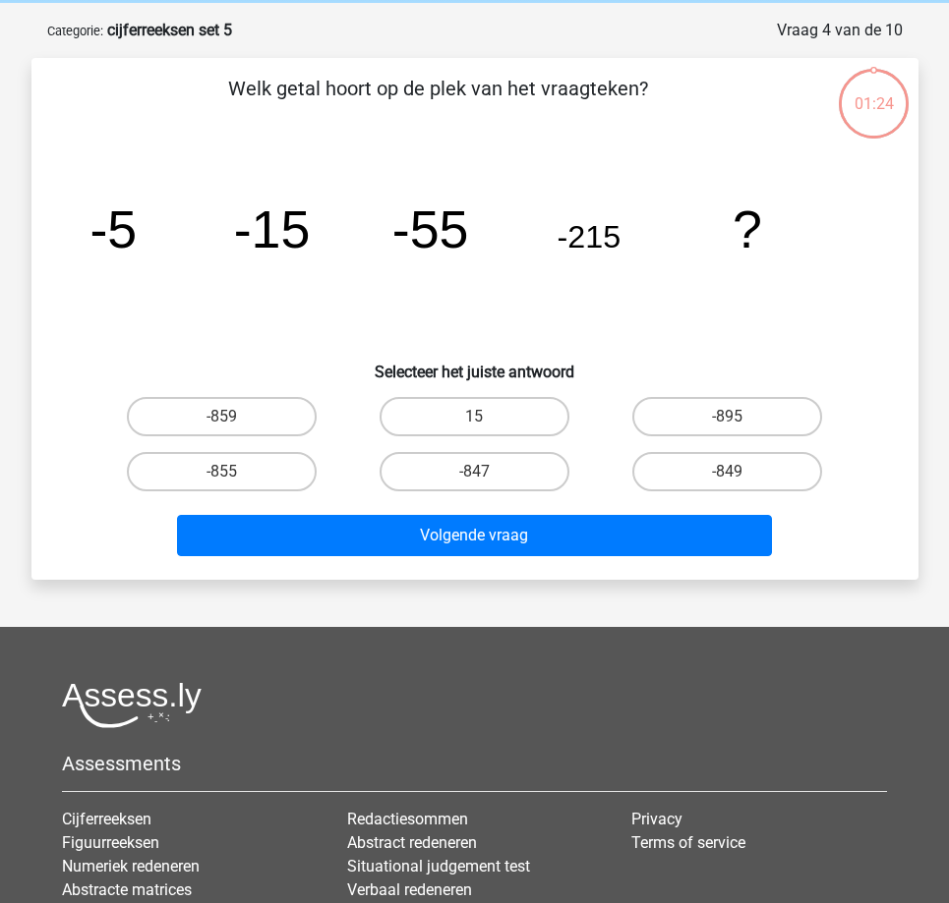
scroll to position [98, 0]
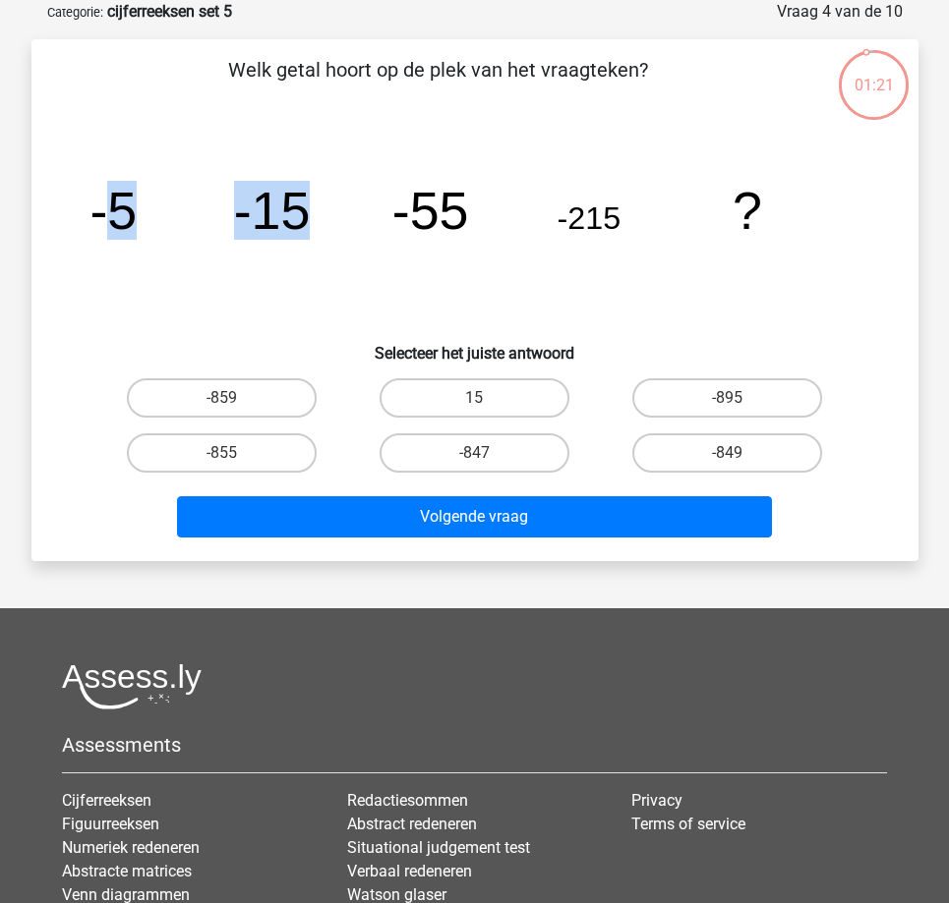
drag, startPoint x: 99, startPoint y: 218, endPoint x: 381, endPoint y: 222, distance: 282.2
click at [381, 222] on icon "image/svg+xml -5 -15 -55 -215 ?" at bounding box center [475, 229] width 792 height 199
drag, startPoint x: 66, startPoint y: 216, endPoint x: 783, endPoint y: 298, distance: 721.3
click at [780, 297] on div "image/svg+xml -5 -15 -55 -215 ?" at bounding box center [475, 229] width 824 height 199
copy g "-5 -15 -55 -215 ?"
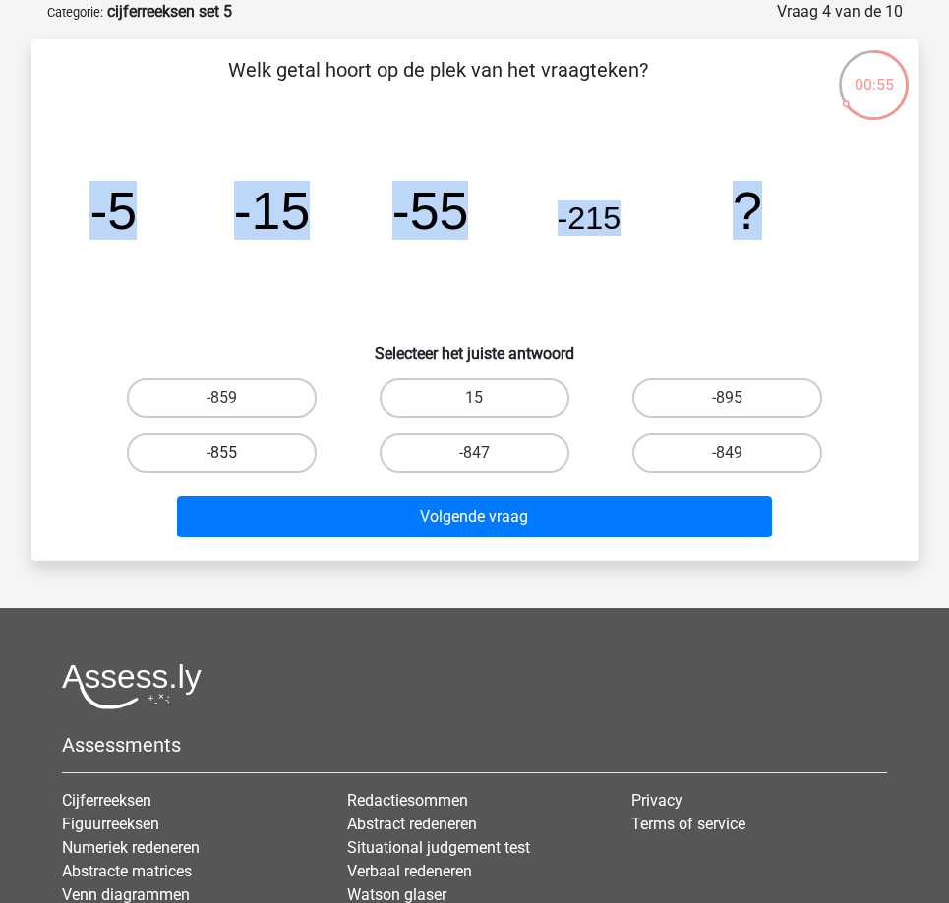
click at [216, 451] on label "-855" at bounding box center [222, 453] width 190 height 39
click at [221, 453] on input "-855" at bounding box center [227, 459] width 13 height 13
radio input "true"
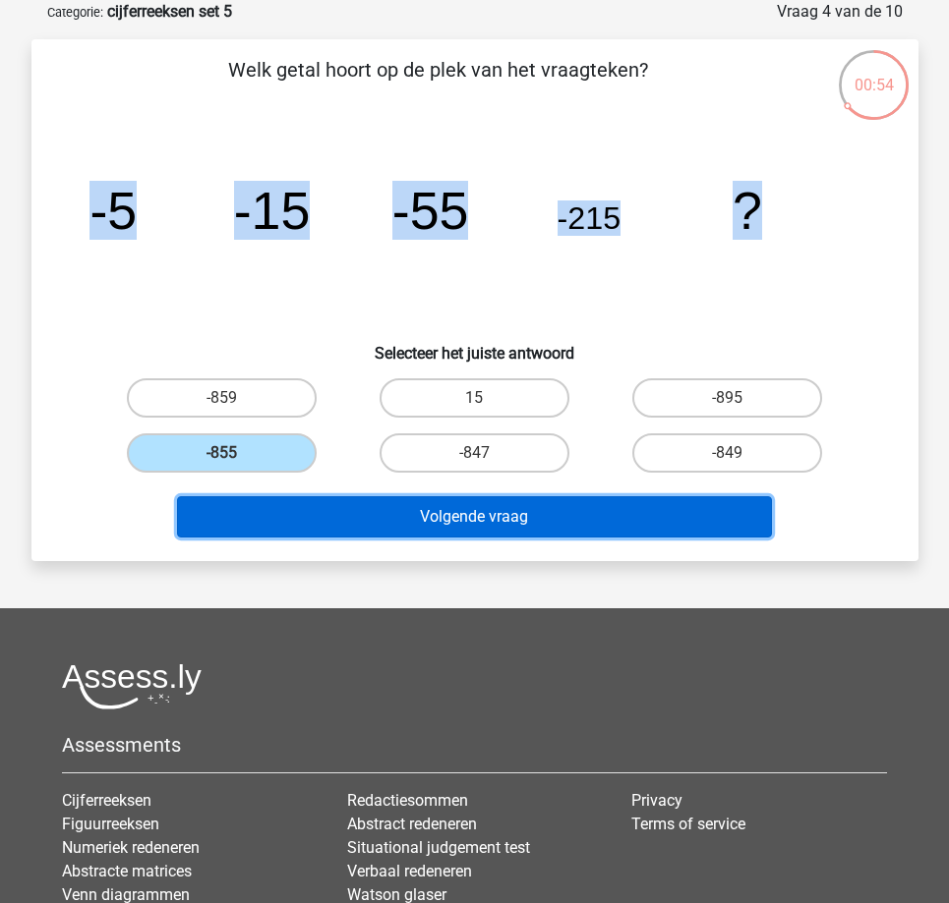
click at [315, 519] on button "Volgende vraag" at bounding box center [474, 516] width 595 height 41
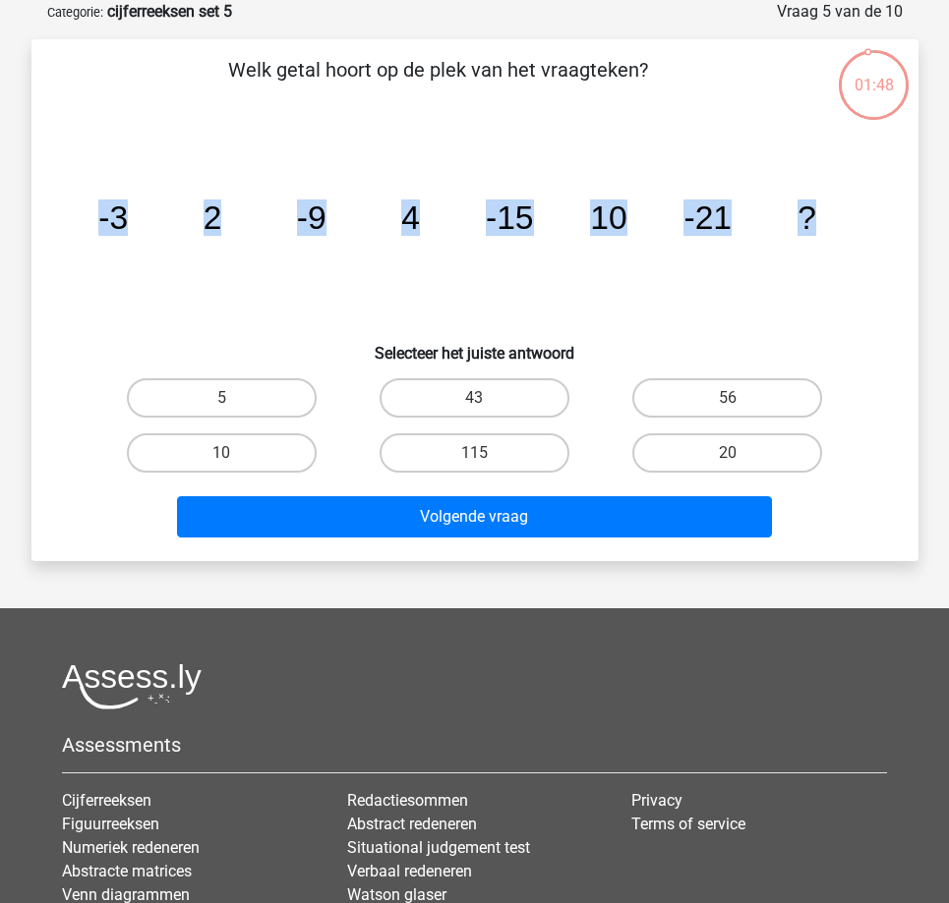
drag, startPoint x: 97, startPoint y: 216, endPoint x: 838, endPoint y: 250, distance: 741.0
click at [838, 250] on icon "image/svg+xml -3 2 -9 4 -15 10 -21 ?" at bounding box center [475, 229] width 792 height 199
copy g "-3 2 -9 4 -15 10 -21 ?"
click at [666, 451] on label "20" at bounding box center [727, 453] width 190 height 39
click at [727, 453] on input "20" at bounding box center [733, 459] width 13 height 13
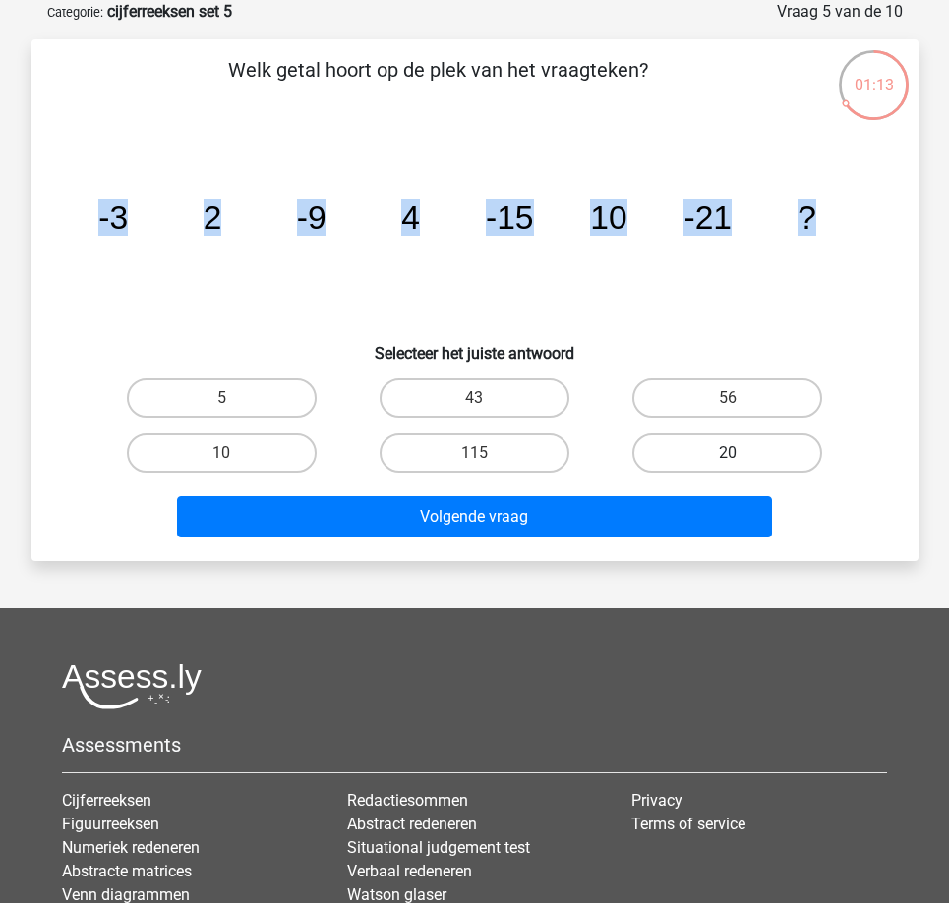
radio input "true"
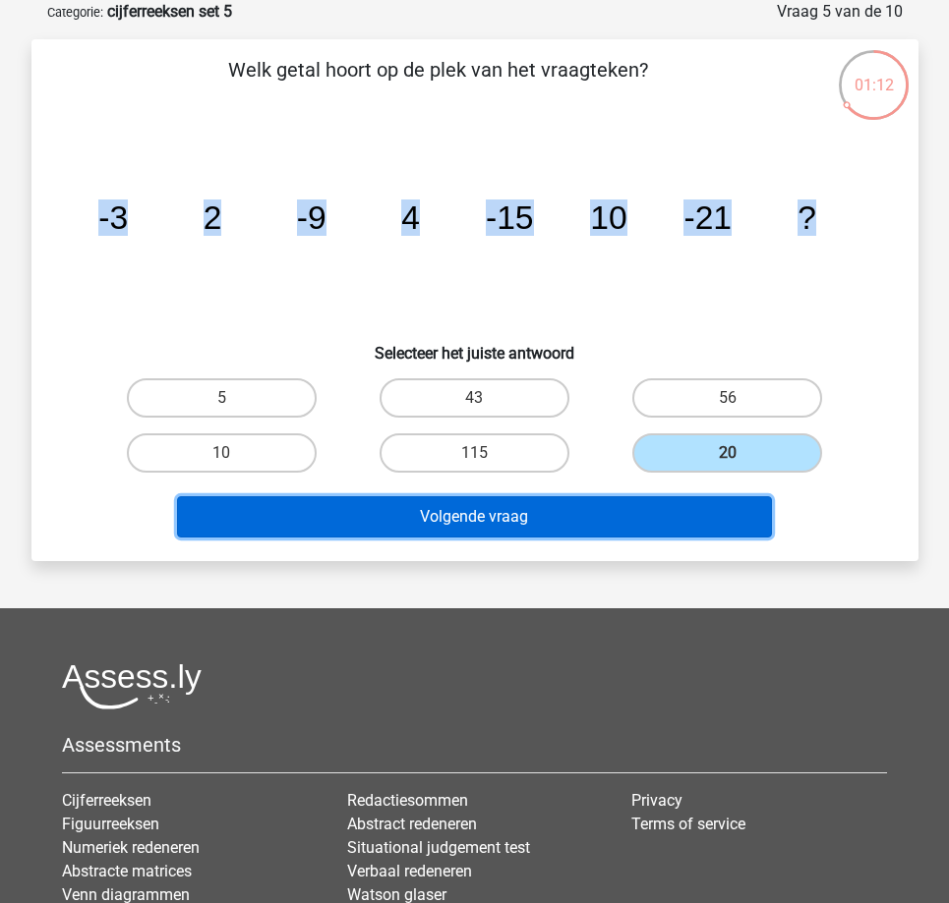
click at [513, 506] on button "Volgende vraag" at bounding box center [474, 516] width 595 height 41
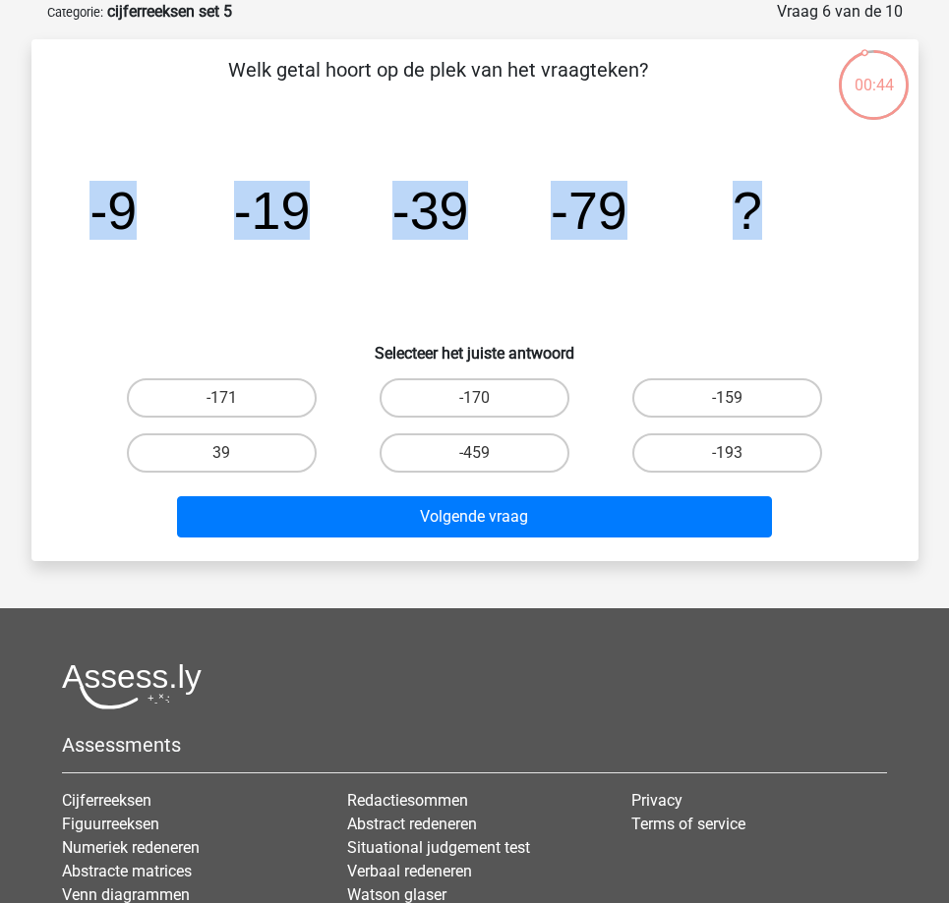
drag, startPoint x: 87, startPoint y: 203, endPoint x: 781, endPoint y: 253, distance: 694.9
click at [781, 253] on icon "image/svg+xml -9 -19 -39 -79 ?" at bounding box center [475, 229] width 792 height 199
copy g "-9 -19 -39 -79 ?"
click at [730, 401] on input "-159" at bounding box center [733, 404] width 13 height 13
radio input "true"
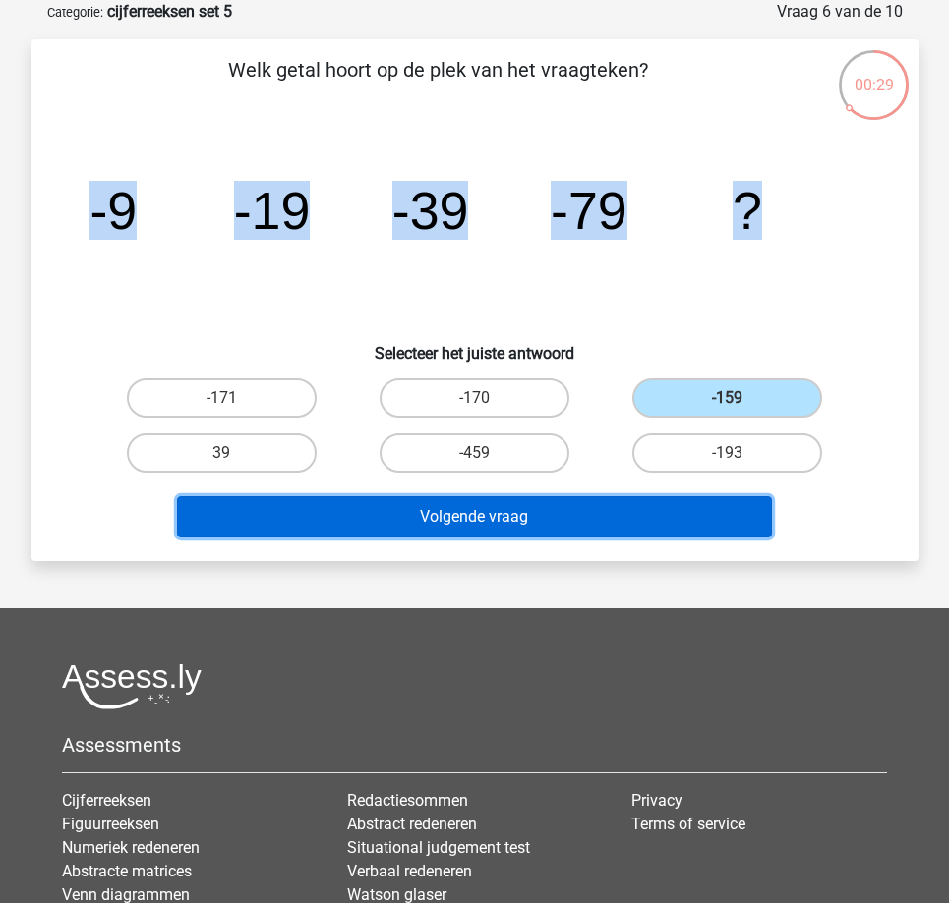
click at [469, 515] on button "Volgende vraag" at bounding box center [474, 516] width 595 height 41
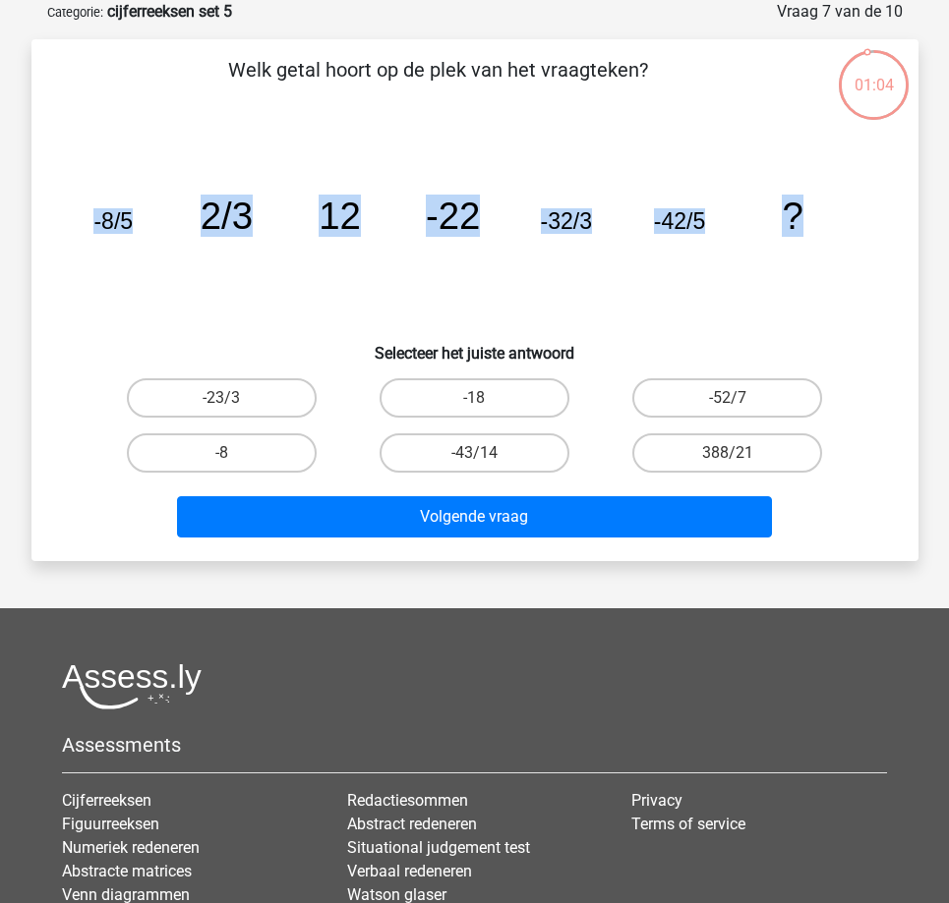
drag, startPoint x: 95, startPoint y: 217, endPoint x: 810, endPoint y: 255, distance: 715.7
click at [810, 255] on icon "image/svg+xml -8/5 2/3 12 -22 -32/3 -42/5 ?" at bounding box center [475, 229] width 792 height 199
copy g "-8/5 2/3 12 -22 -32/3 -42/5 ?"
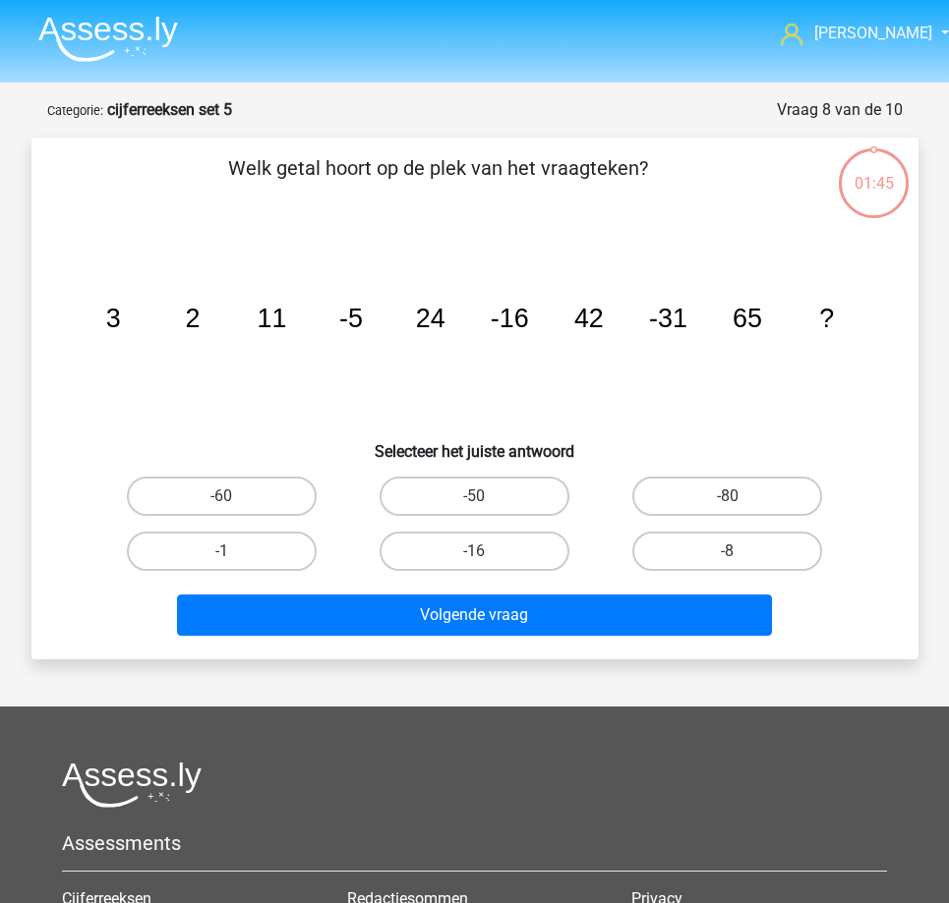
scroll to position [98, 0]
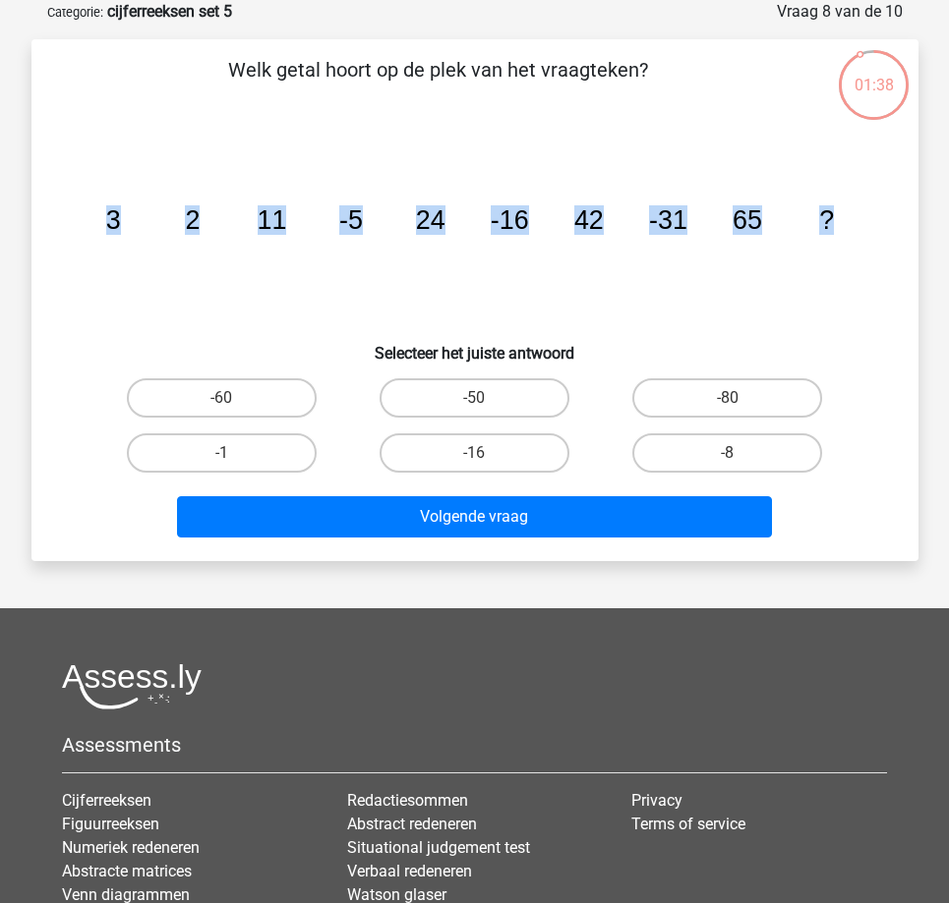
drag, startPoint x: 98, startPoint y: 209, endPoint x: 873, endPoint y: 249, distance: 775.7
click at [873, 249] on div "image/svg+xml 3 2 11 -5 24 -16 42 -31 65 ?" at bounding box center [475, 229] width 824 height 199
copy g "3 2 11 -5 24 -16 42 -31 65 ?"
click at [513, 403] on label "-50" at bounding box center [474, 397] width 190 height 39
click at [487, 403] on input "-50" at bounding box center [480, 404] width 13 height 13
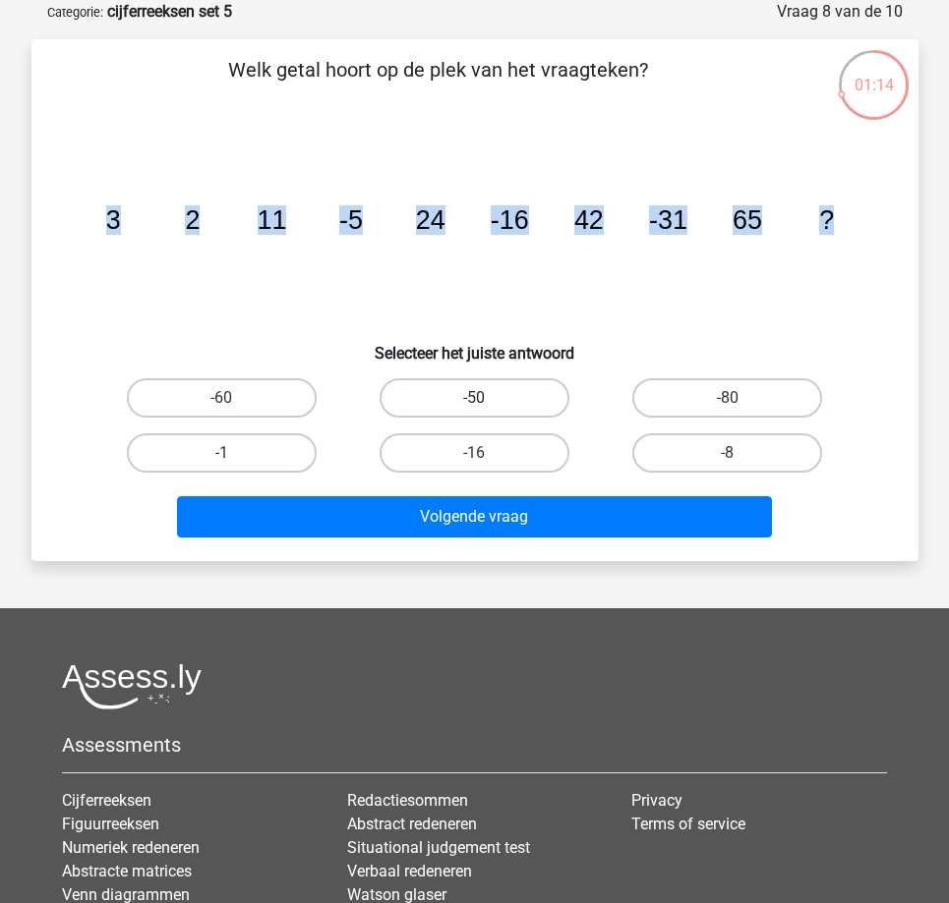
radio input "true"
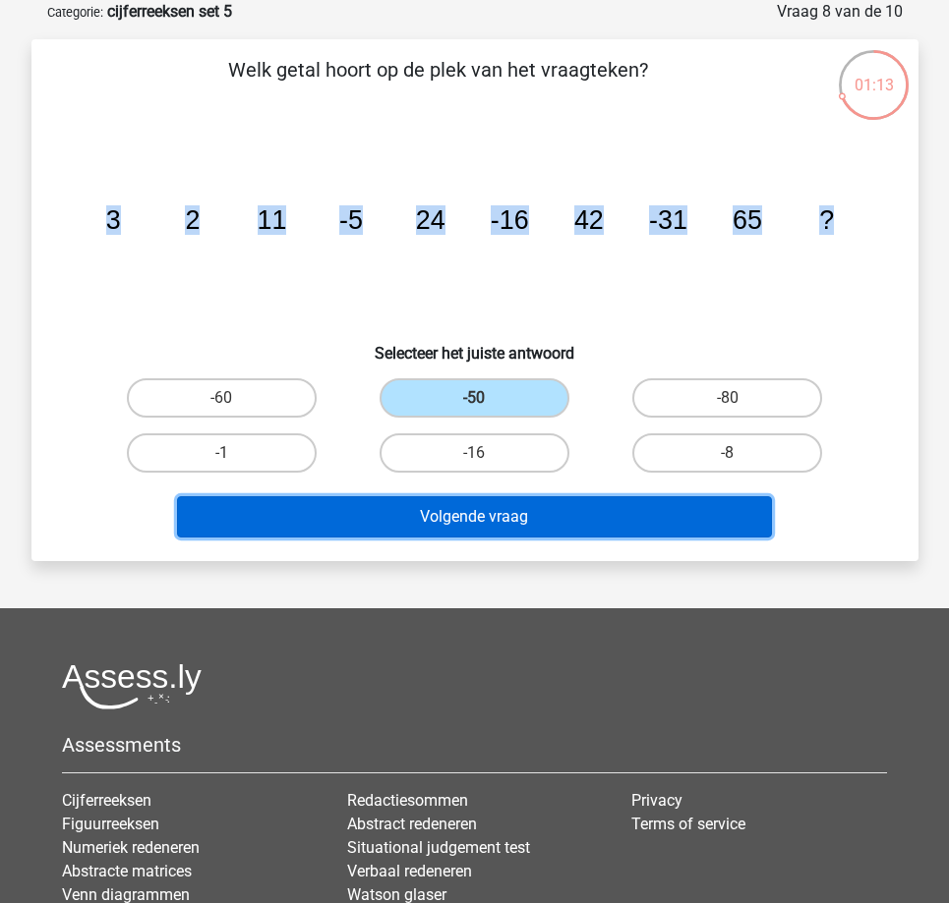
click at [488, 513] on button "Volgende vraag" at bounding box center [474, 516] width 595 height 41
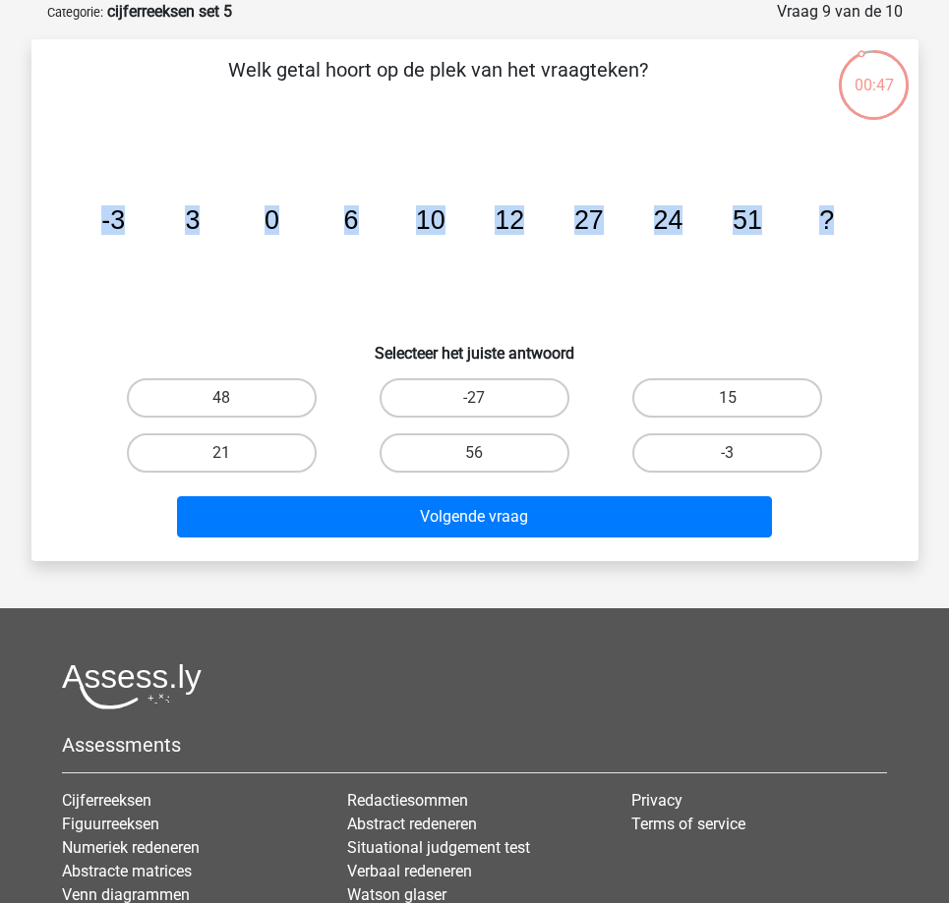
drag, startPoint x: 92, startPoint y: 215, endPoint x: 906, endPoint y: 252, distance: 814.8
click at [906, 252] on div "Welk getal hoort op de plek van het vraagteken? image/svg+xml -3 3 0 6 10 12 27…" at bounding box center [474, 300] width 871 height 491
copy g "-3 3 0 6 10 12 27 24 51 ?"
click at [262, 396] on label "48" at bounding box center [222, 397] width 190 height 39
click at [234, 398] on input "48" at bounding box center [227, 404] width 13 height 13
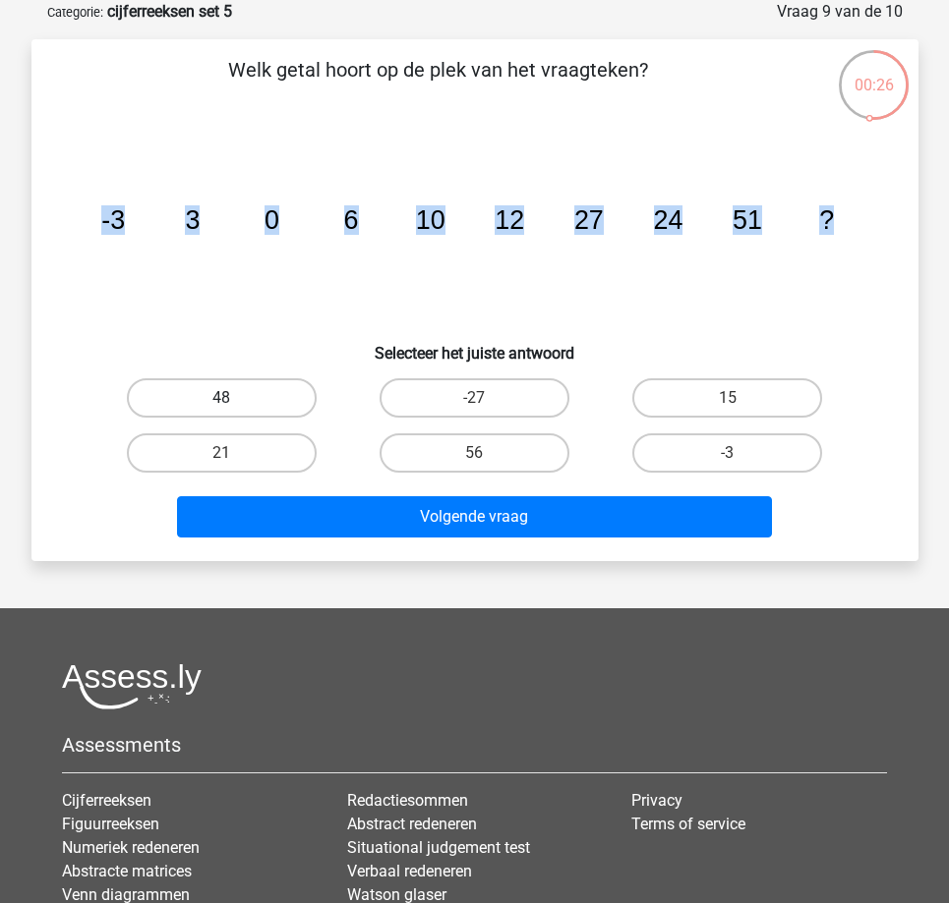
radio input "true"
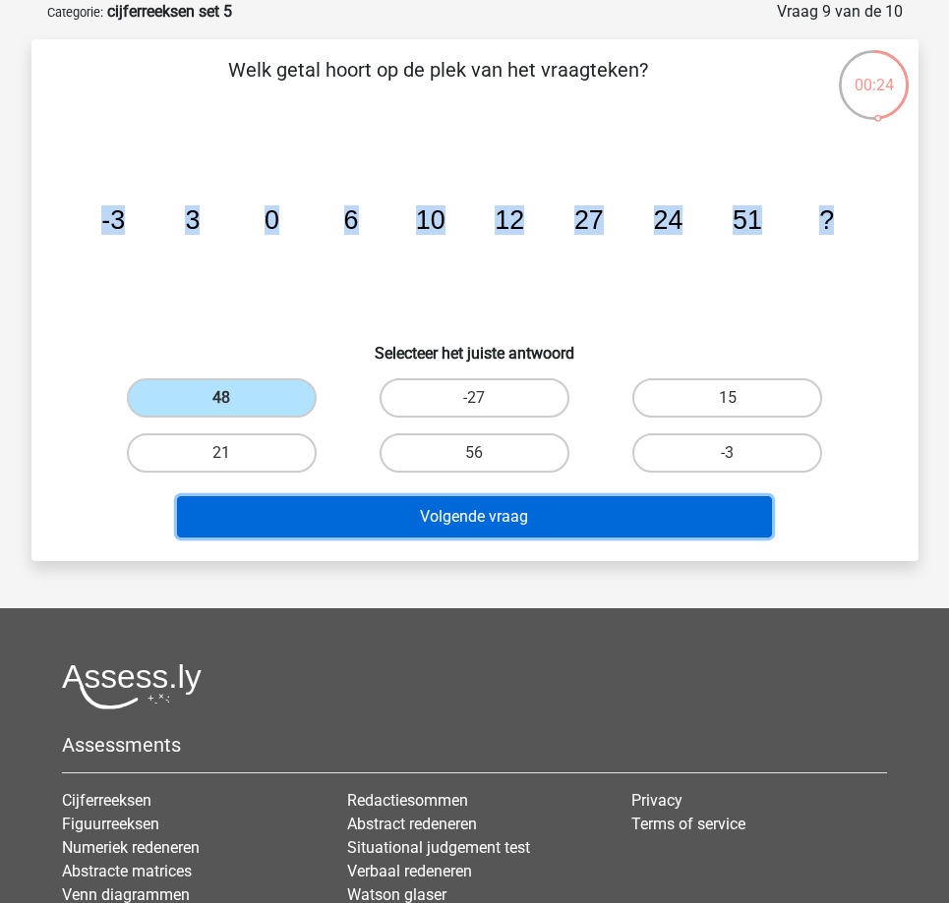
click at [377, 499] on button "Volgende vraag" at bounding box center [474, 516] width 595 height 41
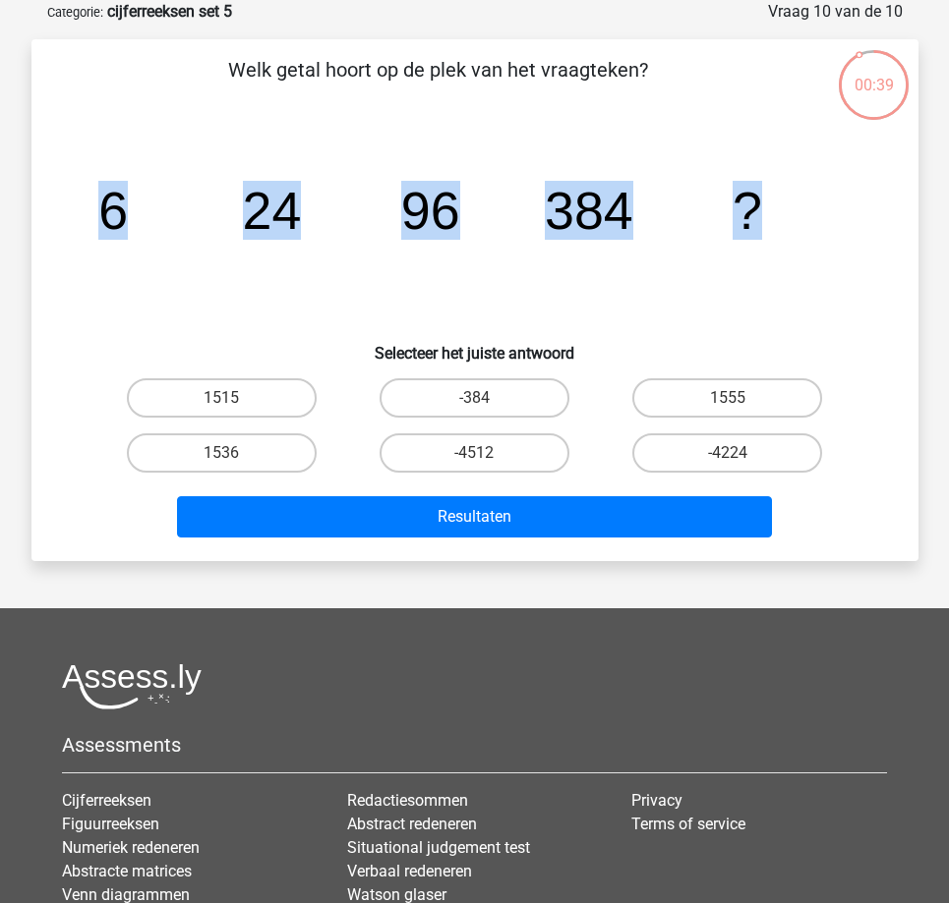
drag, startPoint x: 135, startPoint y: 208, endPoint x: 826, endPoint y: 228, distance: 691.4
click at [826, 228] on icon "image/svg+xml 6 24 96 384 ?" at bounding box center [475, 229] width 792 height 199
copy g "6 24 96 384 ?"
click at [252, 448] on label "1536" at bounding box center [222, 453] width 190 height 39
click at [234, 453] on input "1536" at bounding box center [227, 459] width 13 height 13
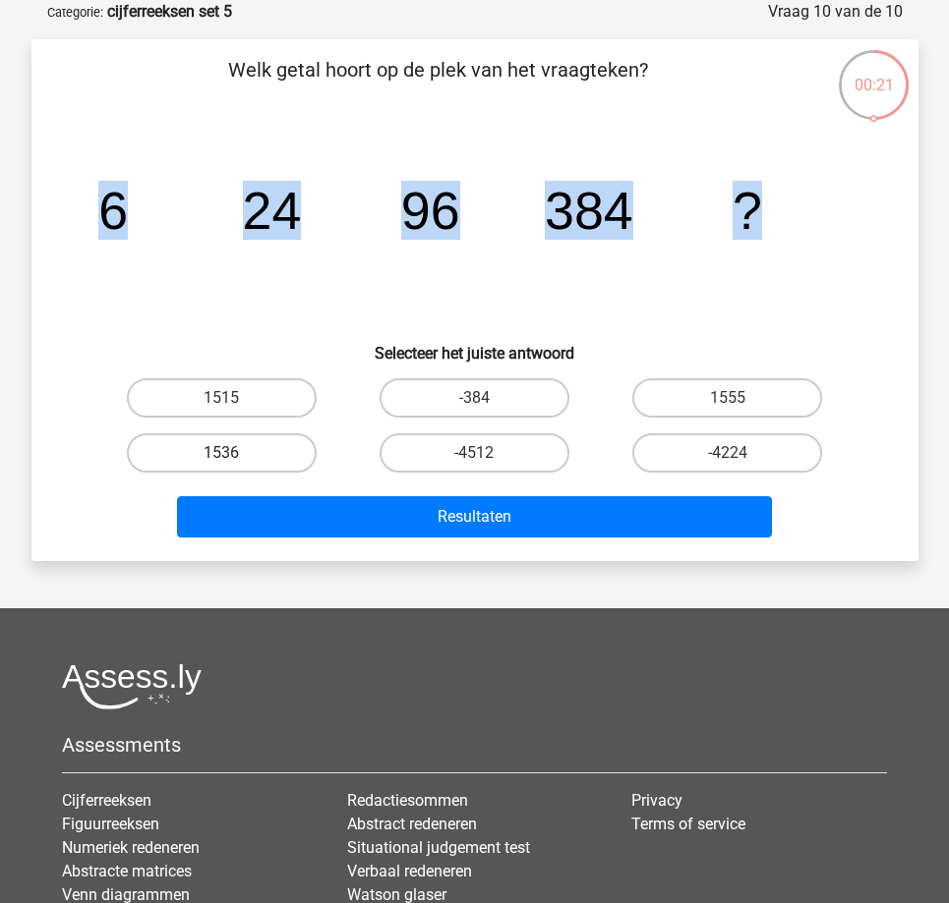
radio input "true"
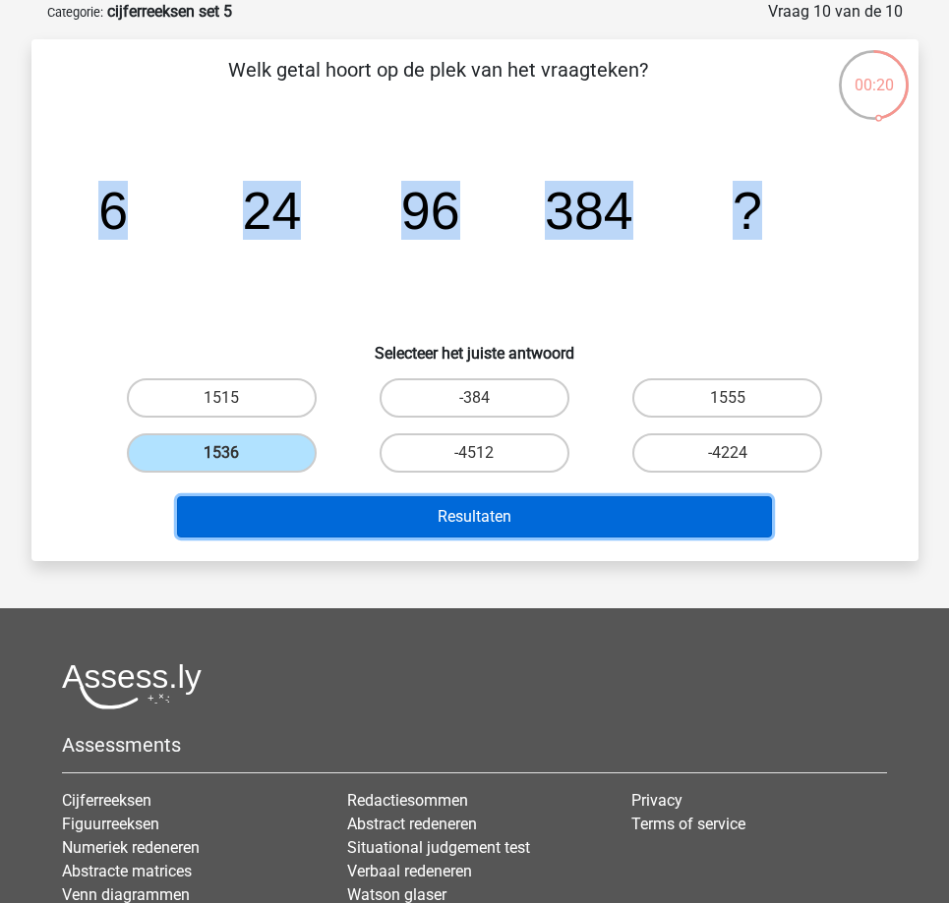
click at [298, 517] on button "Resultaten" at bounding box center [474, 516] width 595 height 41
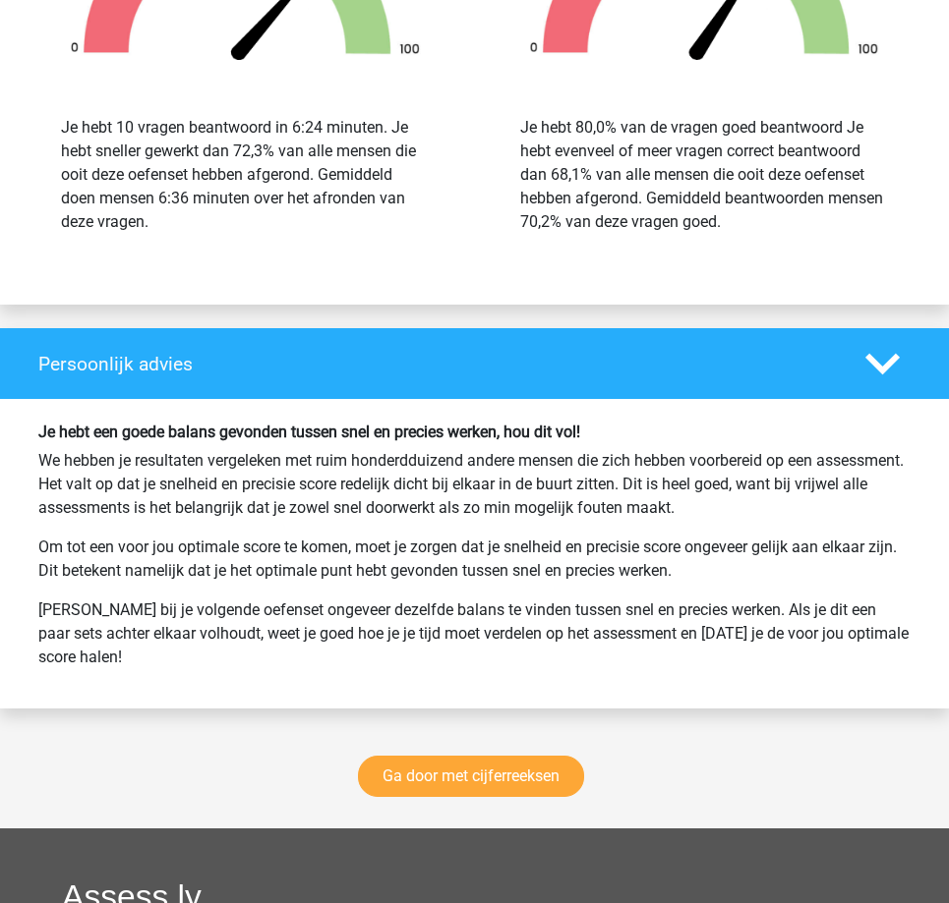
scroll to position [2654, 0]
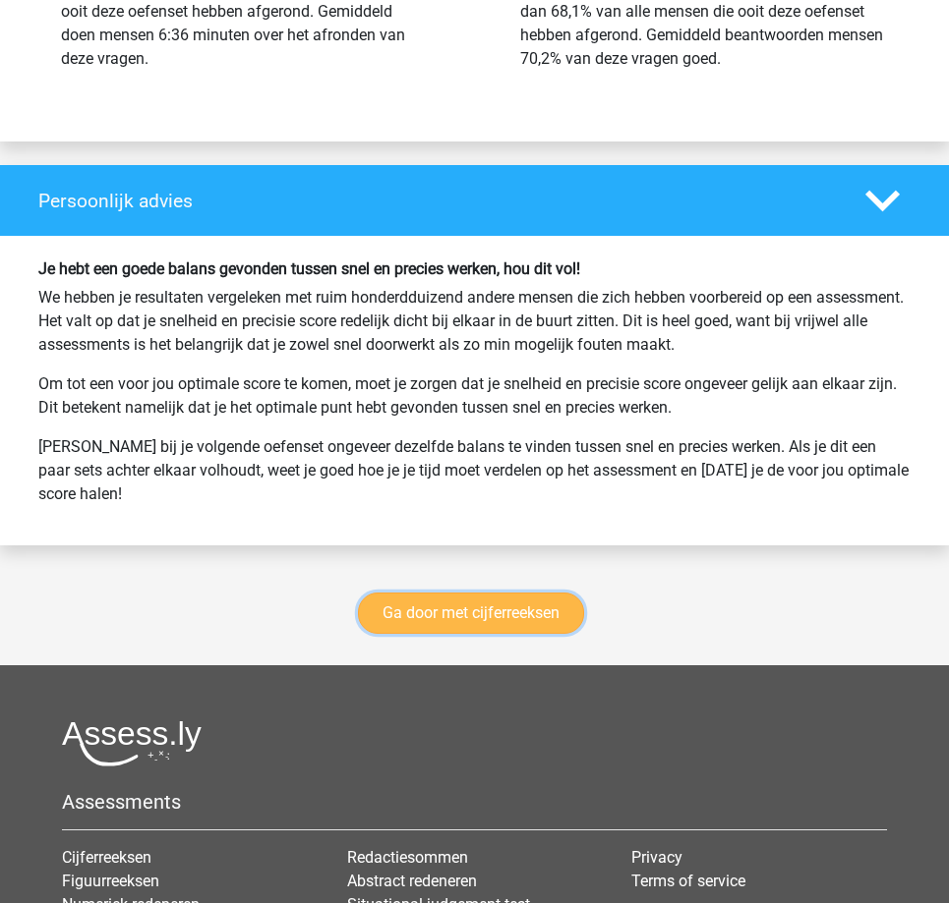
click at [509, 617] on link "Ga door met cijferreeksen" at bounding box center [471, 613] width 226 height 41
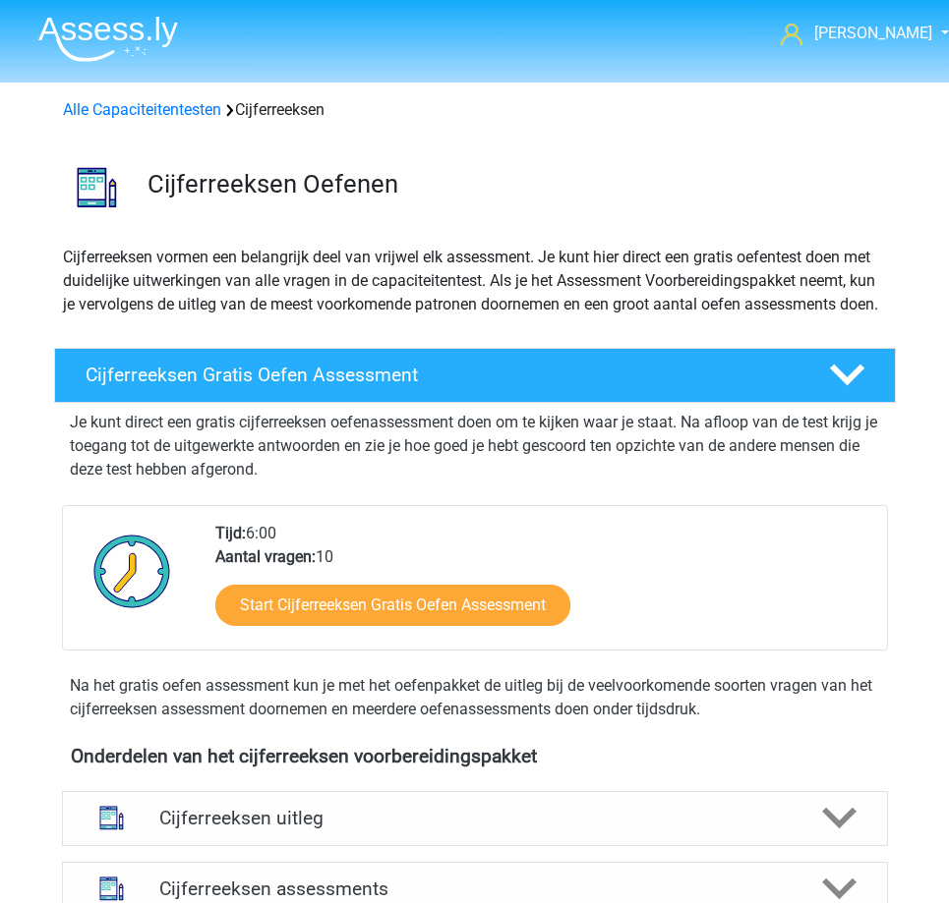
scroll to position [878, 0]
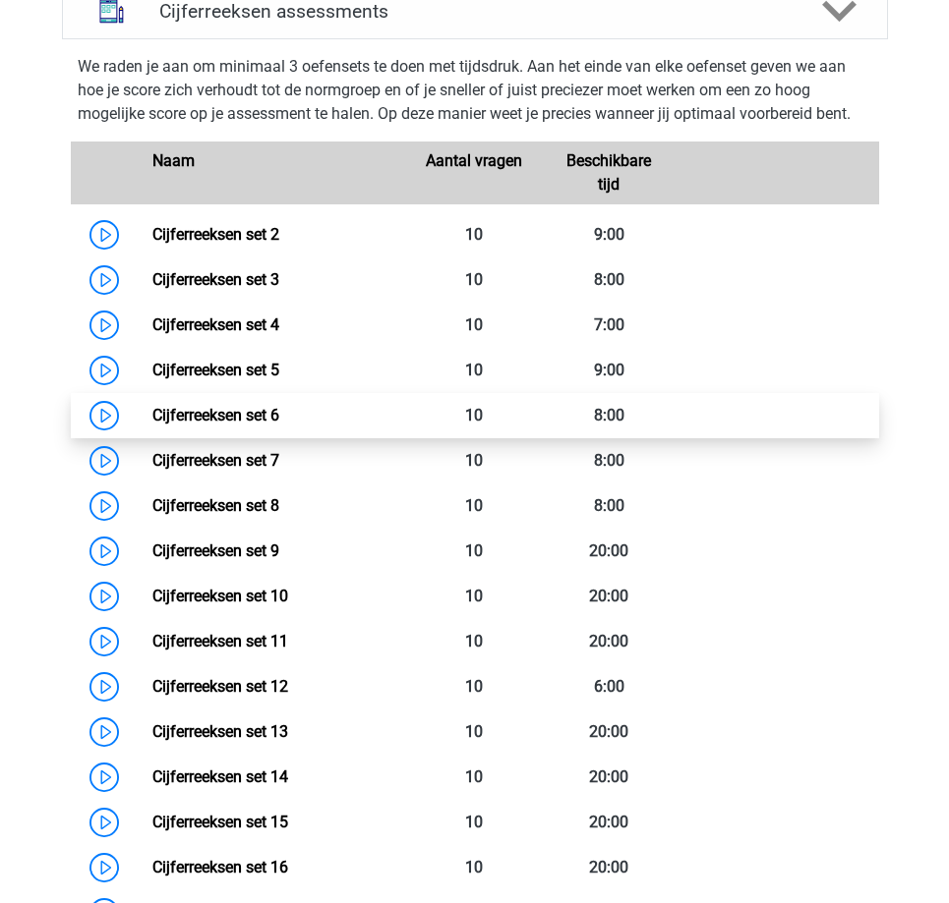
click at [152, 425] on link "Cijferreeksen set 6" at bounding box center [215, 415] width 127 height 19
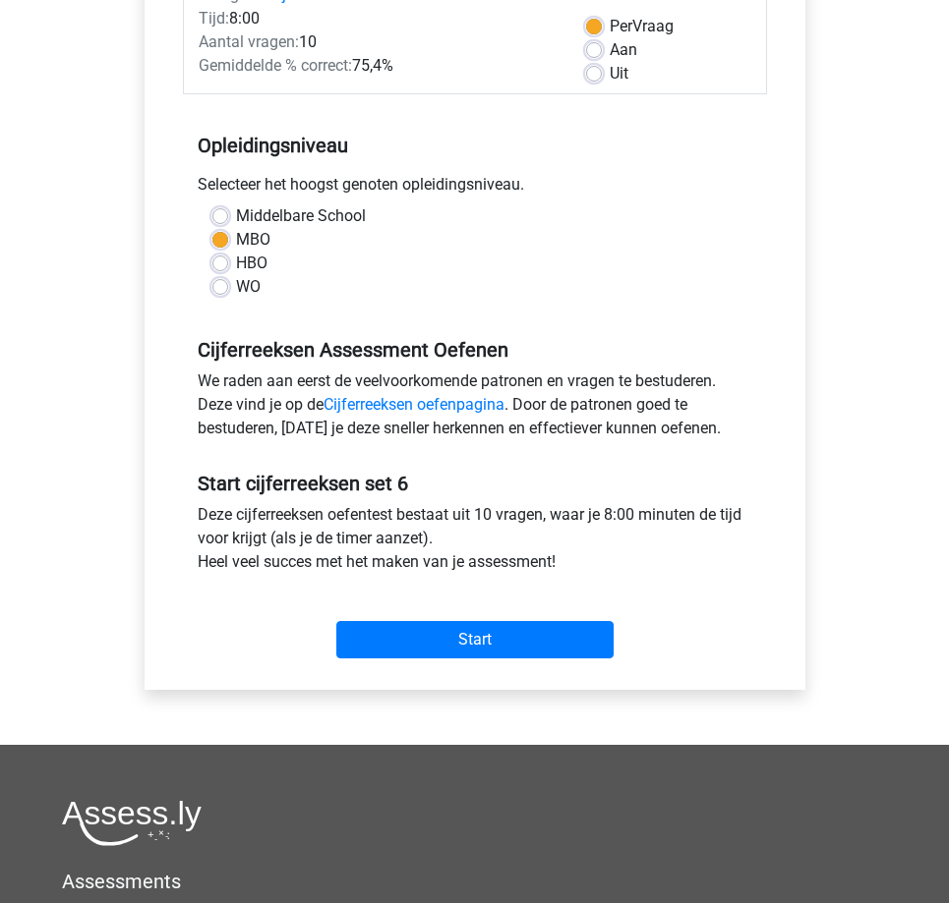
scroll to position [295, 0]
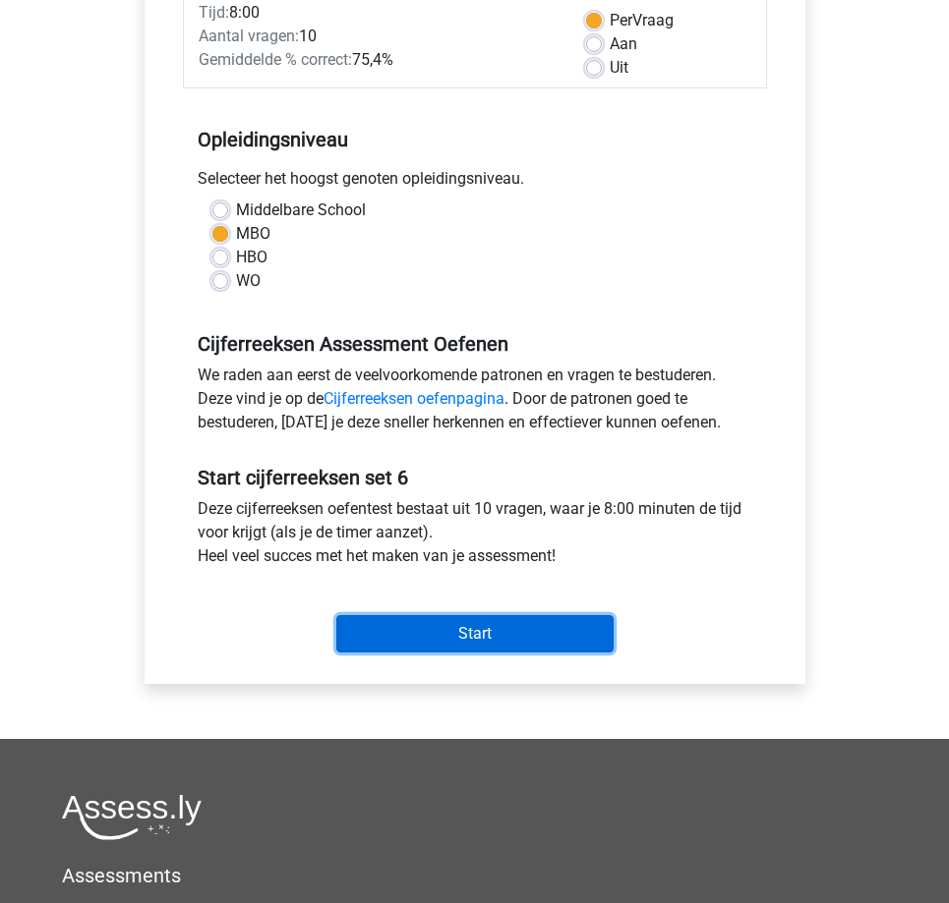
click at [465, 625] on input "Start" at bounding box center [474, 633] width 277 height 37
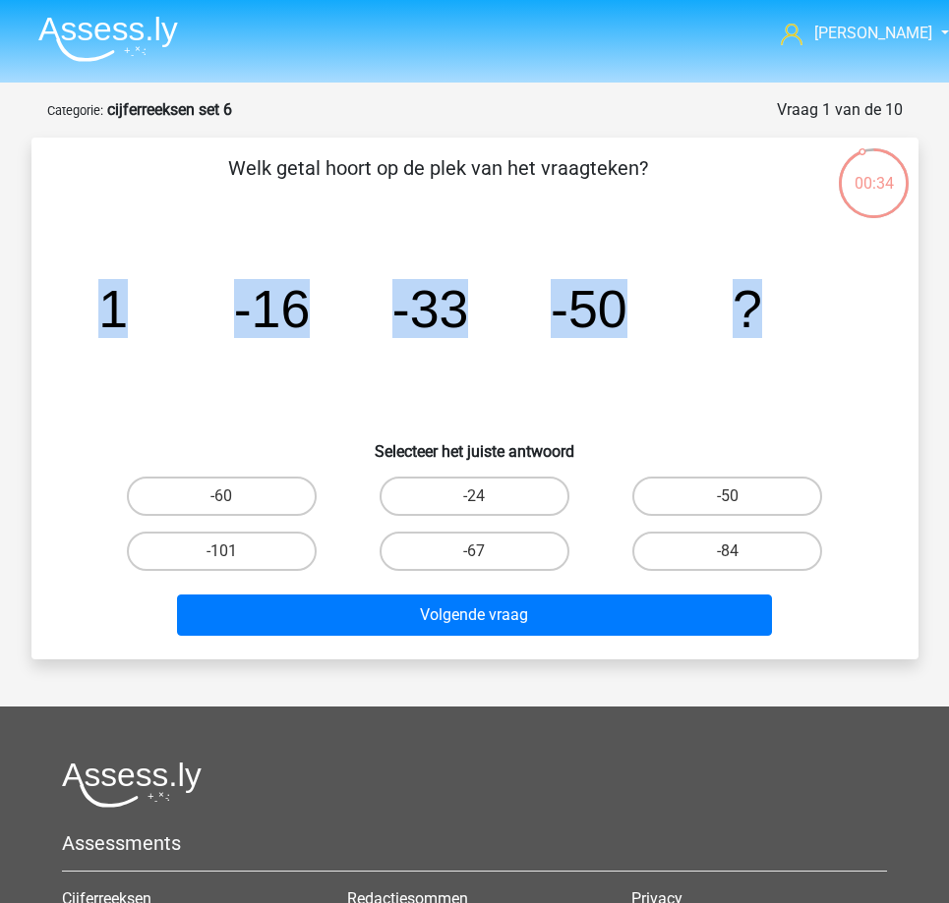
drag, startPoint x: 100, startPoint y: 301, endPoint x: 775, endPoint y: 329, distance: 675.0
click at [775, 329] on icon "image/svg+xml 1 -16 -33 -50 ?" at bounding box center [475, 327] width 792 height 199
copy g "1 -16 -33 -50 ?"
click at [515, 560] on label "-67" at bounding box center [474, 551] width 190 height 39
click at [487, 560] on input "-67" at bounding box center [480, 558] width 13 height 13
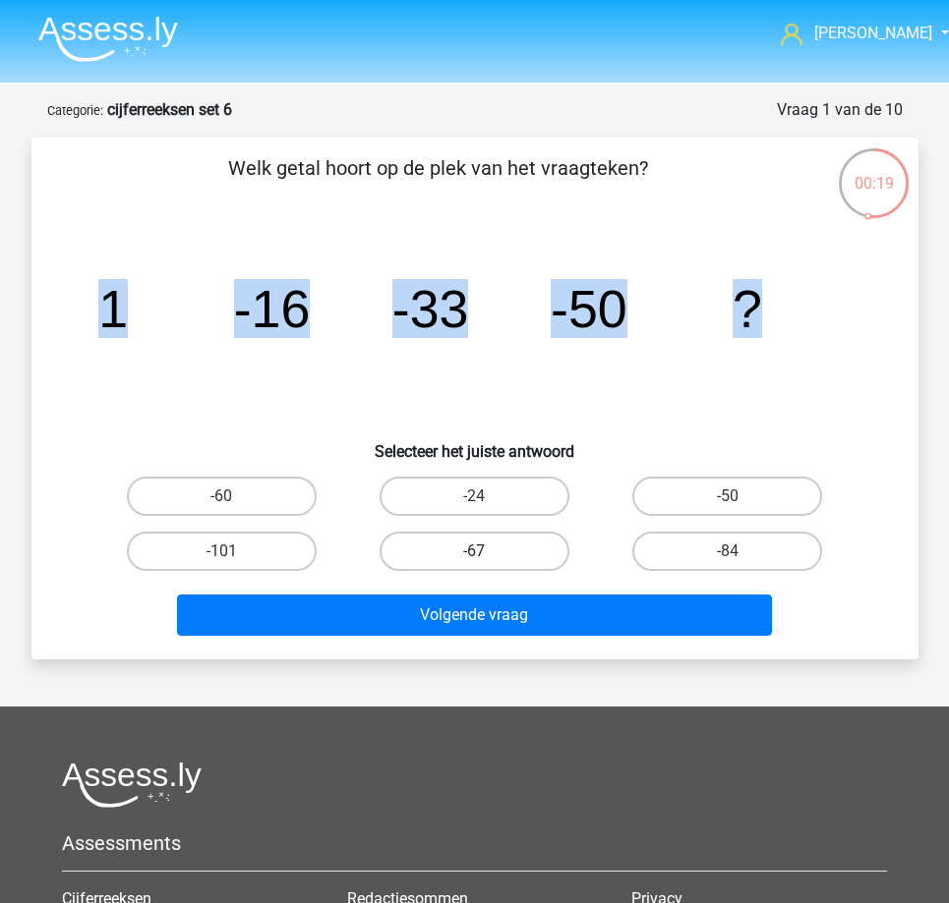
radio input "true"
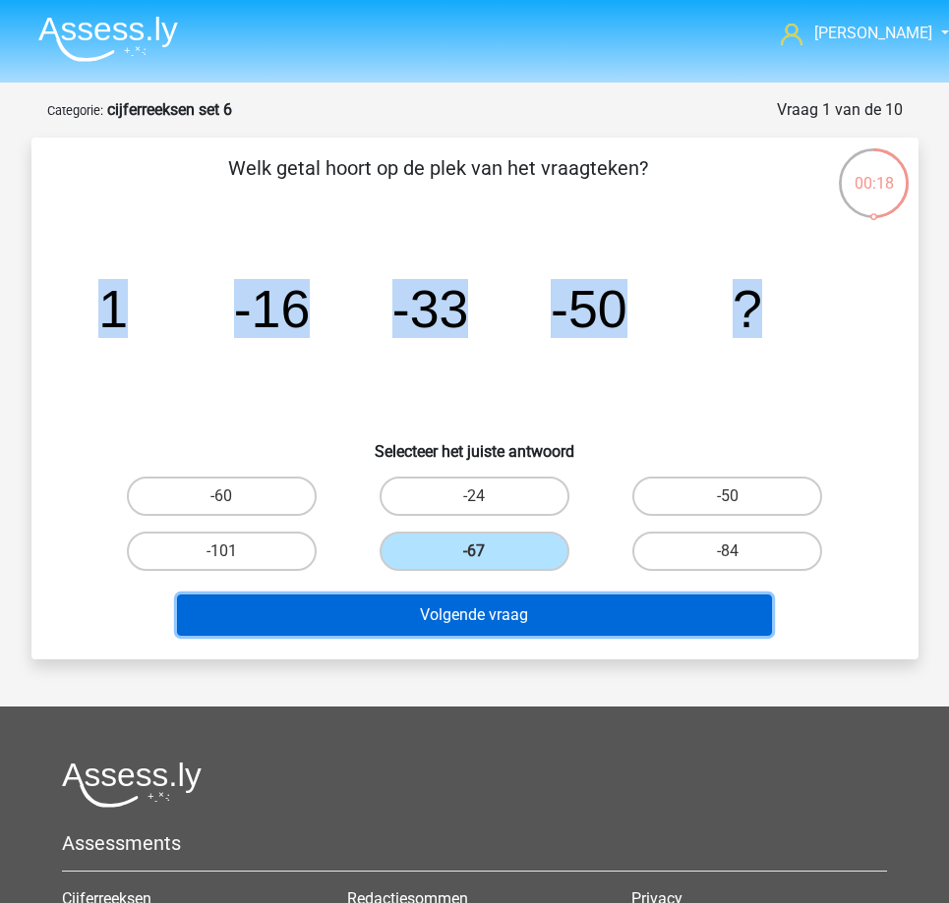
click at [457, 611] on button "Volgende vraag" at bounding box center [474, 615] width 595 height 41
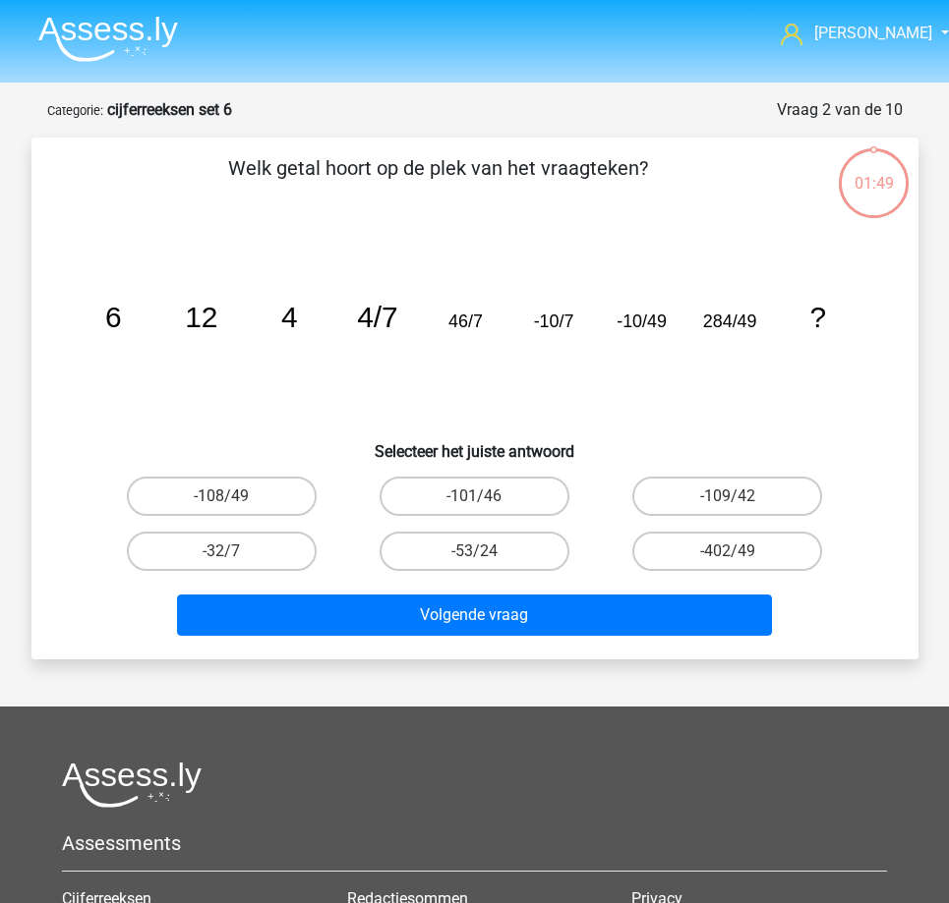
scroll to position [98, 0]
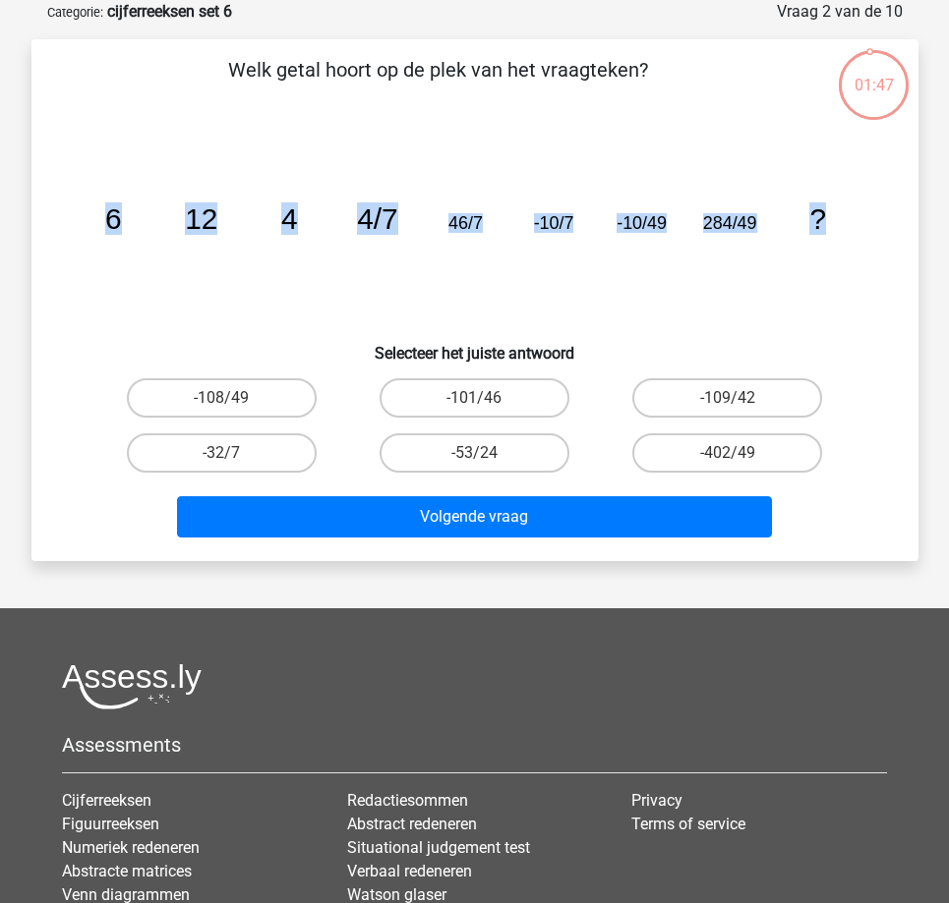
drag, startPoint x: 89, startPoint y: 213, endPoint x: 843, endPoint y: 241, distance: 754.5
click at [843, 241] on icon "image/svg+xml 6 12 4 4/7 46/7 -10/7 -10/49 284/49 ?" at bounding box center [475, 229] width 792 height 199
copy g "6 12 4 4/7 46/7 -10/7 -10/49 284/49 ?"
click at [488, 403] on label "-101/46" at bounding box center [474, 397] width 190 height 39
click at [487, 403] on input "-101/46" at bounding box center [480, 404] width 13 height 13
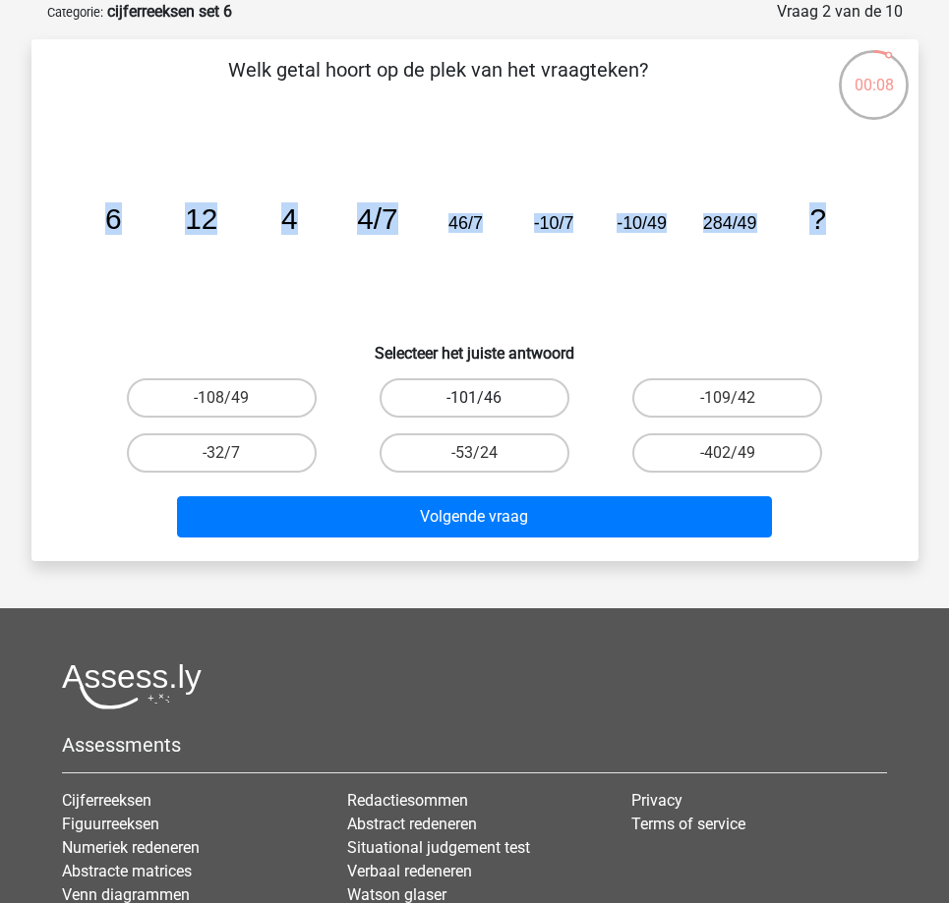
radio input "true"
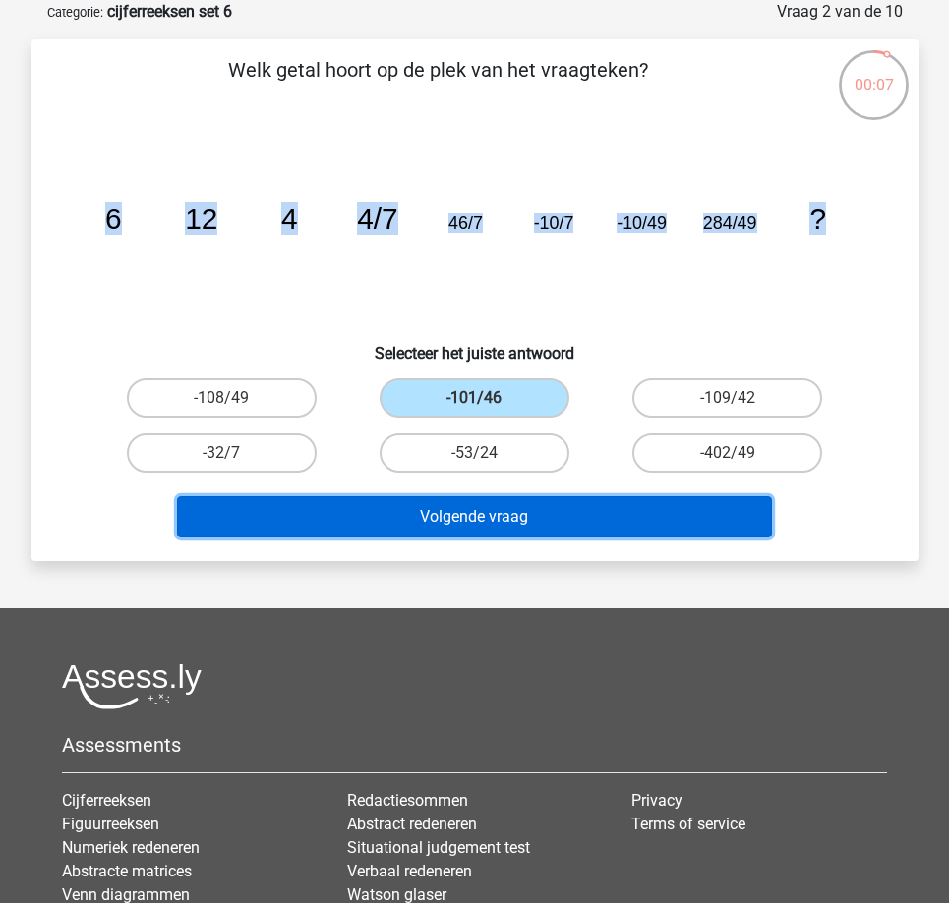
click at [427, 511] on button "Volgende vraag" at bounding box center [474, 516] width 595 height 41
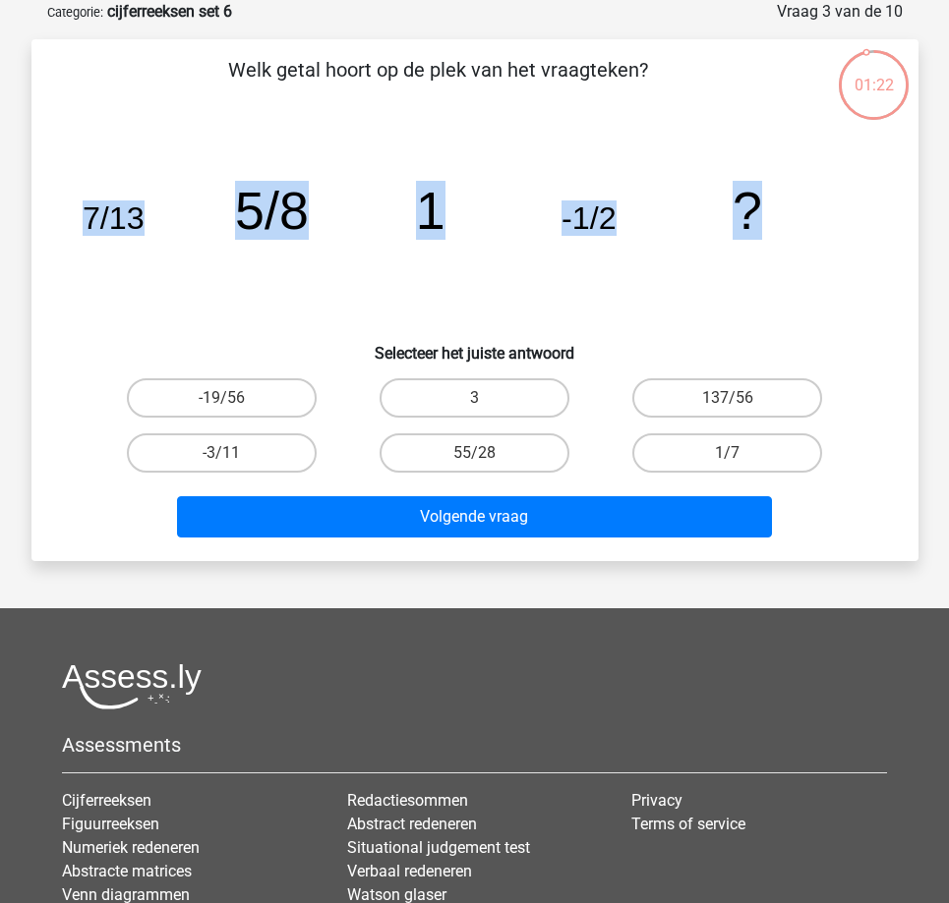
drag, startPoint x: 85, startPoint y: 213, endPoint x: 754, endPoint y: 224, distance: 669.6
click at [754, 224] on g "7/13 5/8 1 -1/2 ?" at bounding box center [421, 210] width 679 height 59
copy g "7/13 5/8 1 -1/2 ?"
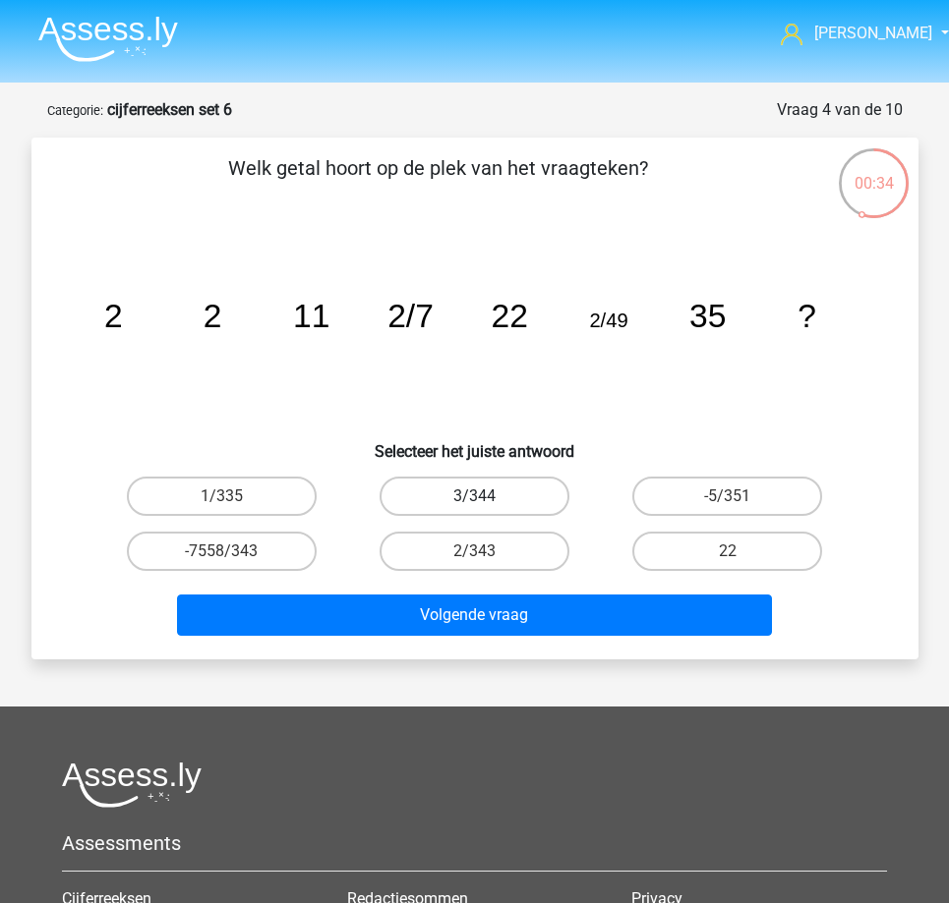
click at [443, 492] on label "3/344" at bounding box center [474, 496] width 190 height 39
click at [474, 496] on input "3/344" at bounding box center [480, 502] width 13 height 13
radio input "true"
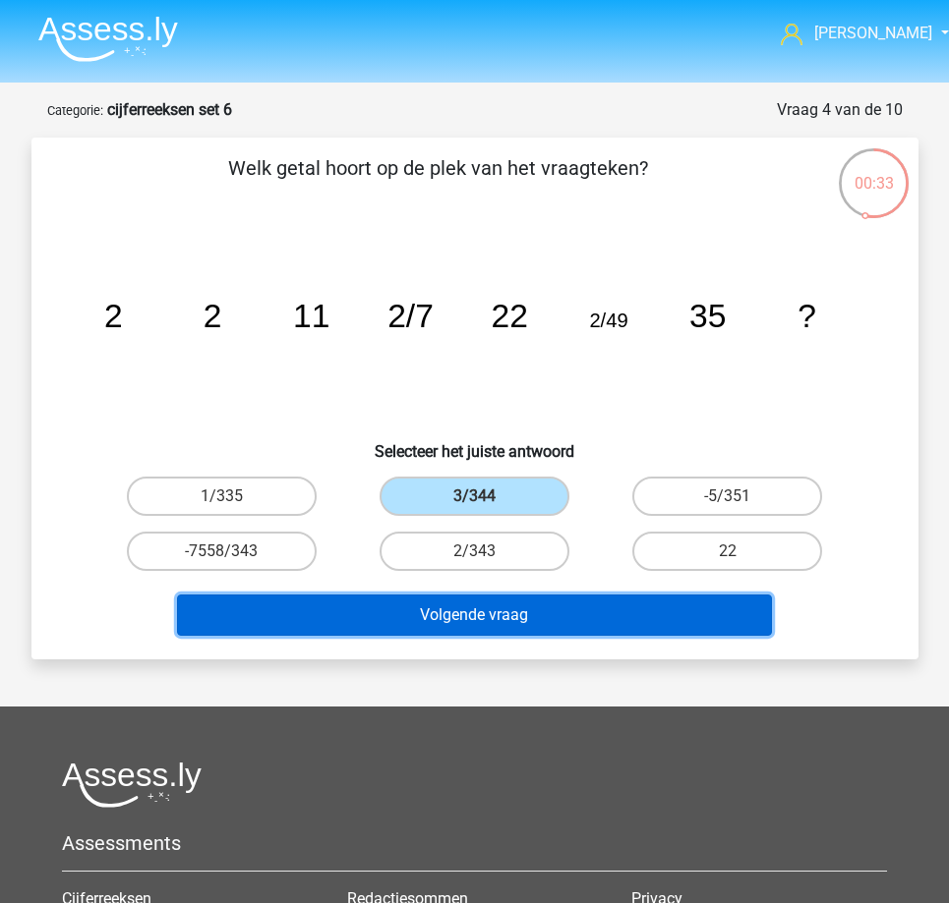
click at [391, 606] on button "Volgende vraag" at bounding box center [474, 615] width 595 height 41
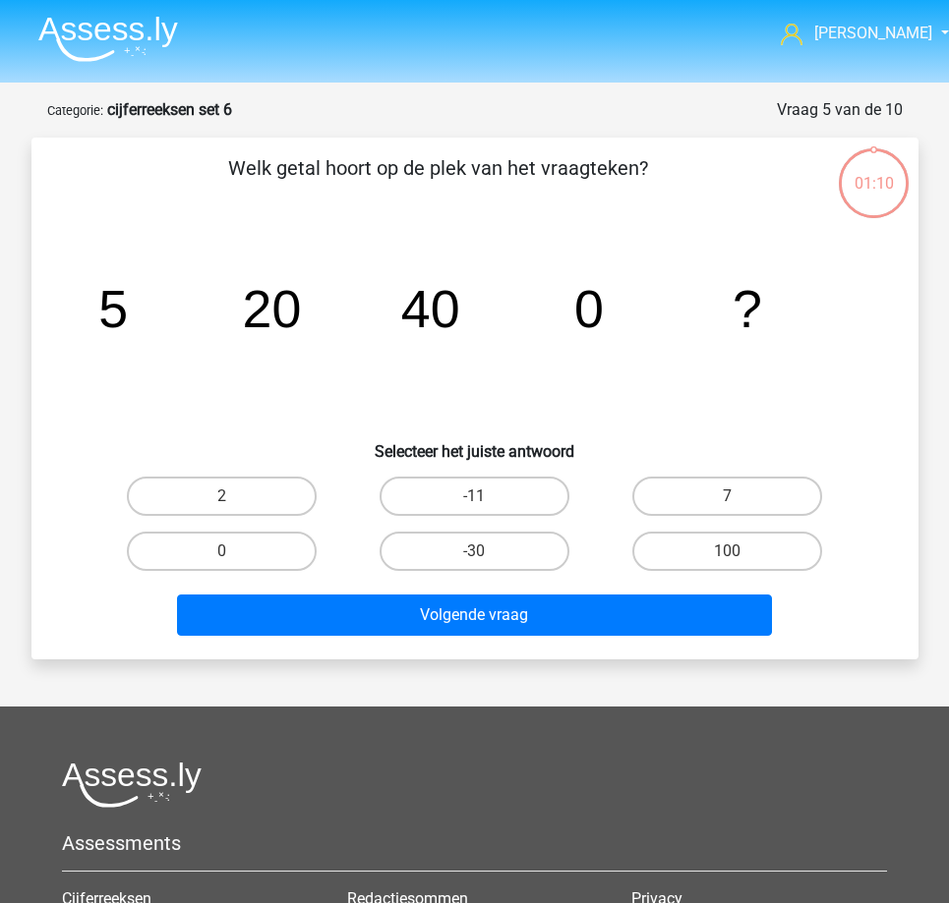
scroll to position [98, 0]
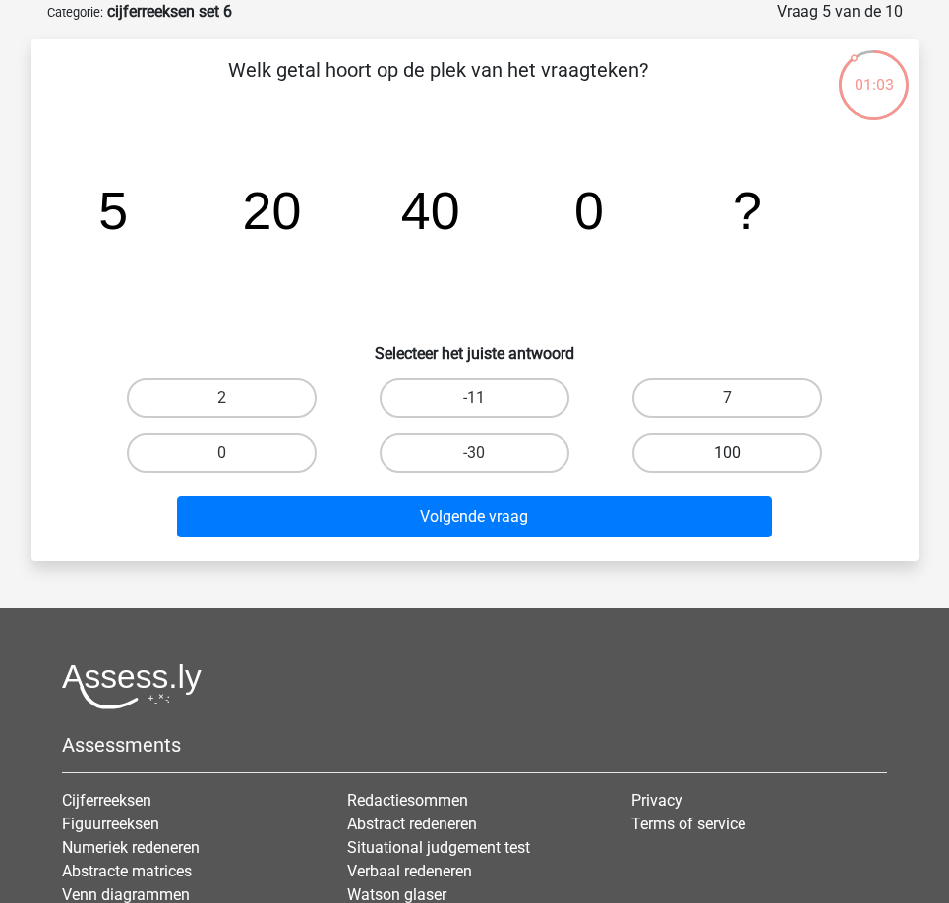
click at [710, 455] on label "100" at bounding box center [727, 453] width 190 height 39
click at [727, 455] on input "100" at bounding box center [733, 459] width 13 height 13
radio input "true"
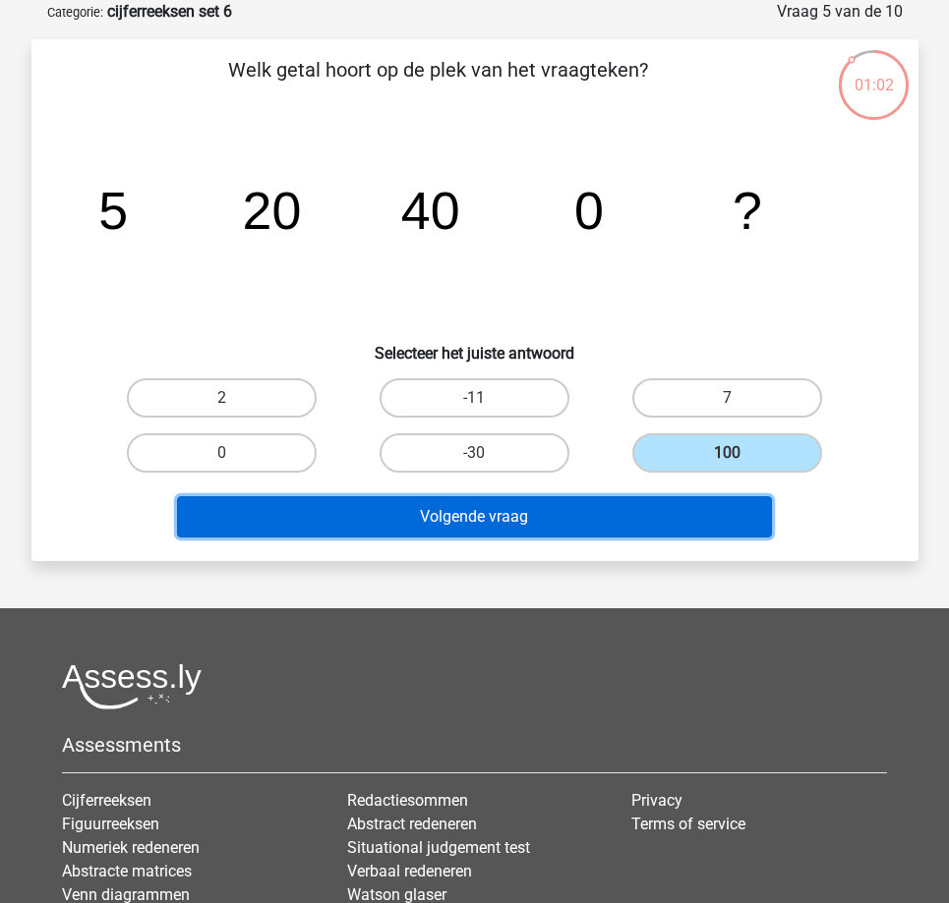
click at [730, 511] on button "Volgende vraag" at bounding box center [474, 516] width 595 height 41
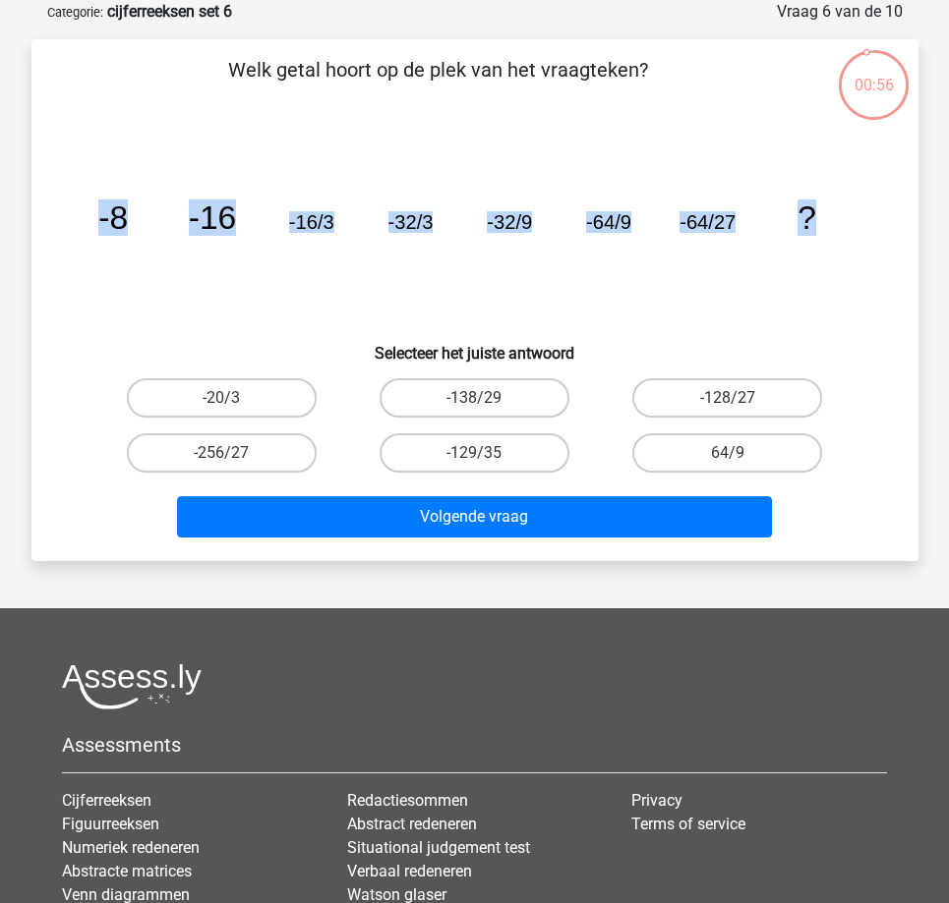
drag, startPoint x: 90, startPoint y: 211, endPoint x: 839, endPoint y: 270, distance: 750.4
click at [839, 270] on icon "image/svg+xml -8 -16 -16/3 -32/3 -32/9 -64/9 -64/27 ?" at bounding box center [475, 229] width 792 height 199
click at [747, 400] on label "-128/27" at bounding box center [727, 397] width 190 height 39
click at [740, 400] on input "-128/27" at bounding box center [733, 404] width 13 height 13
radio input "true"
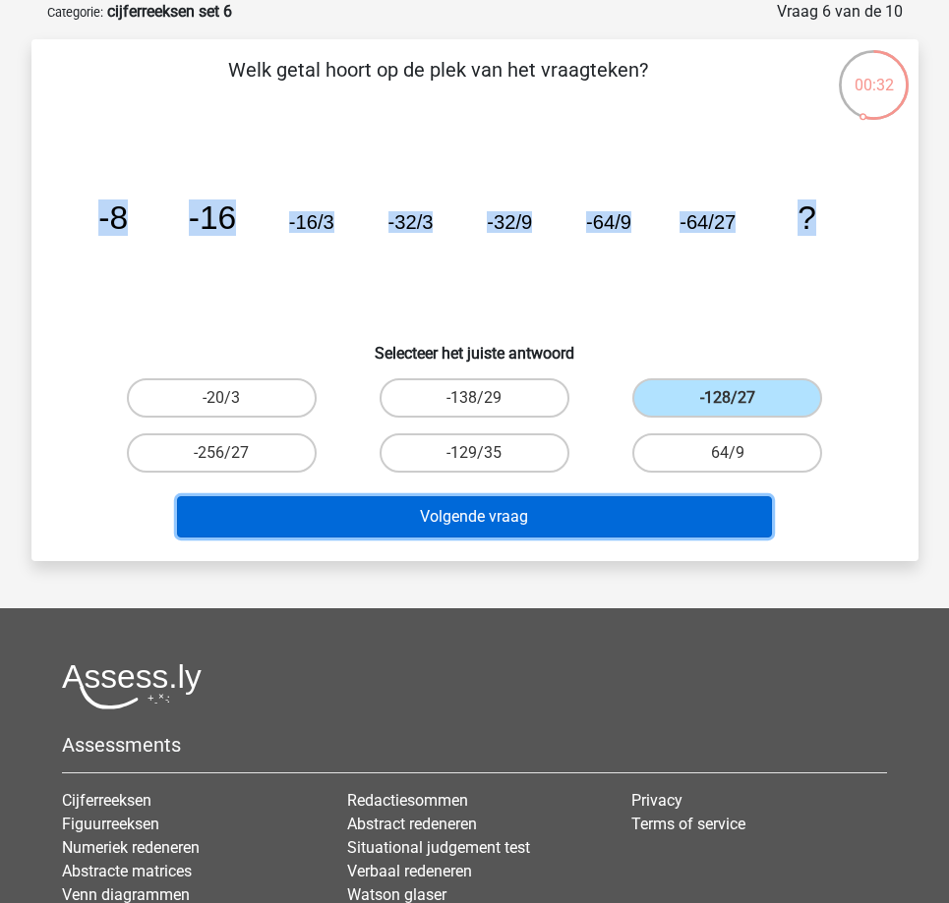
click at [593, 525] on button "Volgende vraag" at bounding box center [474, 516] width 595 height 41
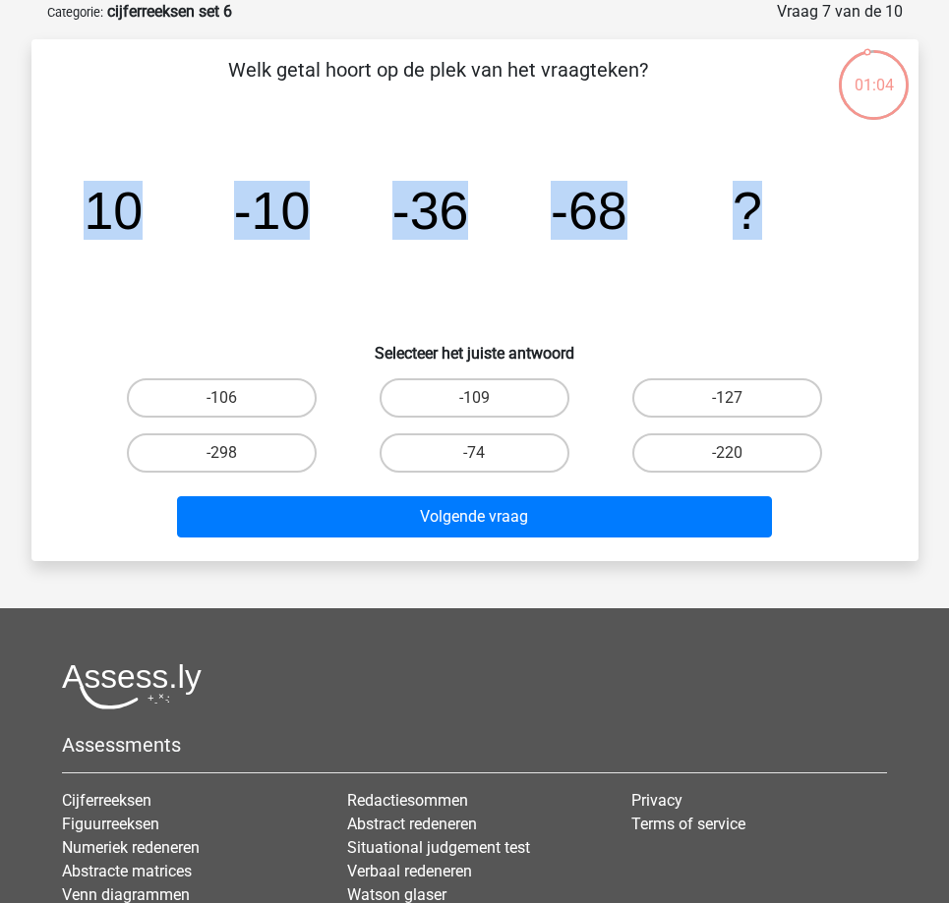
drag, startPoint x: 94, startPoint y: 215, endPoint x: 803, endPoint y: 275, distance: 711.3
click at [803, 275] on icon "image/svg+xml 10 -10 -36 -68 ?" at bounding box center [475, 229] width 792 height 199
click at [288, 396] on label "-106" at bounding box center [222, 397] width 190 height 39
click at [234, 398] on input "-106" at bounding box center [227, 404] width 13 height 13
radio input "true"
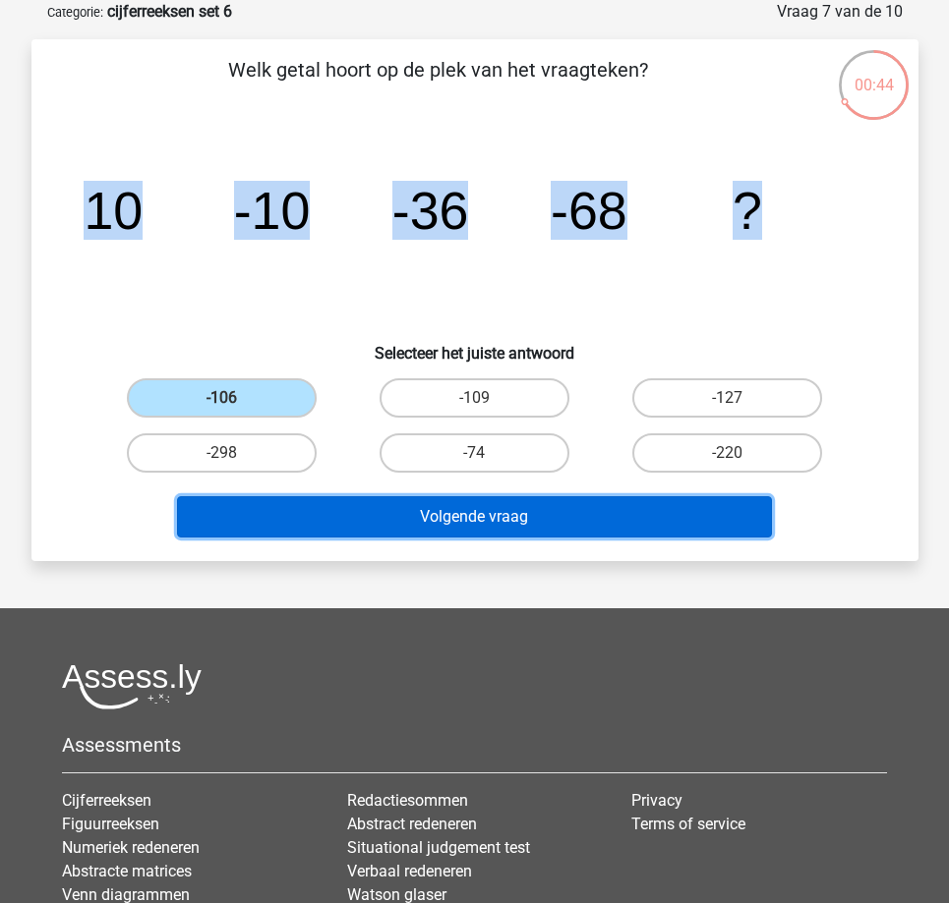
click at [365, 516] on button "Volgende vraag" at bounding box center [474, 516] width 595 height 41
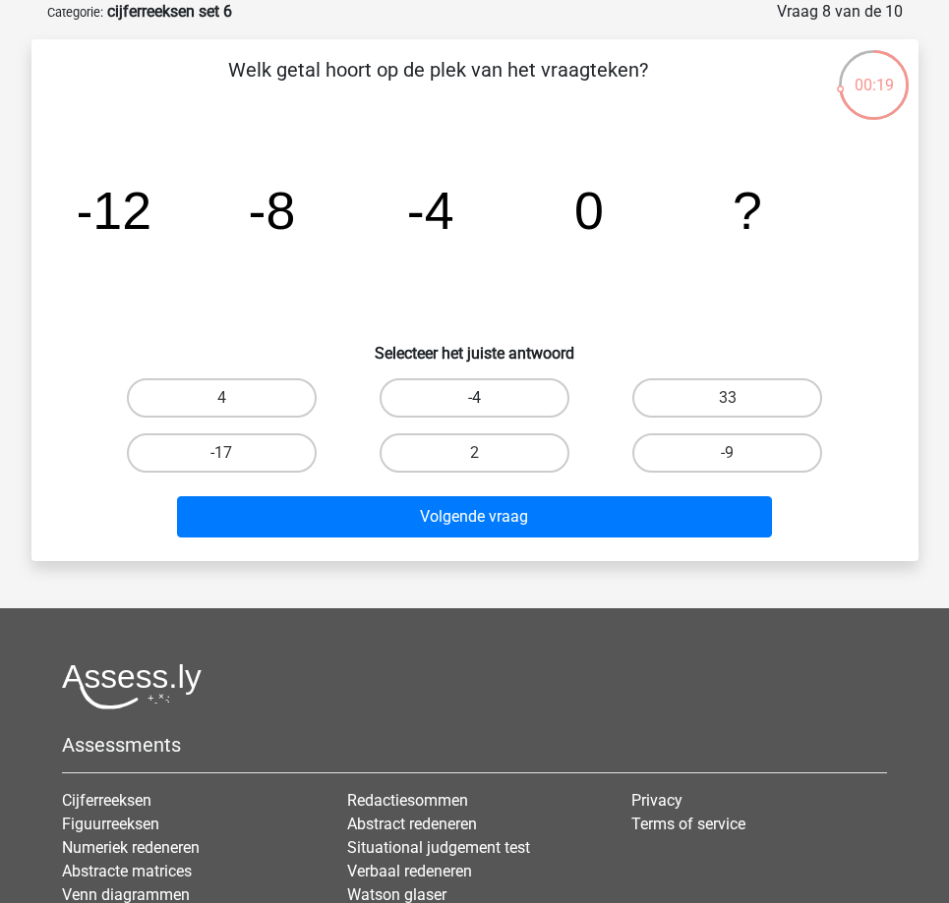
click at [453, 393] on label "-4" at bounding box center [474, 397] width 190 height 39
click at [474, 398] on input "-4" at bounding box center [480, 404] width 13 height 13
radio input "true"
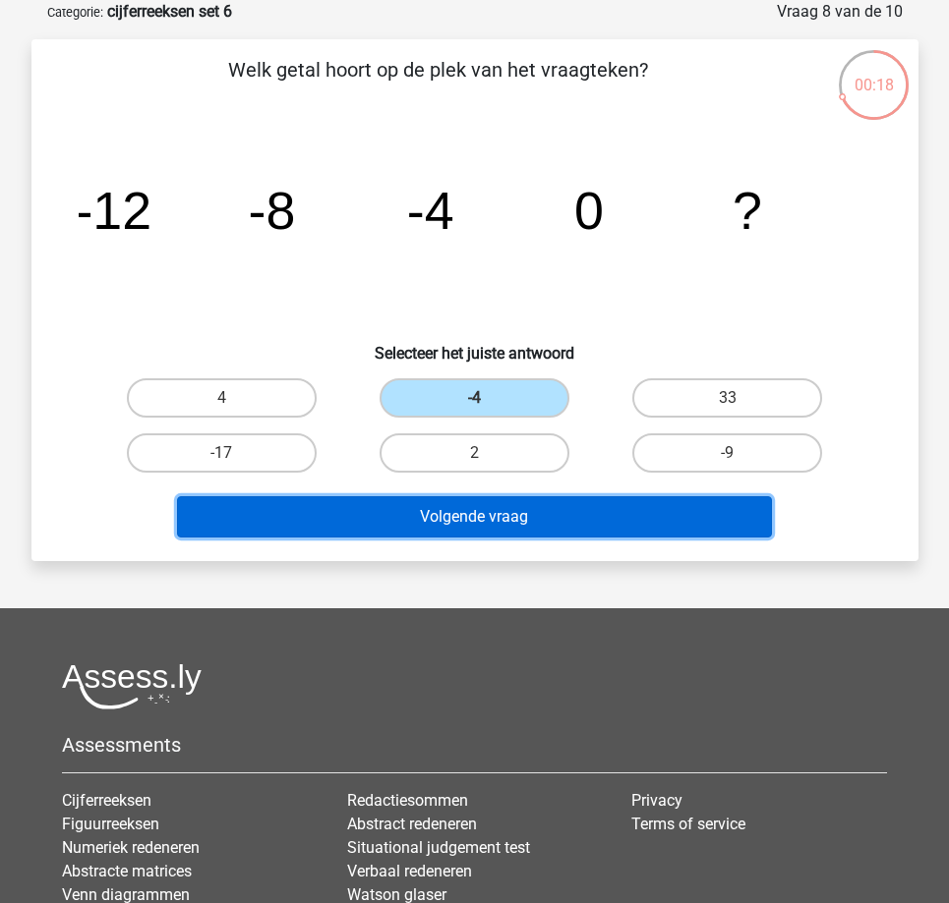
click at [438, 517] on button "Volgende vraag" at bounding box center [474, 516] width 595 height 41
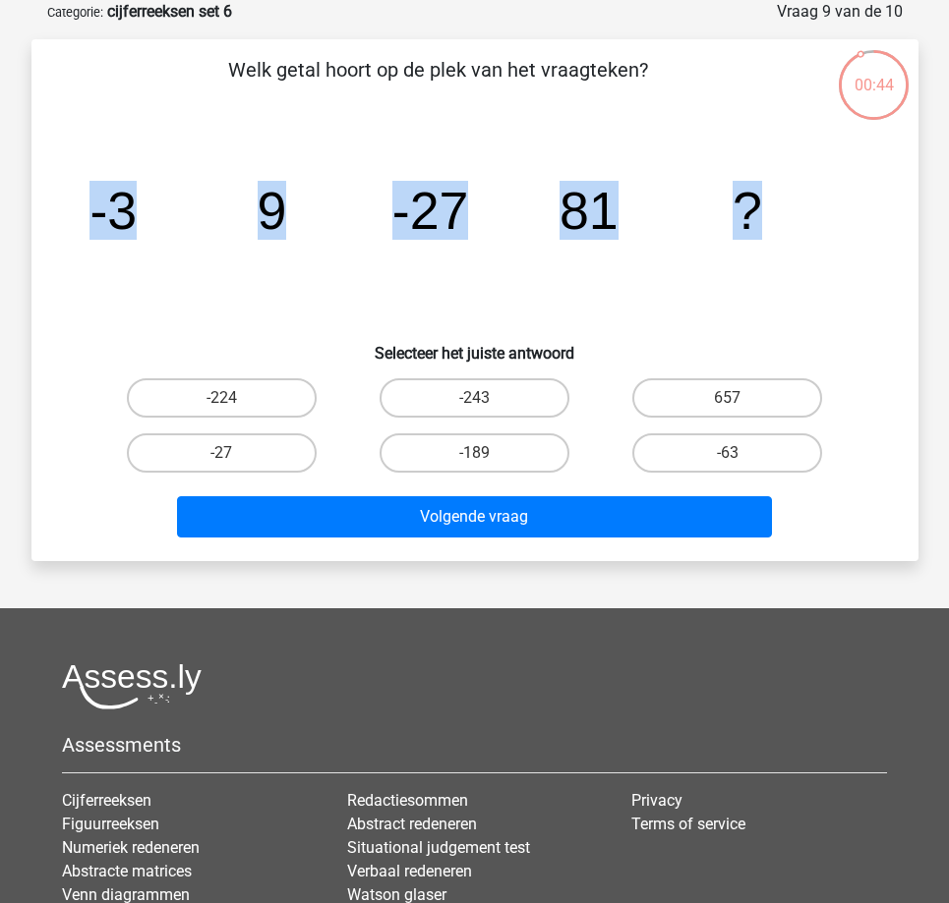
drag, startPoint x: 100, startPoint y: 223, endPoint x: 780, endPoint y: 264, distance: 680.6
click at [780, 264] on icon "image/svg+xml -3 9 -27 81 ?" at bounding box center [475, 229] width 792 height 199
copy g "-3 9 -27 81 ?"
click at [538, 381] on label "-243" at bounding box center [474, 397] width 190 height 39
click at [487, 398] on input "-243" at bounding box center [480, 404] width 13 height 13
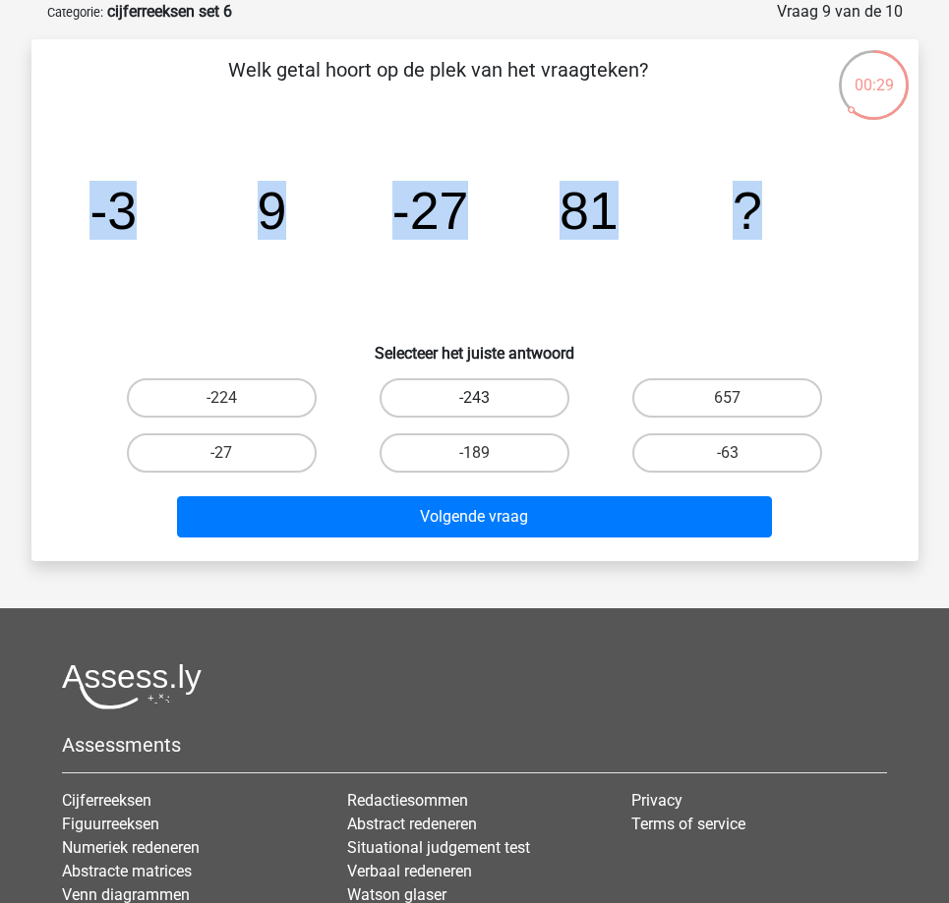
radio input "true"
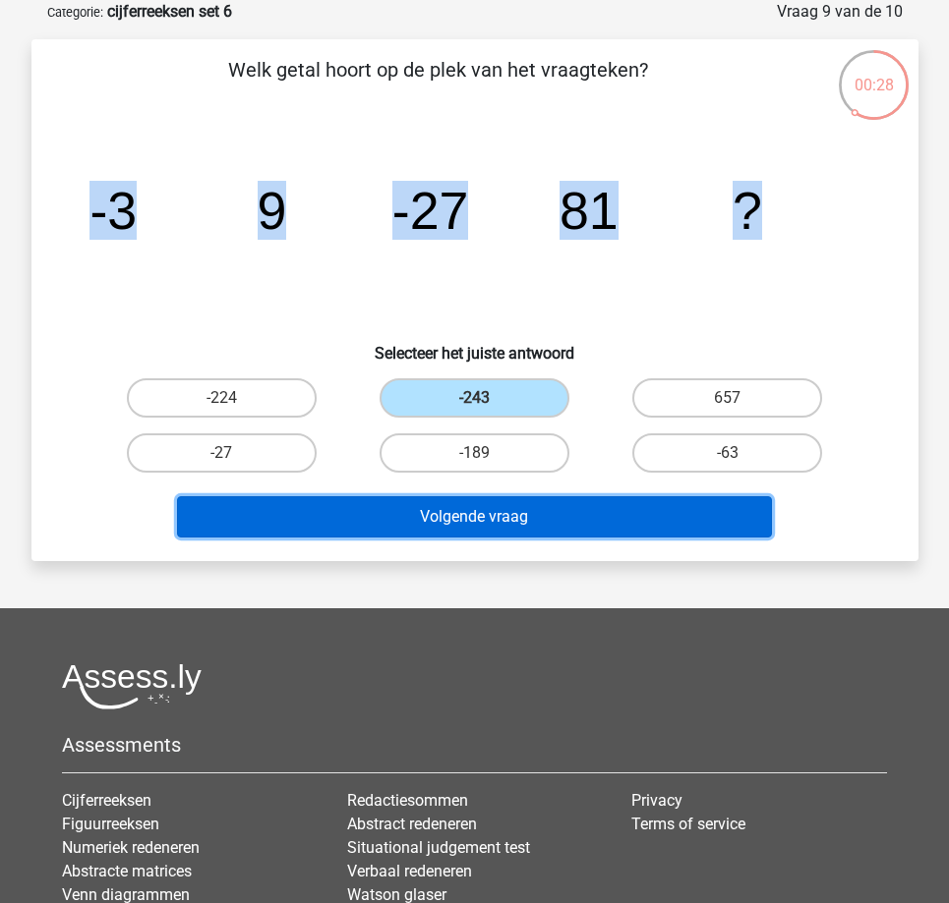
click at [371, 522] on button "Volgende vraag" at bounding box center [474, 516] width 595 height 41
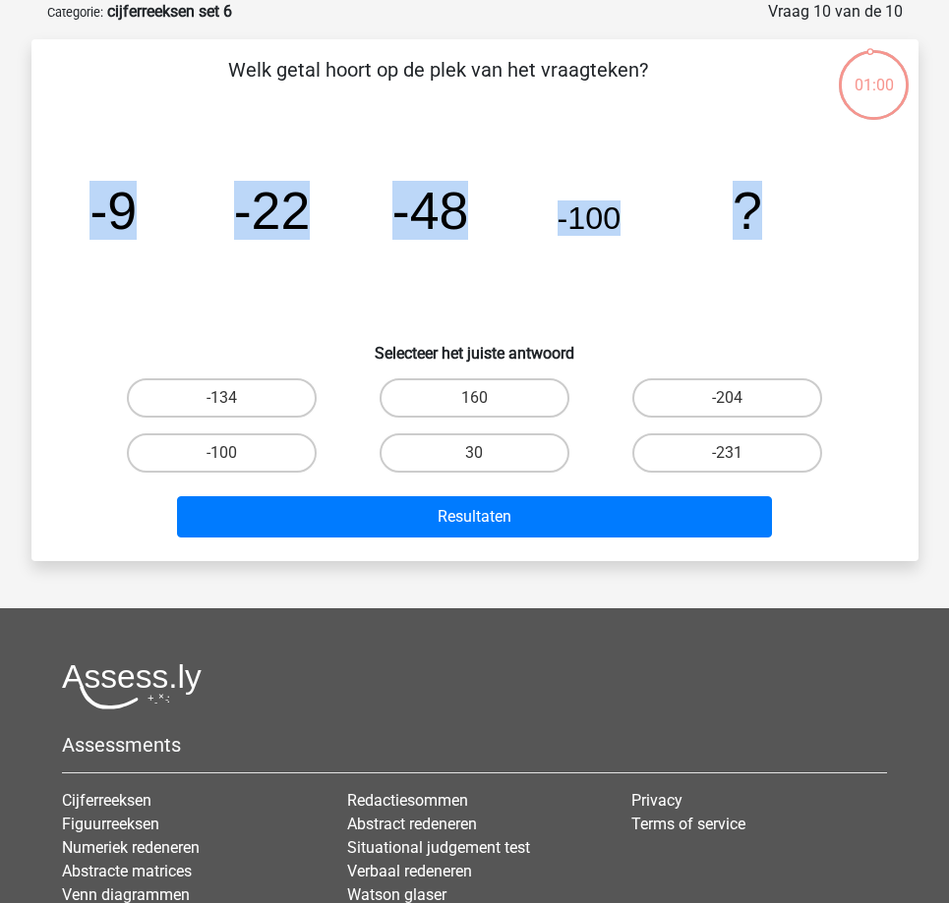
drag, startPoint x: 224, startPoint y: 240, endPoint x: 867, endPoint y: 270, distance: 643.7
click at [867, 270] on icon "image/svg+xml -9 -22 -48 -100 ?" at bounding box center [475, 229] width 792 height 199
copy g "-9 -22 -48 -100 ?"
click at [742, 402] on label "-204" at bounding box center [727, 397] width 190 height 39
click at [740, 402] on input "-204" at bounding box center [733, 404] width 13 height 13
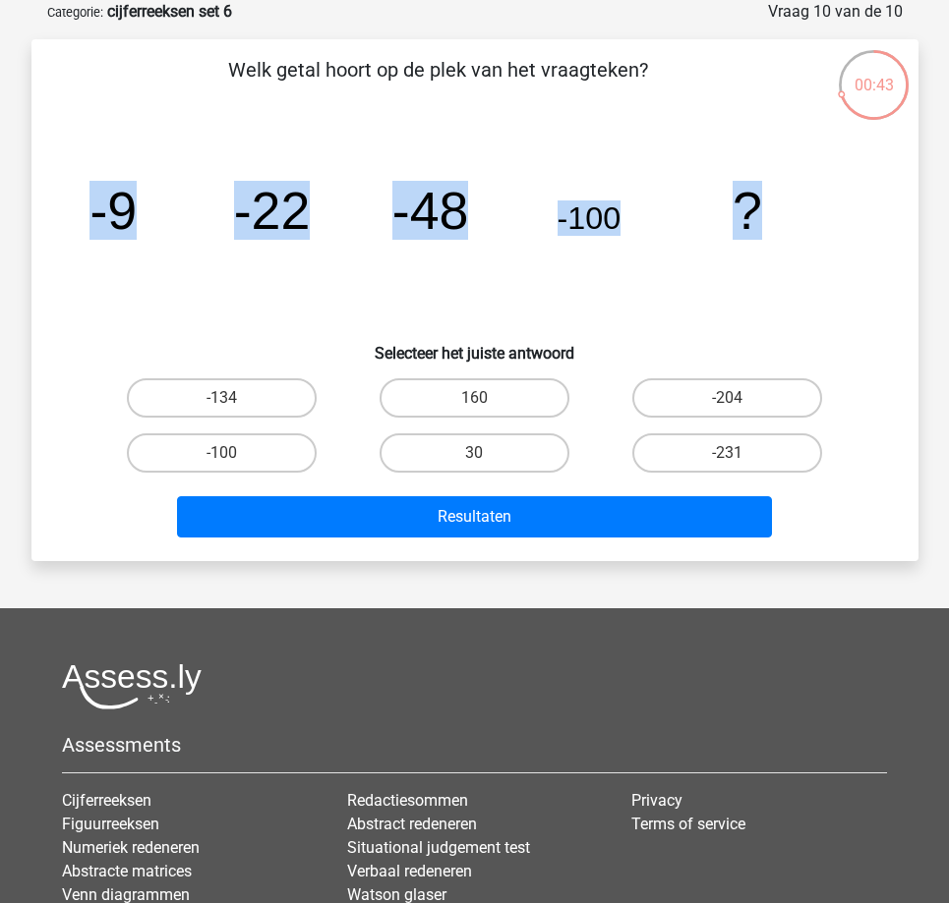
radio input "true"
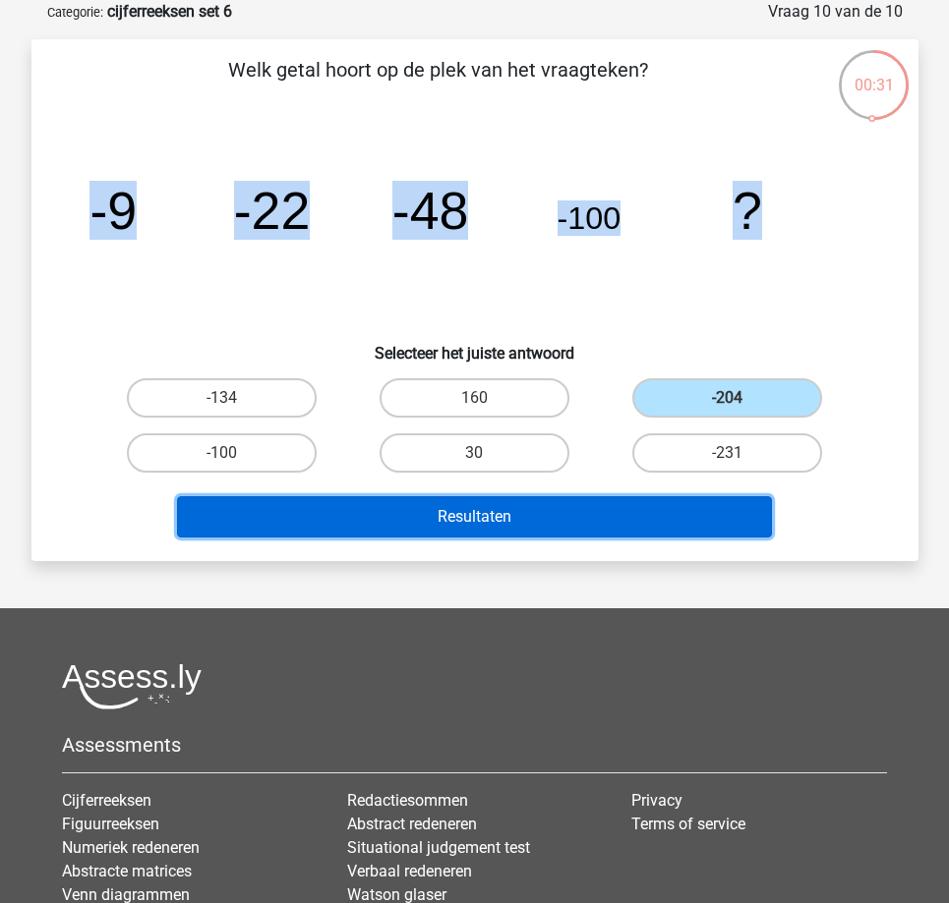
click at [502, 514] on button "Resultaten" at bounding box center [474, 516] width 595 height 41
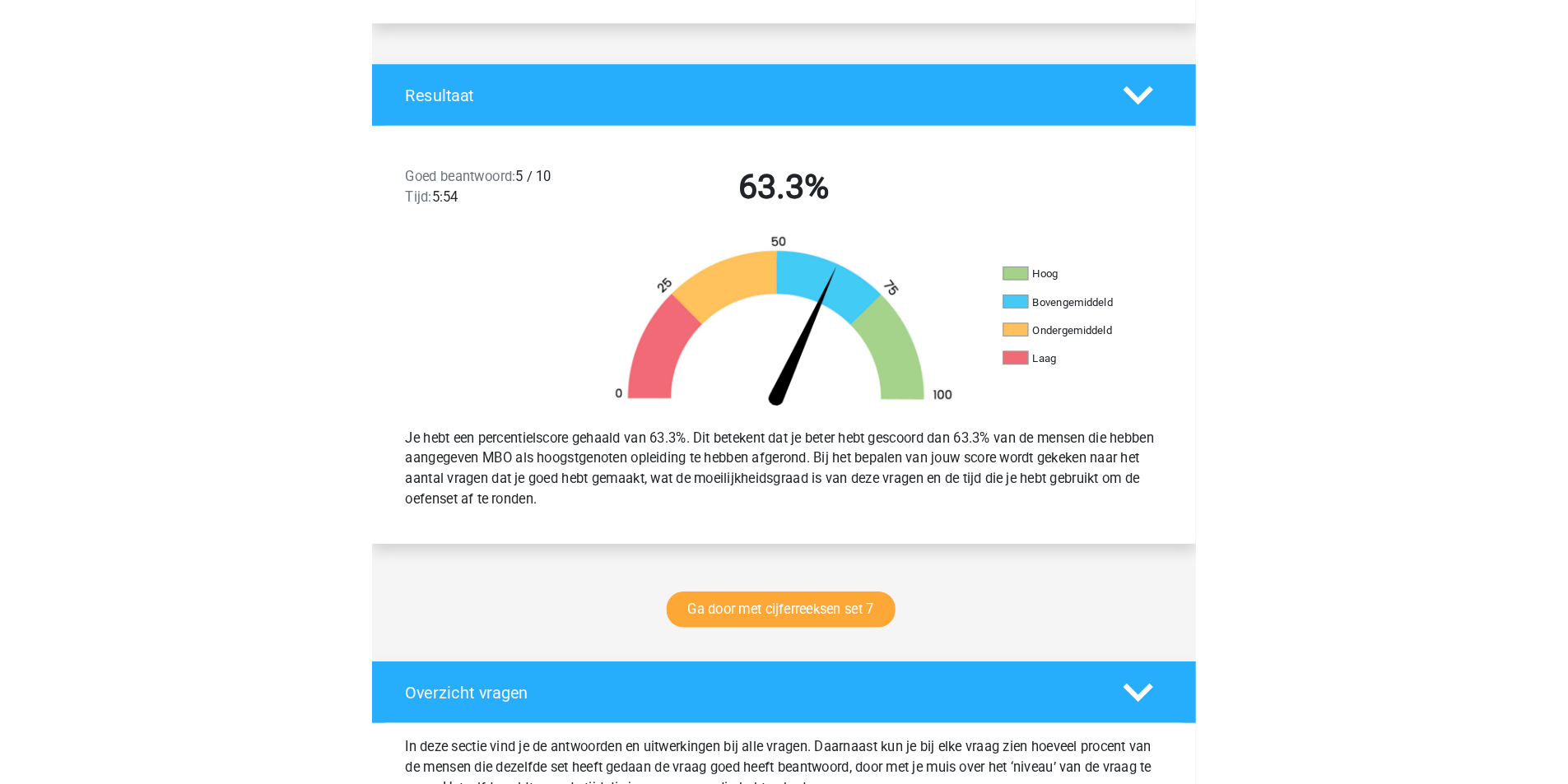
scroll to position [329, 0]
